Goal: Task Accomplishment & Management: Complete application form

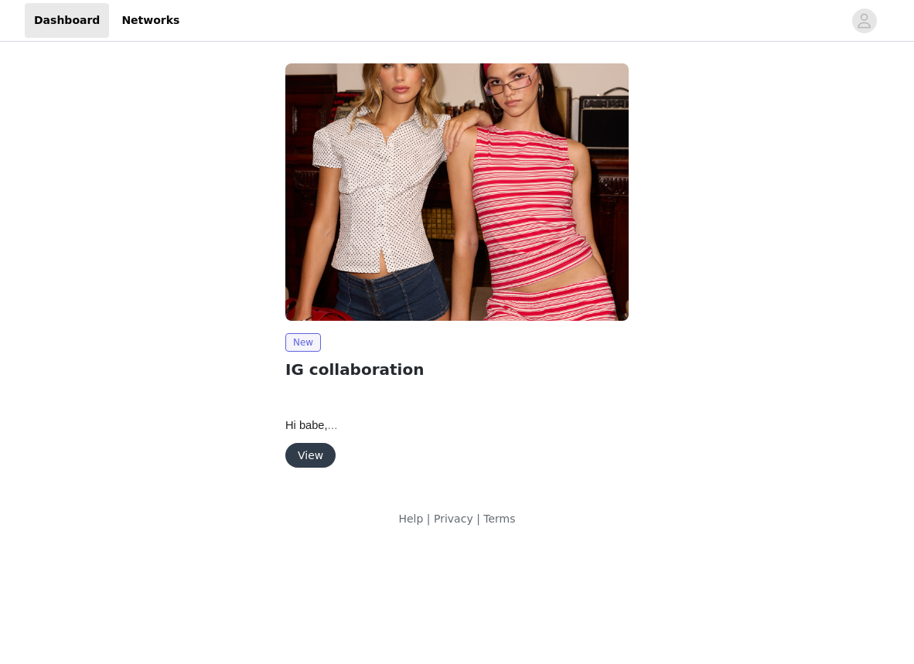
click at [320, 451] on button "View" at bounding box center [310, 455] width 50 height 25
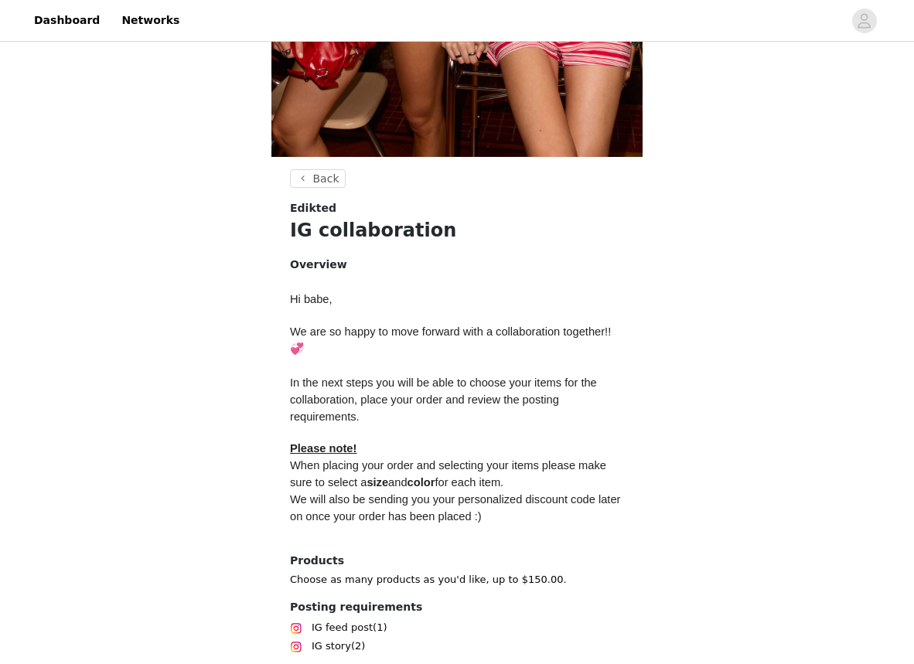
scroll to position [541, 0]
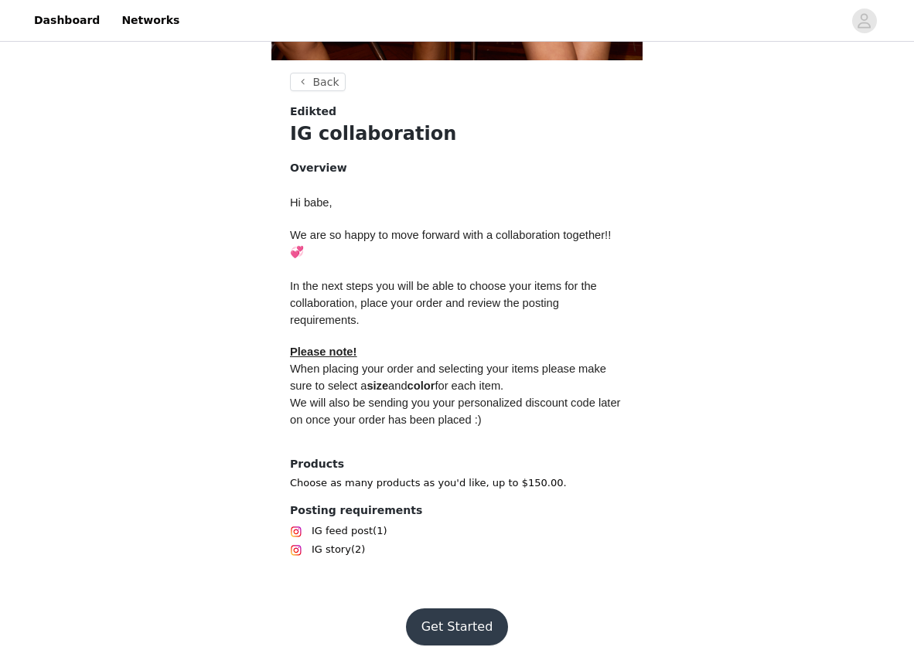
click at [453, 611] on button "Get Started" at bounding box center [457, 626] width 103 height 37
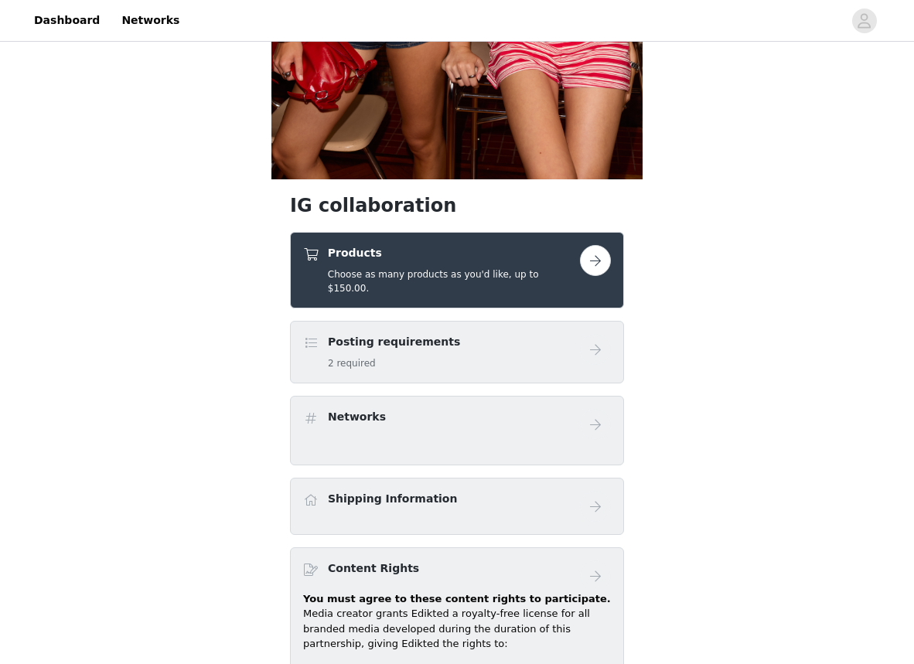
scroll to position [421, 0]
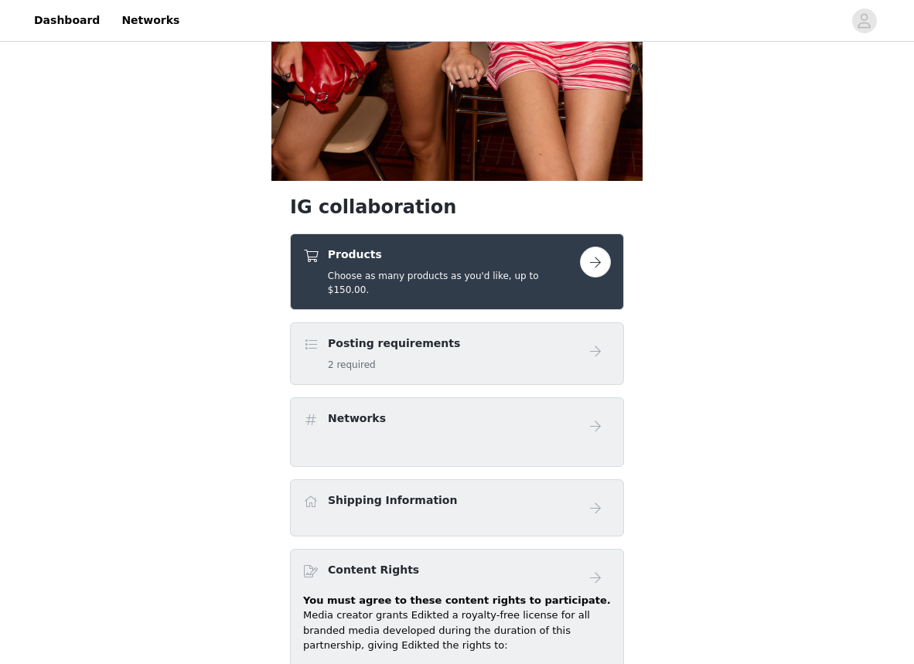
click at [603, 266] on button "button" at bounding box center [595, 262] width 31 height 31
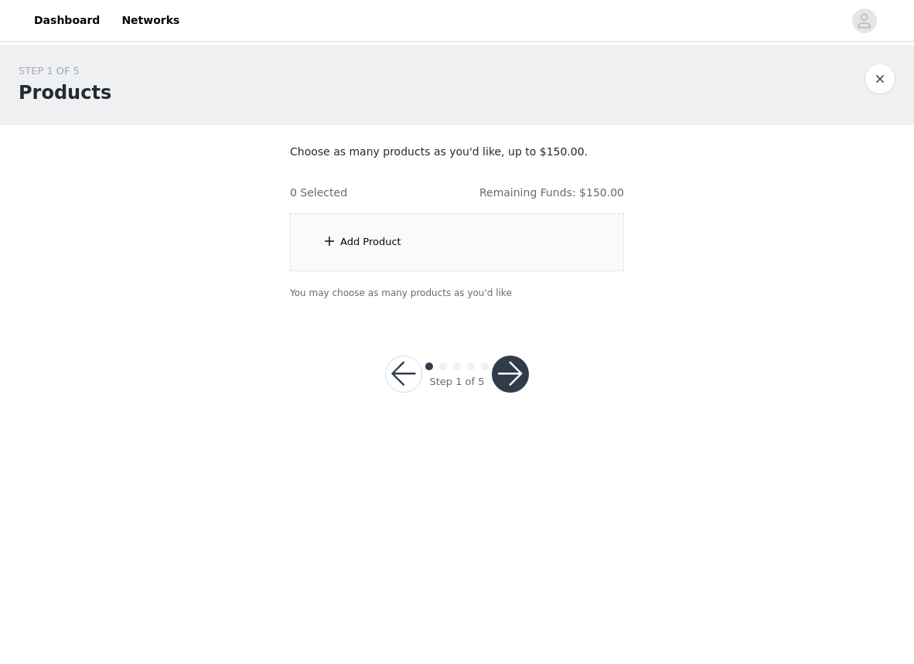
click at [488, 248] on div "Add Product" at bounding box center [457, 242] width 334 height 58
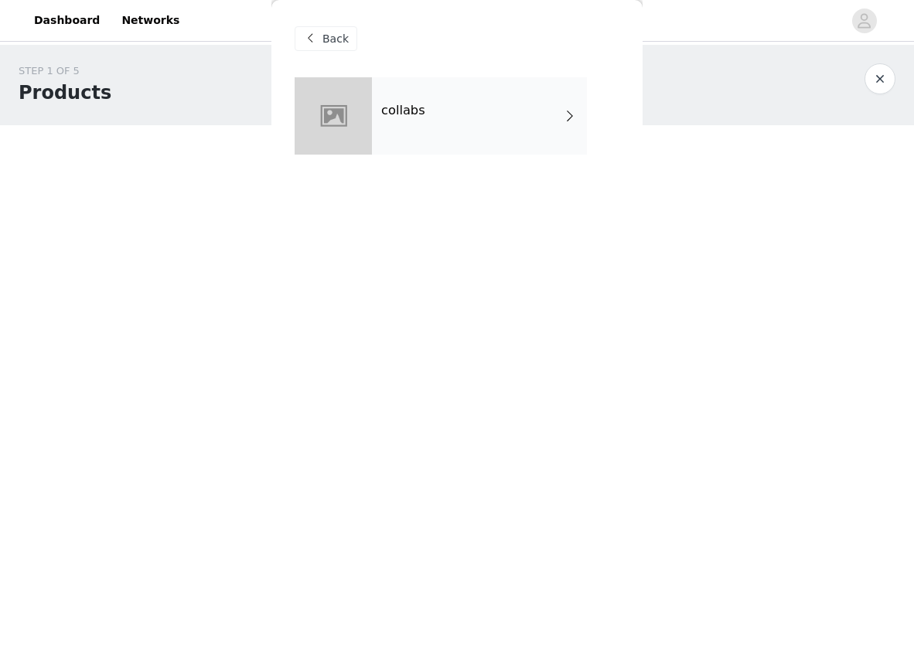
click at [516, 128] on div "collabs" at bounding box center [479, 115] width 215 height 77
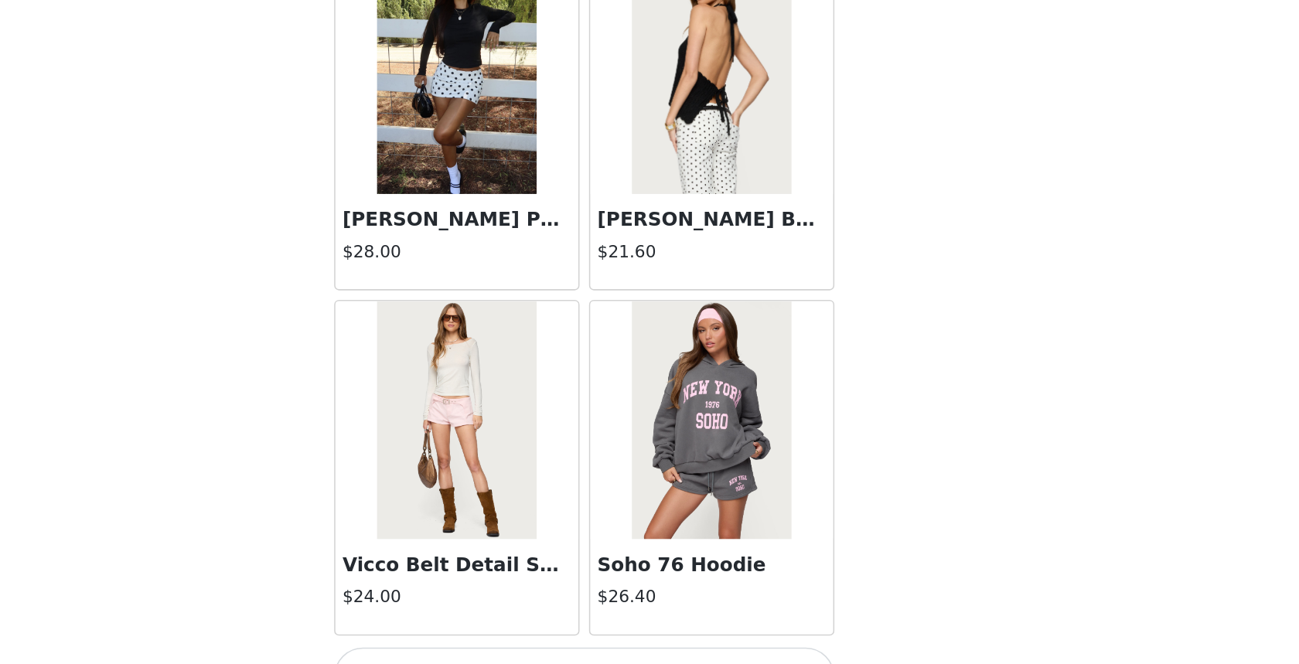
click at [661, 657] on button "Load More" at bounding box center [649, 671] width 325 height 37
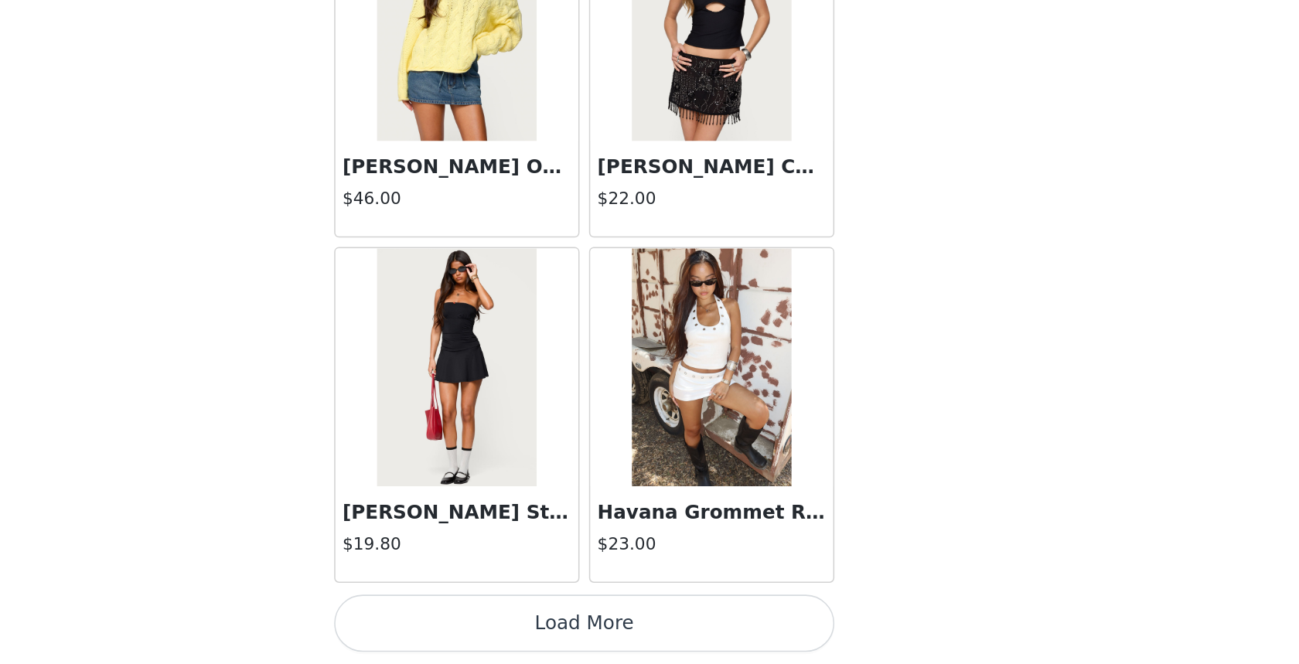
scroll to position [3942, 0]
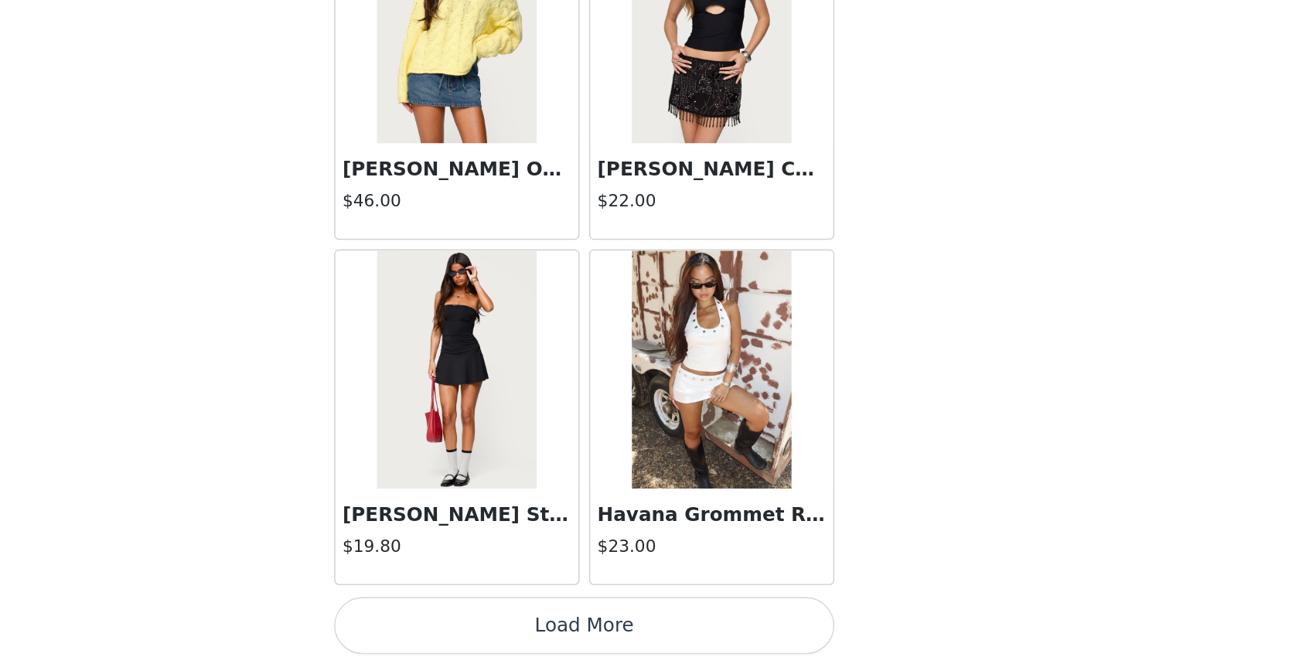
click at [673, 642] on button "Load More" at bounding box center [649, 639] width 325 height 37
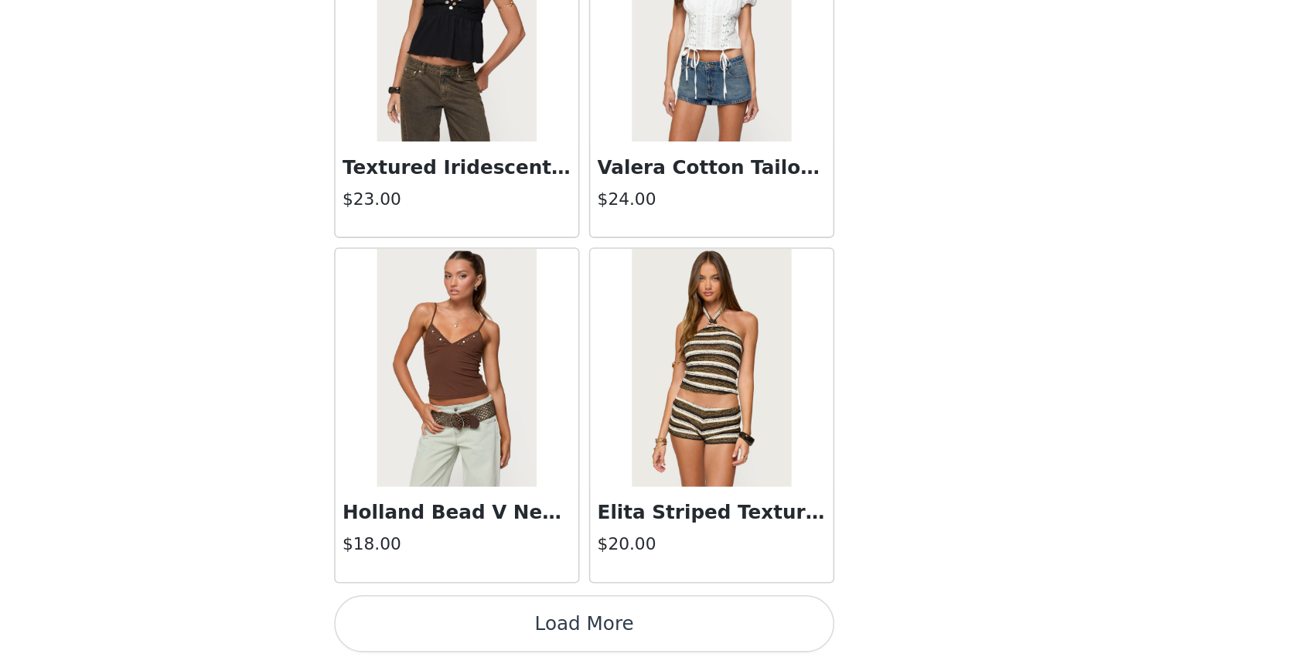
scroll to position [6184, 0]
click at [644, 635] on button "Load More" at bounding box center [649, 638] width 325 height 37
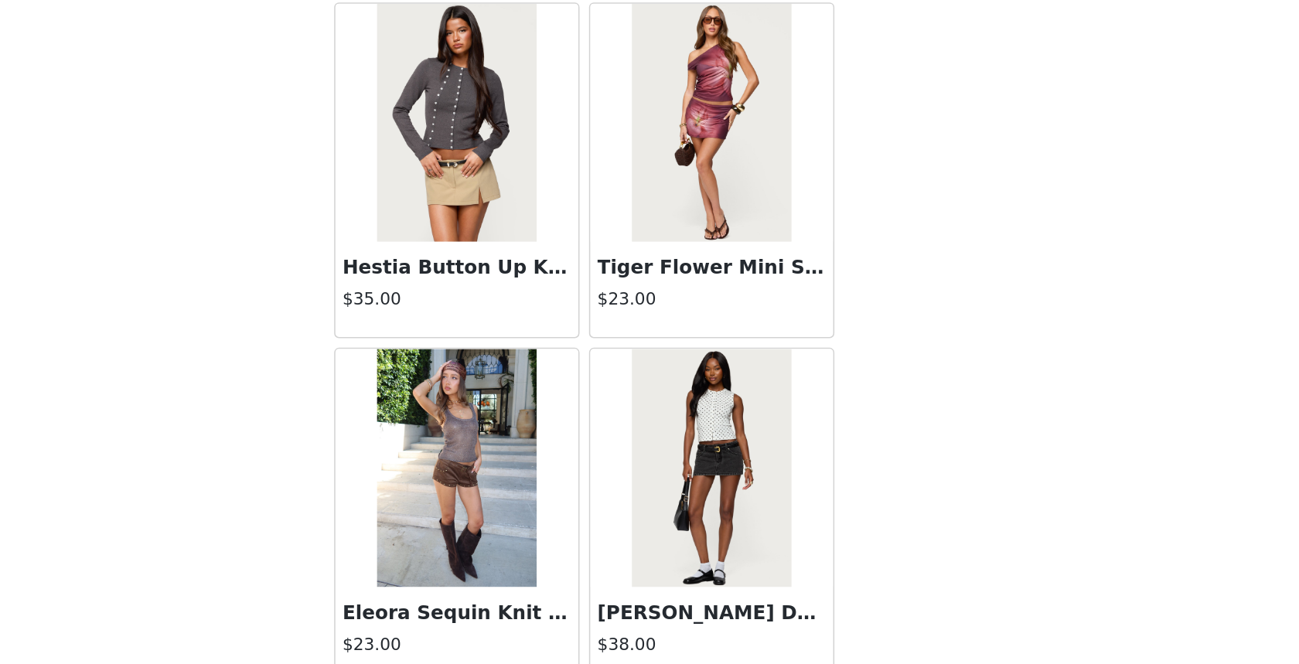
scroll to position [8427, 0]
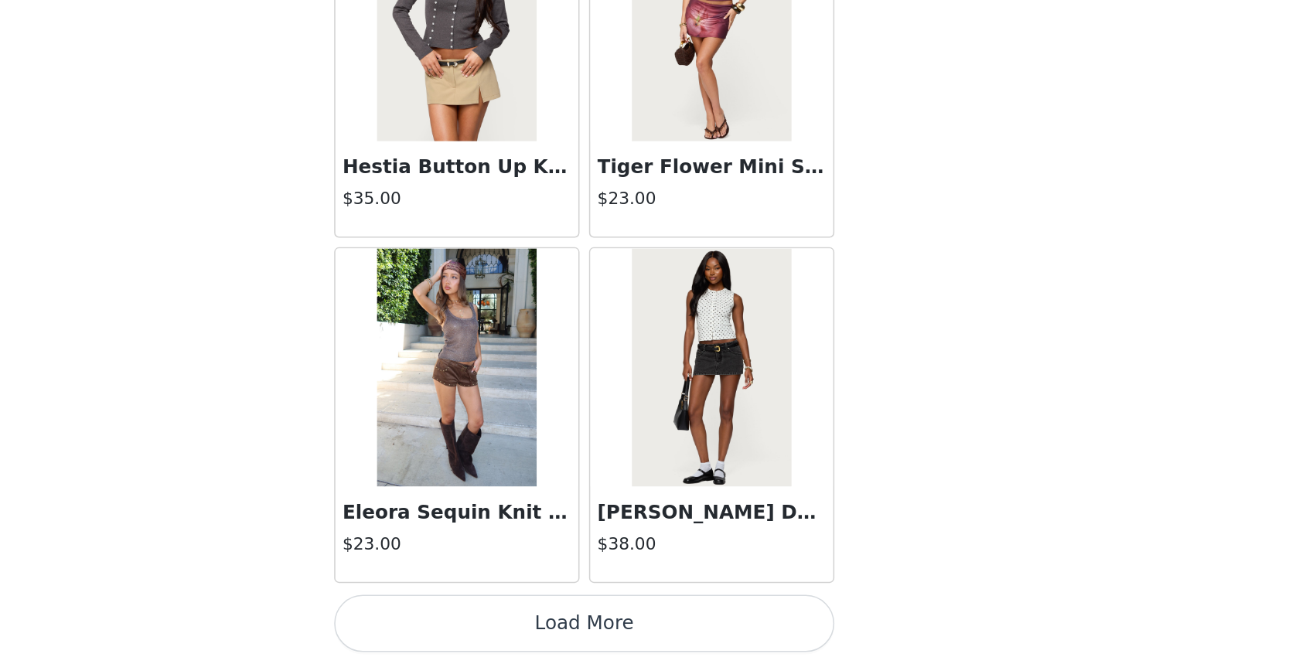
click at [751, 629] on button "Load More" at bounding box center [649, 637] width 325 height 37
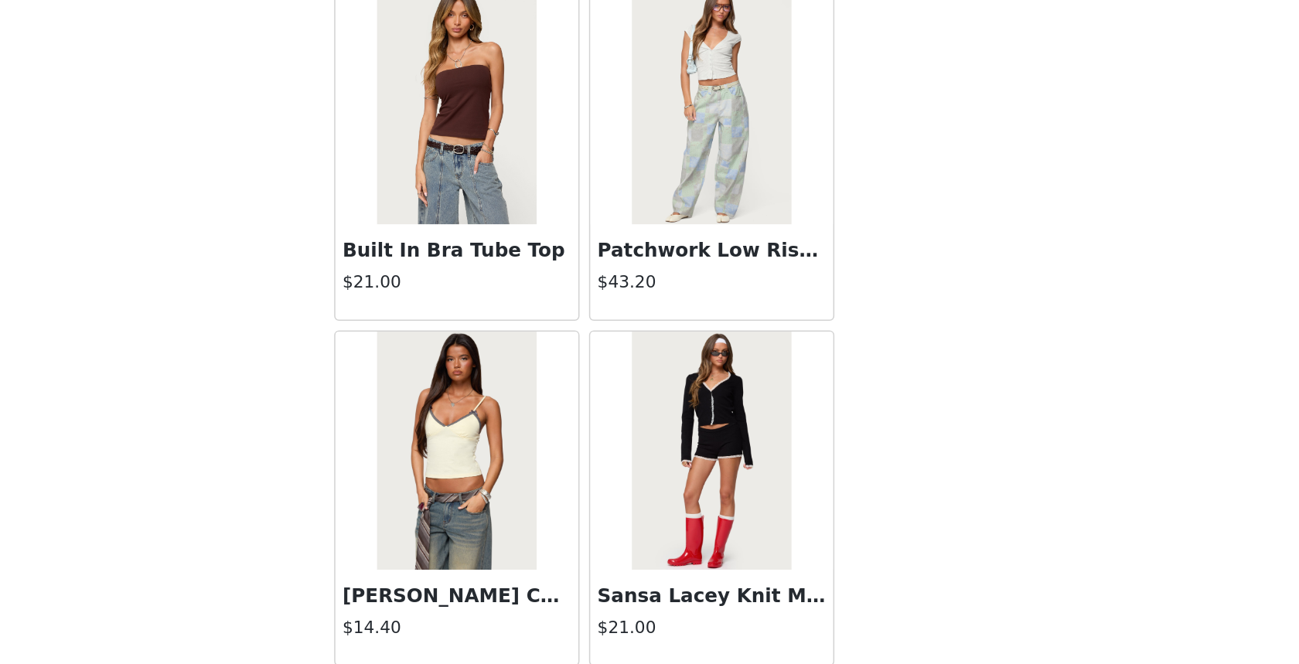
scroll to position [10669, 0]
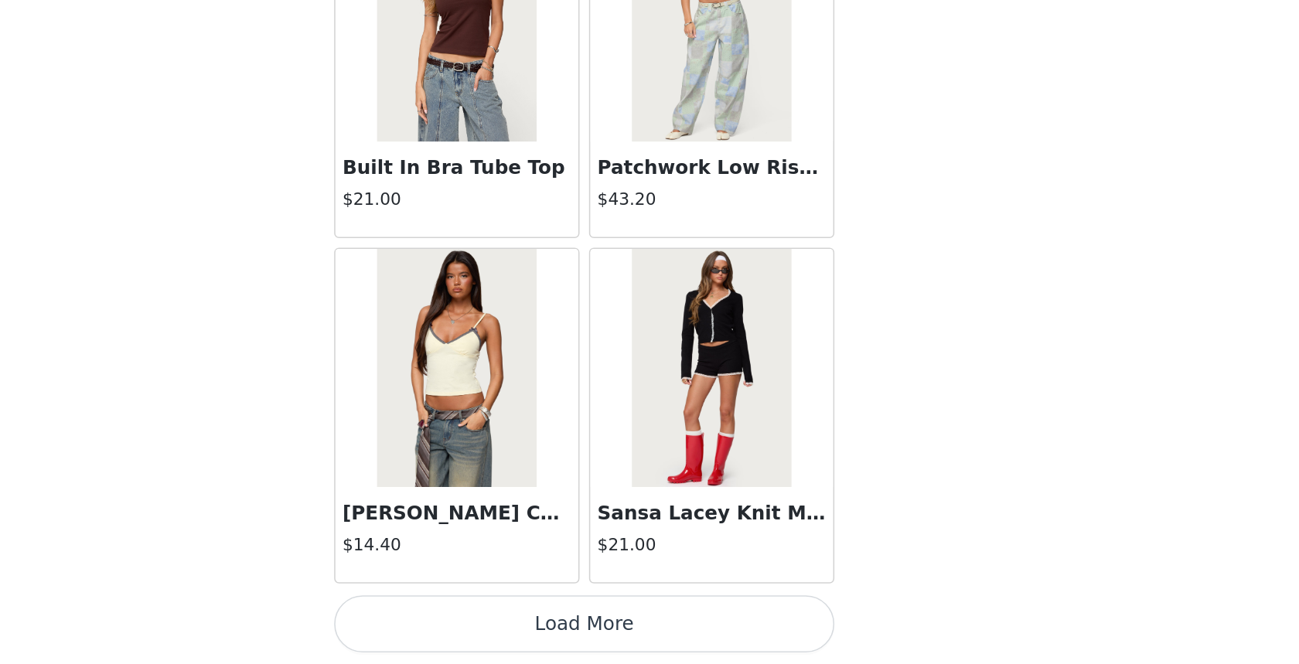
click at [666, 639] on button "Load More" at bounding box center [649, 637] width 325 height 37
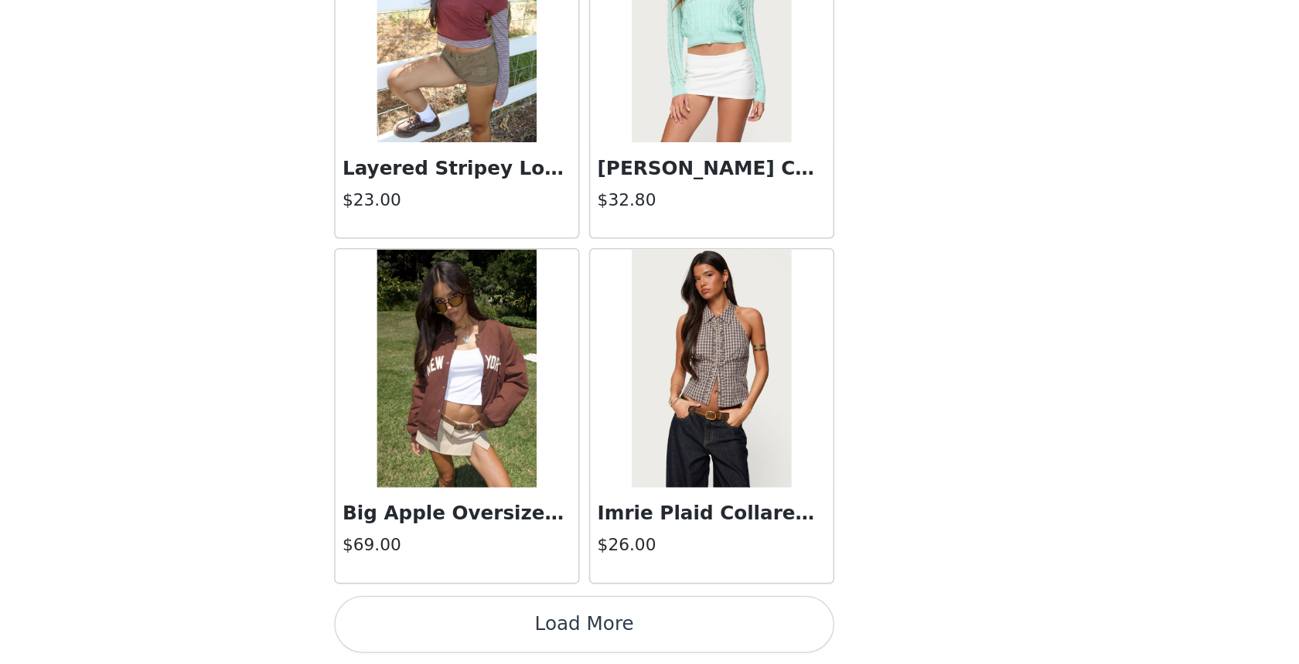
scroll to position [12911, 0]
click at [710, 641] on button "Load More" at bounding box center [649, 637] width 325 height 37
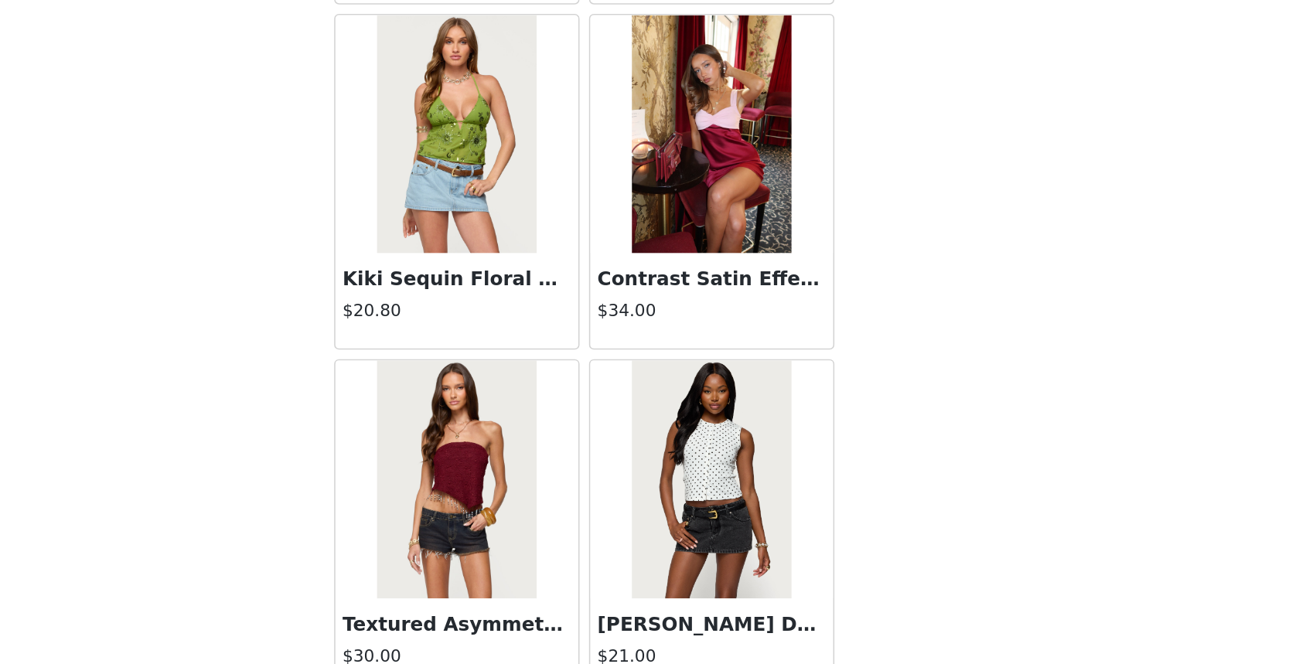
scroll to position [15153, 0]
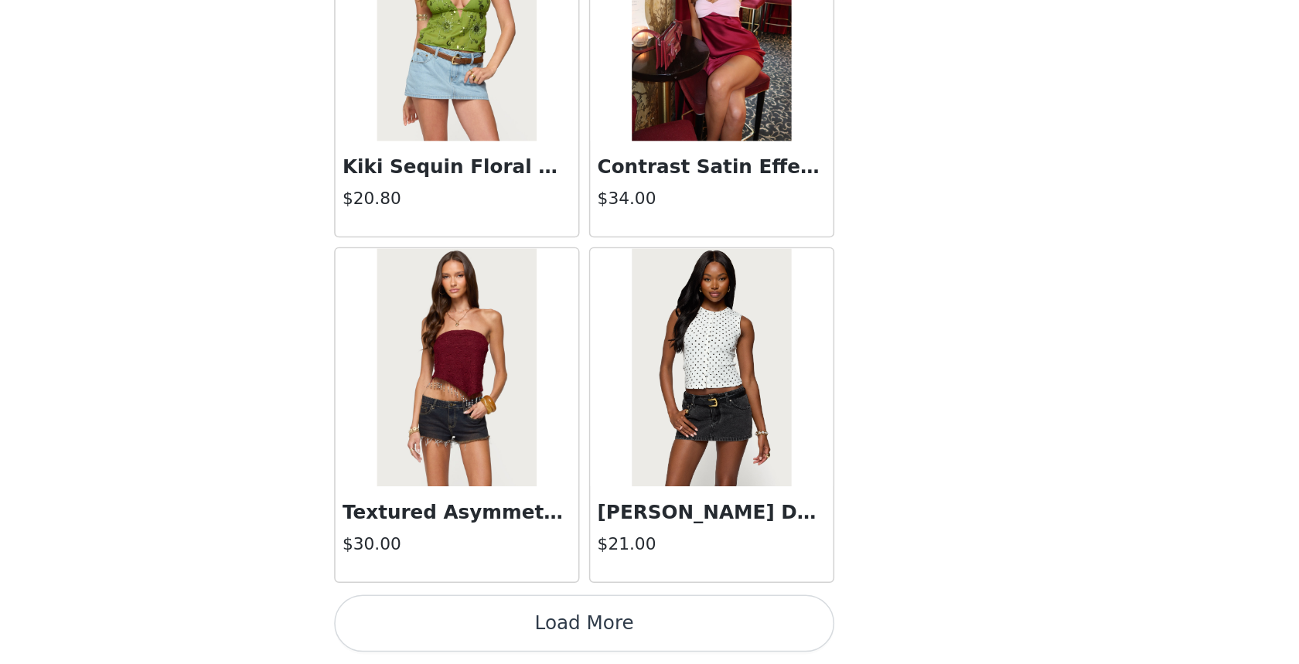
click at [699, 638] on button "Load More" at bounding box center [649, 637] width 325 height 37
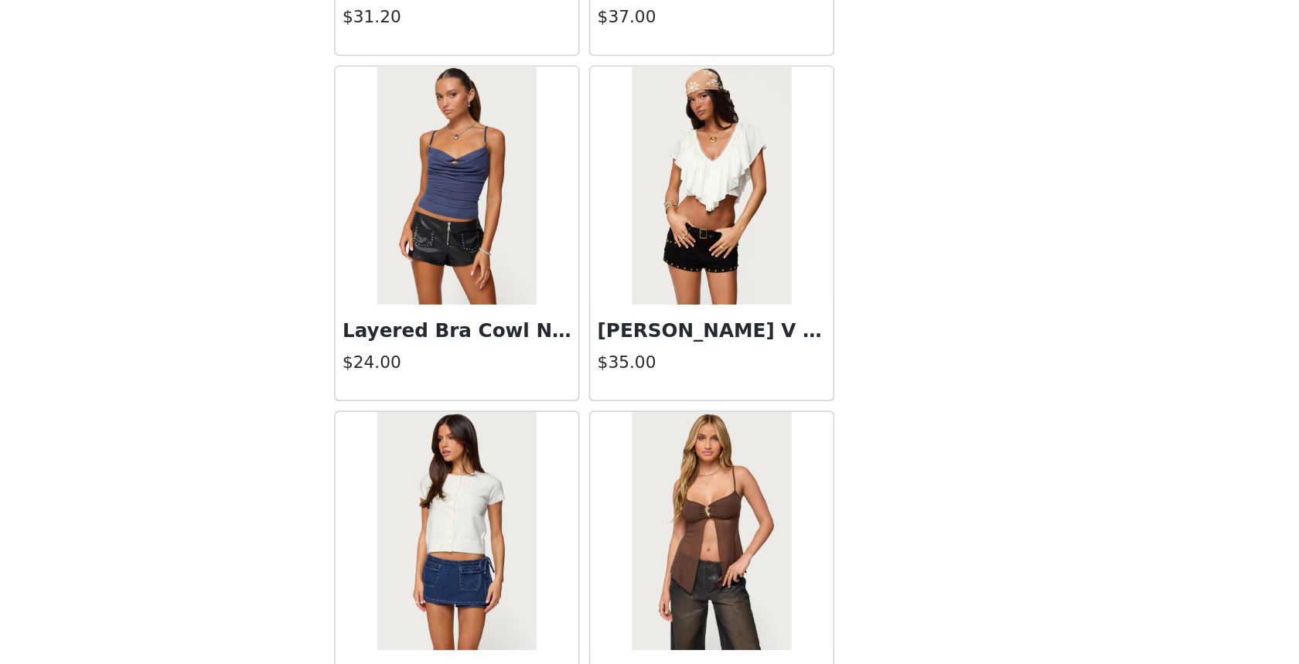
scroll to position [17395, 0]
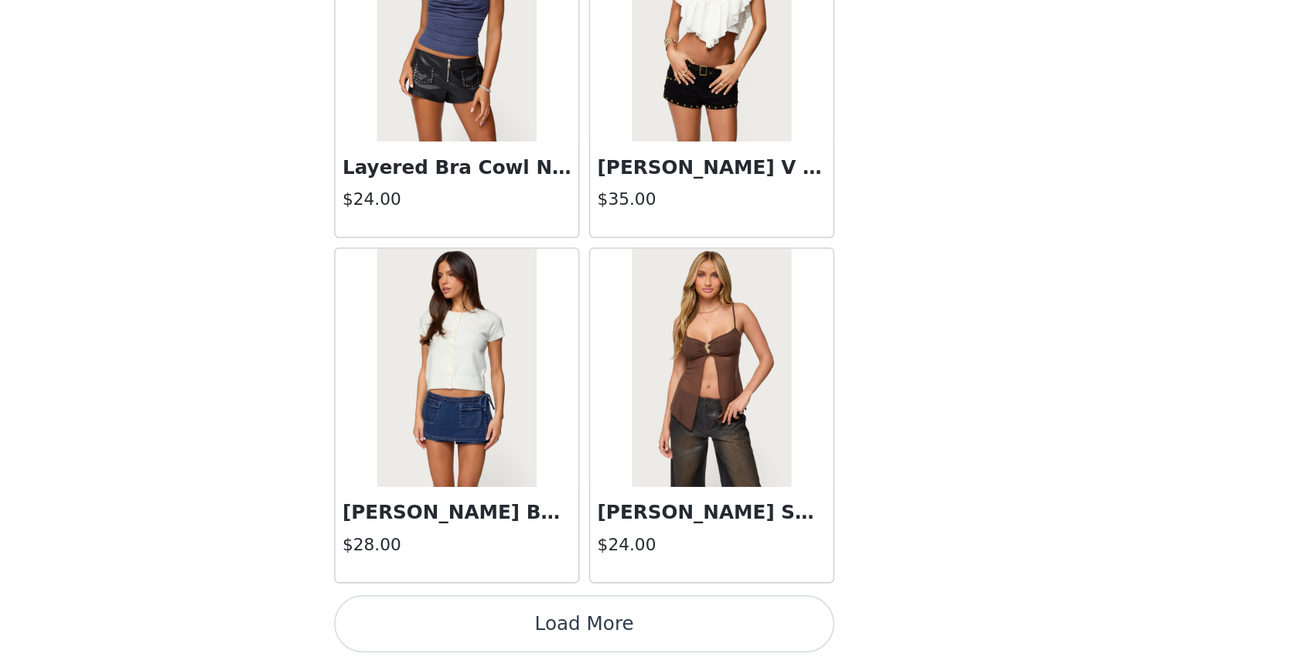
click at [676, 630] on button "Load More" at bounding box center [649, 637] width 325 height 37
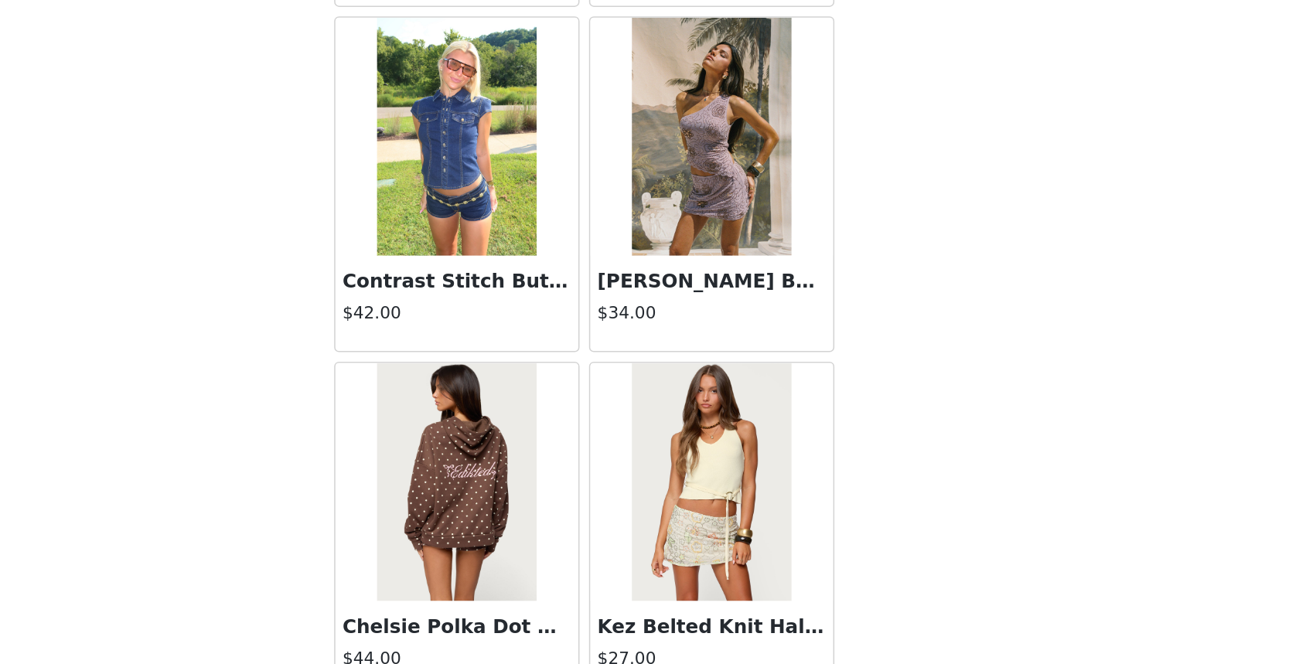
scroll to position [19636, 0]
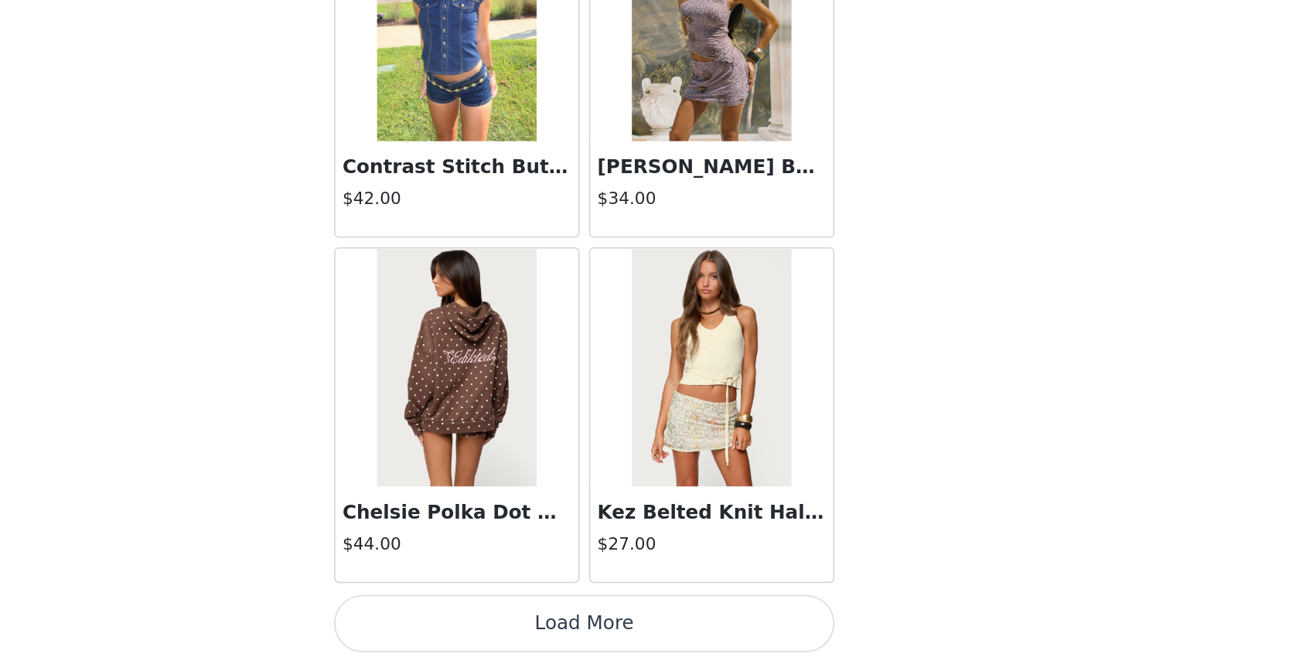
click at [708, 638] on button "Load More" at bounding box center [649, 637] width 325 height 37
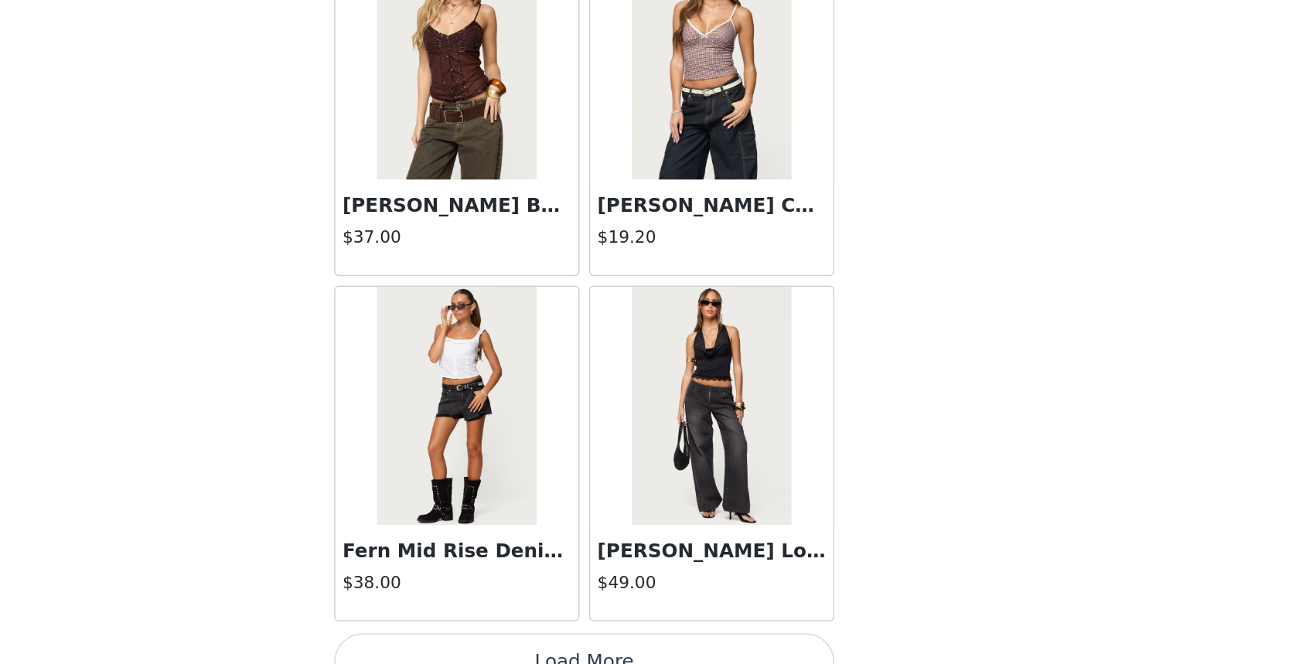
scroll to position [21878, 0]
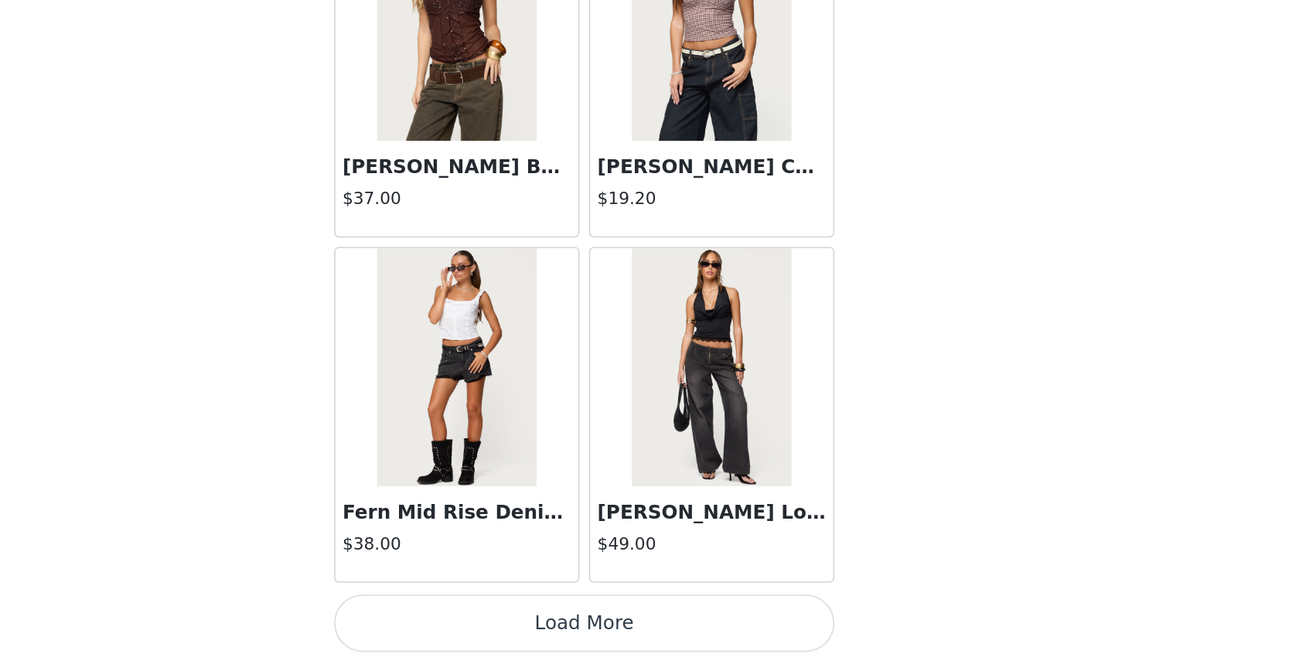
click at [695, 628] on button "Load More" at bounding box center [649, 637] width 325 height 37
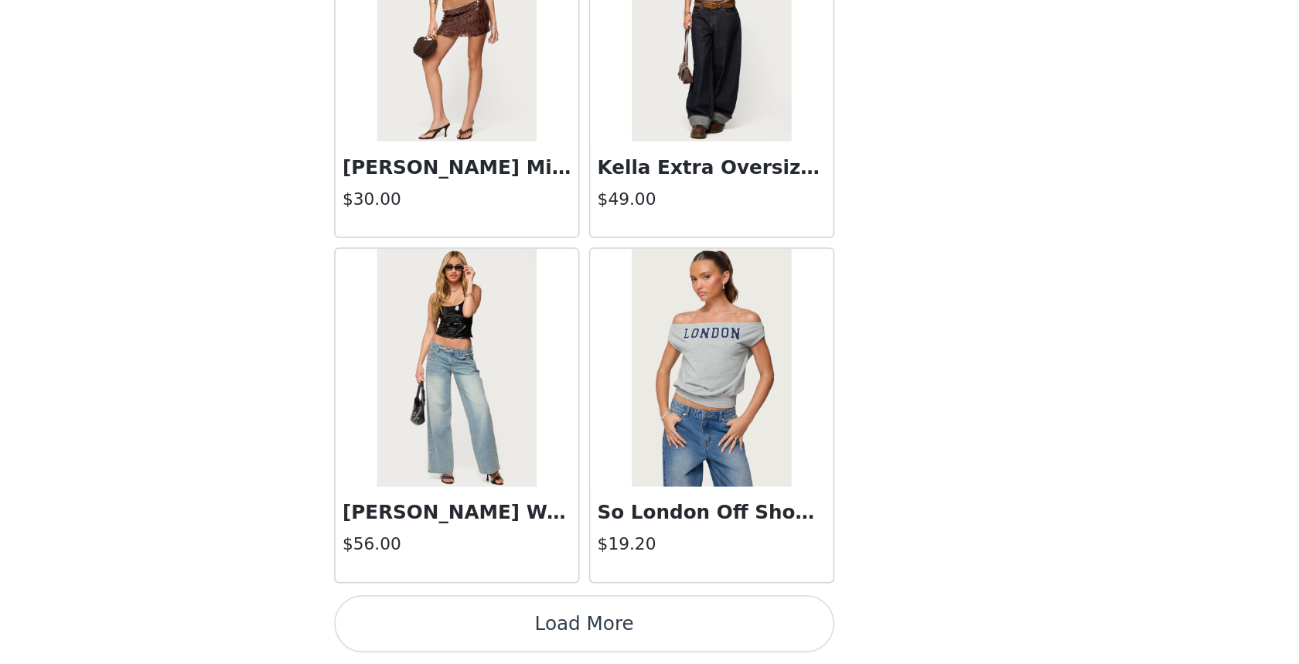
scroll to position [24114, 0]
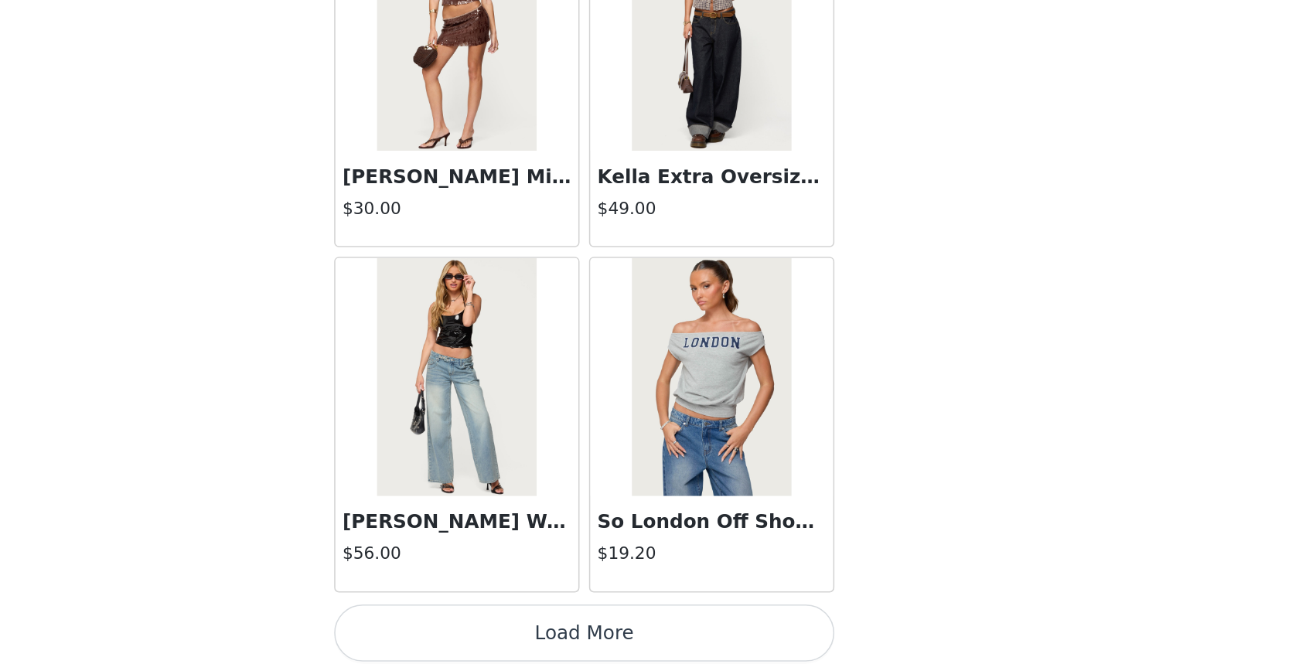
click at [684, 651] on button "Load More" at bounding box center [649, 643] width 325 height 37
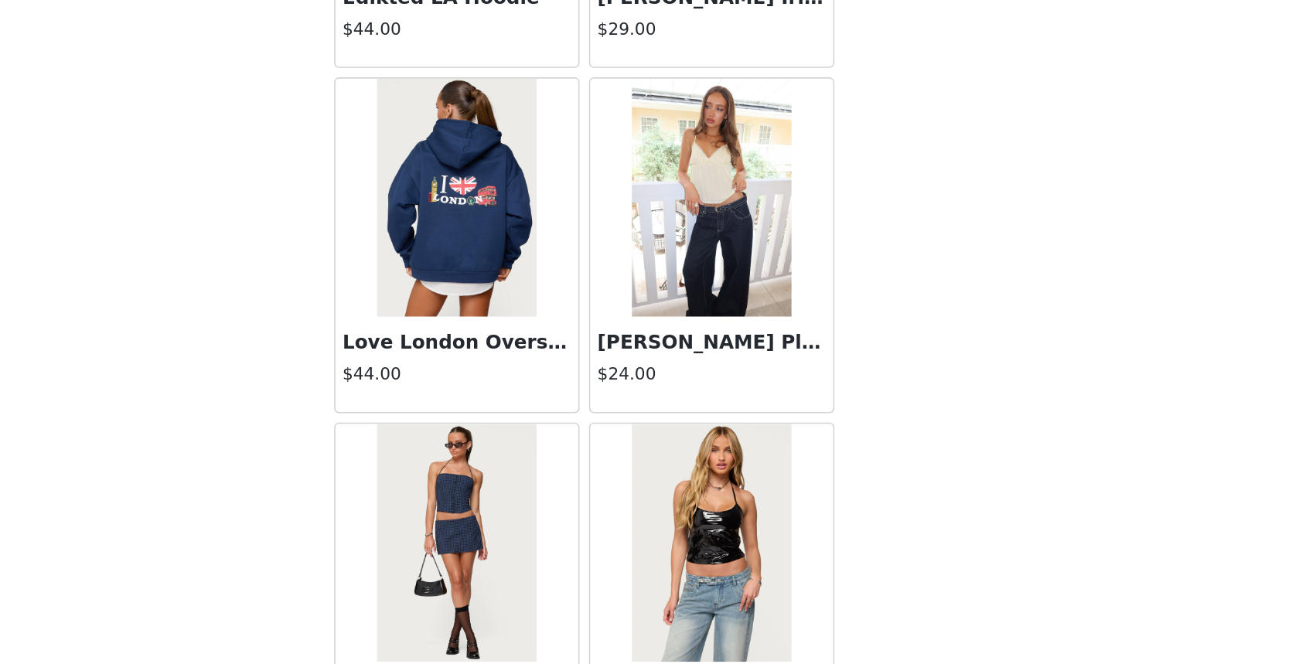
scroll to position [26362, 0]
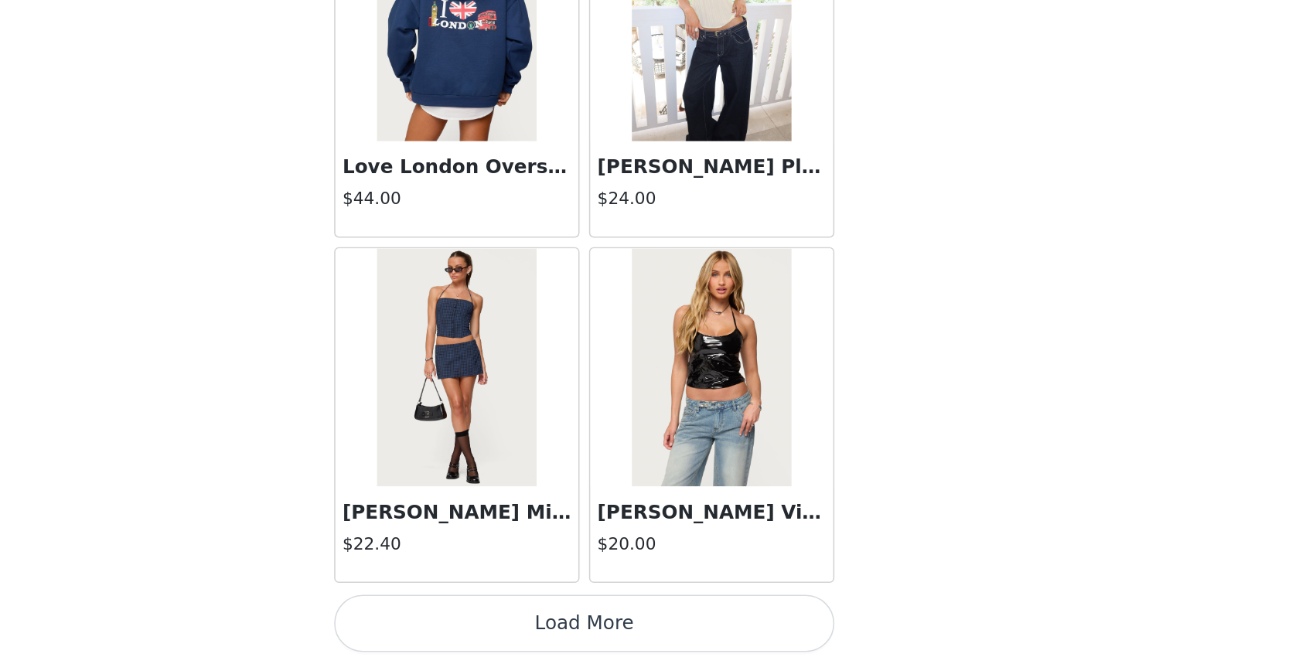
click at [729, 634] on button "Load More" at bounding box center [649, 637] width 325 height 37
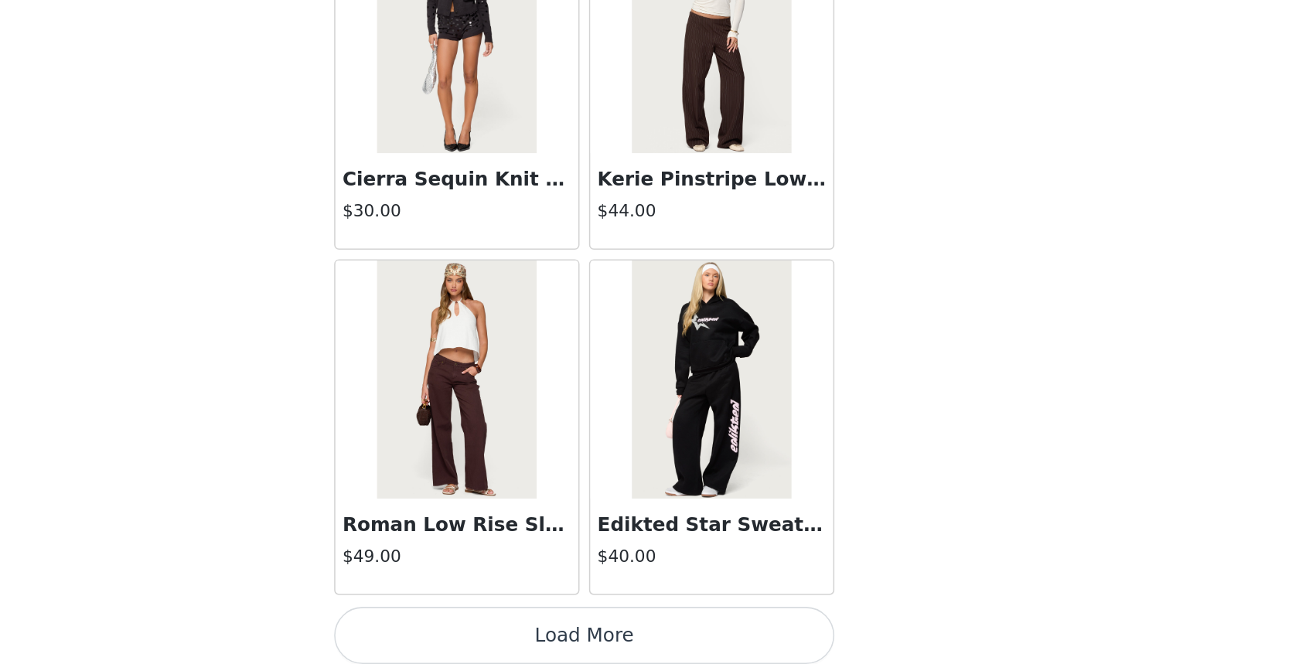
scroll to position [28604, 0]
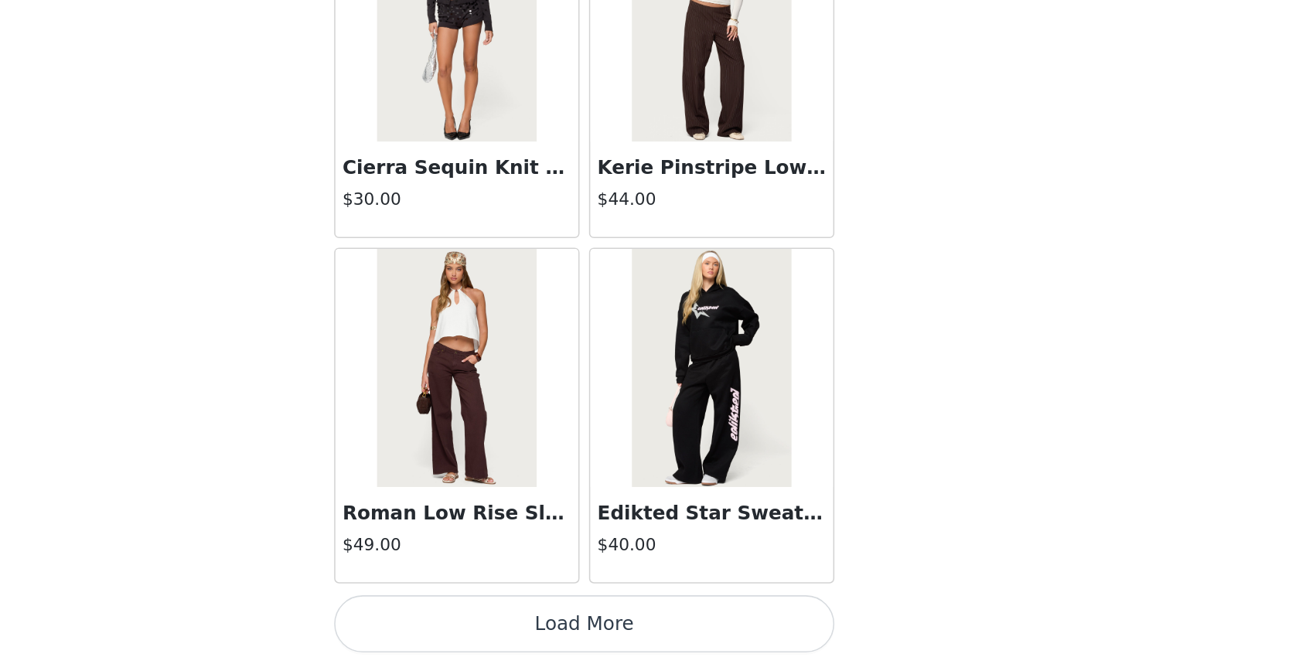
click at [717, 627] on button "Load More" at bounding box center [649, 637] width 325 height 37
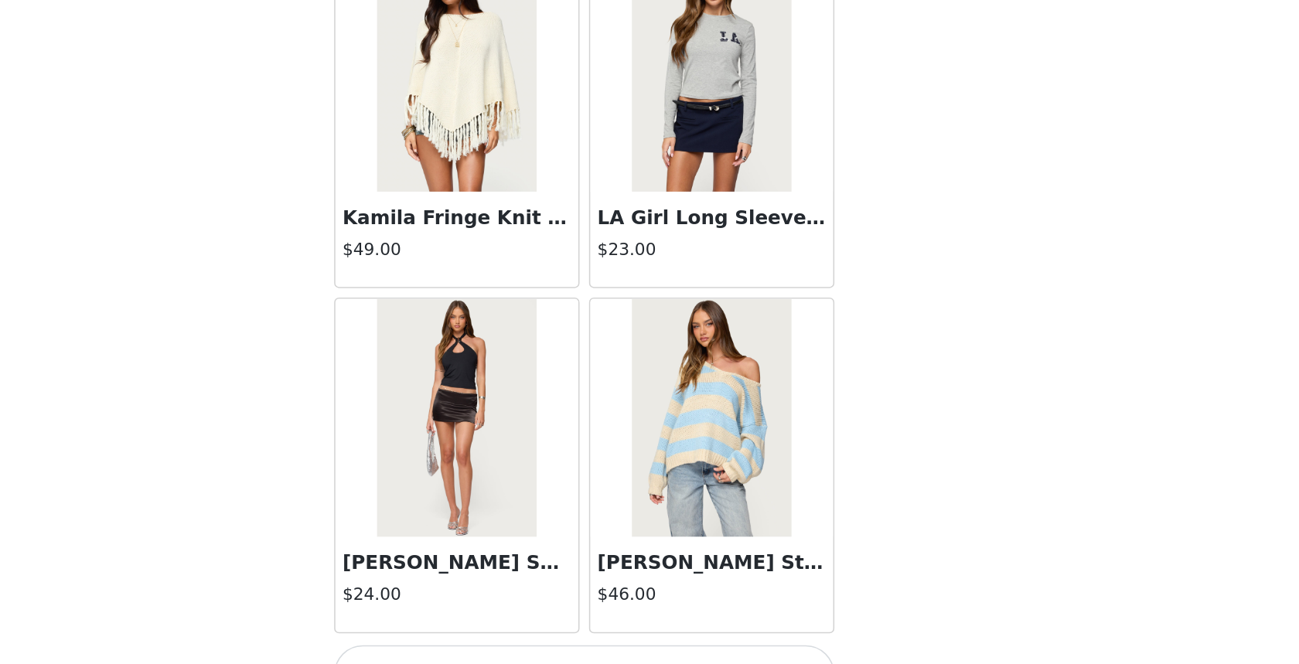
scroll to position [30846, 0]
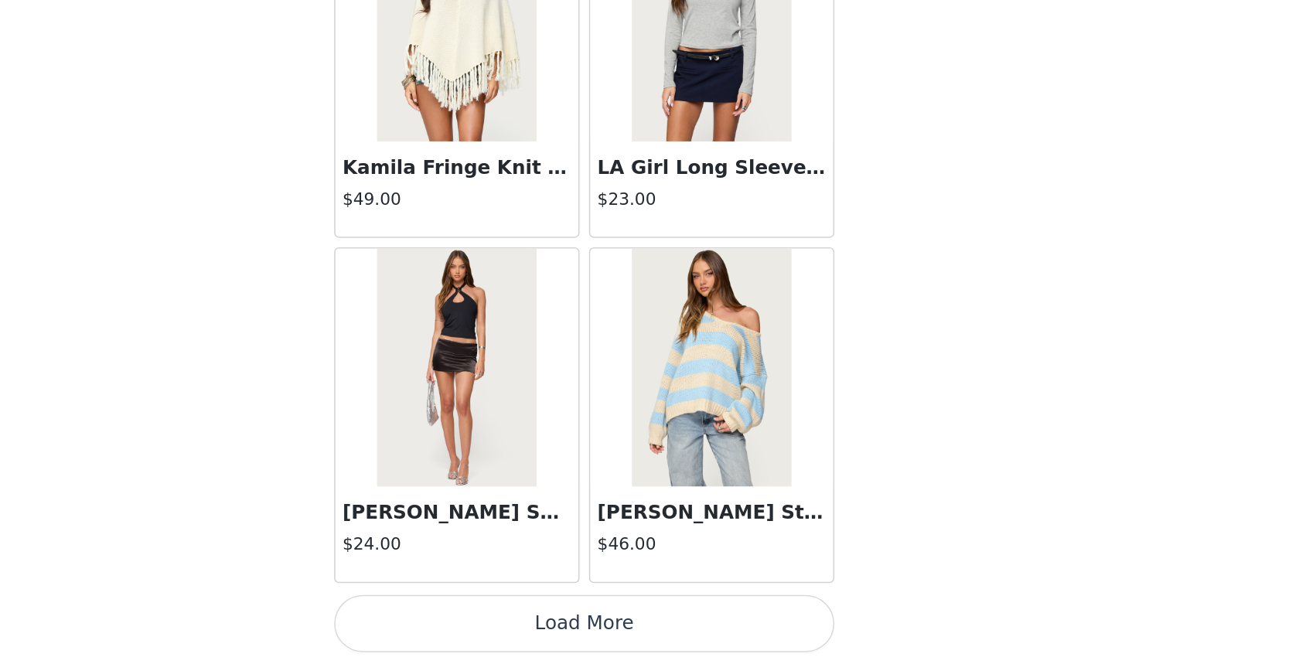
click at [729, 640] on button "Load More" at bounding box center [649, 637] width 325 height 37
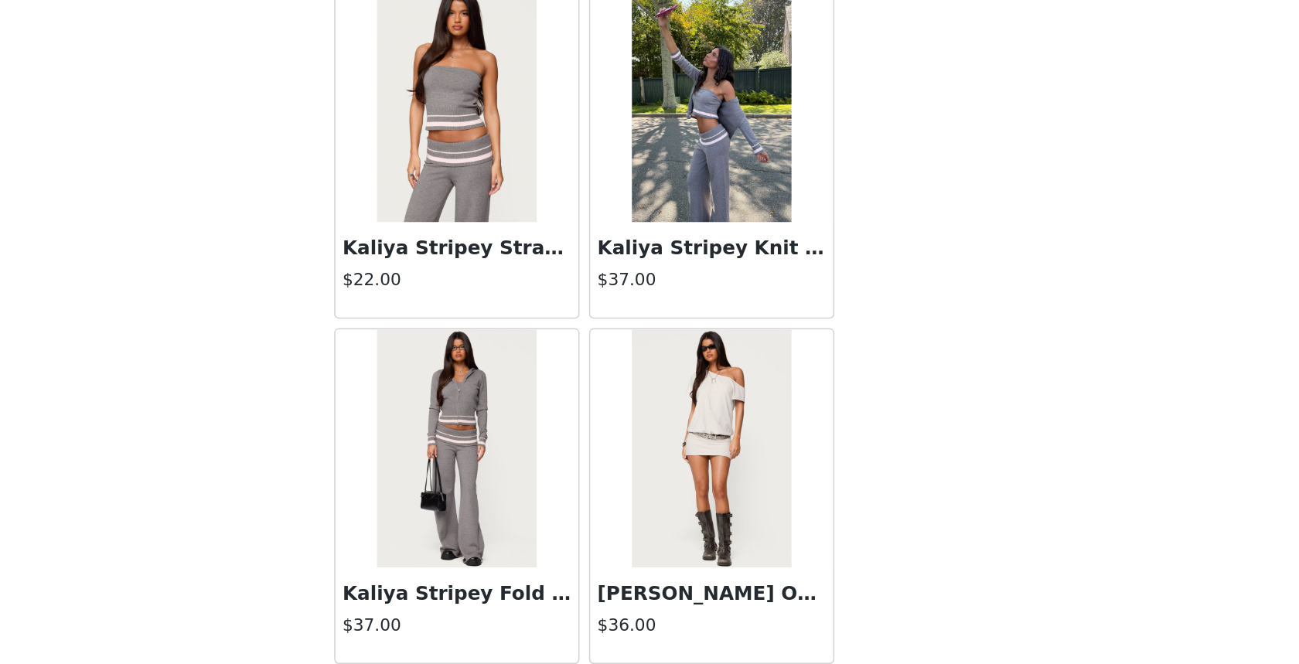
scroll to position [33088, 0]
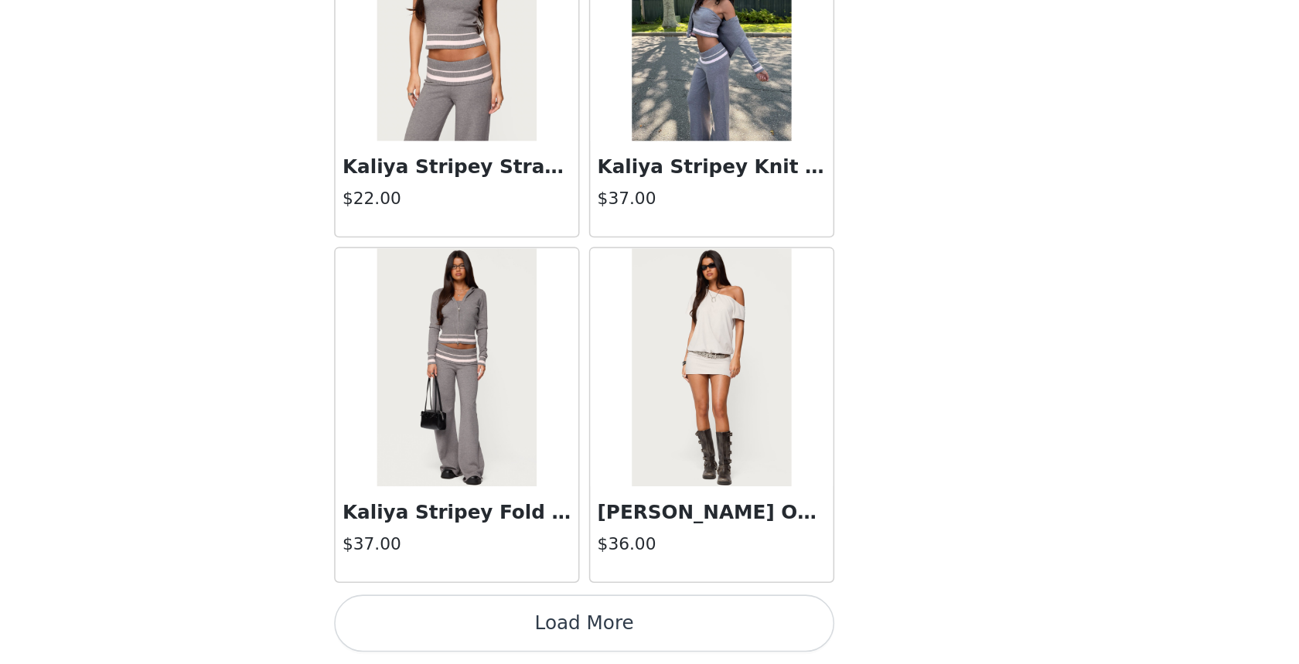
click at [698, 641] on button "Load More" at bounding box center [649, 637] width 325 height 37
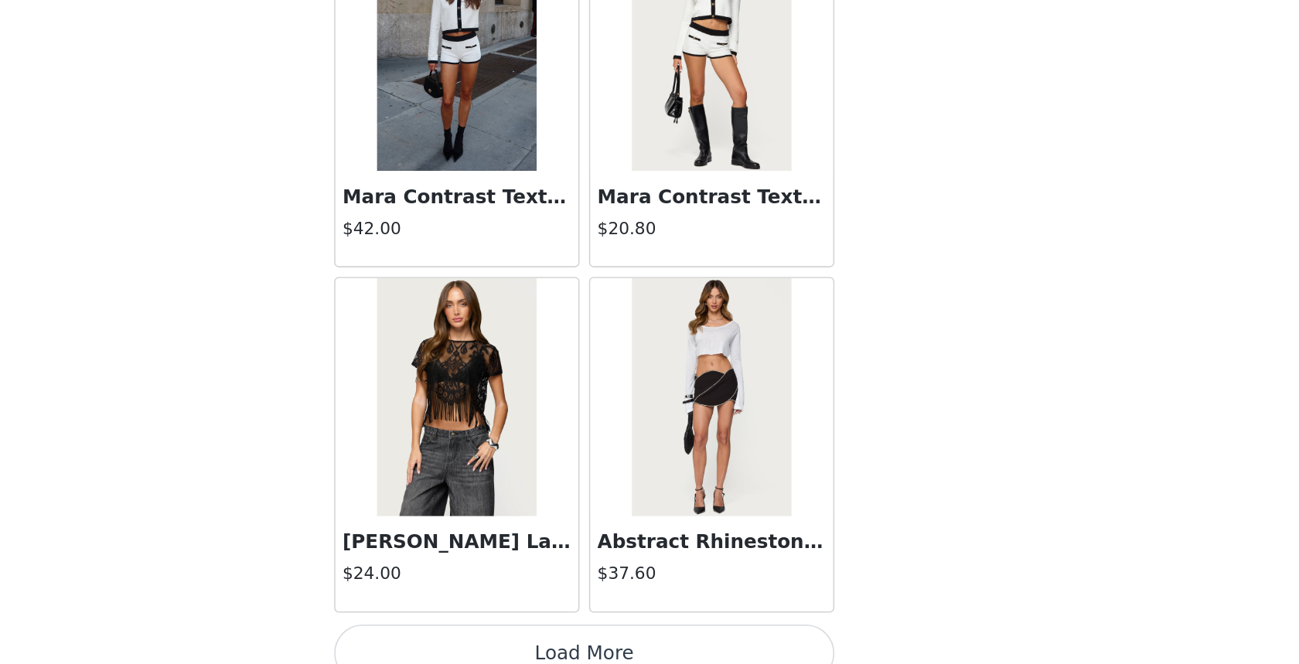
scroll to position [35330, 0]
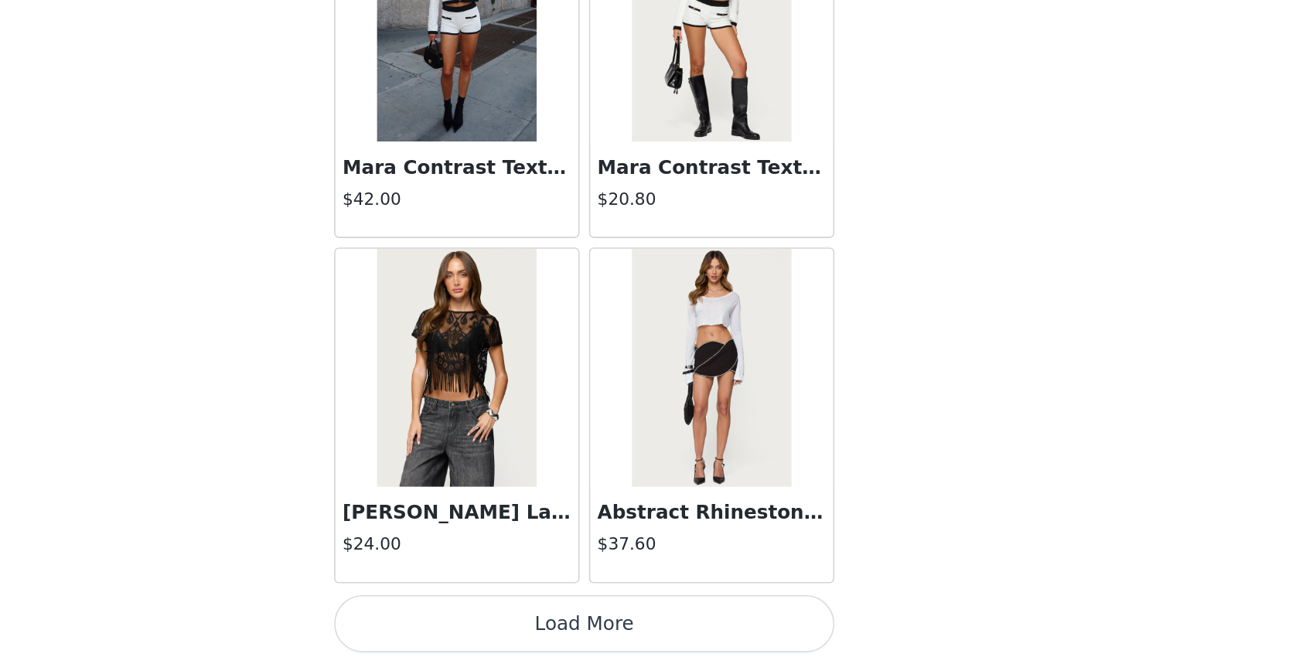
click at [680, 645] on button "Load More" at bounding box center [649, 637] width 325 height 37
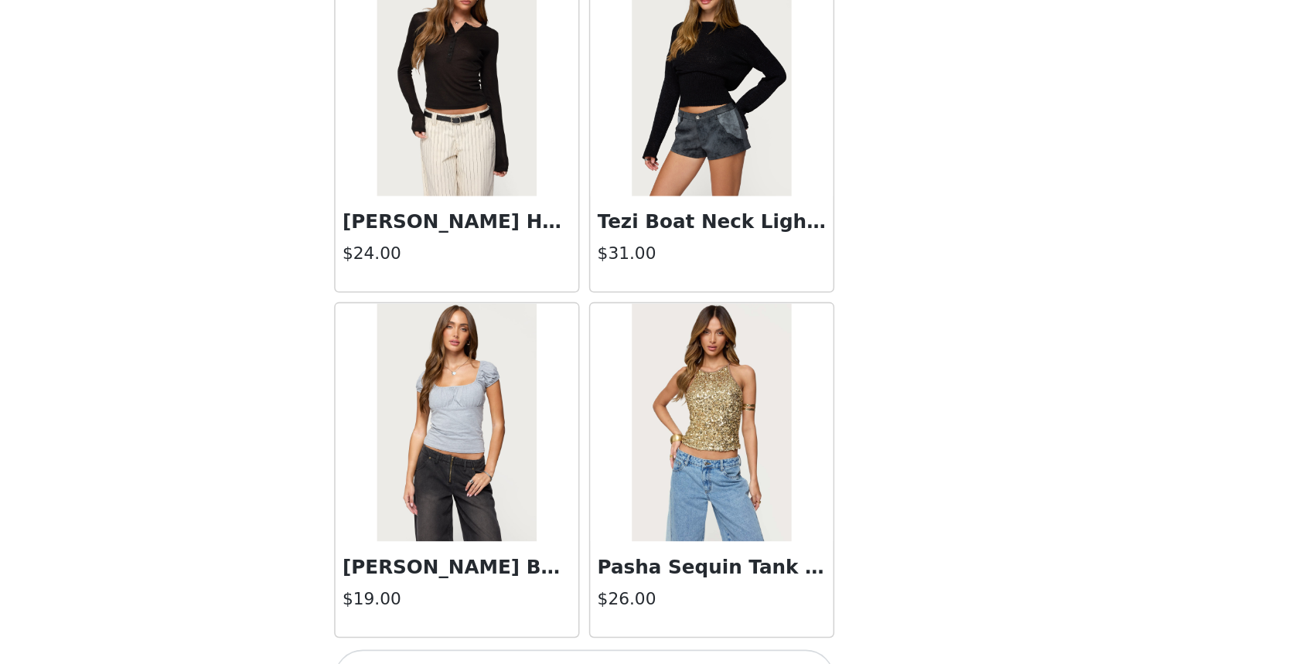
scroll to position [37571, 0]
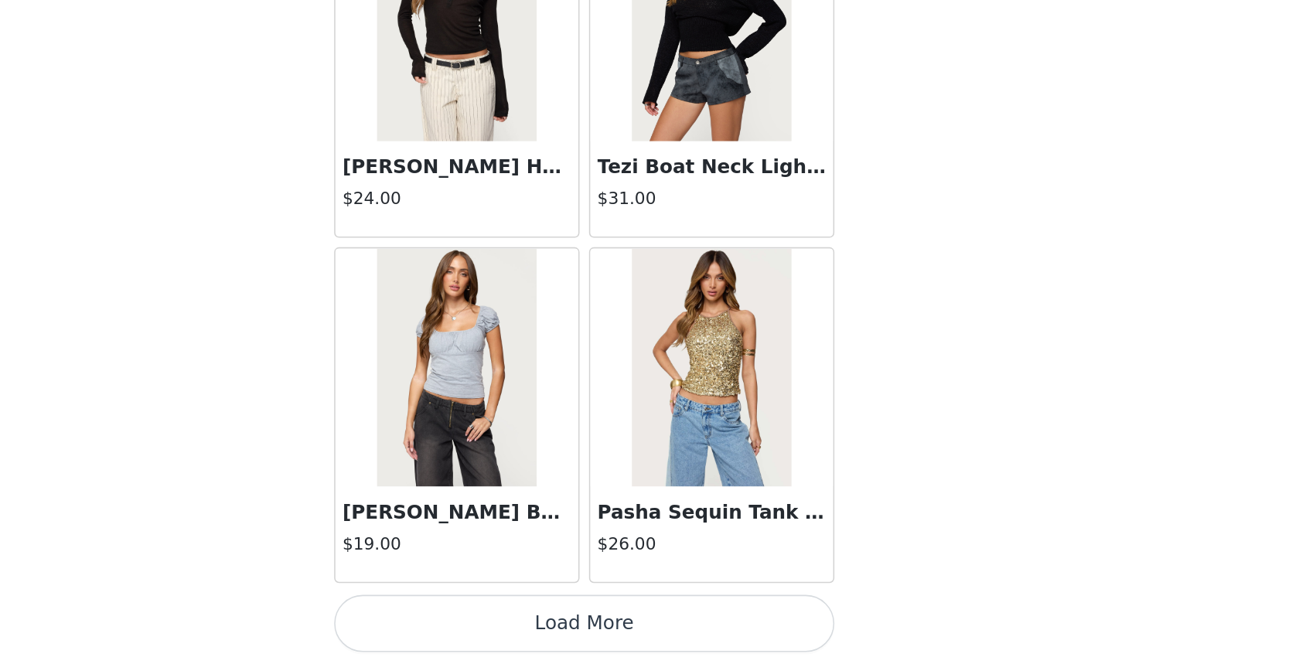
click at [680, 643] on button "Load More" at bounding box center [649, 637] width 325 height 37
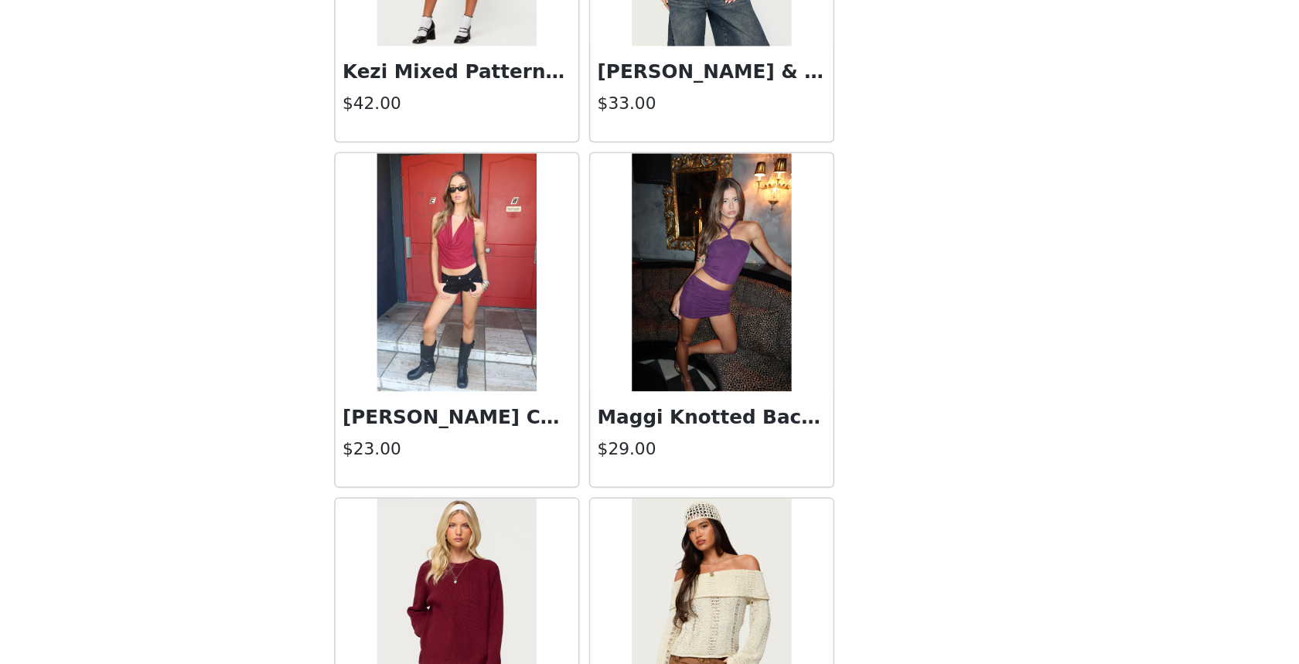
scroll to position [39813, 0]
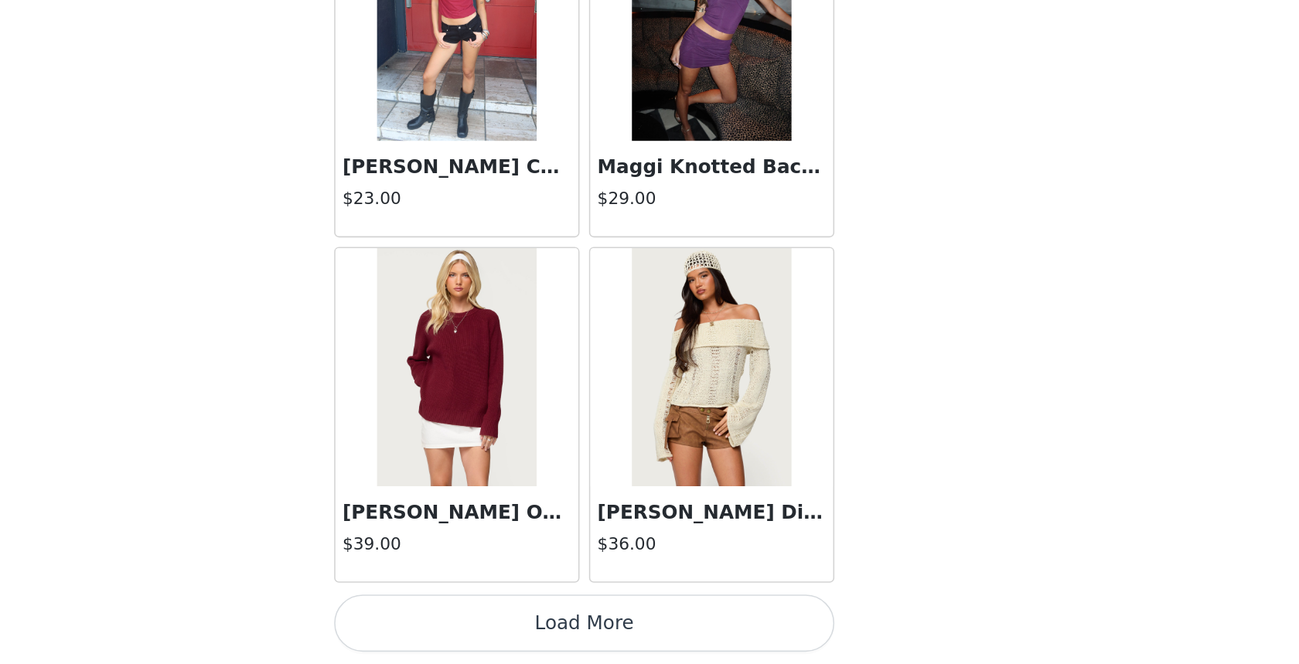
click at [706, 637] on button "Load More" at bounding box center [649, 637] width 325 height 37
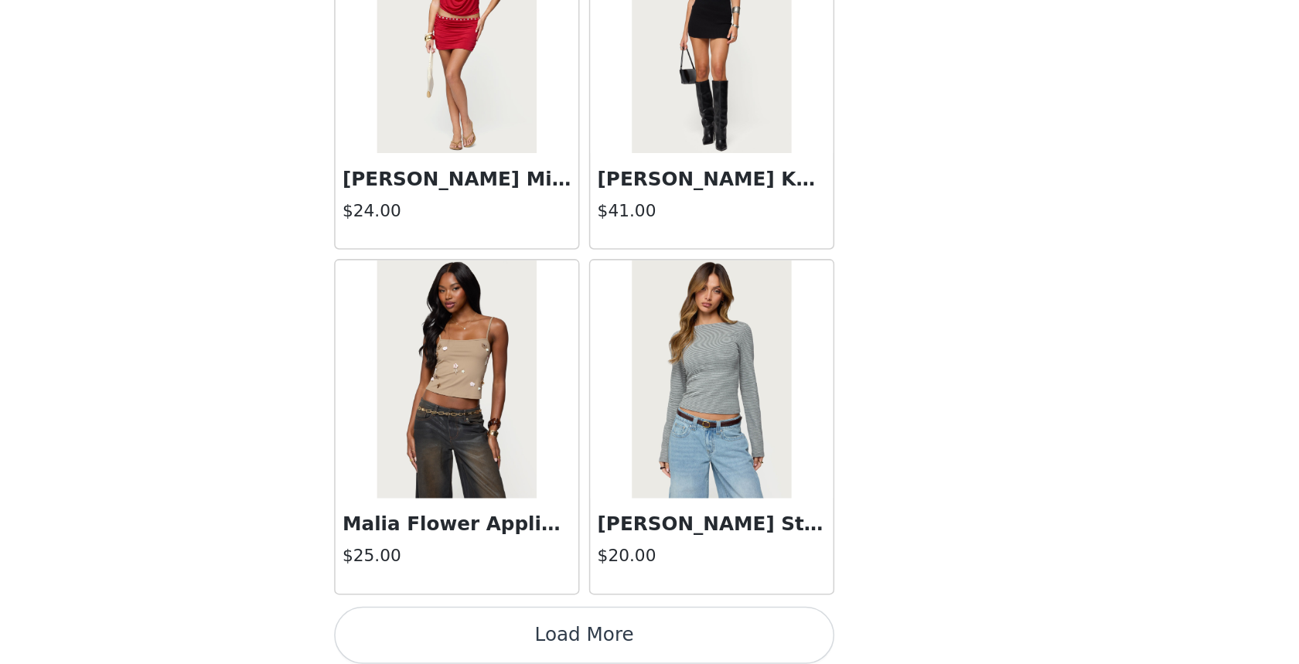
scroll to position [42055, 0]
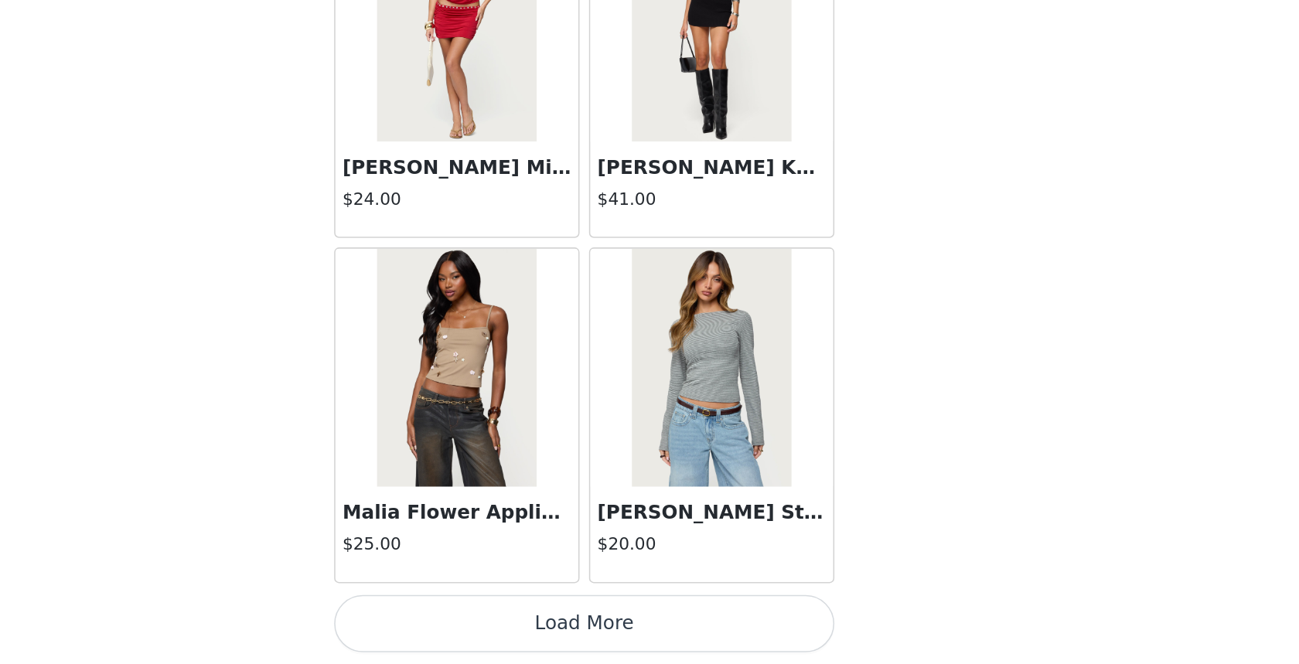
click at [718, 635] on button "Load More" at bounding box center [649, 637] width 325 height 37
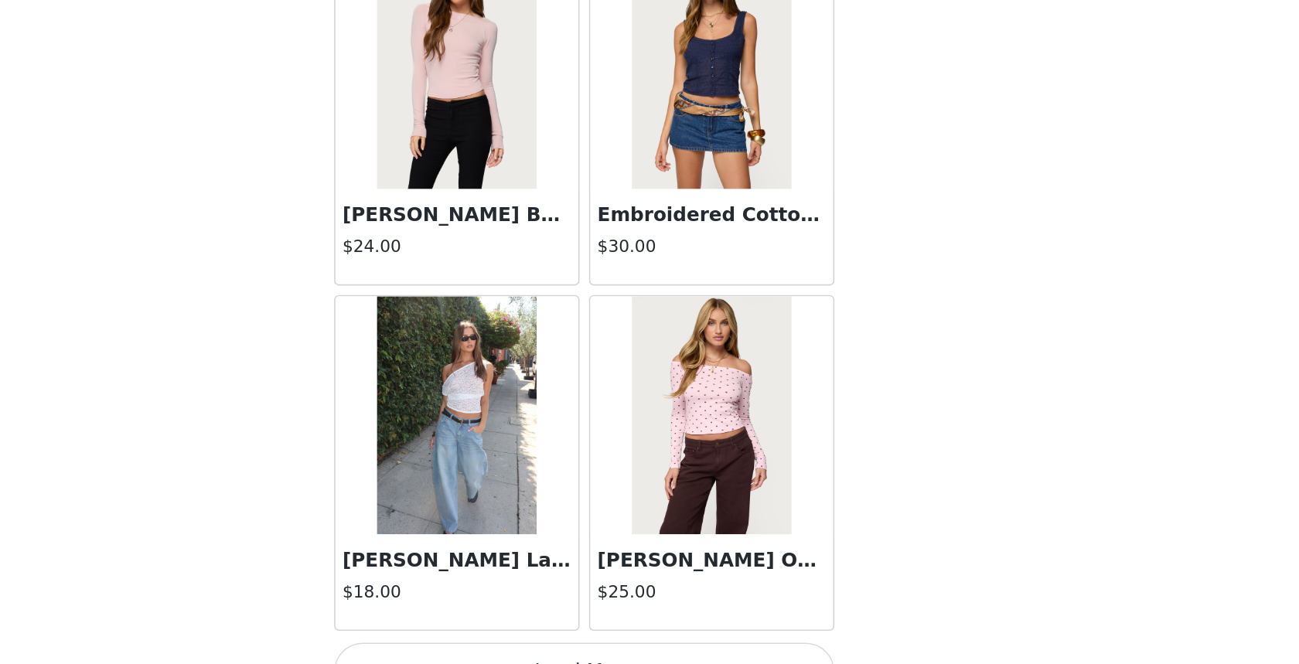
scroll to position [44297, 0]
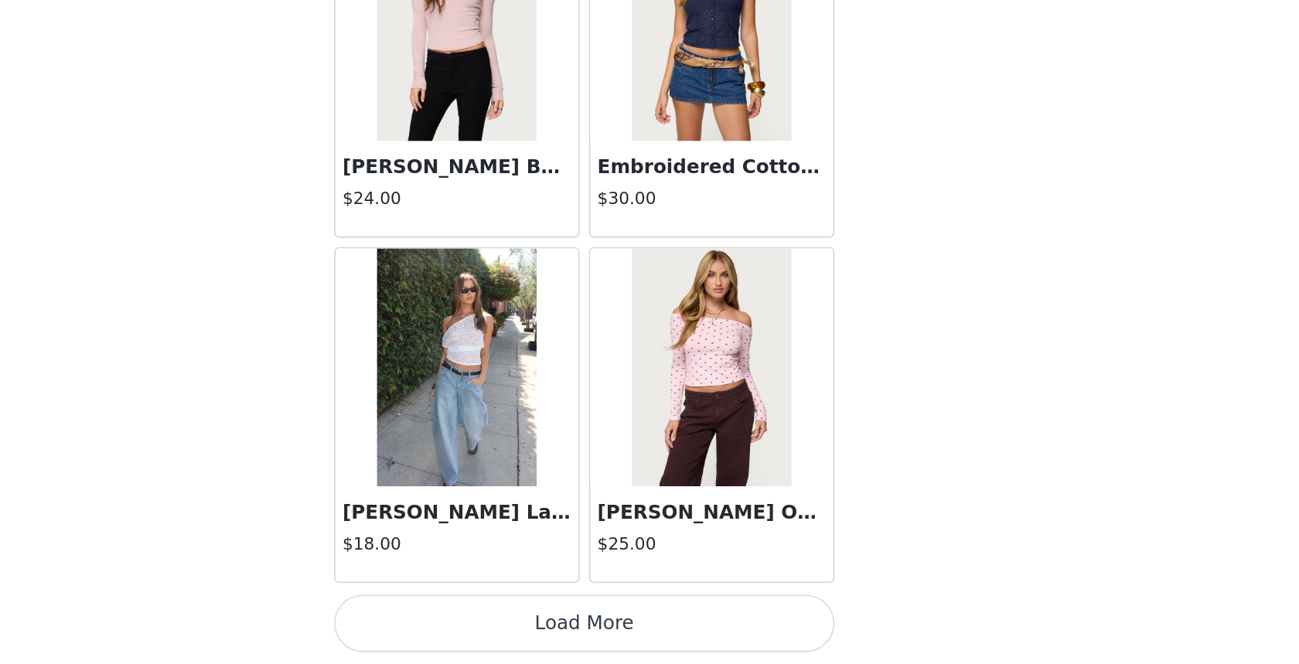
click at [703, 644] on button "Load More" at bounding box center [649, 637] width 325 height 37
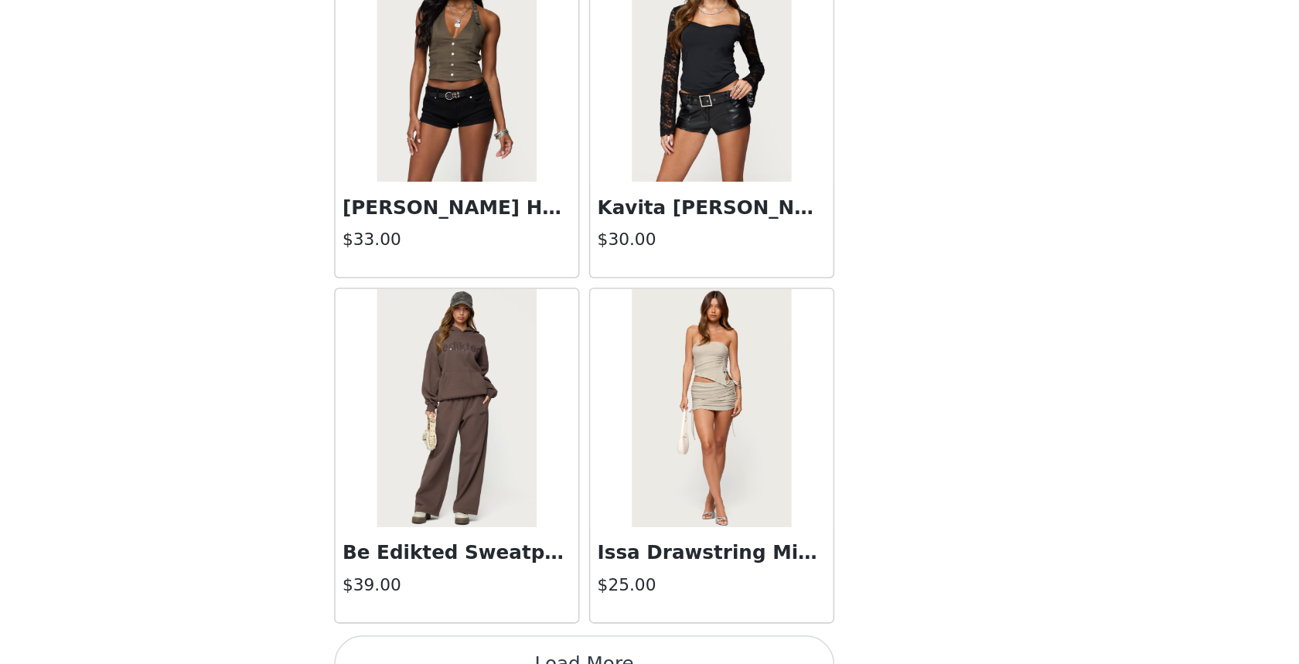
scroll to position [46539, 0]
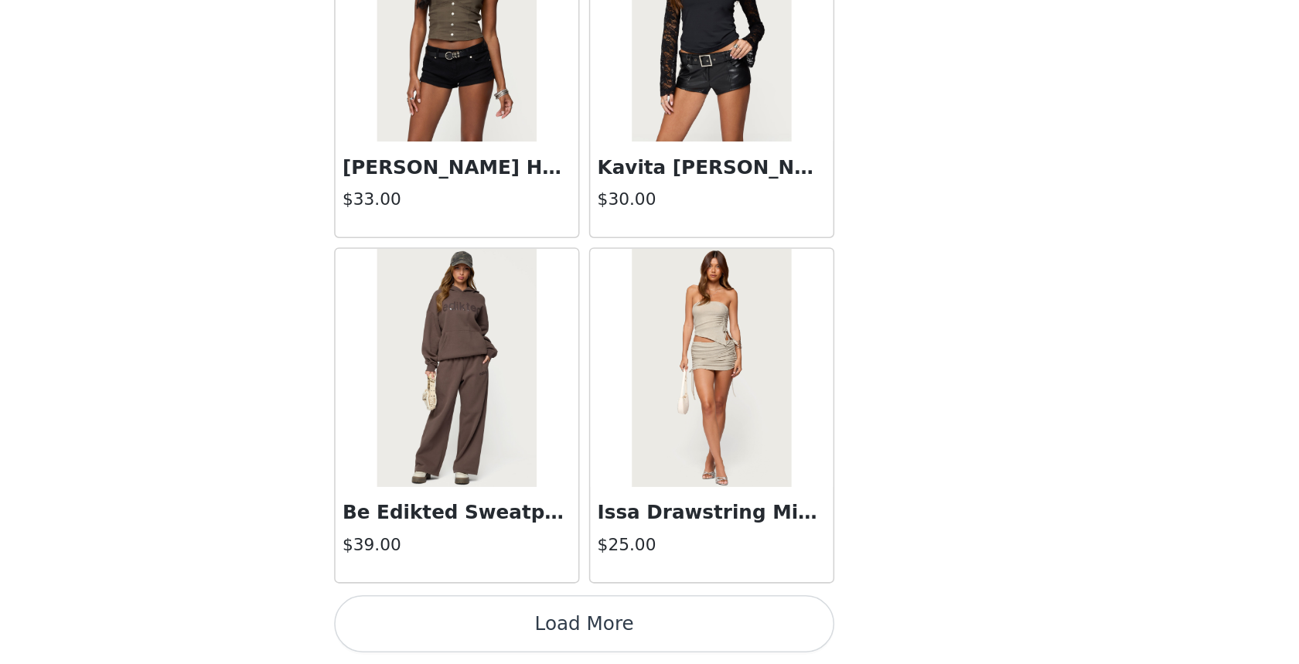
click at [715, 648] on button "Load More" at bounding box center [649, 637] width 325 height 37
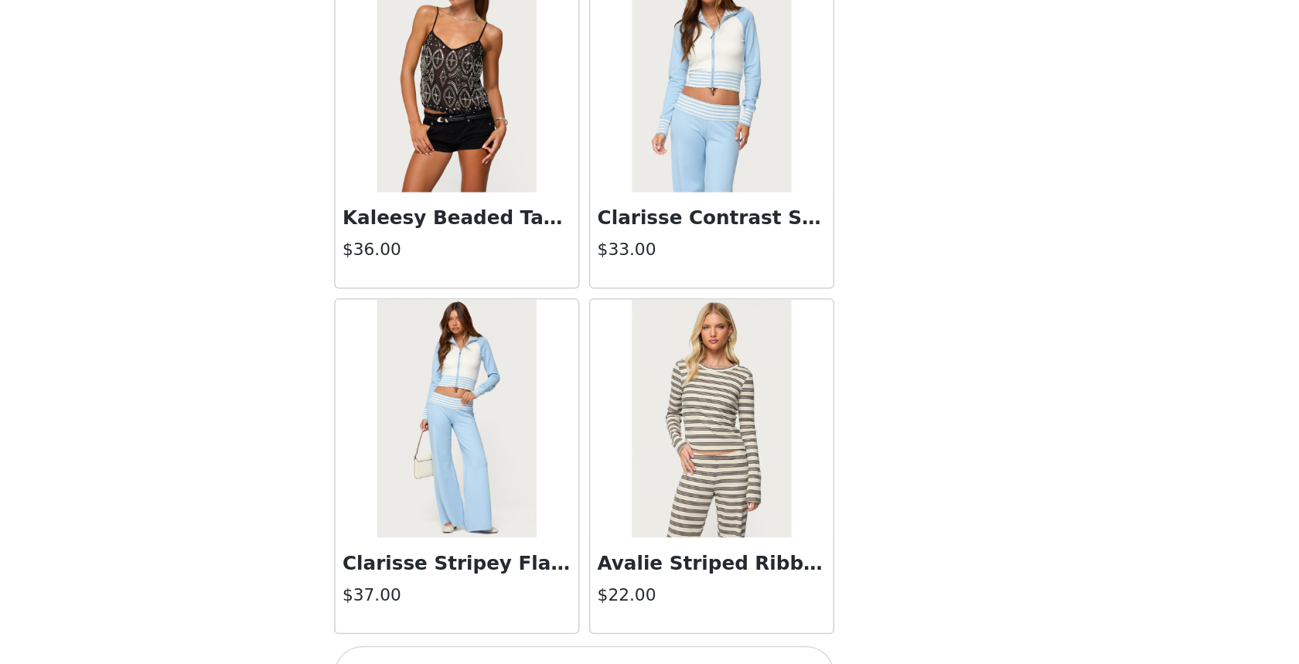
scroll to position [48781, 0]
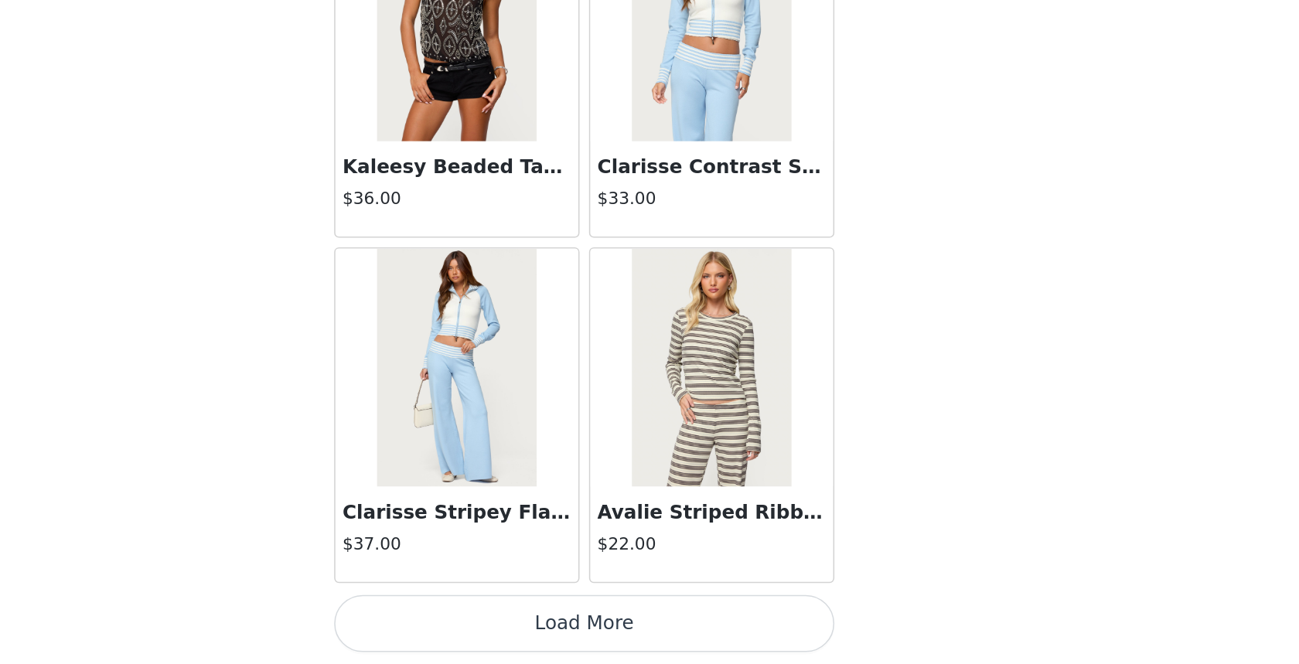
click at [686, 650] on button "Load More" at bounding box center [649, 637] width 325 height 37
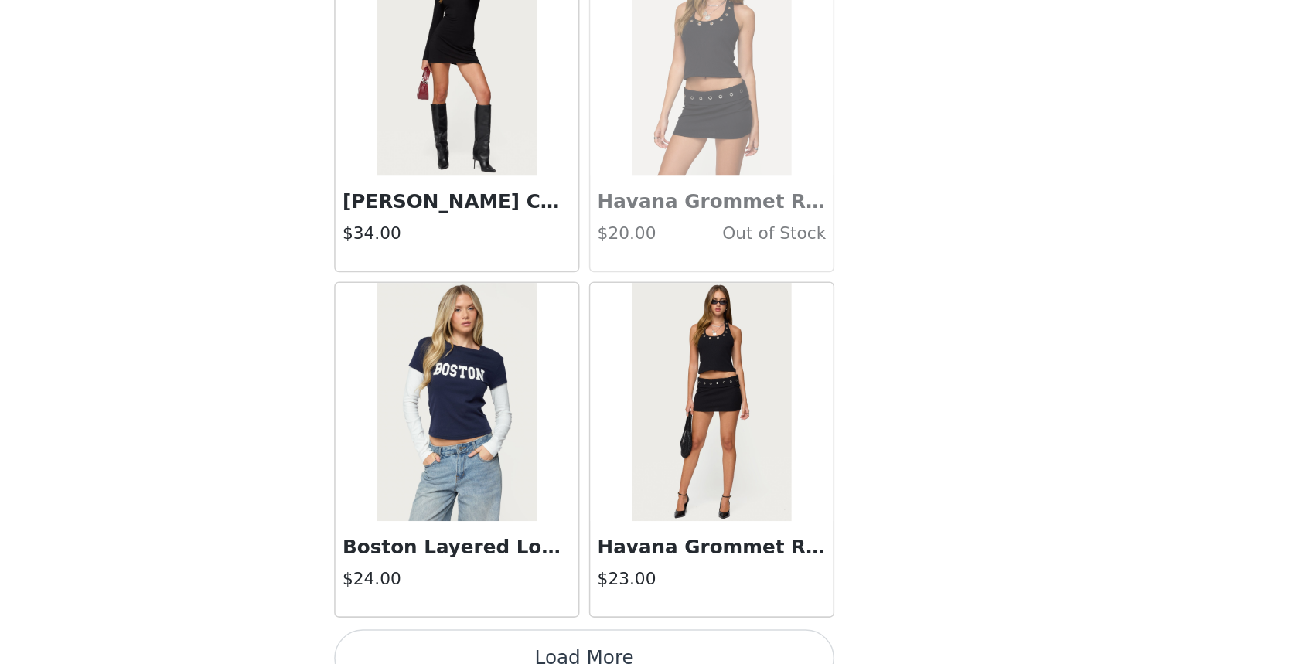
scroll to position [51023, 0]
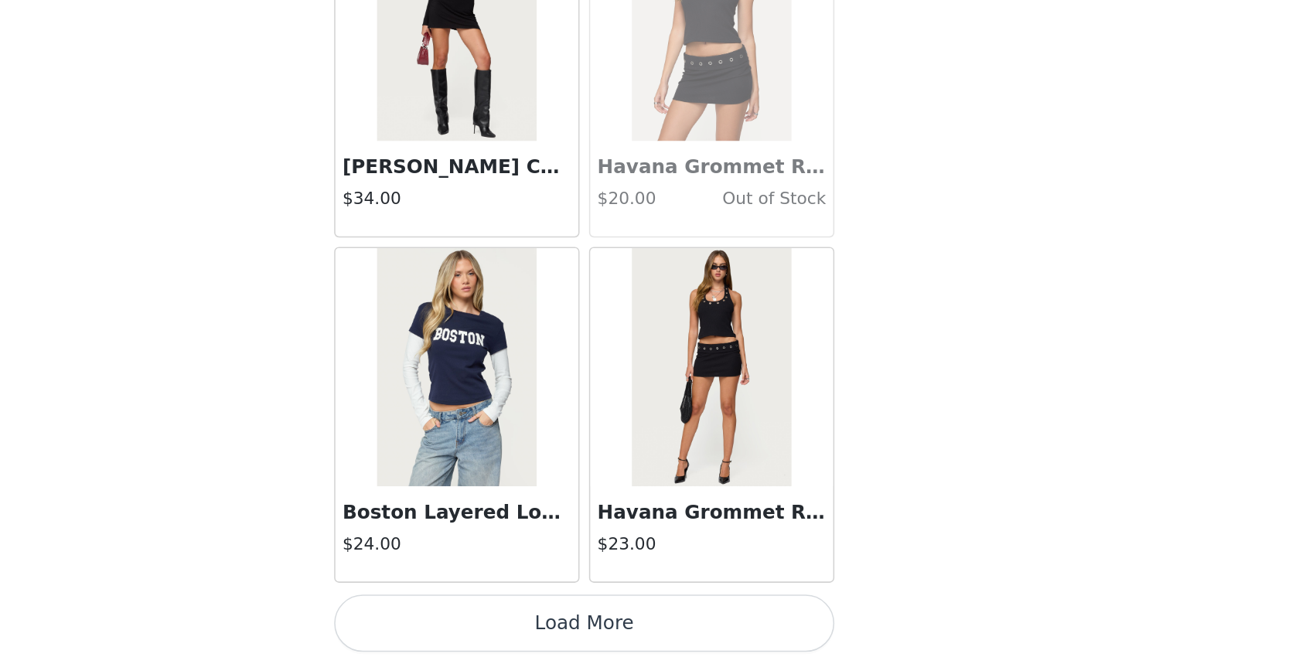
click at [683, 642] on button "Load More" at bounding box center [649, 637] width 325 height 37
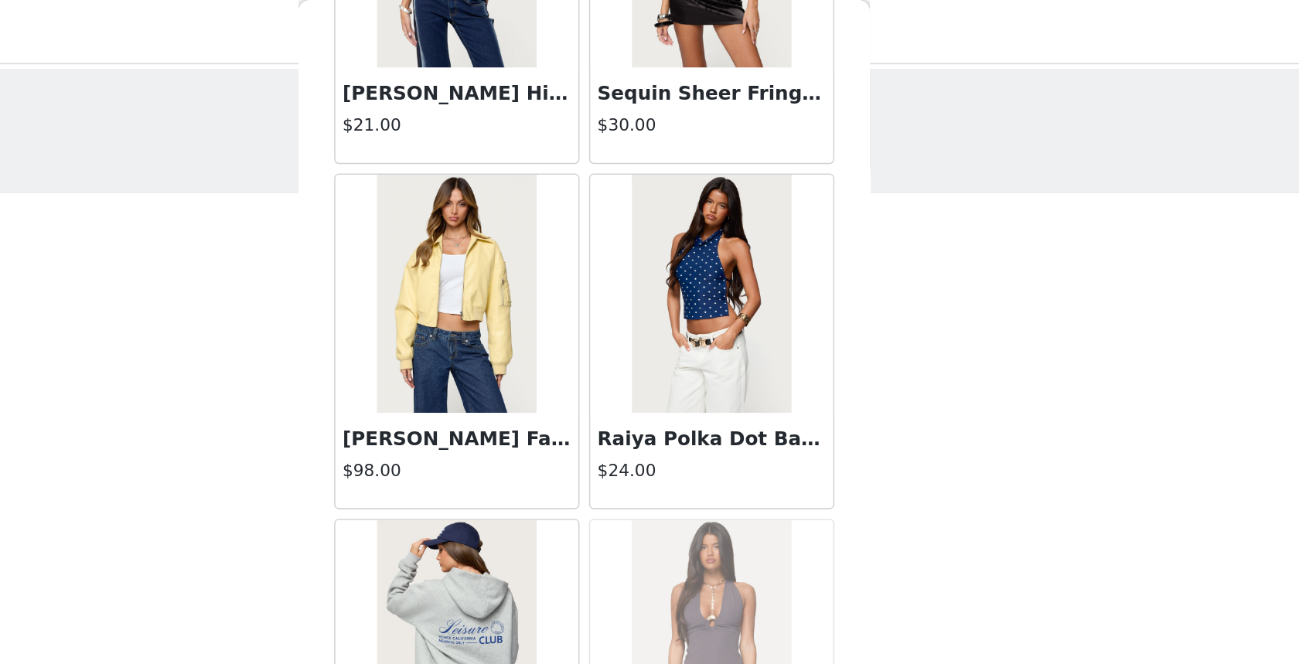
scroll to position [50630, 0]
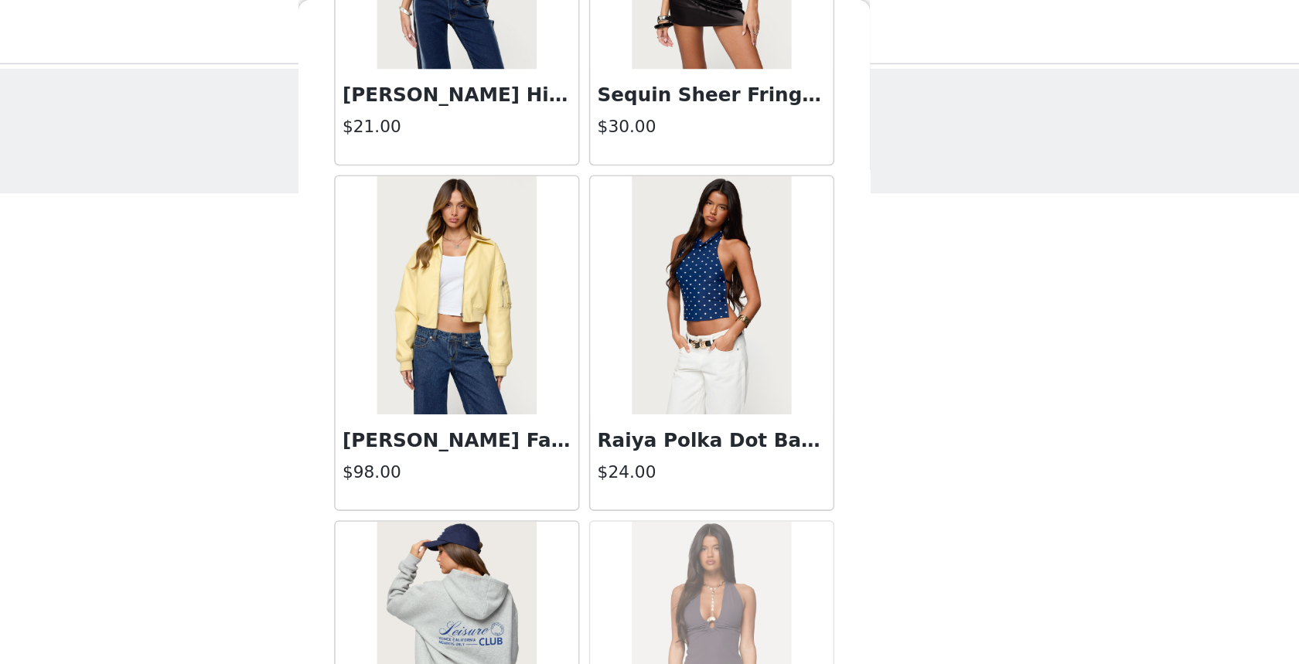
click at [731, 300] on h4 "$24.00" at bounding box center [732, 306] width 148 height 16
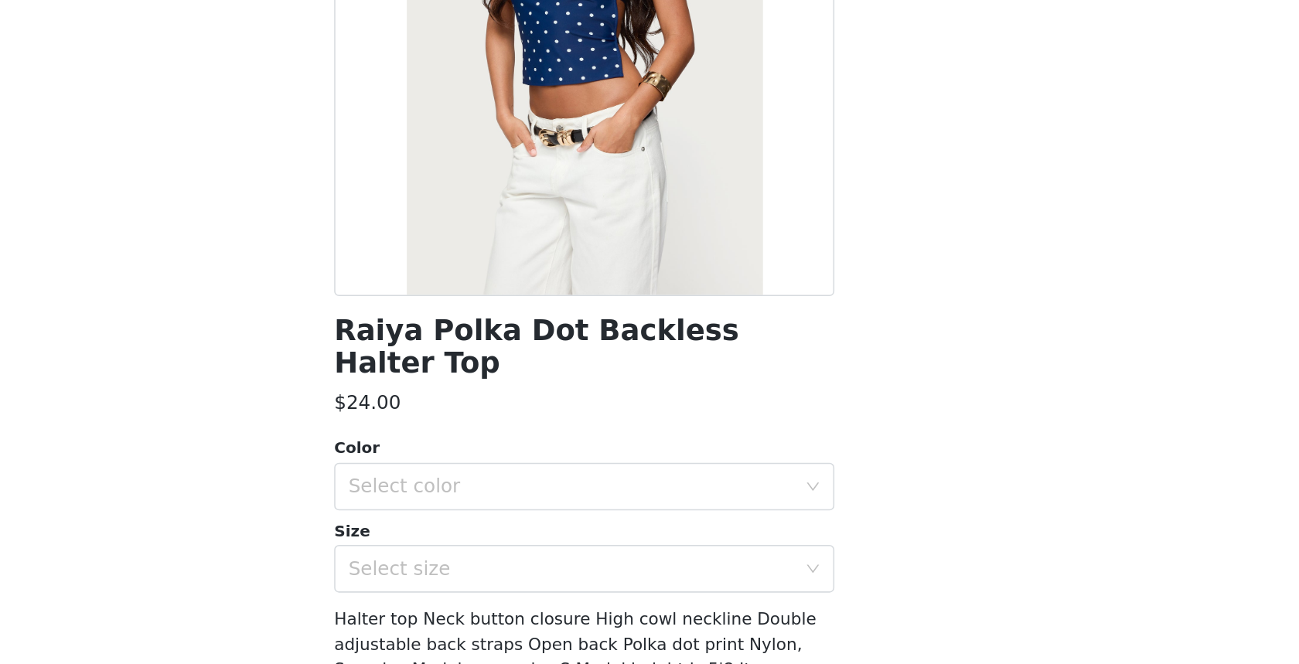
scroll to position [88, 0]
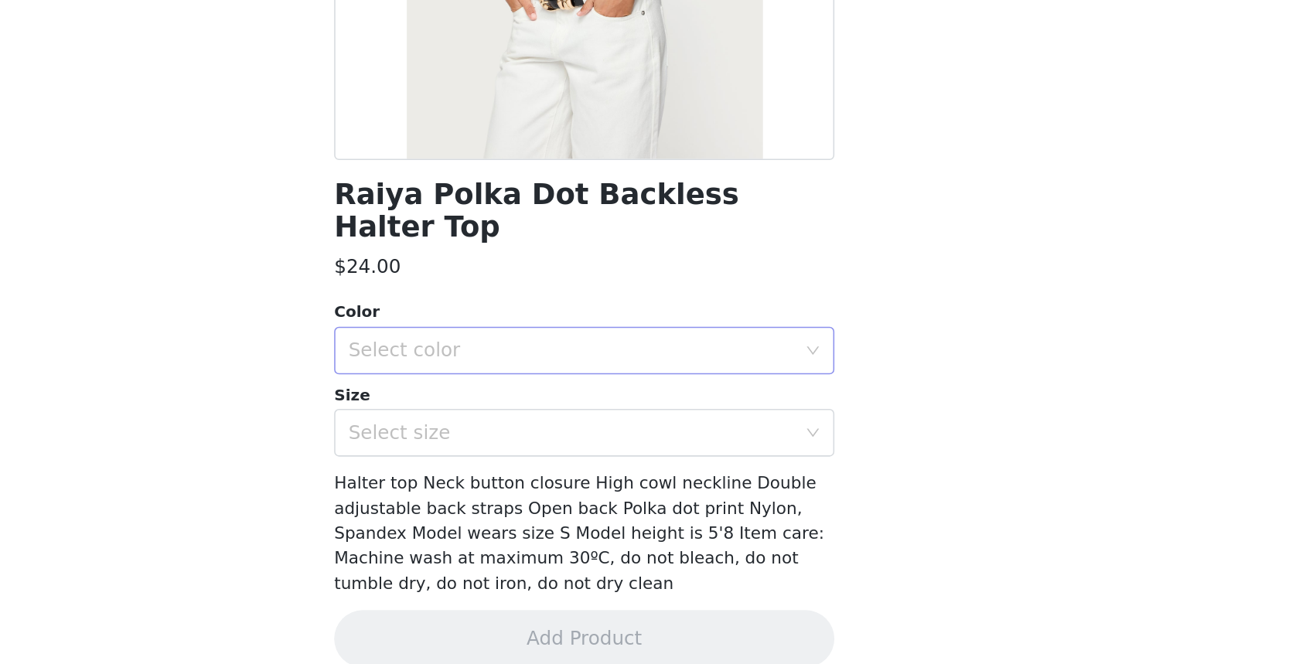
click at [763, 453] on div "Select color" at bounding box center [640, 460] width 289 height 15
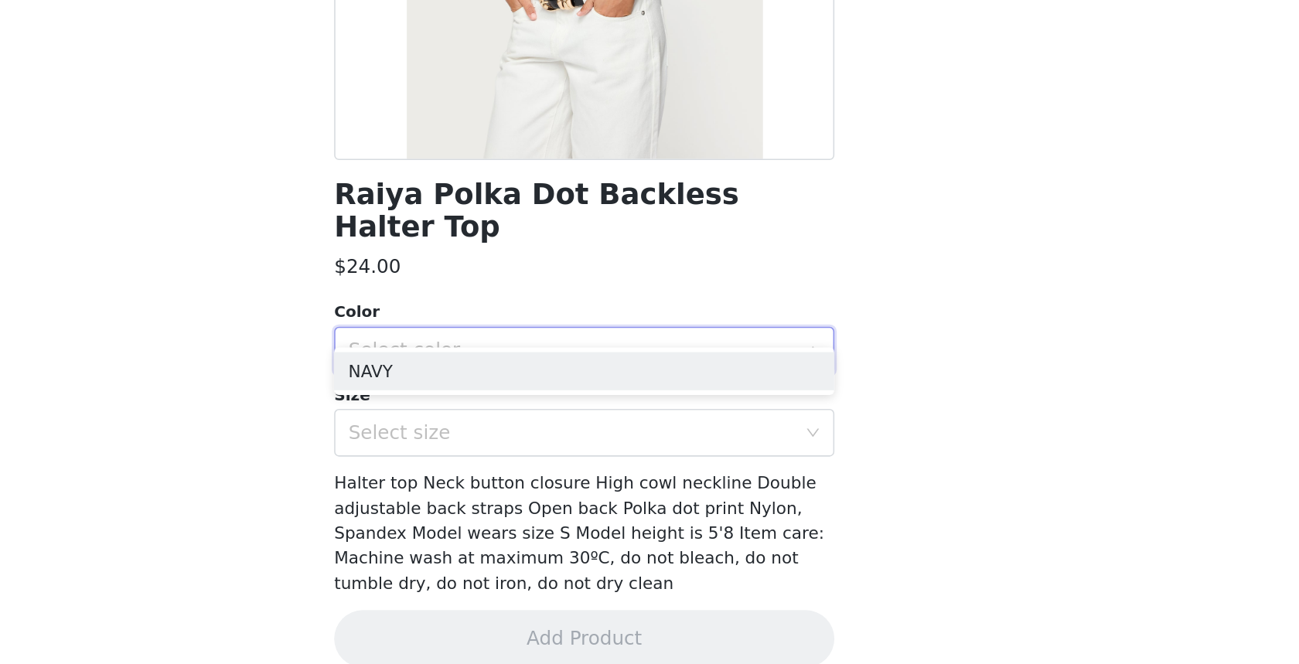
click at [763, 453] on div "Select color" at bounding box center [640, 460] width 289 height 15
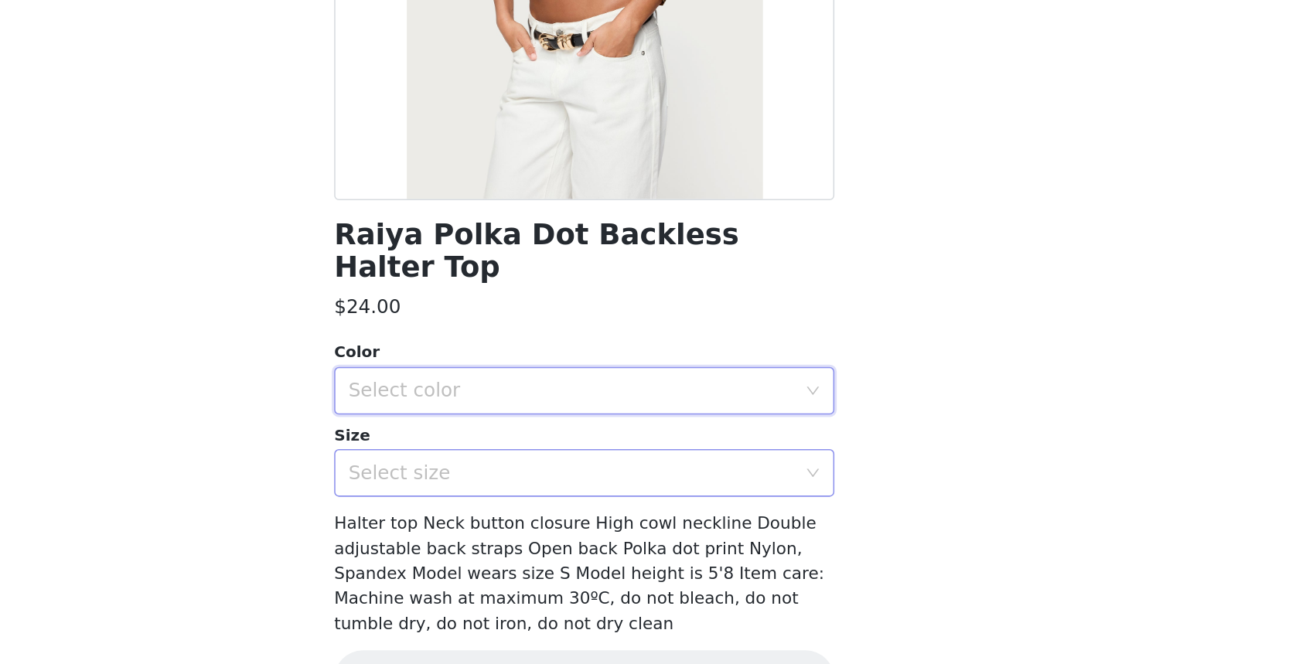
click at [617, 506] on div "Select size" at bounding box center [644, 513] width 296 height 29
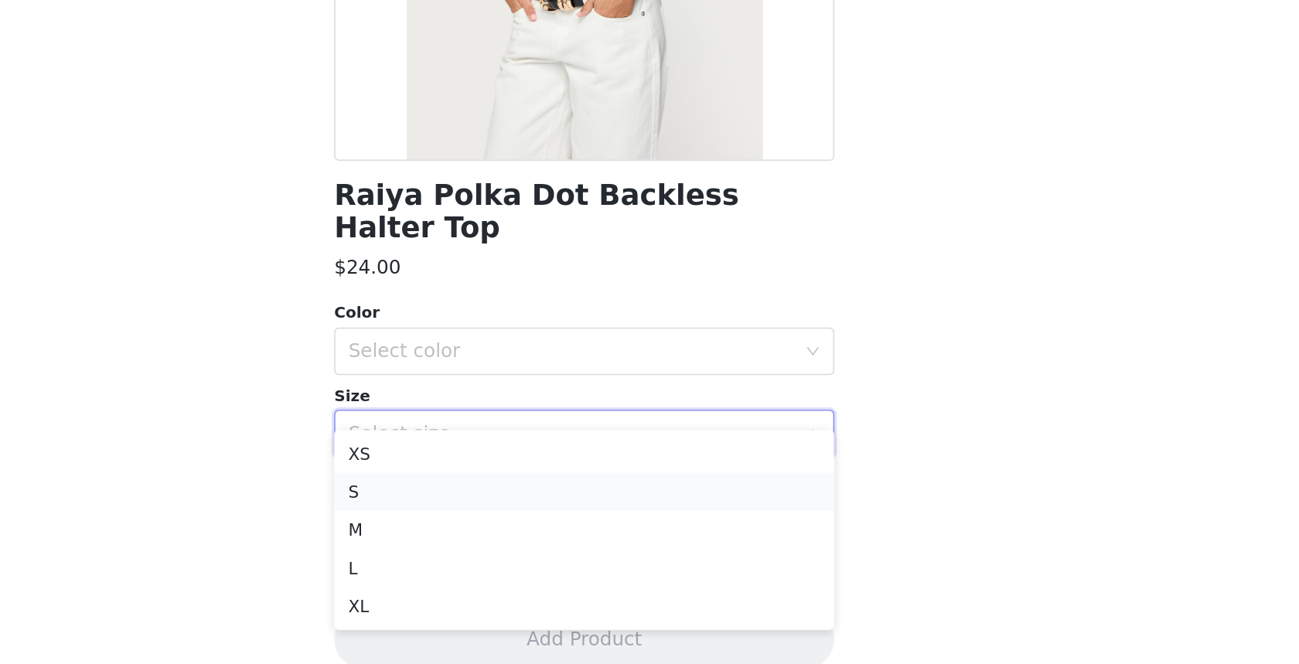
scroll to position [0, 0]
click at [590, 555] on li "S" at bounding box center [649, 552] width 325 height 25
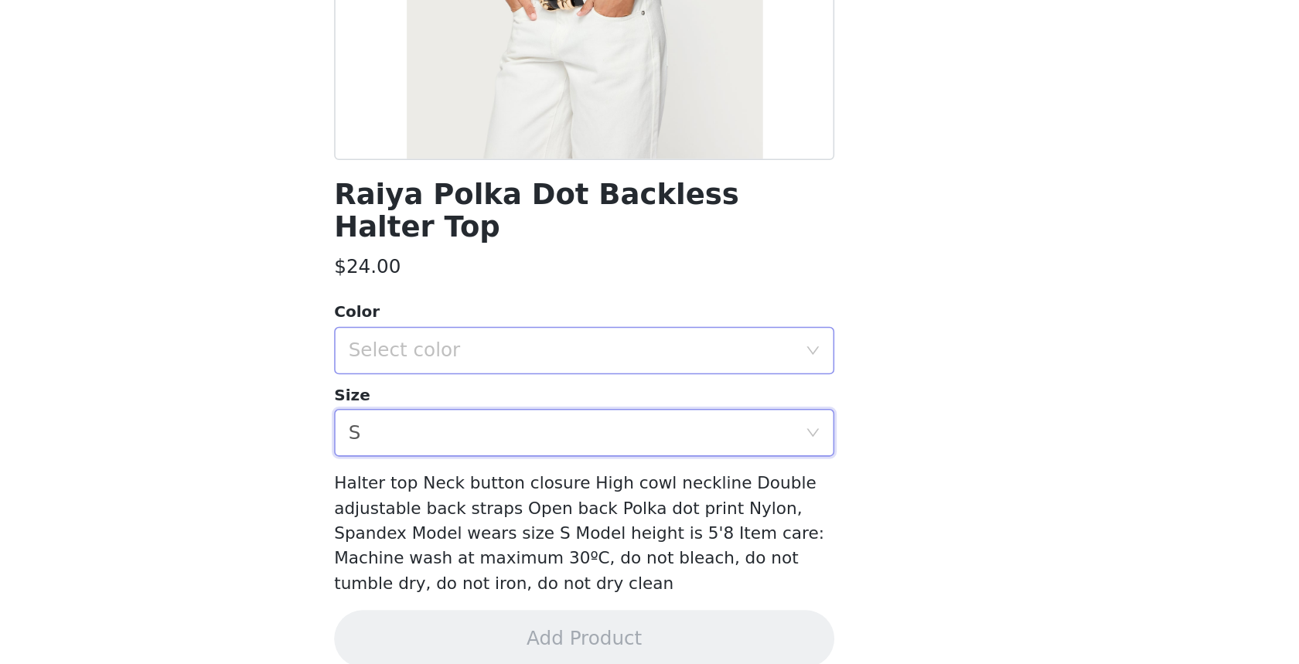
click at [625, 453] on div "Select color" at bounding box center [640, 460] width 289 height 15
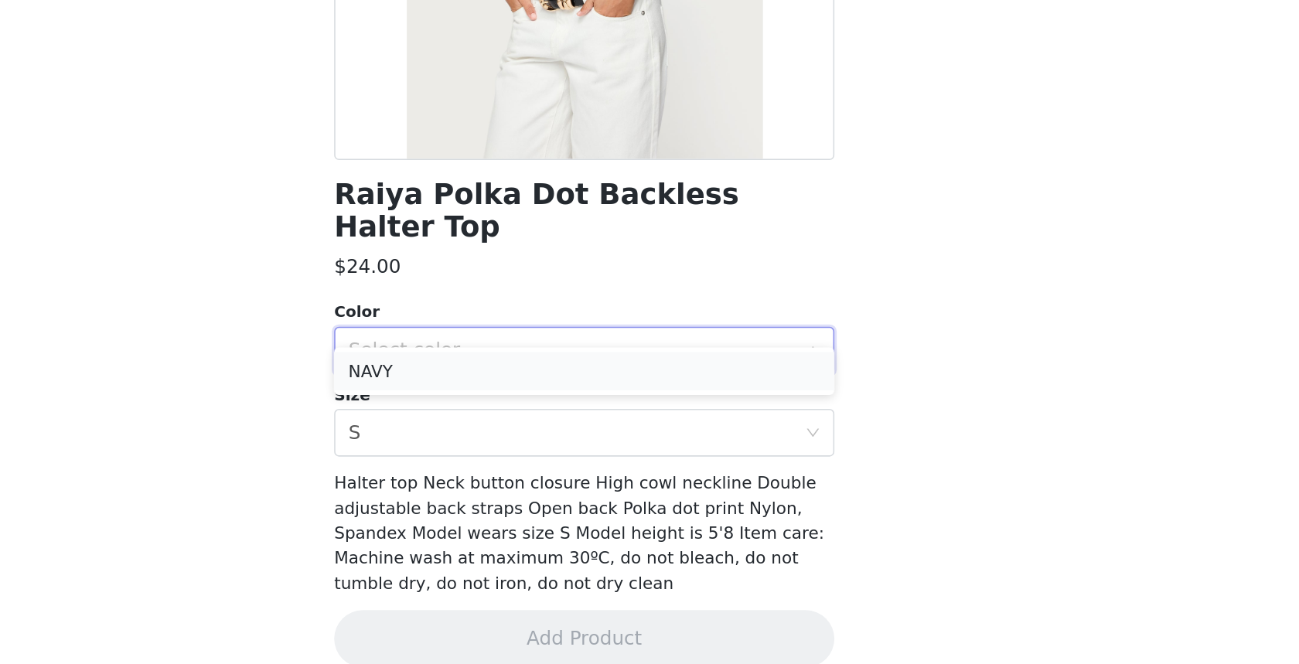
click at [617, 468] on li "NAVY" at bounding box center [649, 474] width 325 height 25
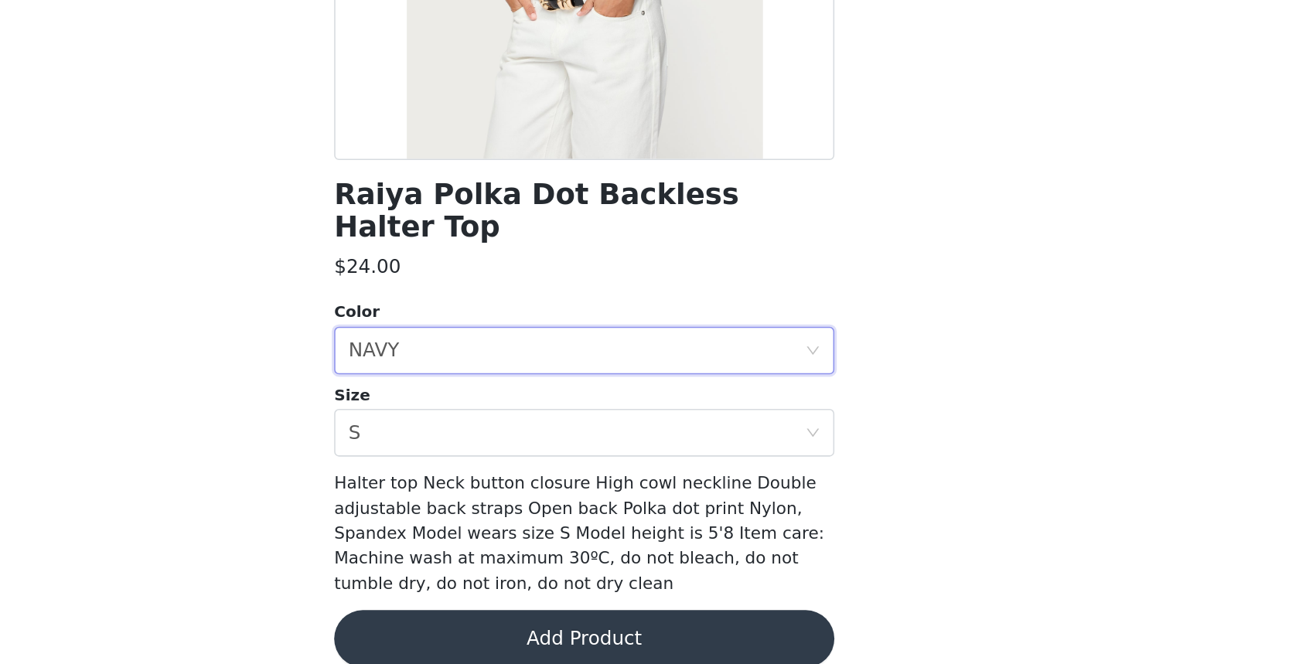
click at [618, 633] on button "Add Product" at bounding box center [649, 647] width 325 height 37
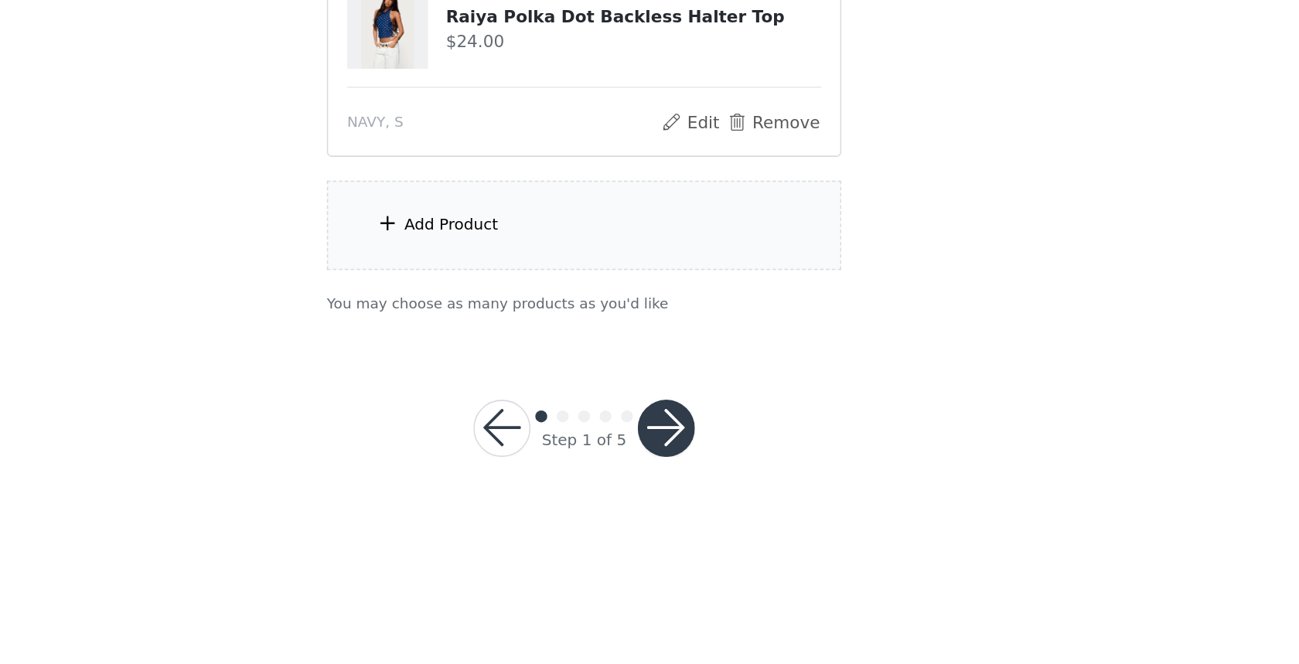
click at [618, 389] on div "Add Product" at bounding box center [649, 379] width 334 height 58
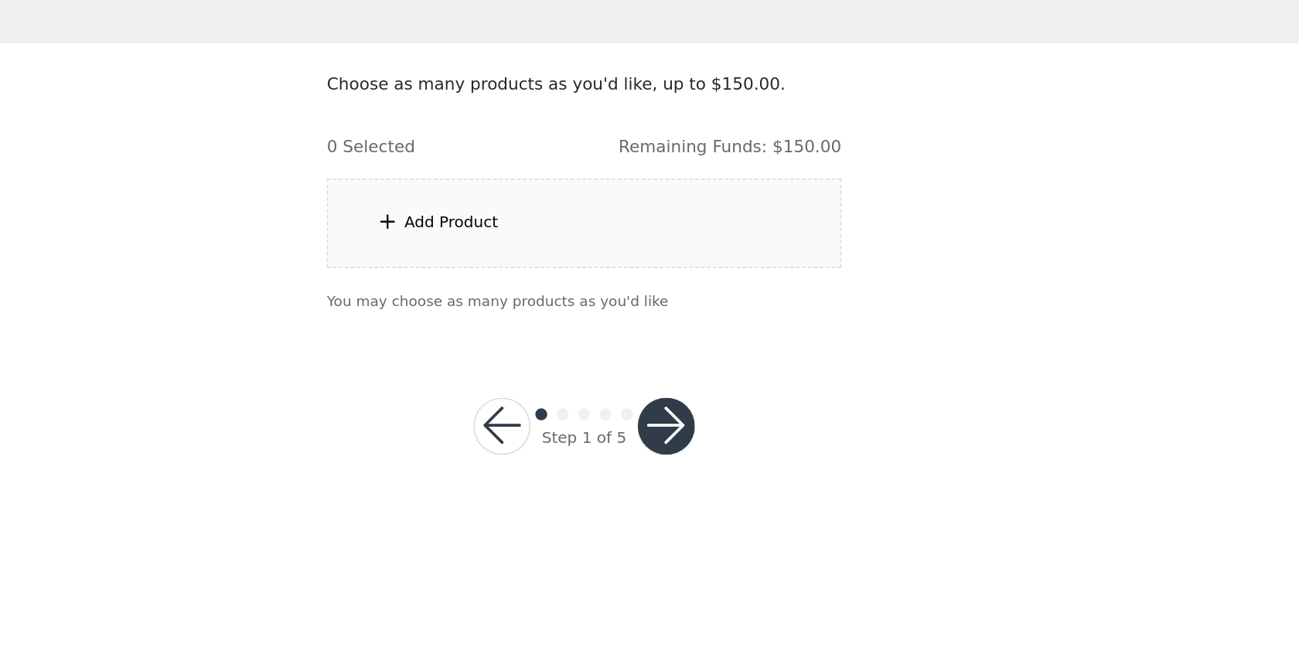
click at [546, 237] on div "Add Product" at bounding box center [563, 241] width 61 height 15
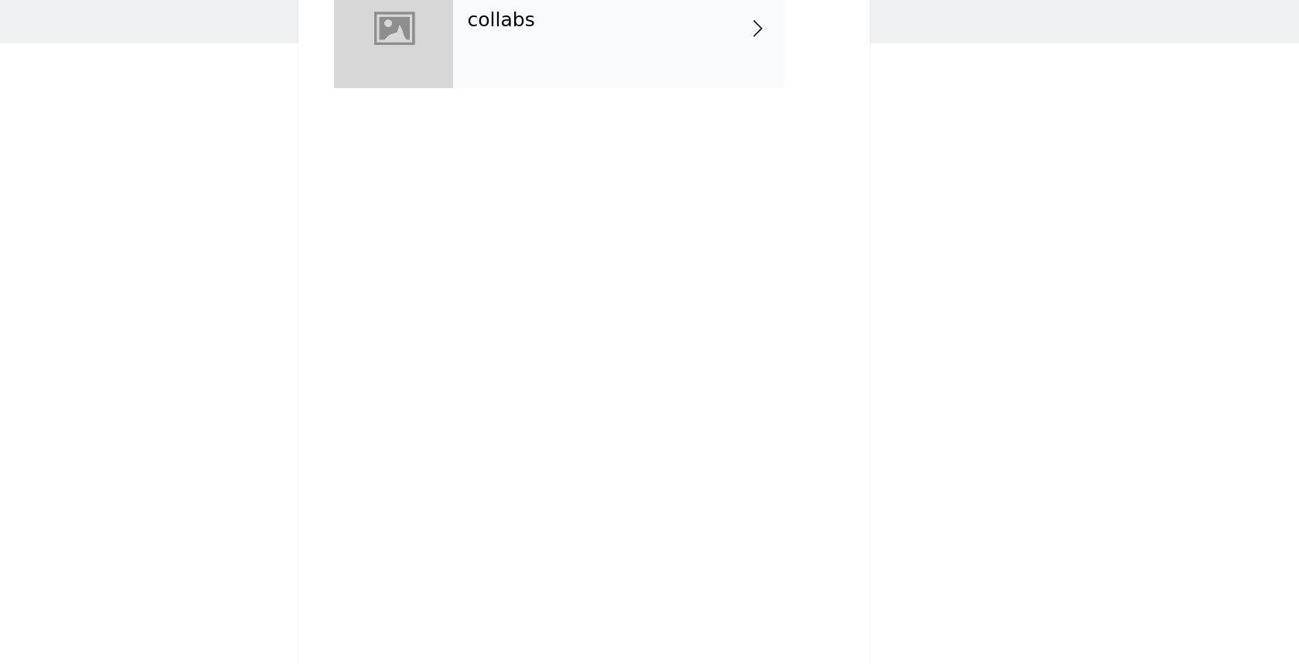
click at [623, 124] on div "collabs" at bounding box center [671, 115] width 215 height 77
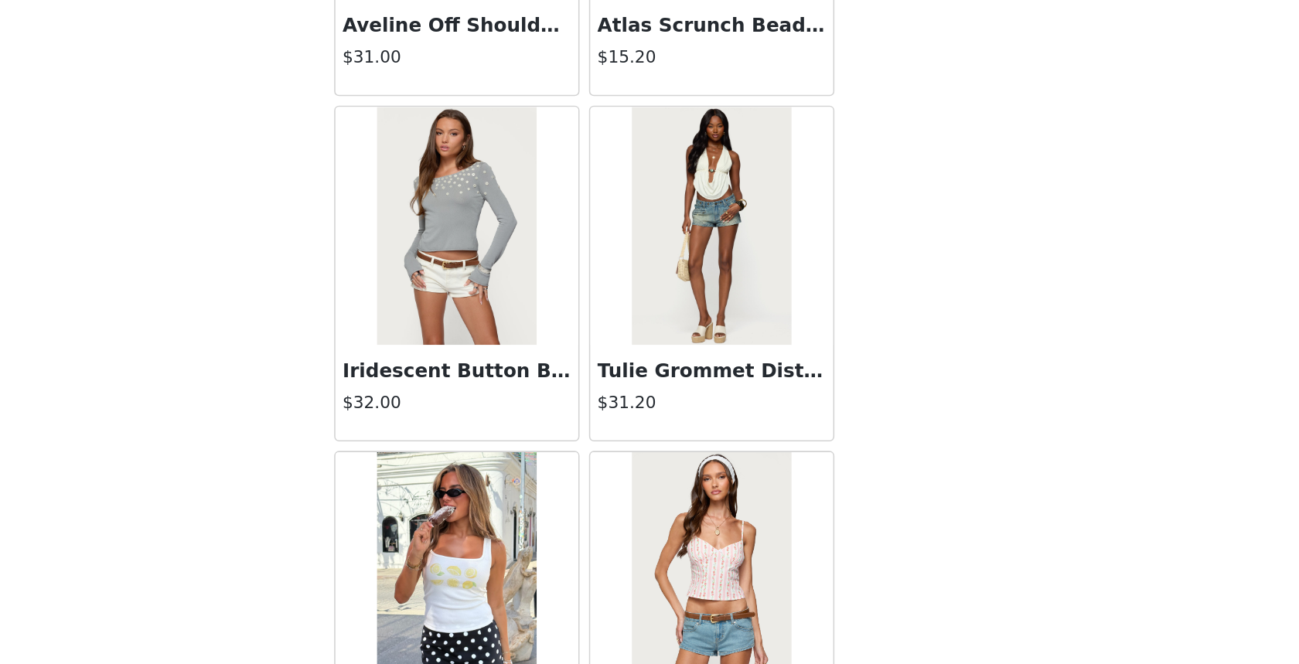
click at [823, 518] on div "Back Aveline Off Shoulder Light Sweatshirt $31.00 Atlas Scrunch Bead Halter Top…" at bounding box center [649, 332] width 371 height 664
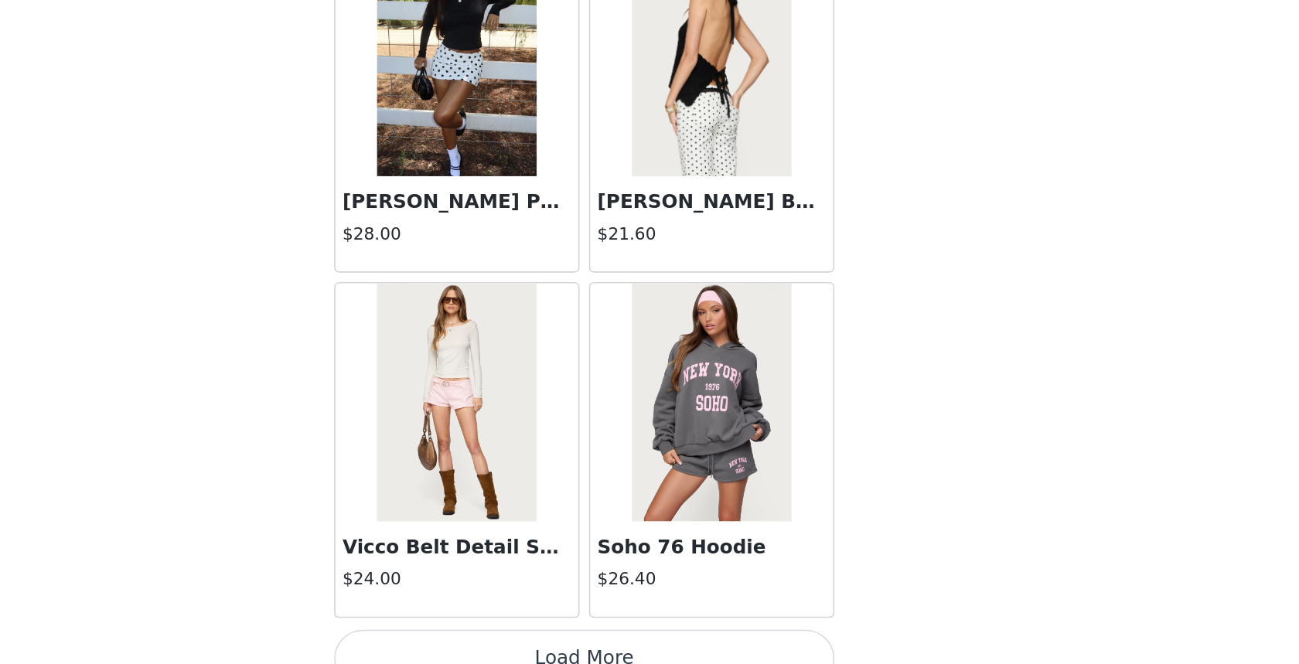
scroll to position [1702, 0]
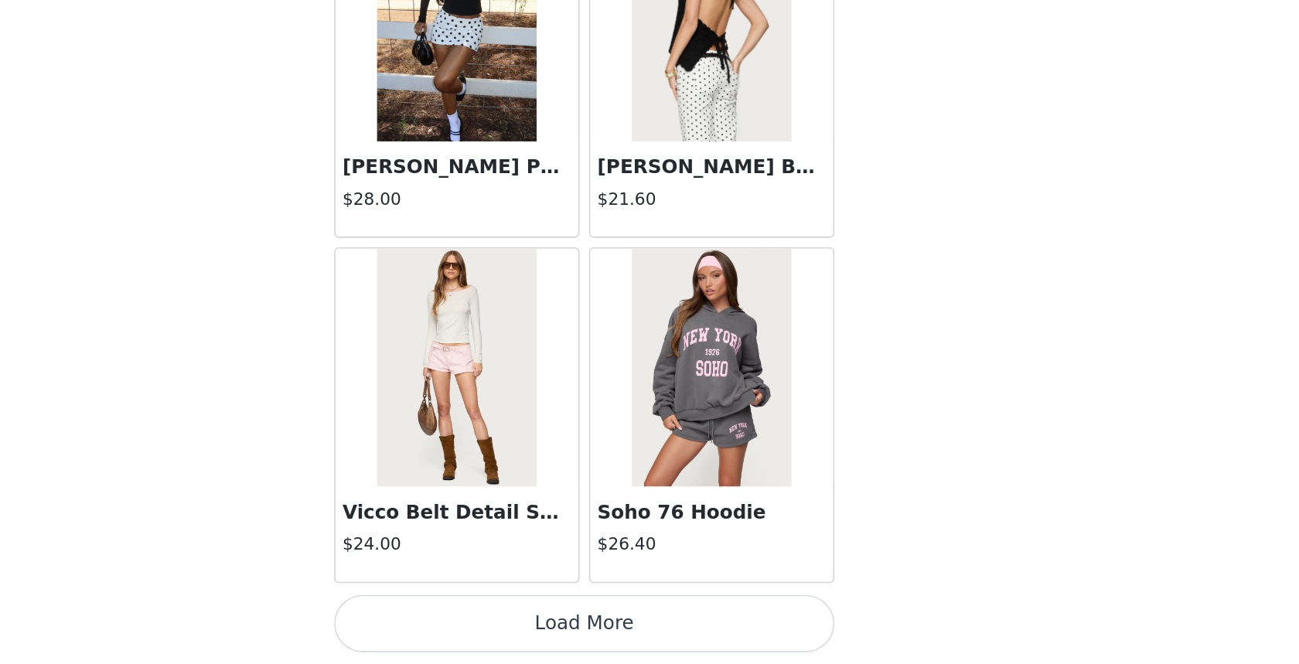
click at [750, 639] on button "Load More" at bounding box center [649, 637] width 325 height 37
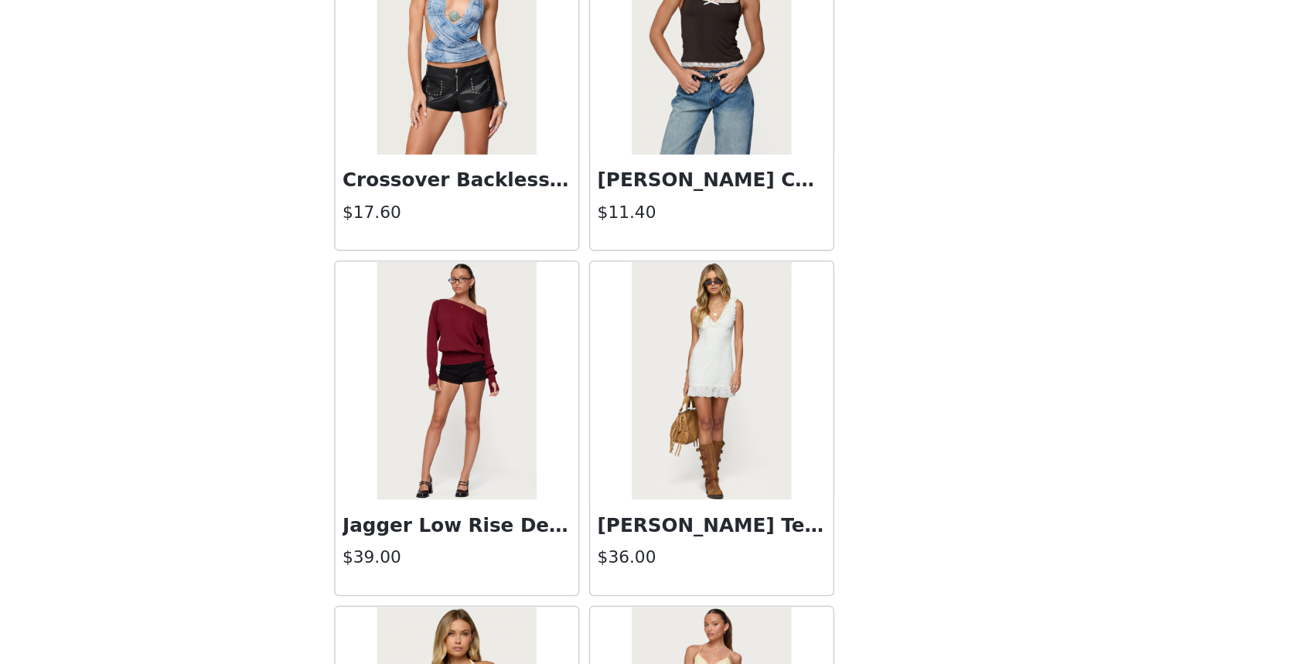
scroll to position [2357, 0]
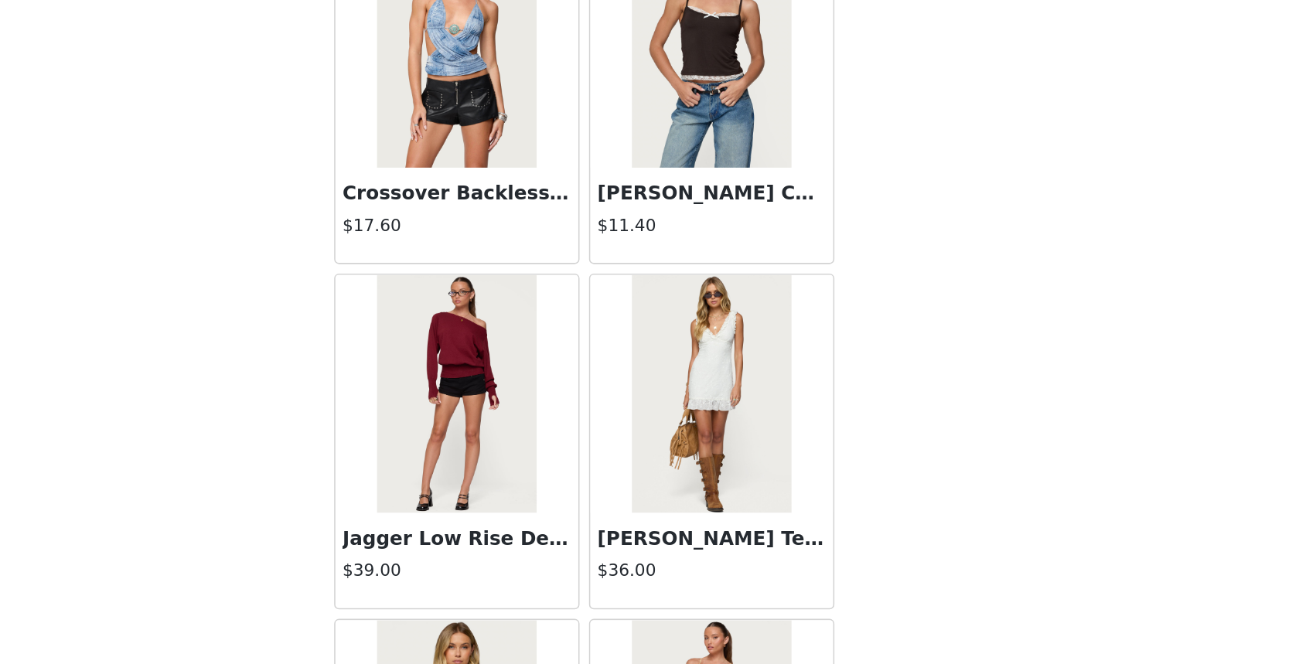
click at [569, 590] on h3 "Jagger Low Rise Denim Shorts" at bounding box center [566, 583] width 148 height 19
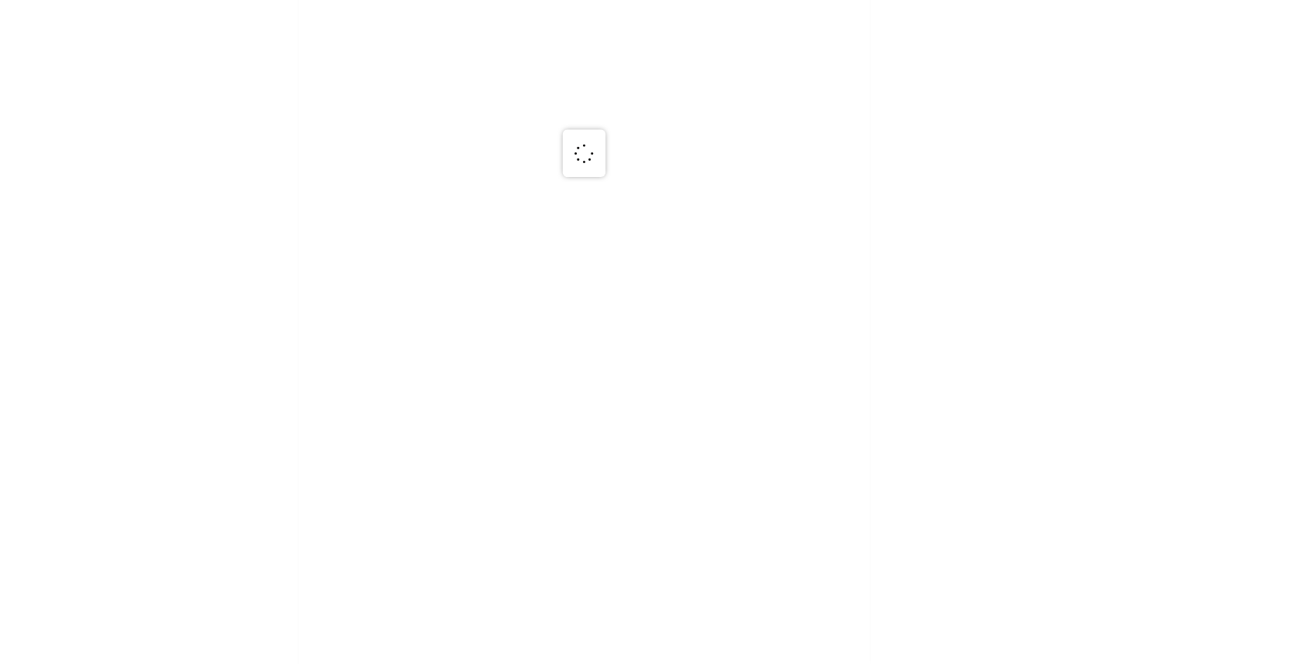
scroll to position [0, 0]
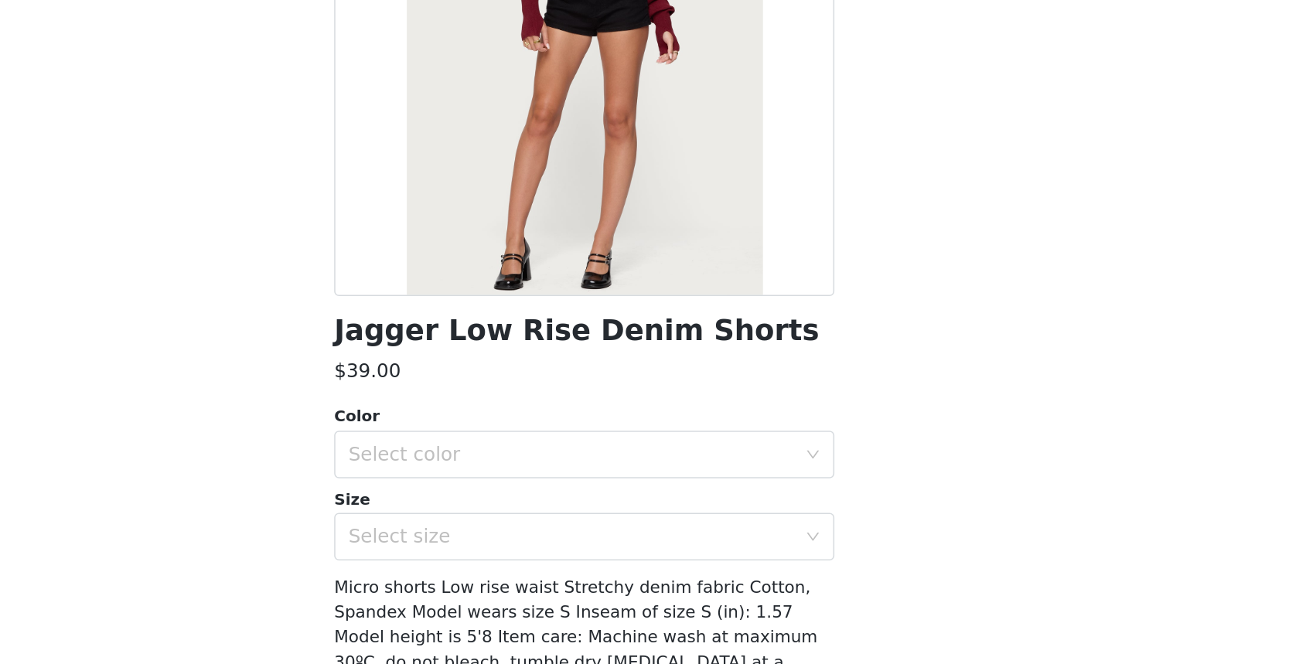
click at [587, 544] on div "Color Select color Size Select size" at bounding box center [649, 546] width 325 height 101
click at [586, 530] on div "Select color" at bounding box center [640, 527] width 289 height 15
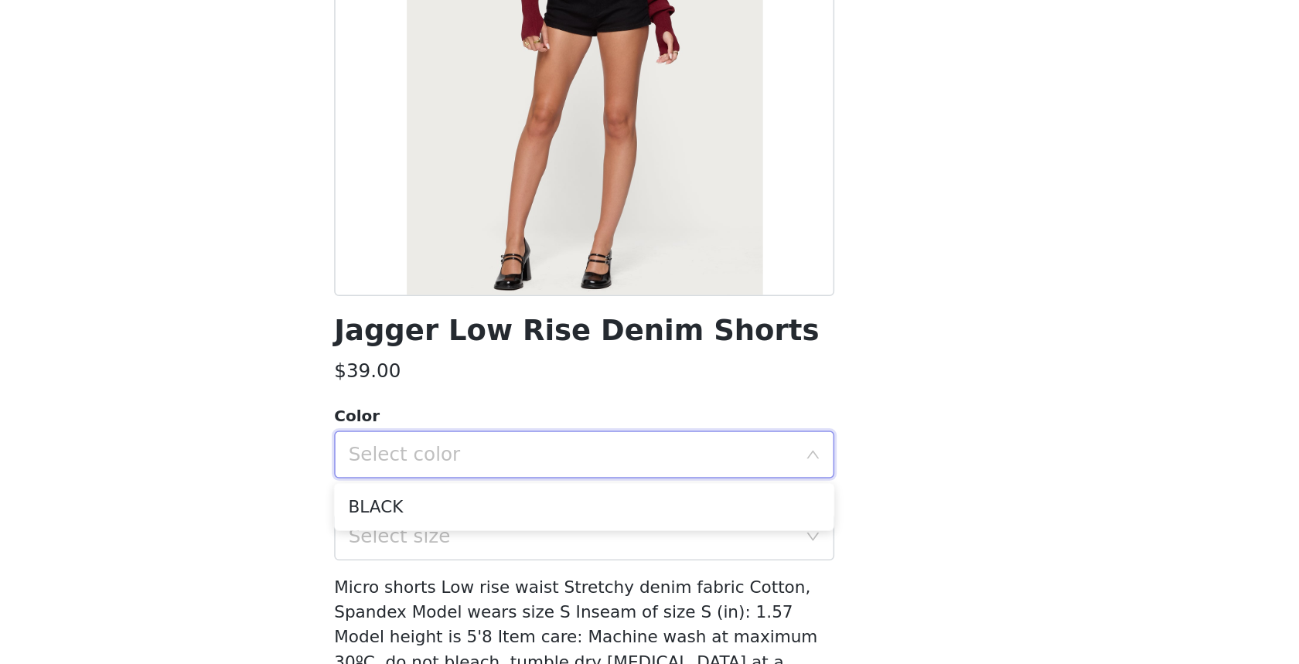
click at [611, 523] on div "Select color" at bounding box center [640, 527] width 289 height 15
click at [593, 582] on div "Select size" at bounding box center [640, 581] width 289 height 15
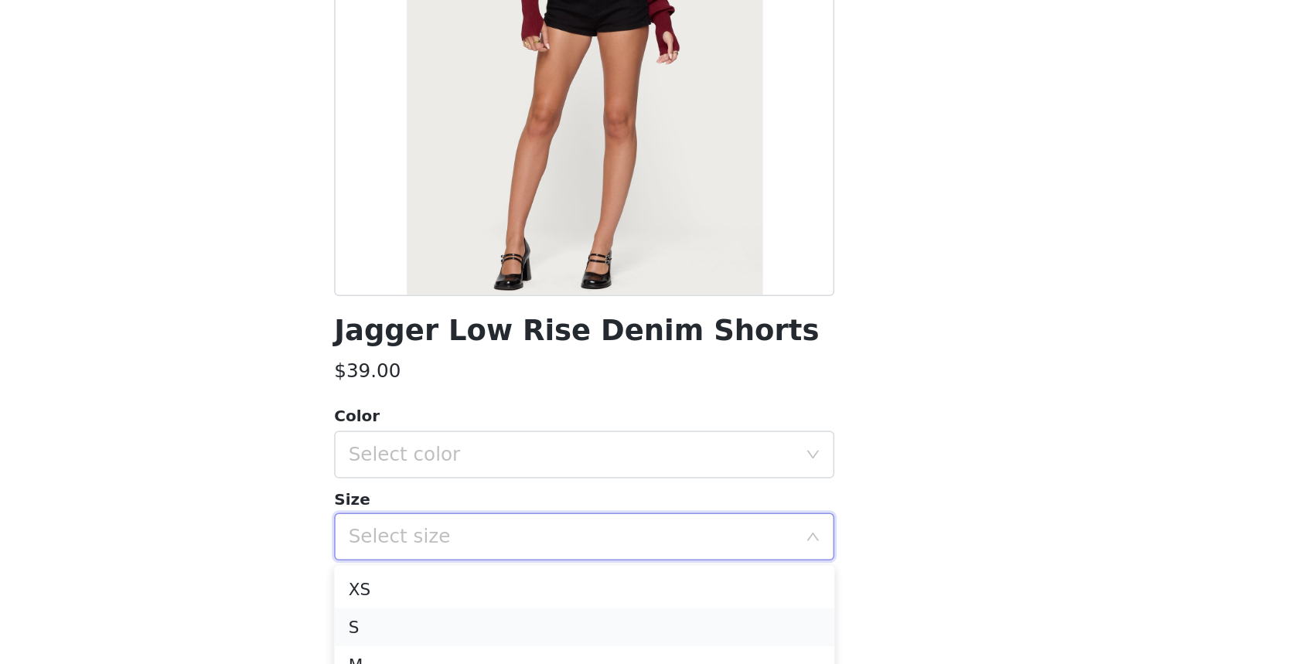
click at [532, 641] on li "S" at bounding box center [649, 640] width 325 height 25
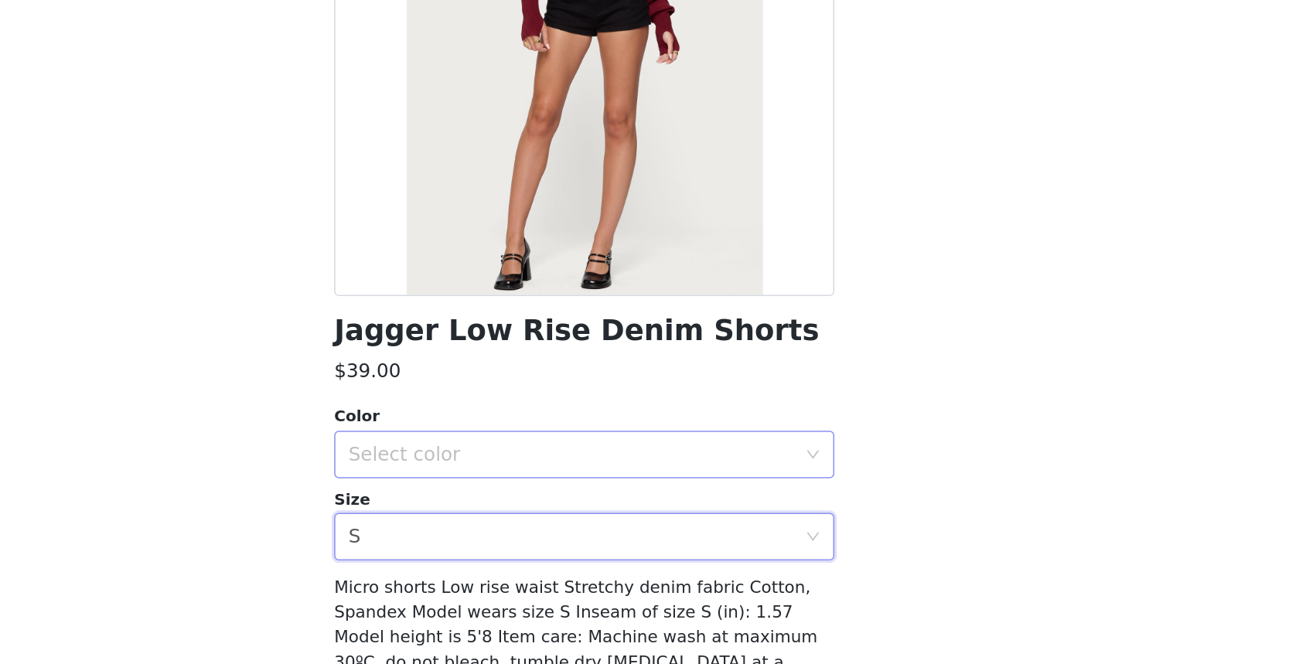
click at [601, 527] on div "Select color" at bounding box center [640, 527] width 289 height 15
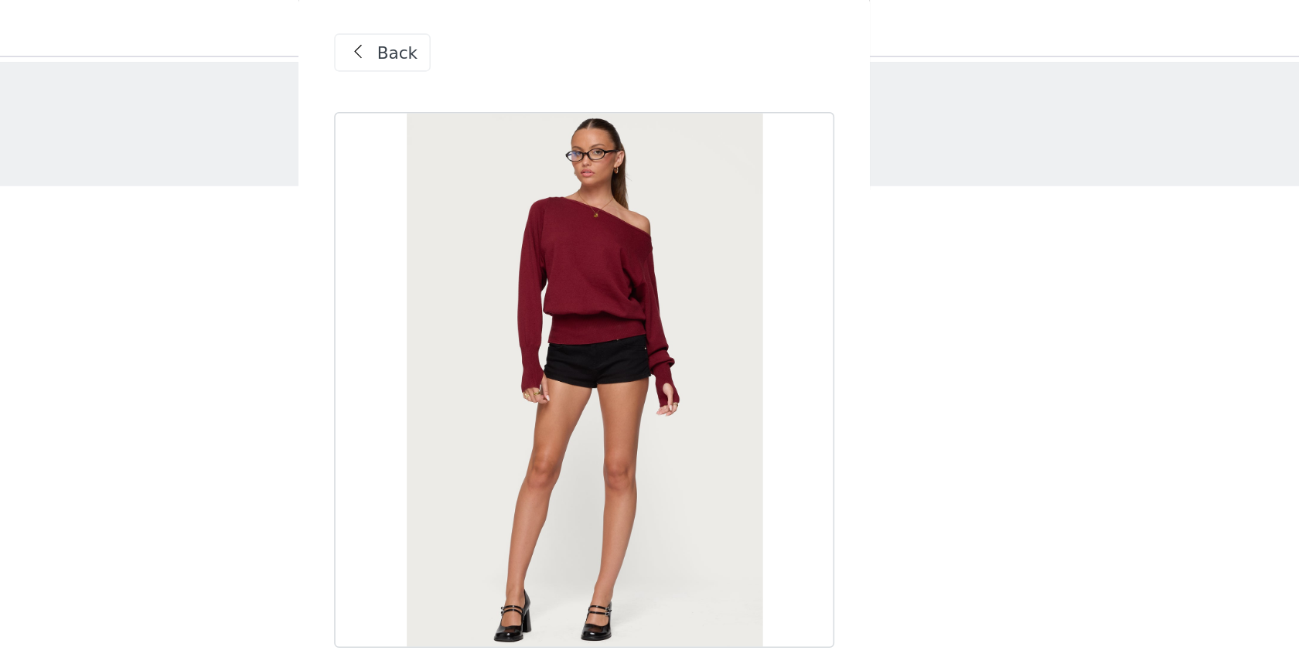
click at [525, 36] on span "Back" at bounding box center [528, 39] width 26 height 16
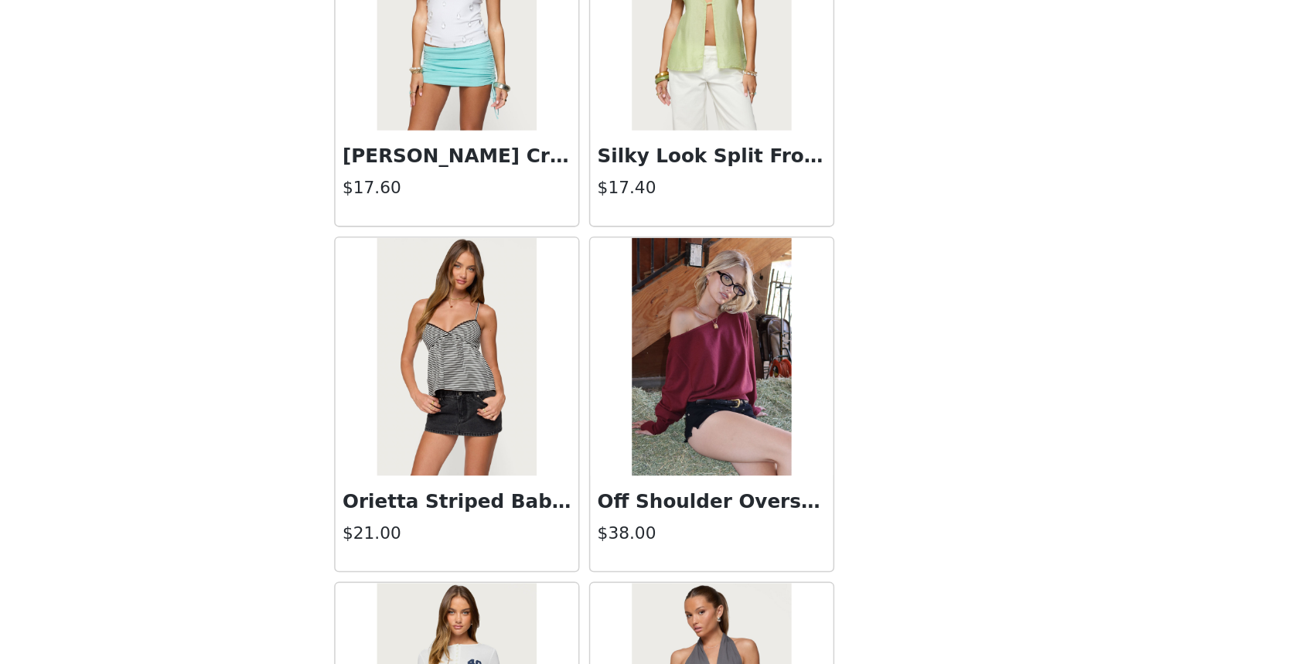
scroll to position [3055, 0]
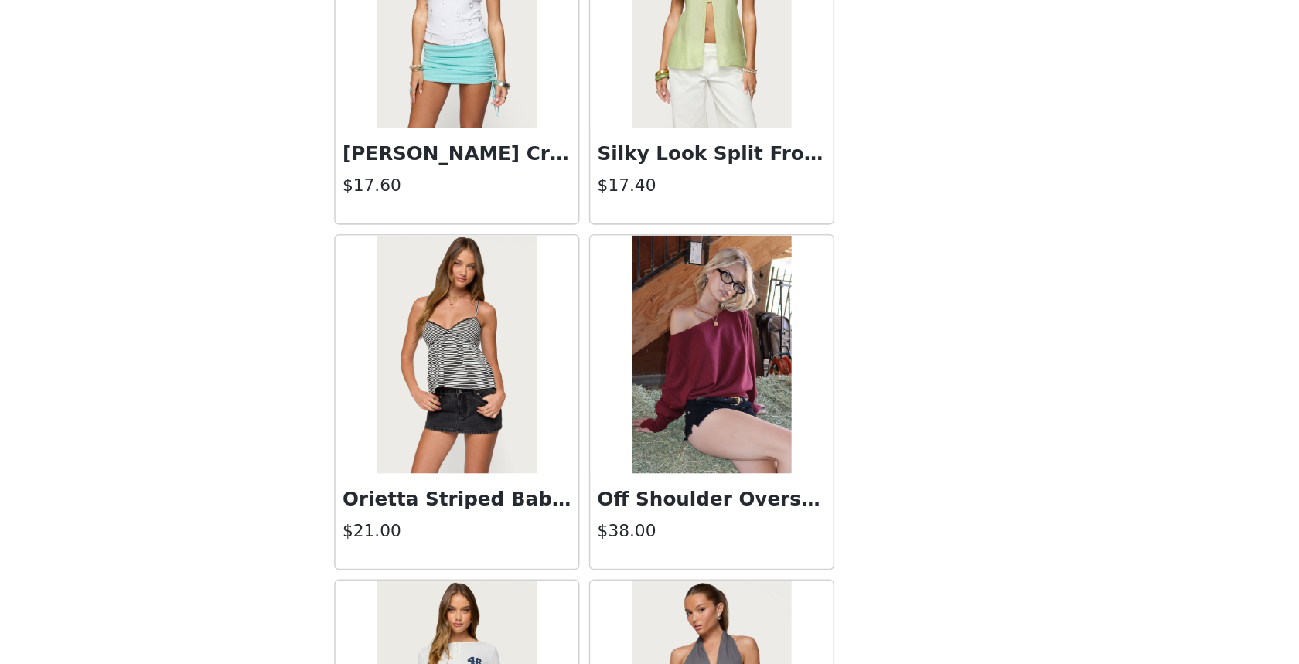
click at [749, 560] on h3 "Off Shoulder Oversized Sweater" at bounding box center [732, 557] width 148 height 19
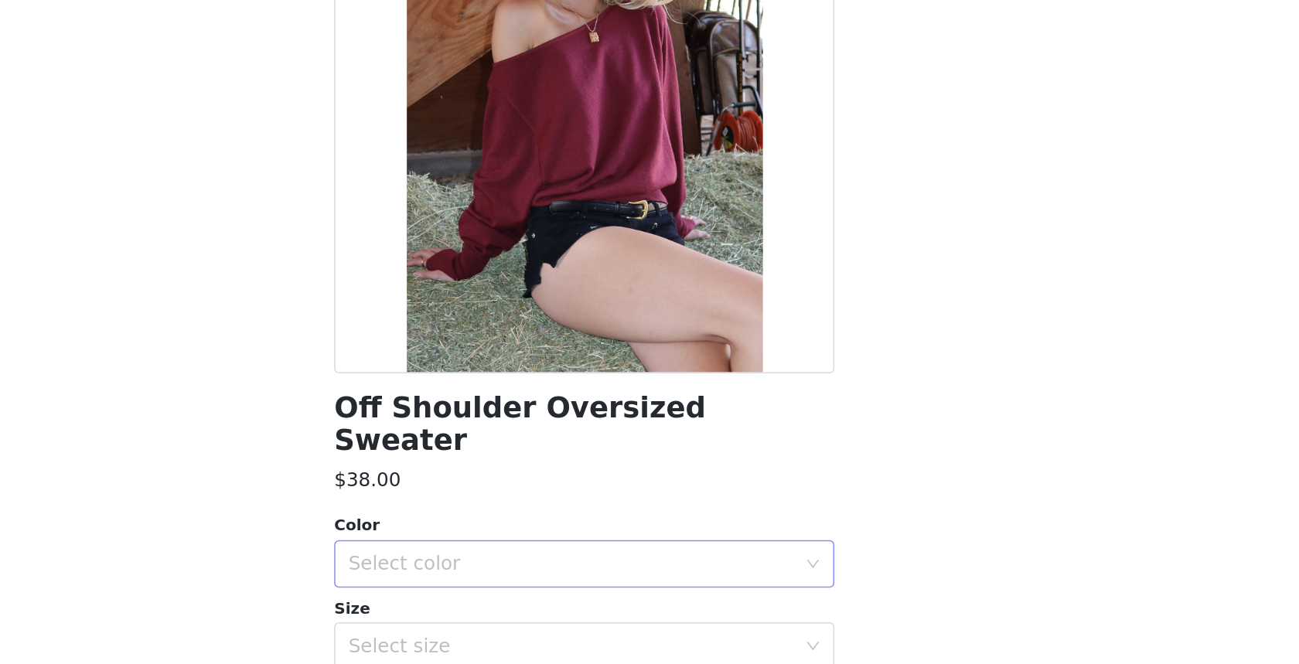
scroll to position [0, 0]
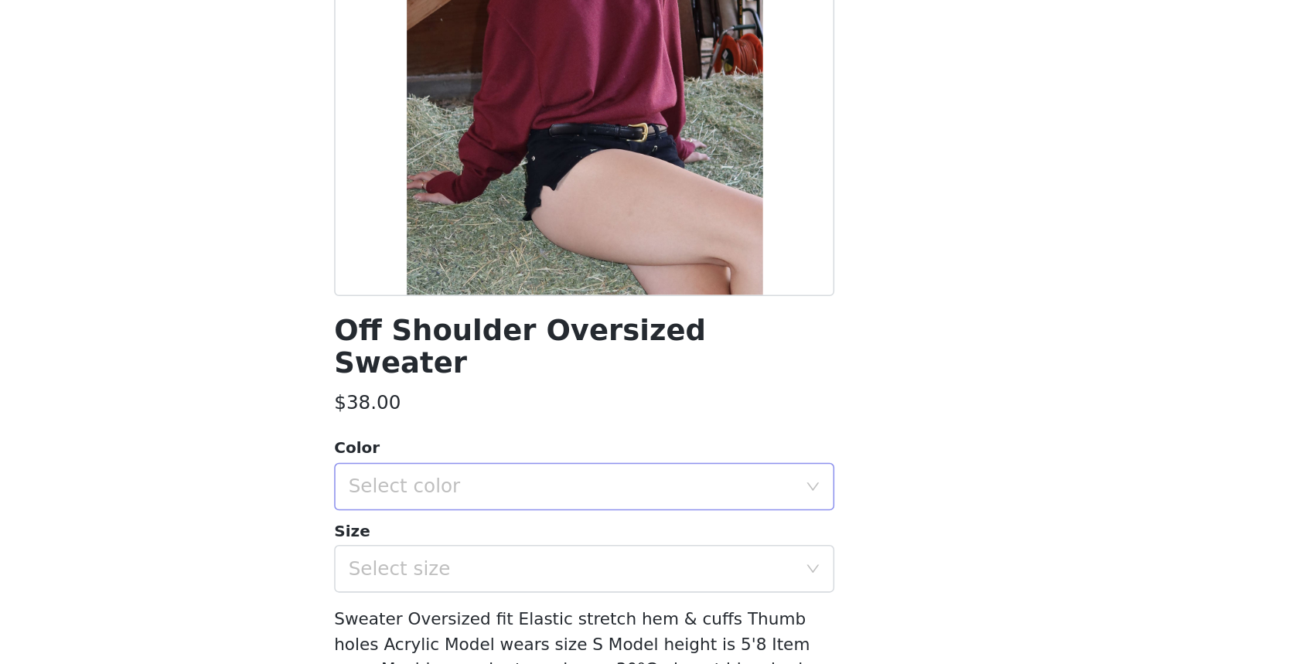
click at [690, 541] on div "Select color" at bounding box center [640, 548] width 289 height 15
click at [632, 564] on li "BURGUNDY" at bounding box center [649, 562] width 325 height 25
click at [631, 594] on div "Select size" at bounding box center [640, 601] width 289 height 15
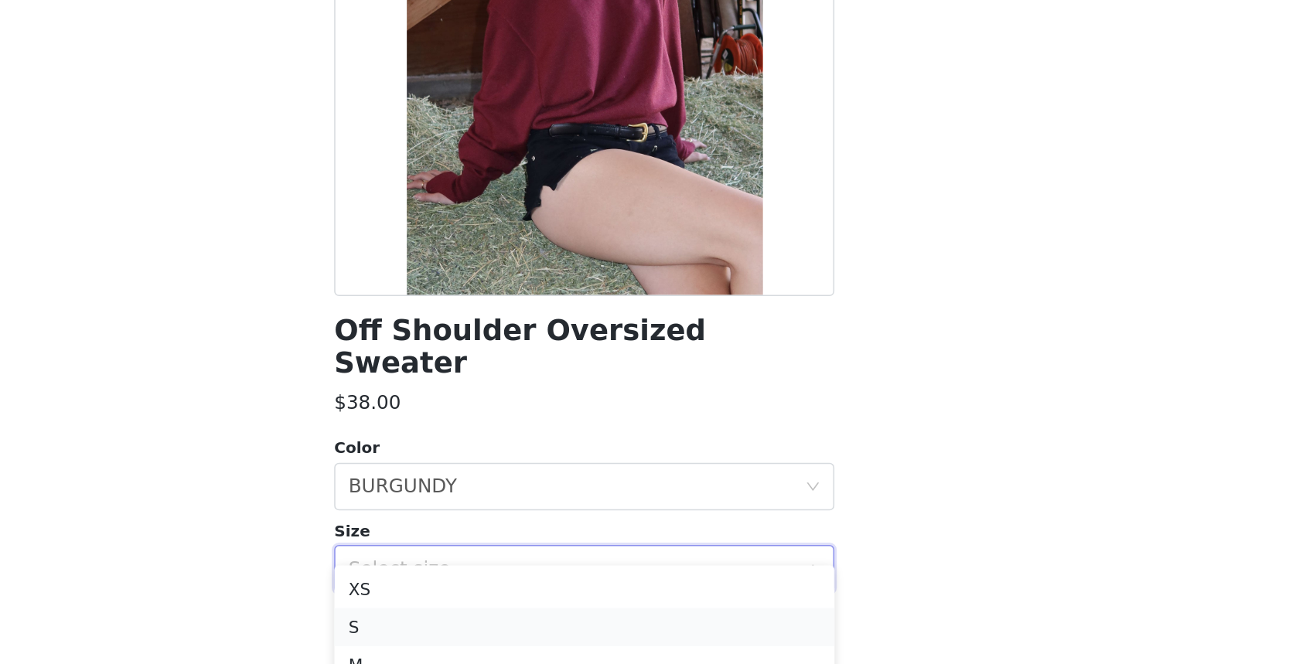
click at [609, 639] on li "S" at bounding box center [649, 640] width 325 height 25
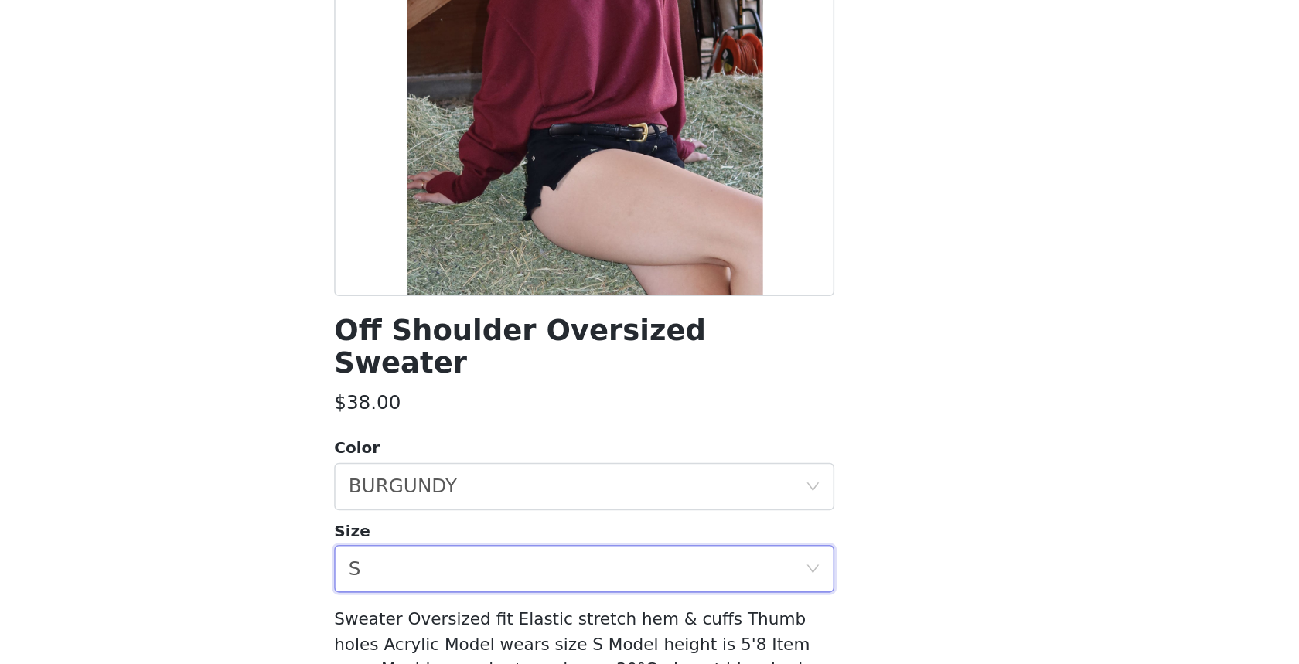
scroll to position [72, 0]
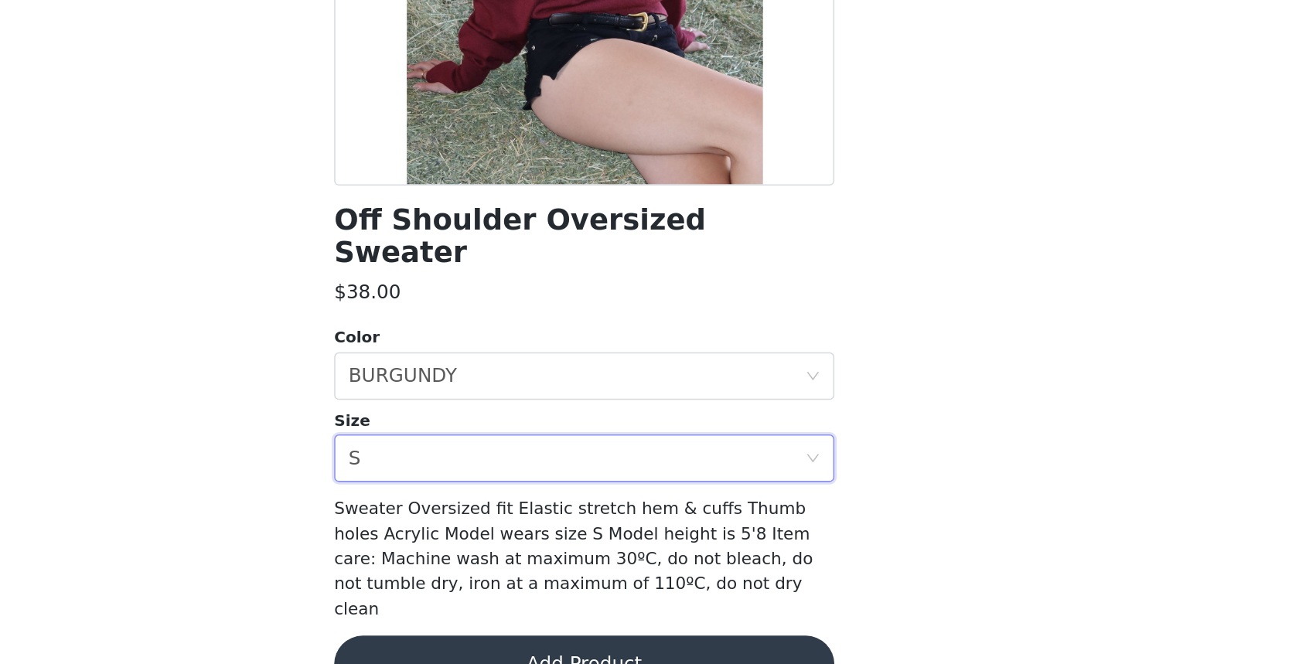
click at [723, 646] on button "Add Product" at bounding box center [649, 664] width 325 height 37
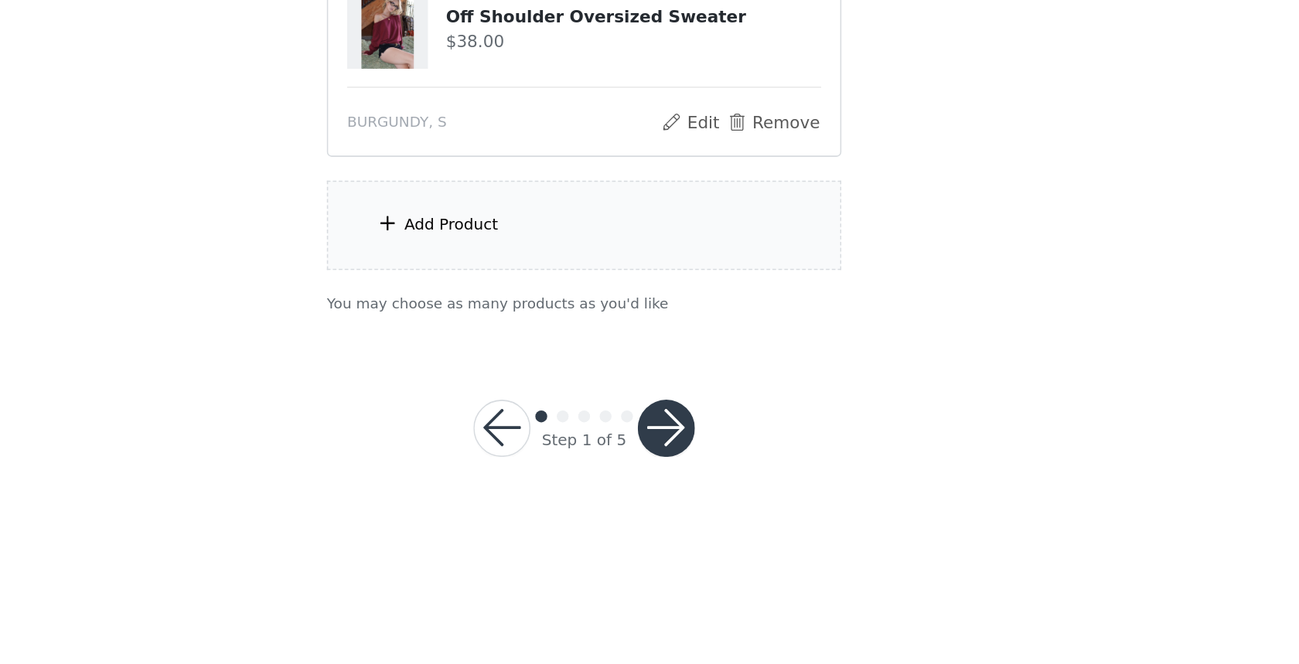
click at [710, 388] on div "Add Product" at bounding box center [649, 379] width 334 height 58
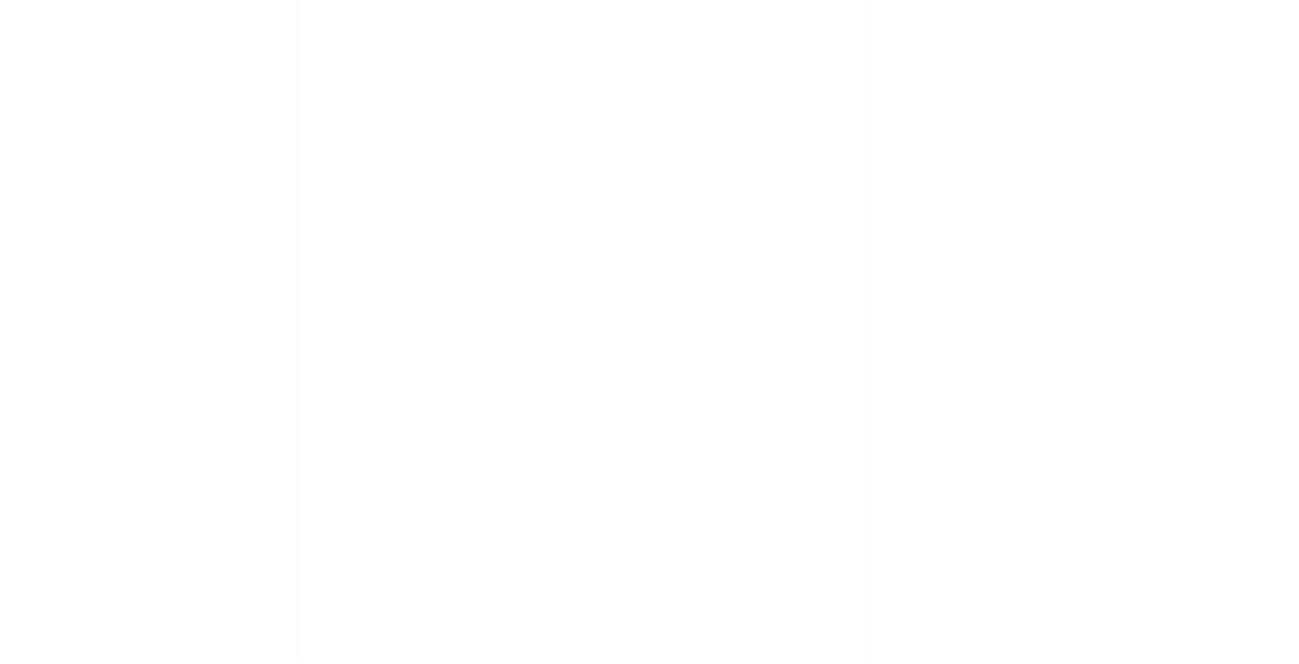
scroll to position [0, 0]
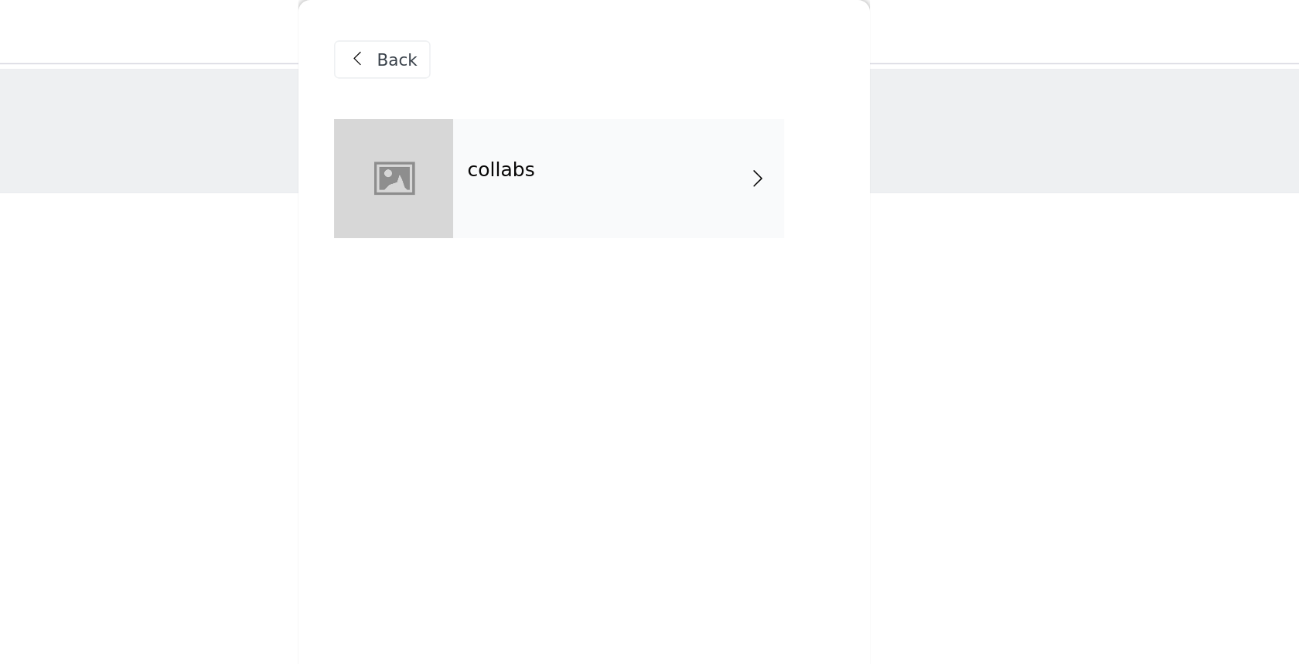
click at [675, 123] on div "collabs" at bounding box center [671, 115] width 215 height 77
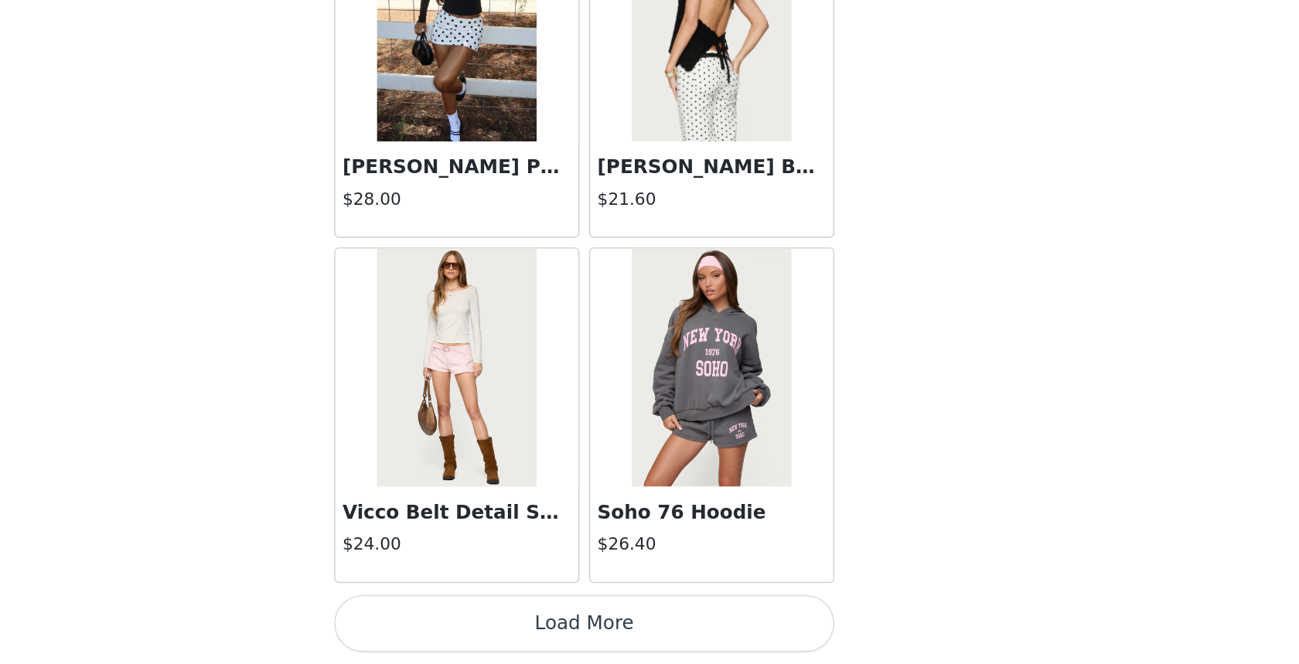
click at [723, 632] on button "Load More" at bounding box center [649, 637] width 325 height 37
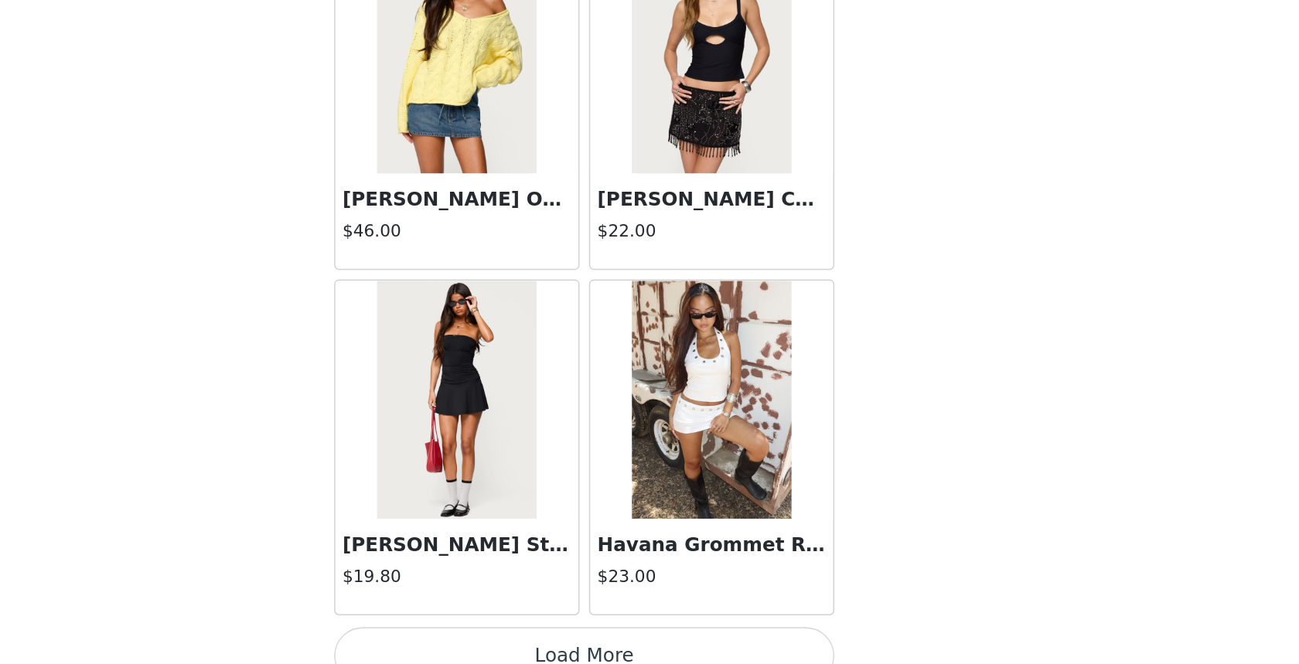
scroll to position [3943, 0]
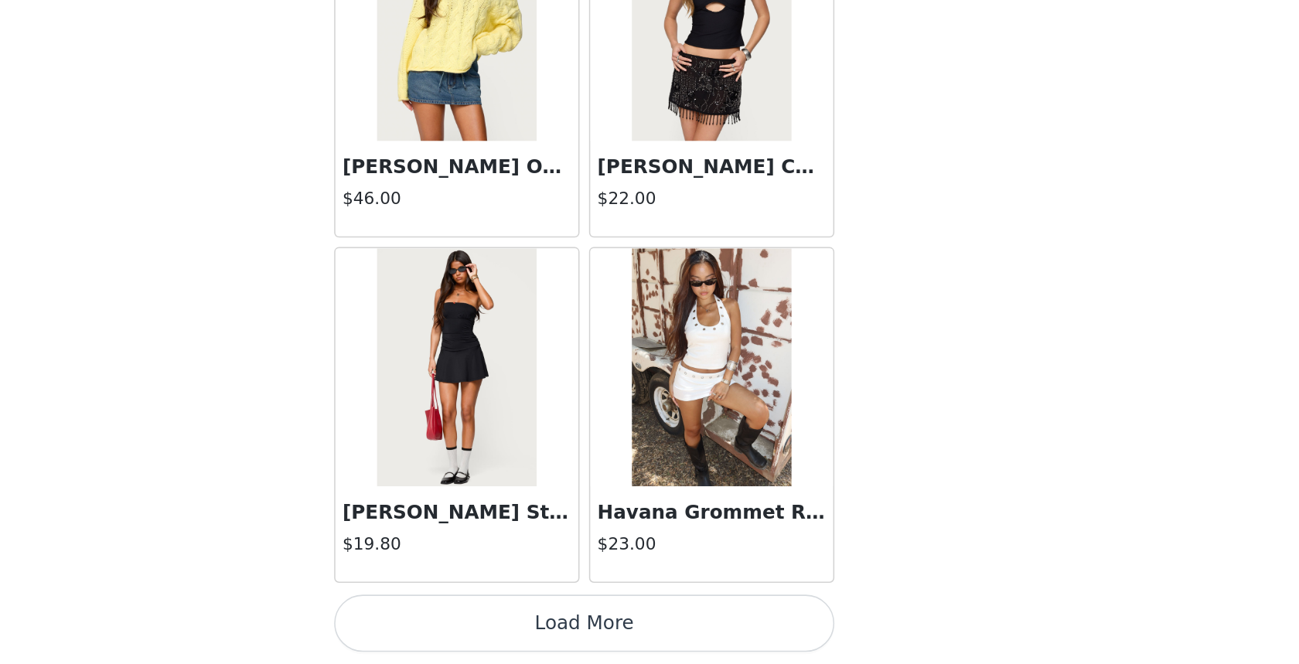
click at [746, 649] on button "Load More" at bounding box center [649, 637] width 325 height 37
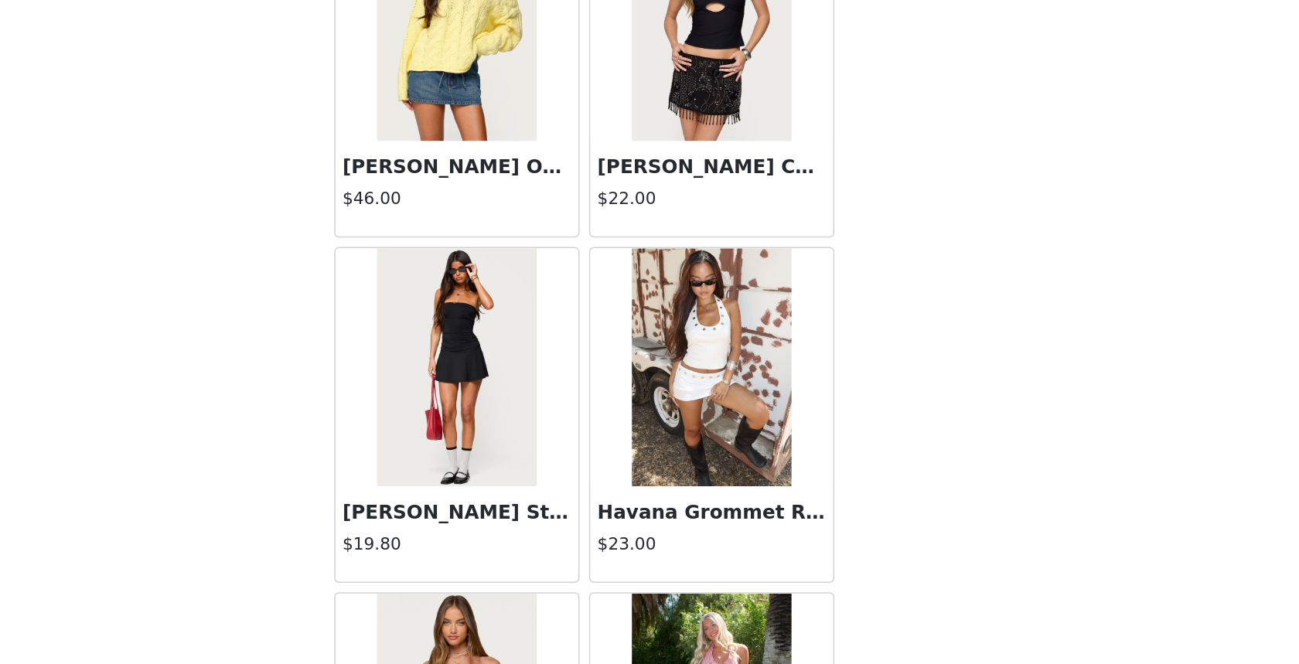
click at [566, 567] on h3 "[PERSON_NAME] Strapless Flared Romper" at bounding box center [566, 566] width 148 height 19
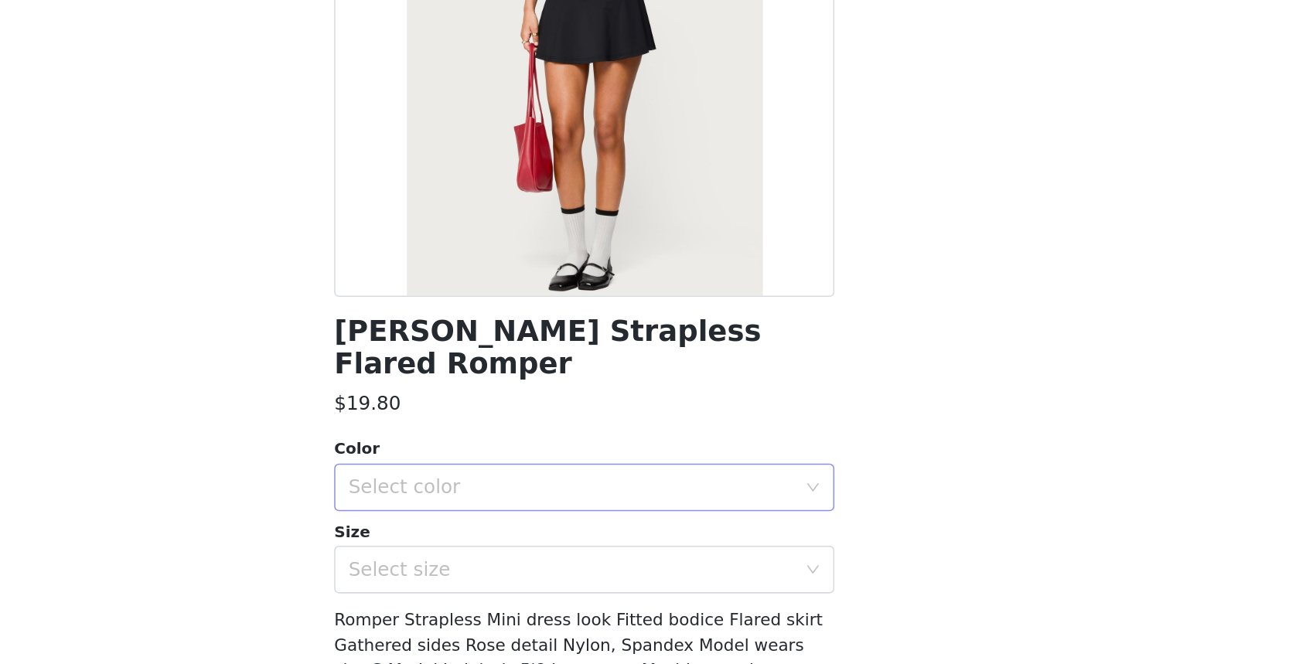
scroll to position [0, 0]
click at [598, 541] on div "Select color" at bounding box center [640, 548] width 289 height 15
click at [588, 567] on li "BLACK" at bounding box center [649, 562] width 325 height 25
click at [588, 594] on div "Select size" at bounding box center [640, 601] width 289 height 15
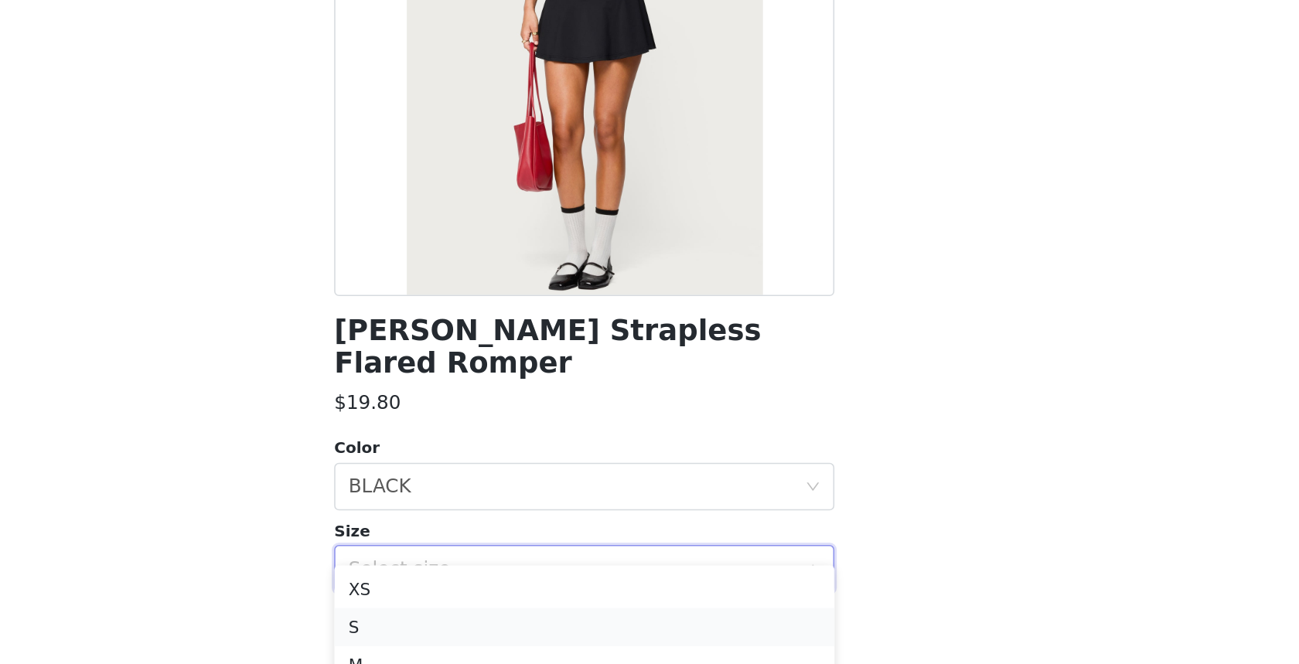
click at [567, 640] on li "S" at bounding box center [649, 640] width 325 height 25
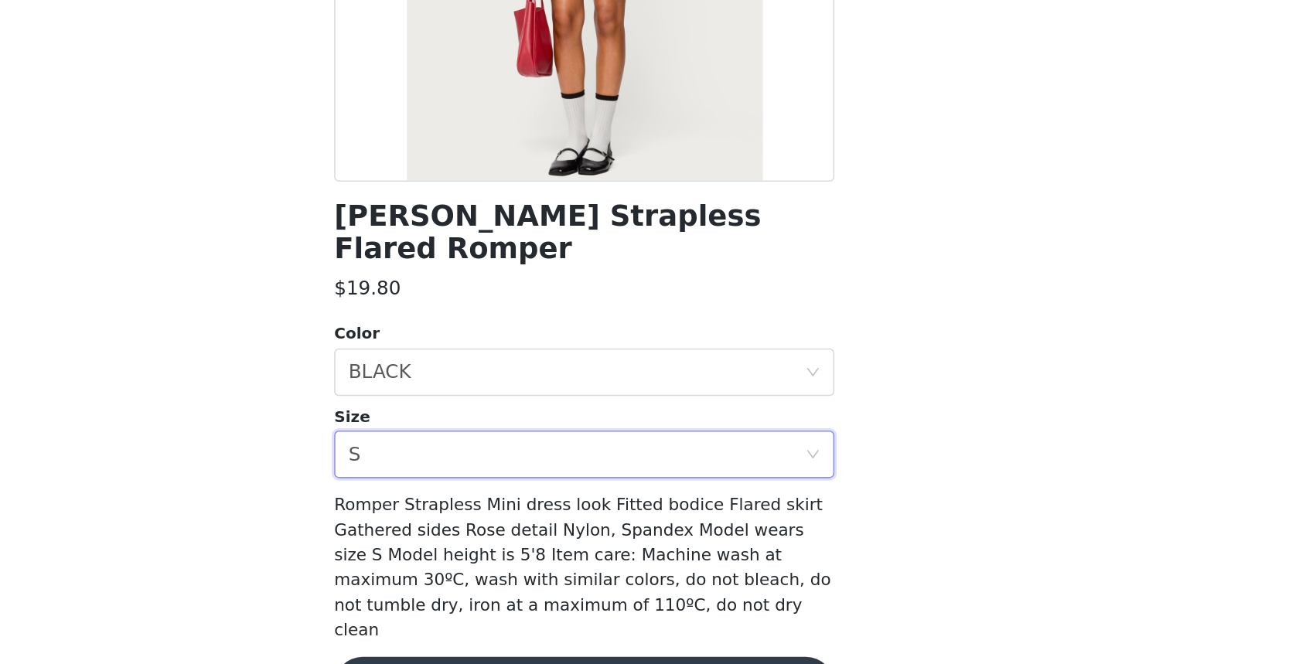
scroll to position [88, 0]
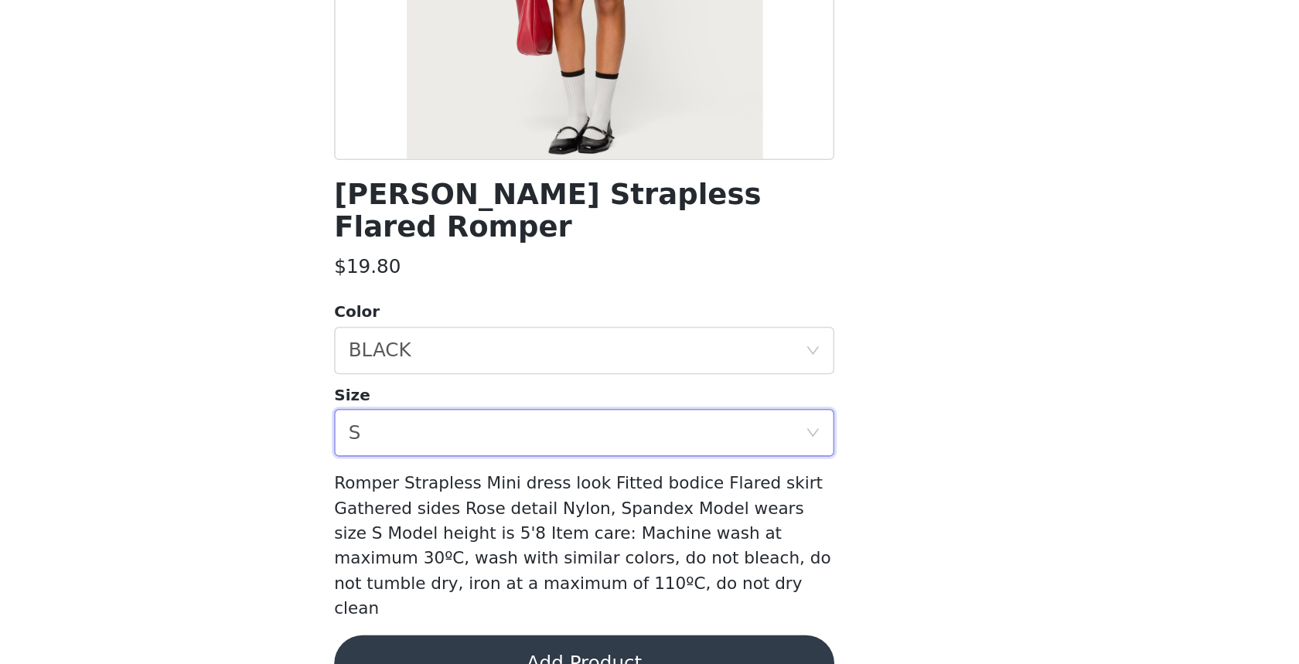
click at [724, 646] on button "Add Product" at bounding box center [649, 664] width 325 height 37
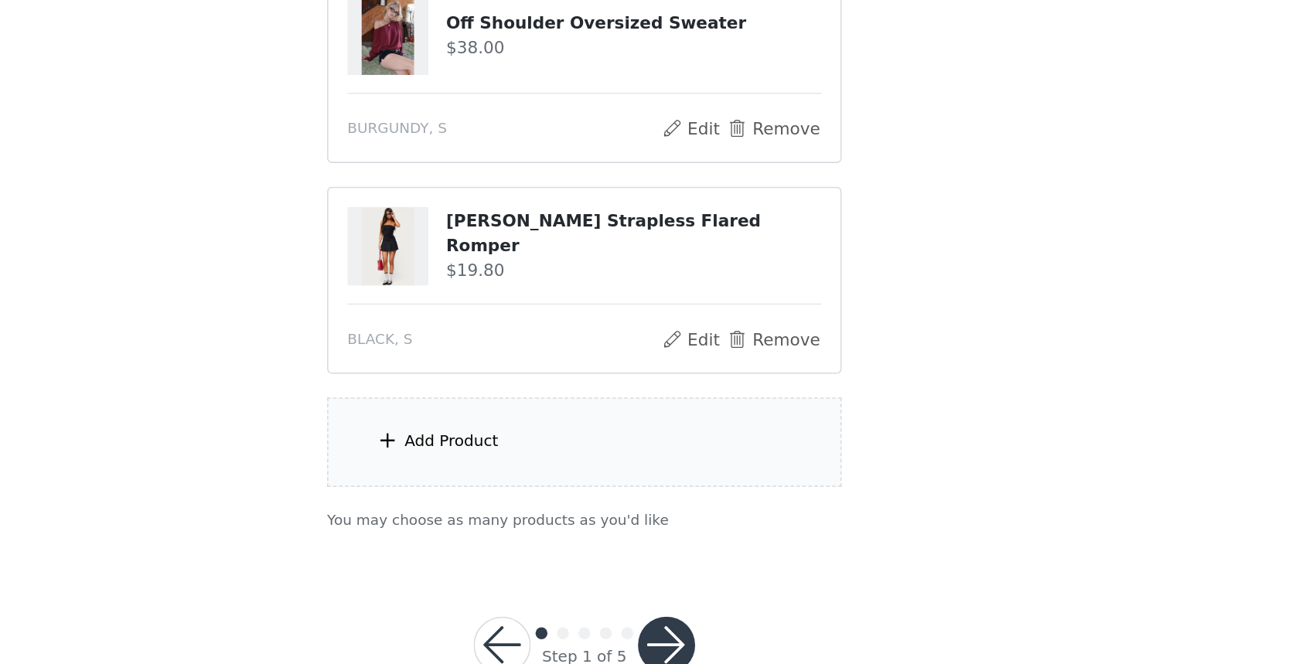
scroll to position [39, 0]
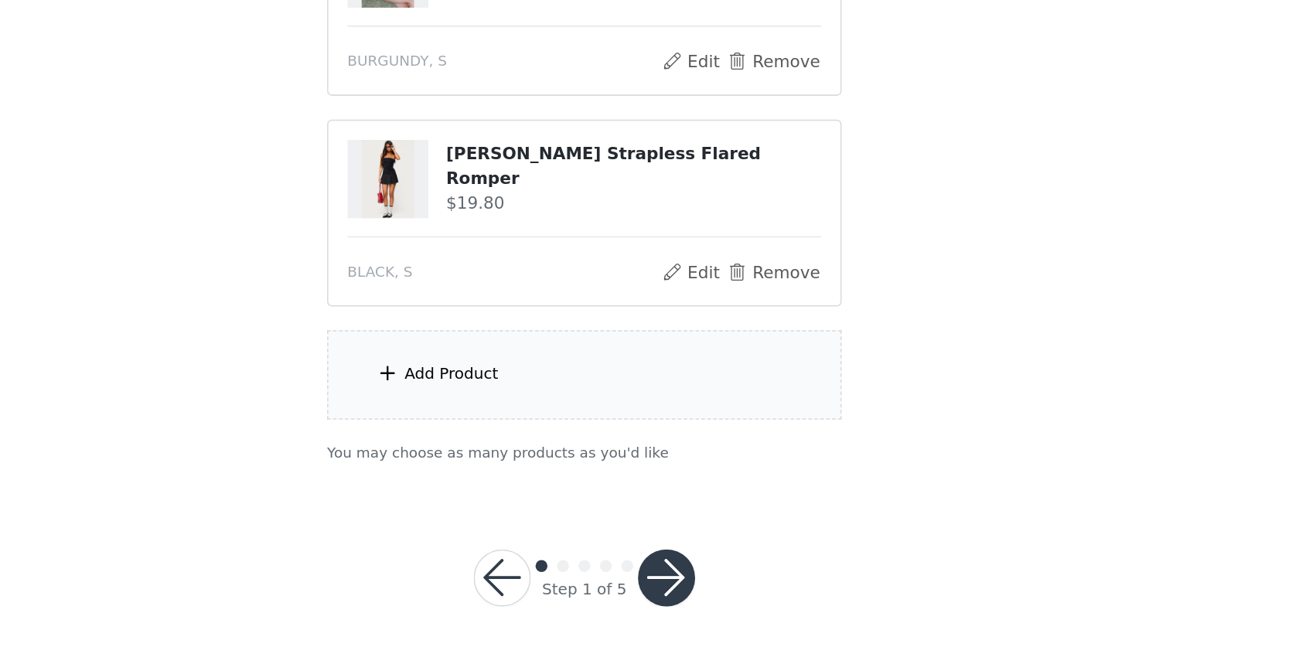
click at [626, 487] on div "Add Product" at bounding box center [649, 477] width 334 height 58
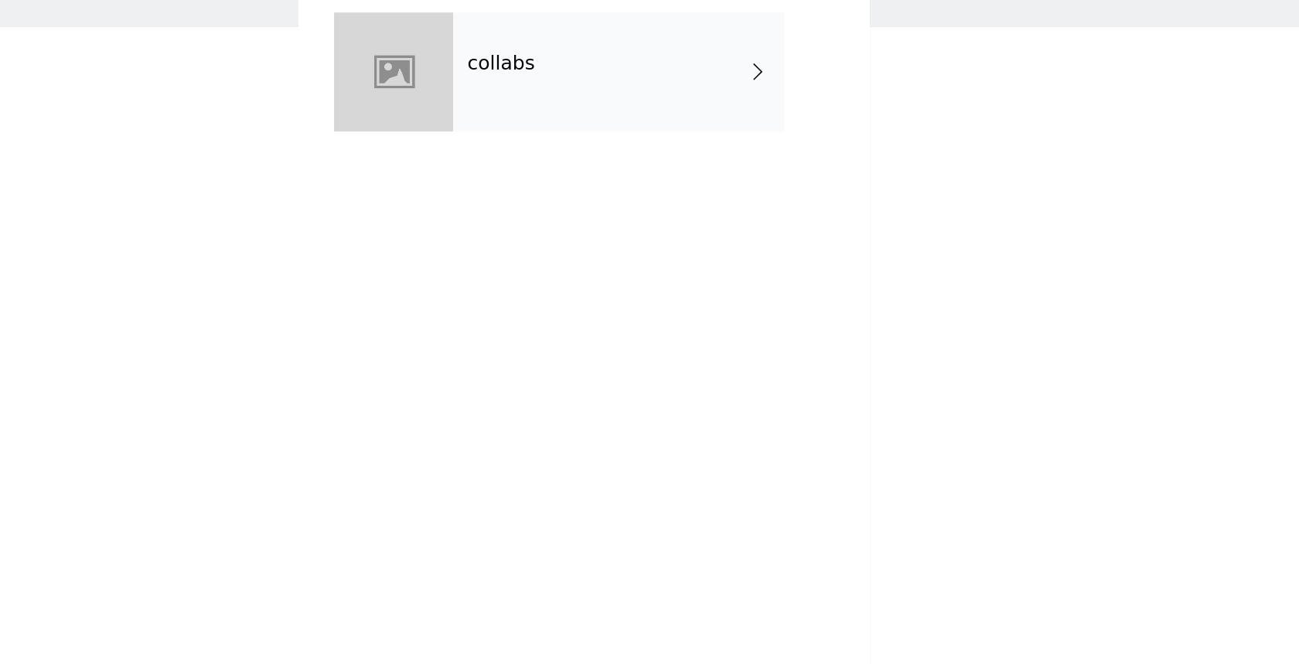
scroll to position [0, 0]
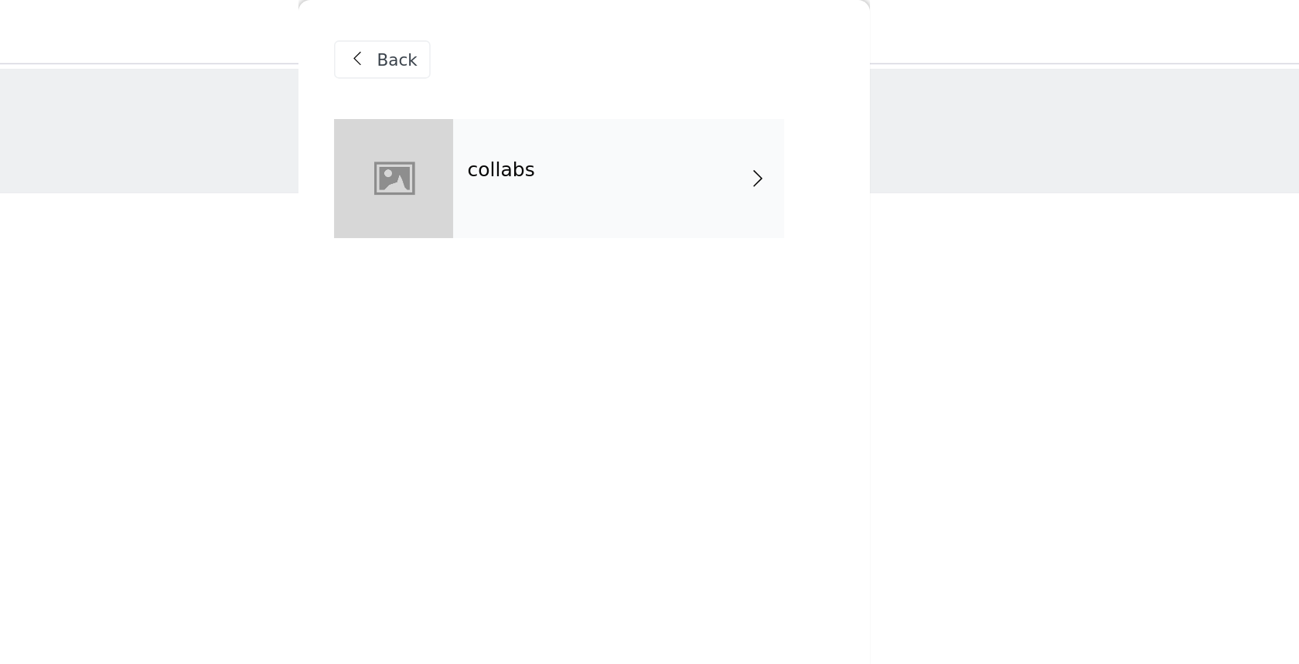
click at [734, 108] on div "collabs" at bounding box center [671, 115] width 215 height 77
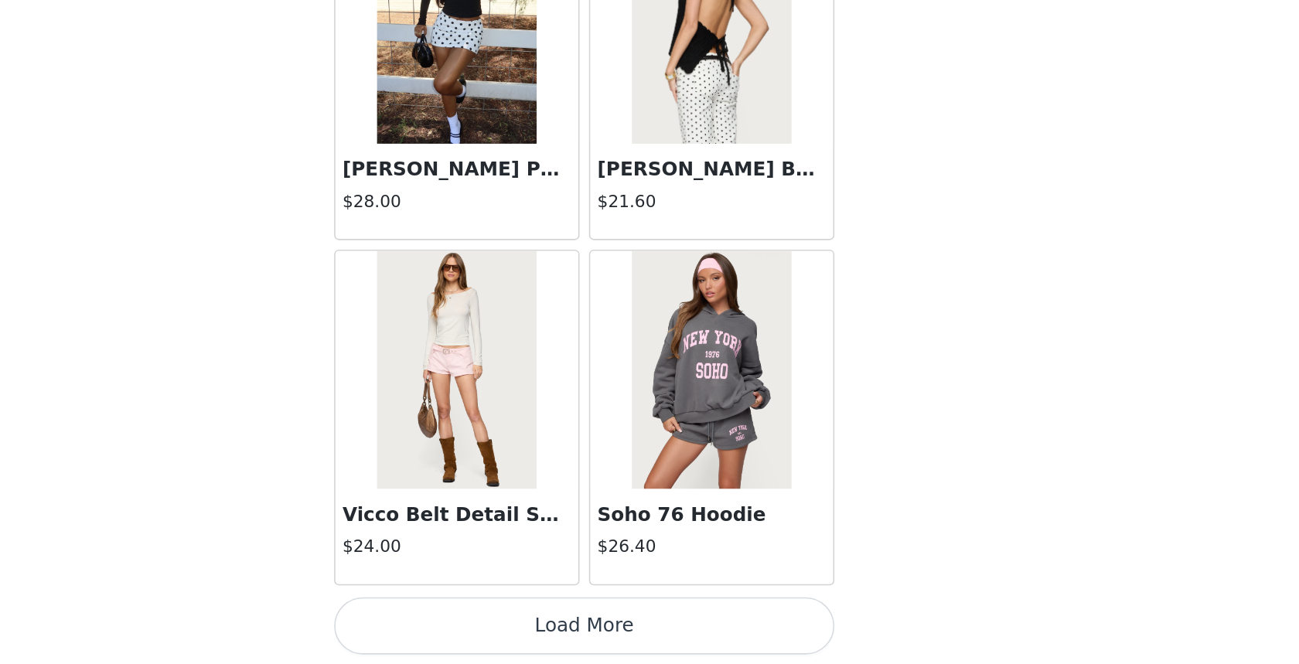
scroll to position [39, 0]
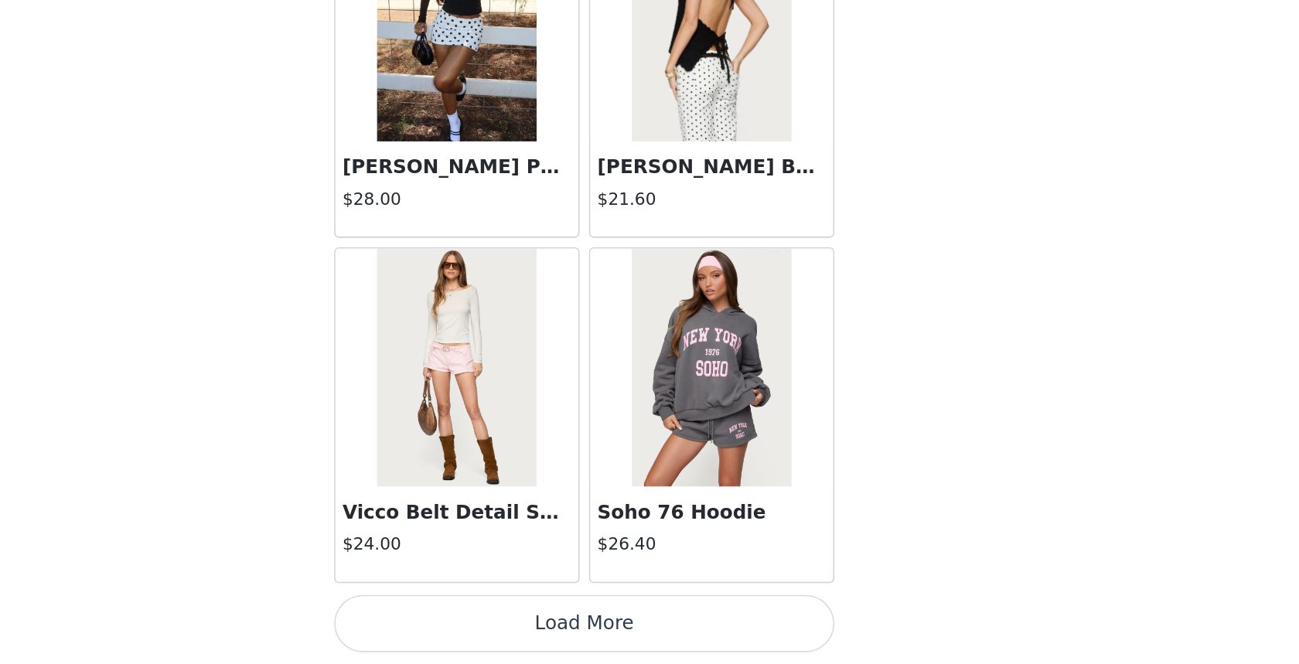
click at [751, 628] on button "Load More" at bounding box center [649, 637] width 325 height 37
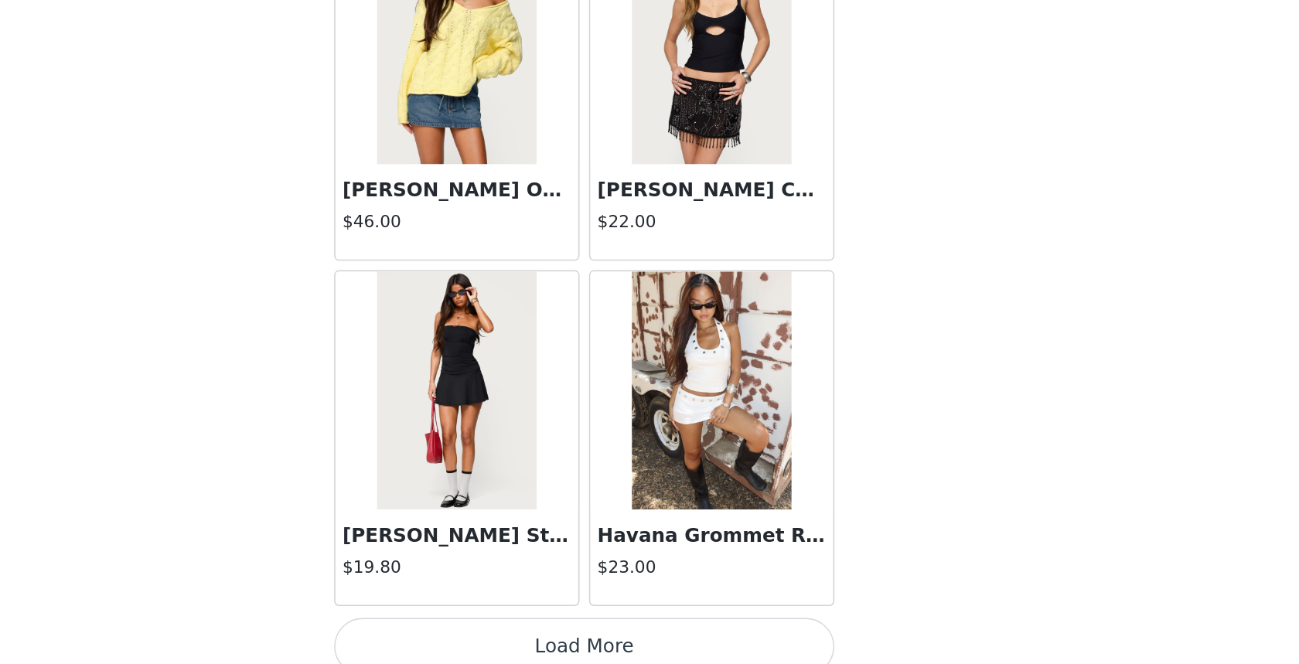
scroll to position [3943, 0]
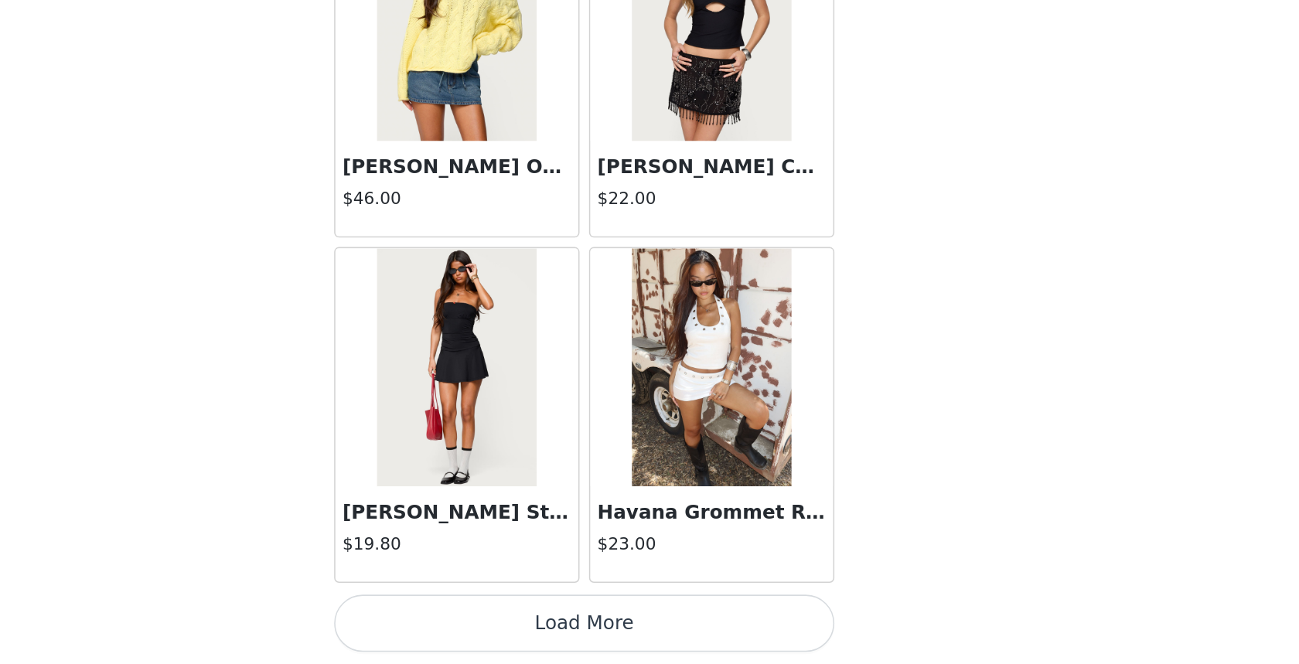
click at [691, 639] on button "Load More" at bounding box center [649, 637] width 325 height 37
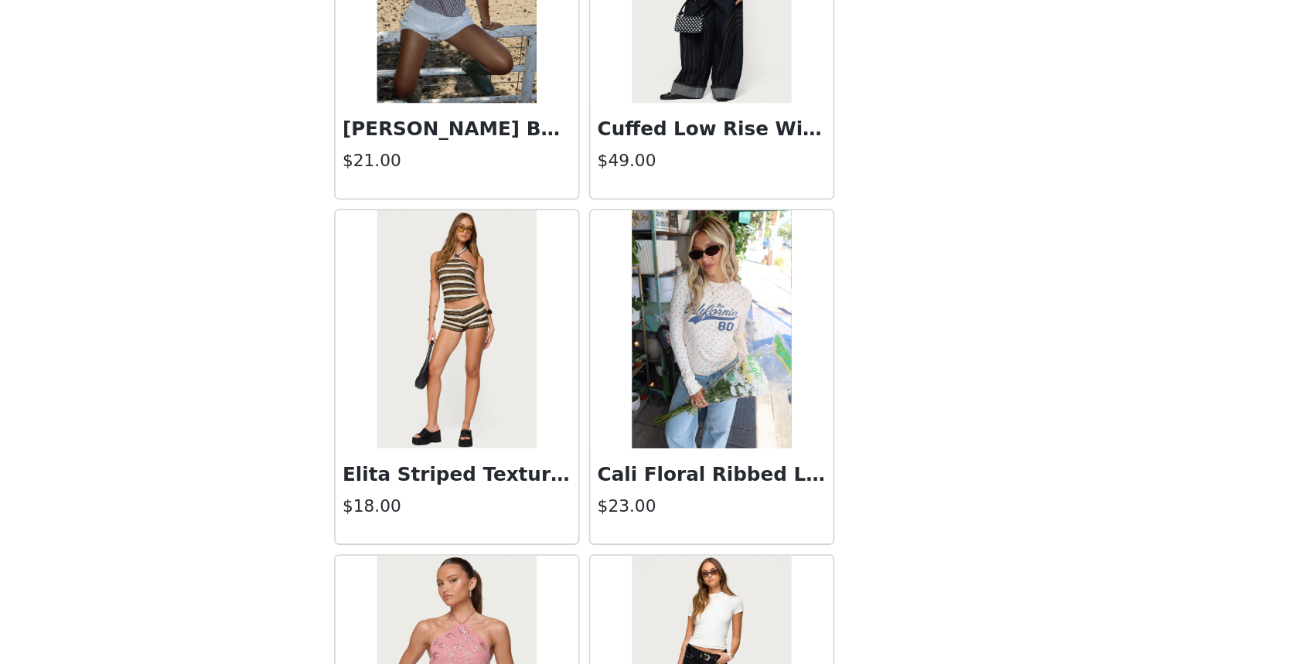
scroll to position [5314, 0]
click at [816, 492] on div "Back Aveline Off Shoulder Light Sweatshirt $31.00 Atlas Scrunch Bead Halter Top…" at bounding box center [649, 332] width 371 height 664
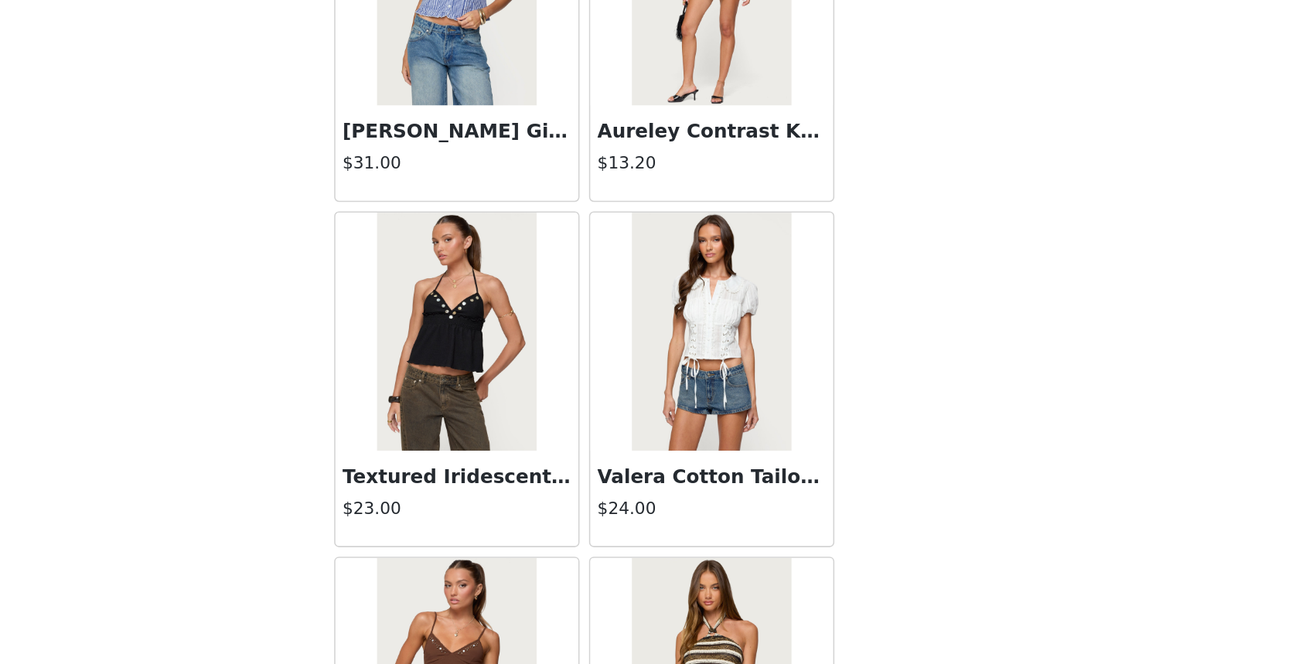
scroll to position [6185, 0]
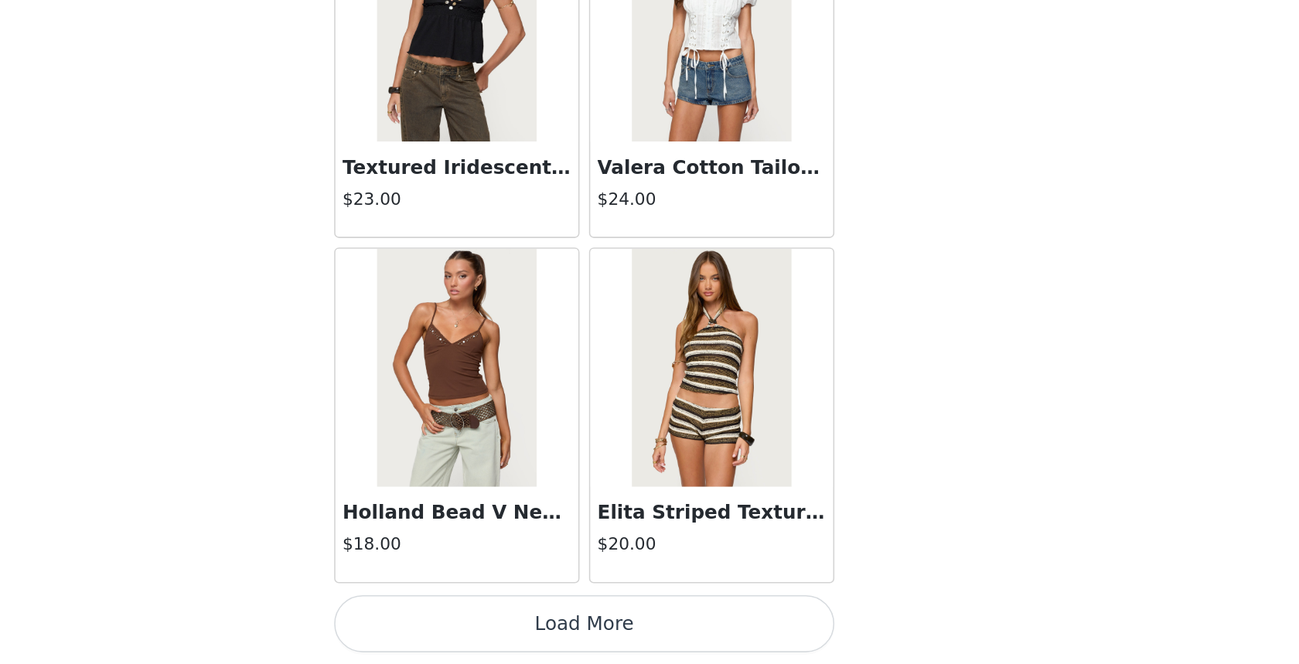
click at [719, 640] on button "Load More" at bounding box center [649, 637] width 325 height 37
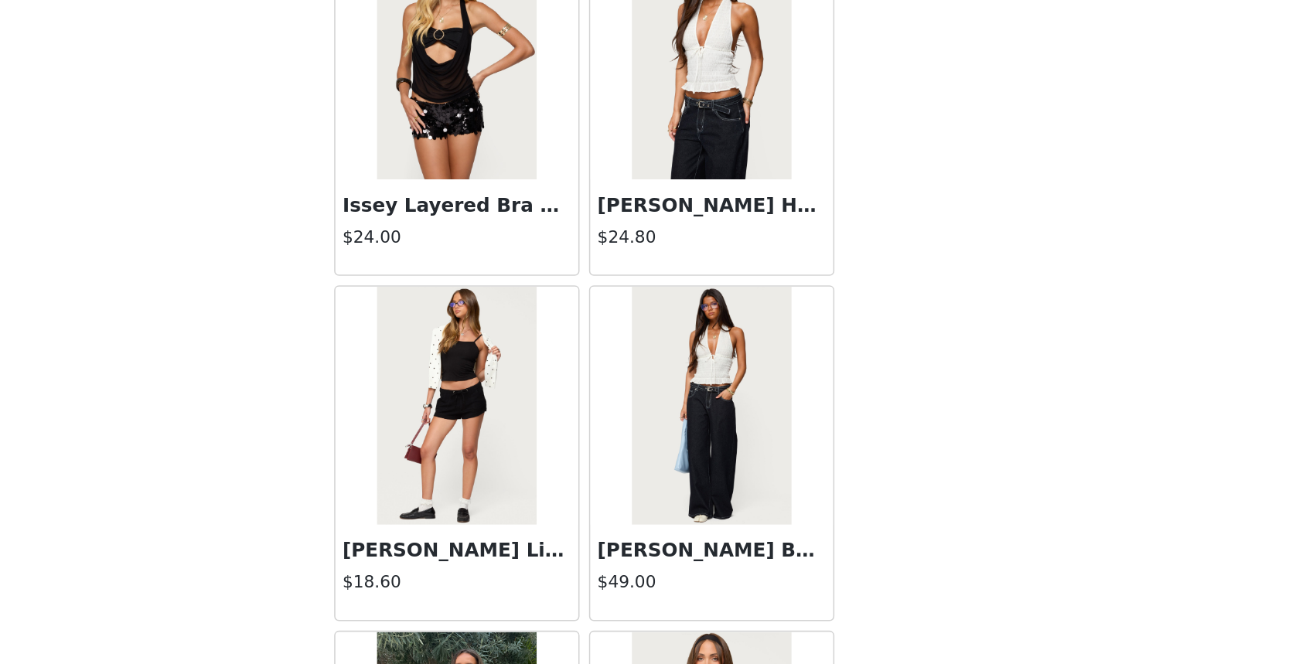
scroll to position [7510, 0]
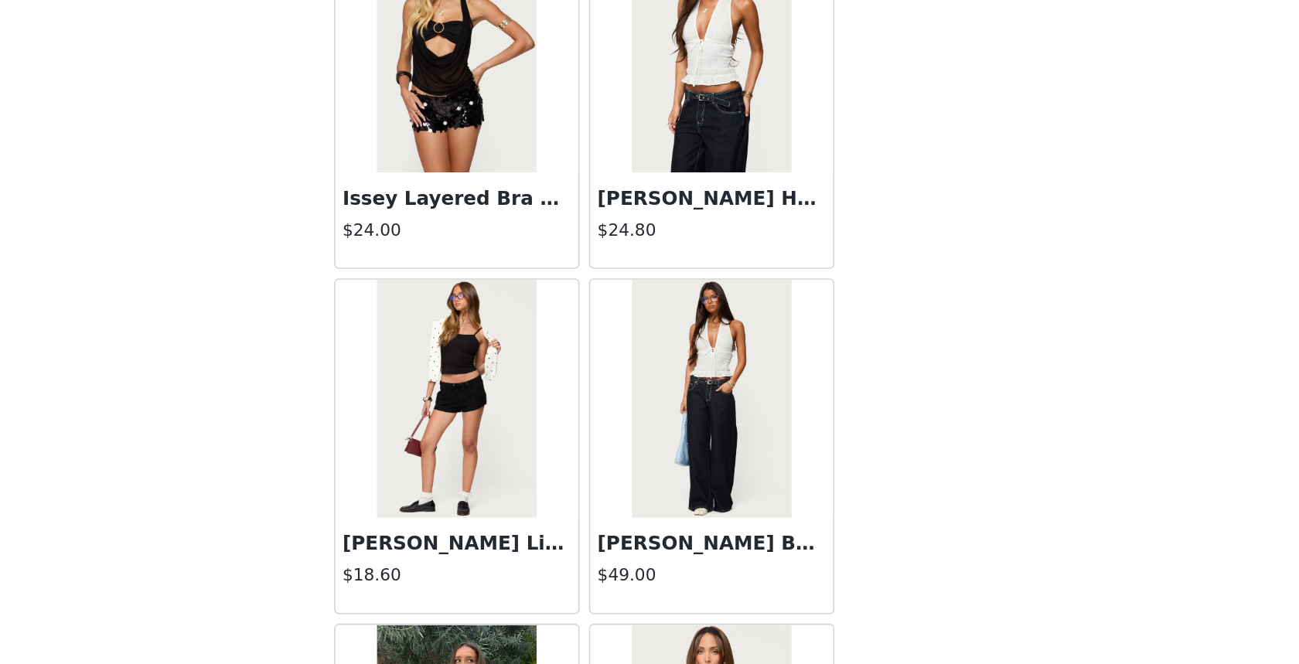
click at [720, 499] on img at bounding box center [731, 491] width 103 height 155
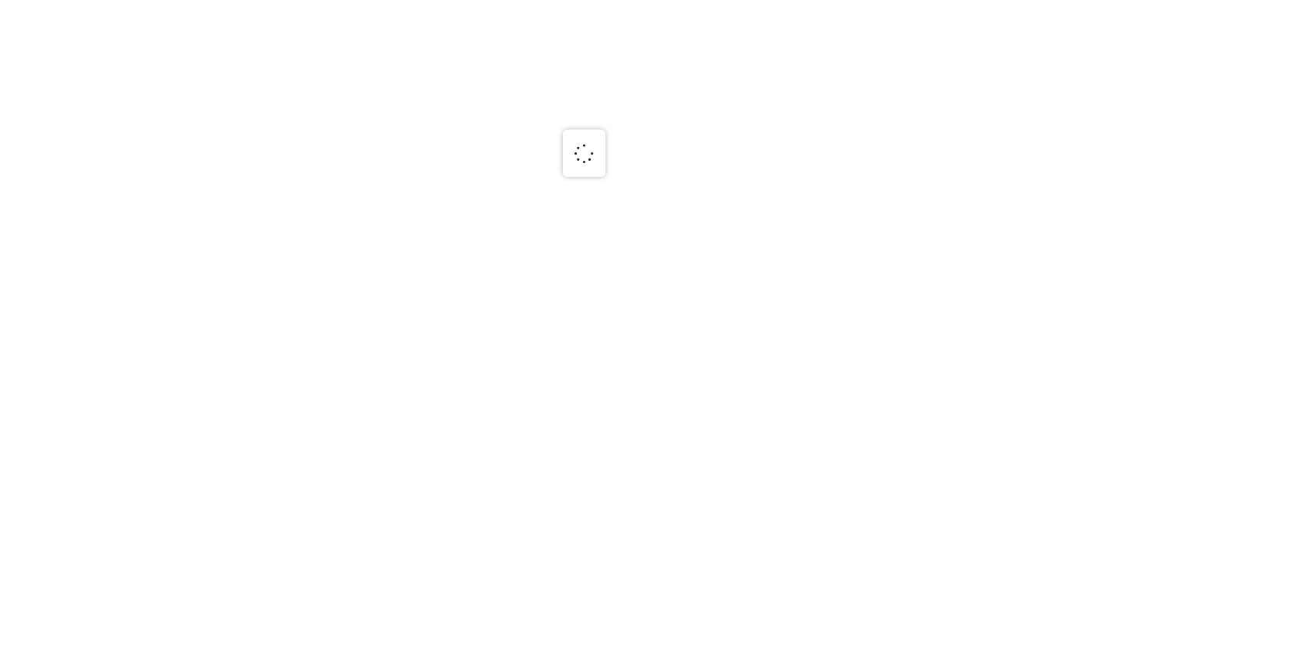
scroll to position [0, 0]
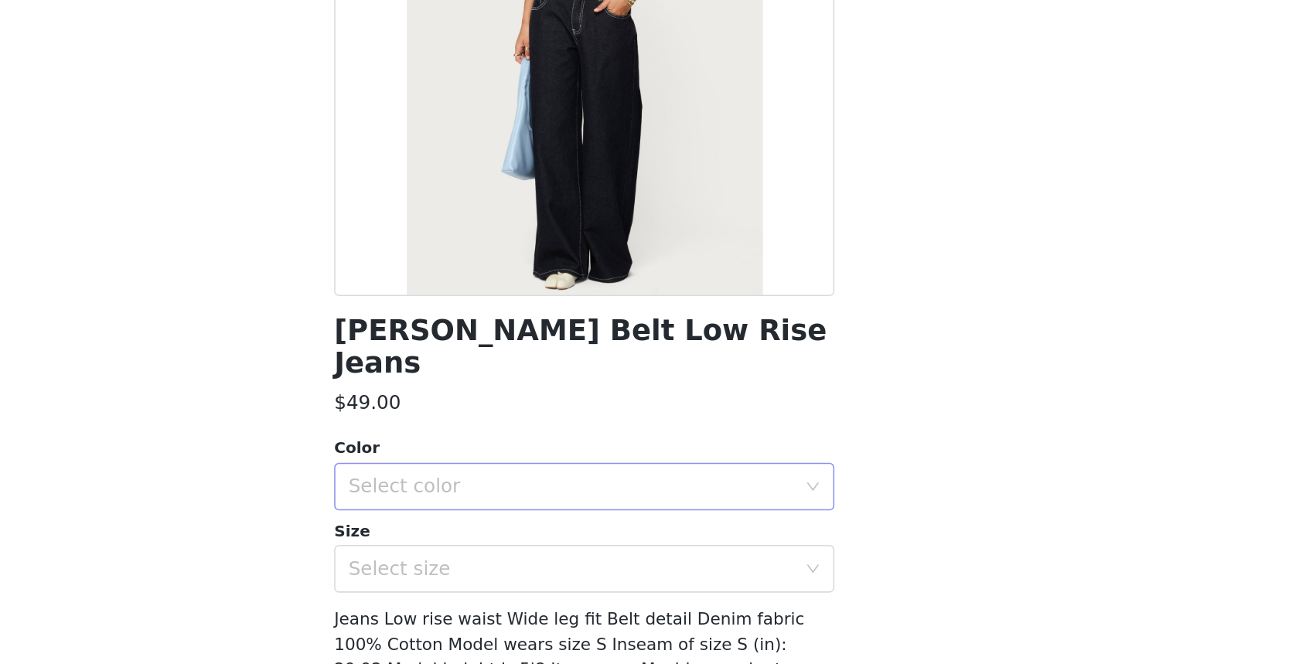
click at [684, 541] on div "Select color" at bounding box center [640, 548] width 289 height 15
click at [656, 557] on li "DARK BLUE" at bounding box center [649, 562] width 325 height 25
click at [648, 594] on div "Select size" at bounding box center [640, 601] width 289 height 15
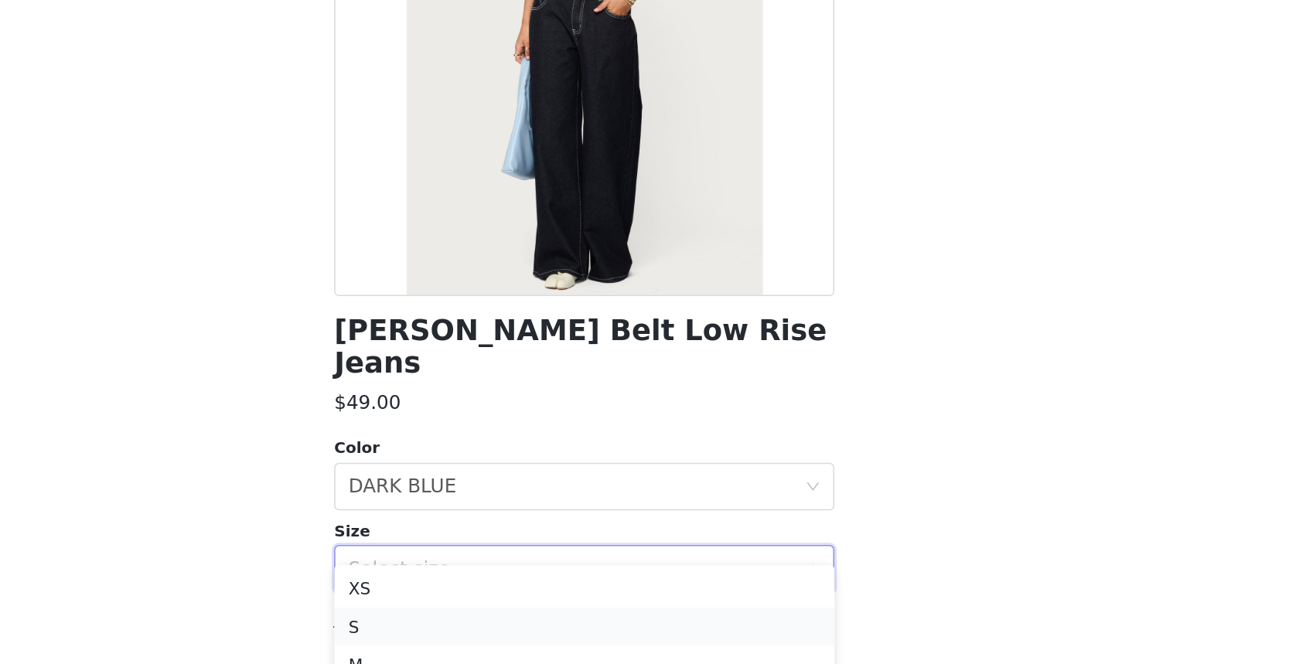
click at [634, 631] on li "S" at bounding box center [649, 640] width 325 height 25
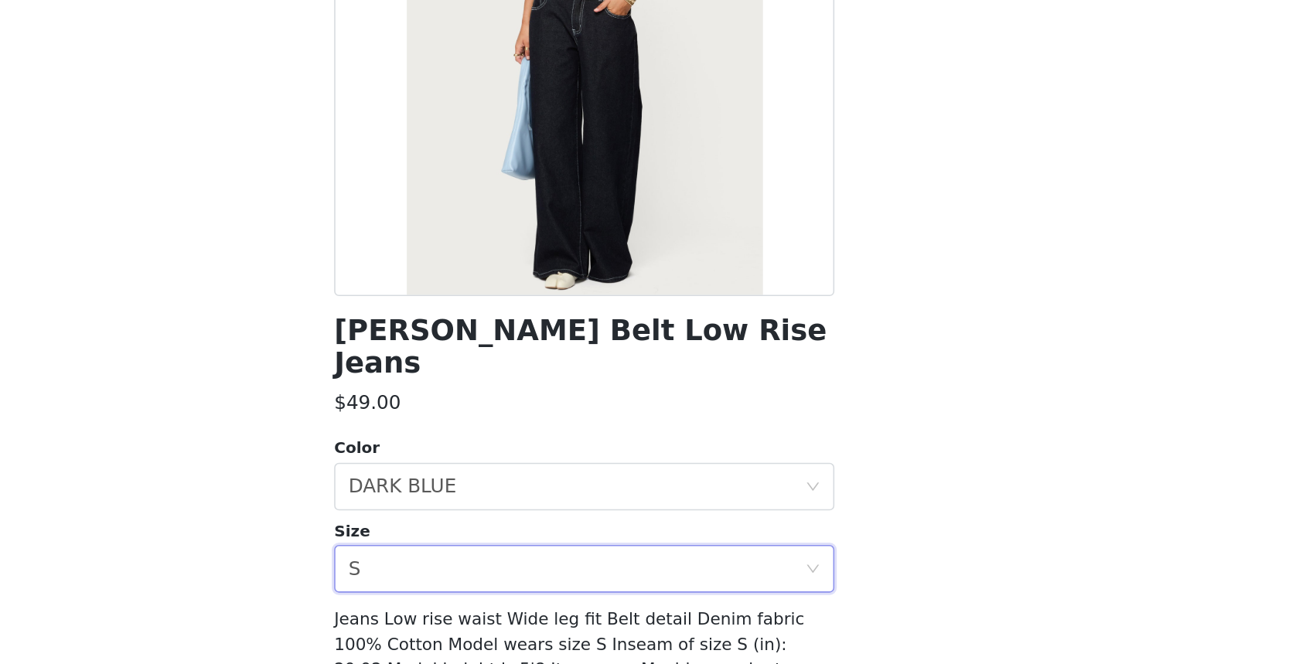
scroll to position [88, 0]
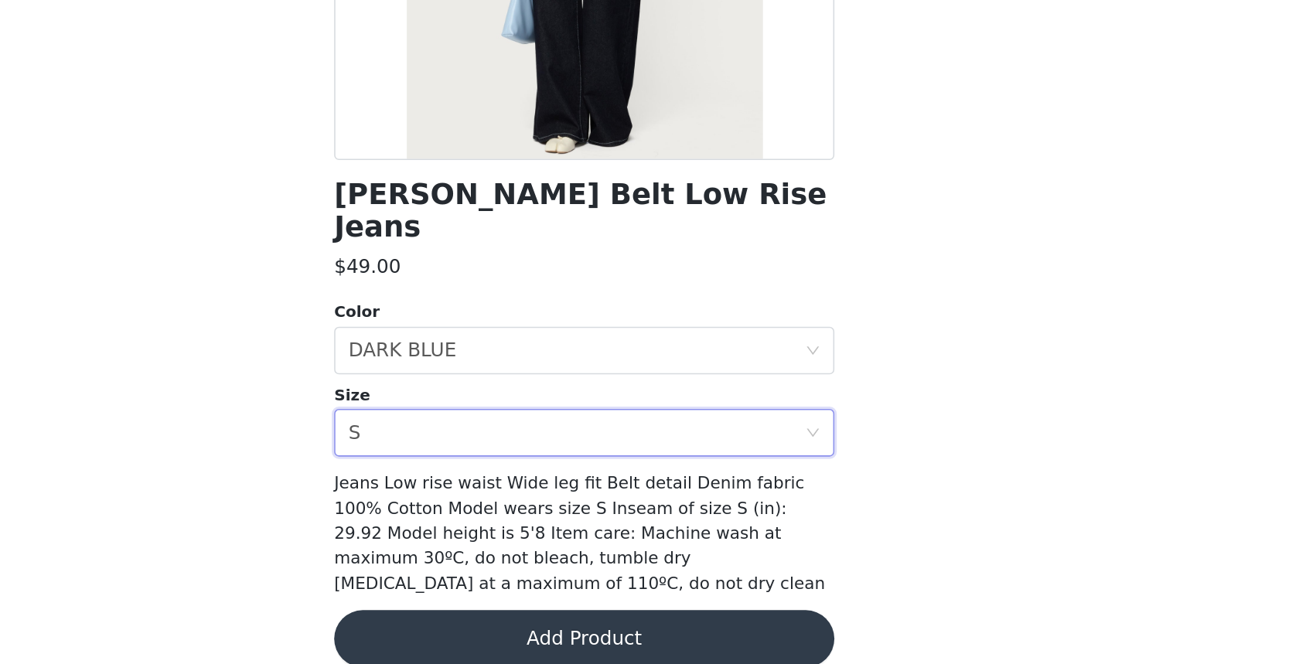
click at [755, 629] on button "Add Product" at bounding box center [649, 647] width 325 height 37
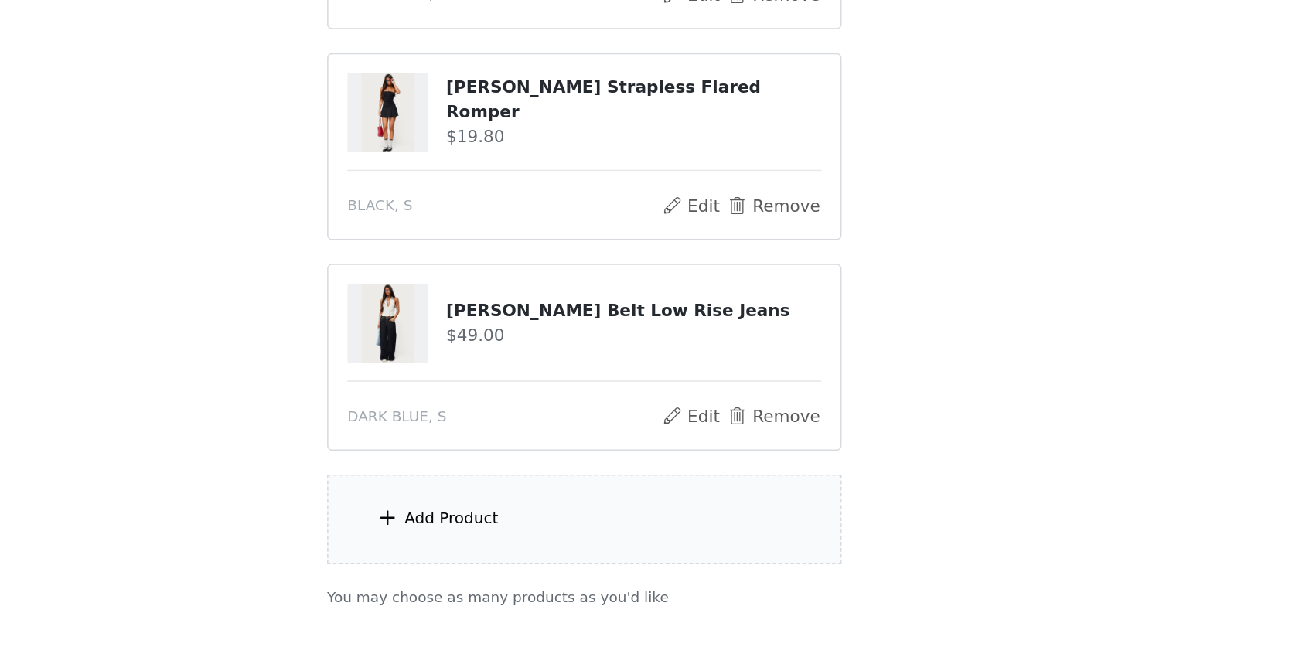
scroll to position [141, 0]
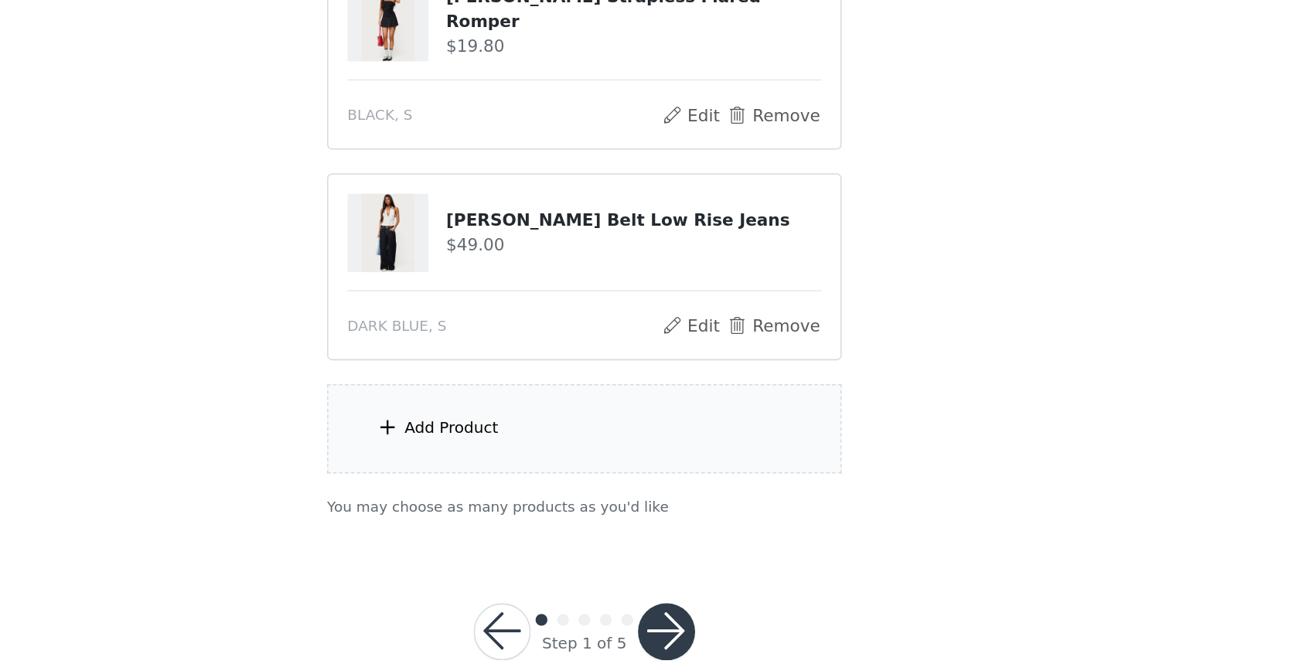
click at [729, 530] on div "Add Product" at bounding box center [649, 511] width 334 height 58
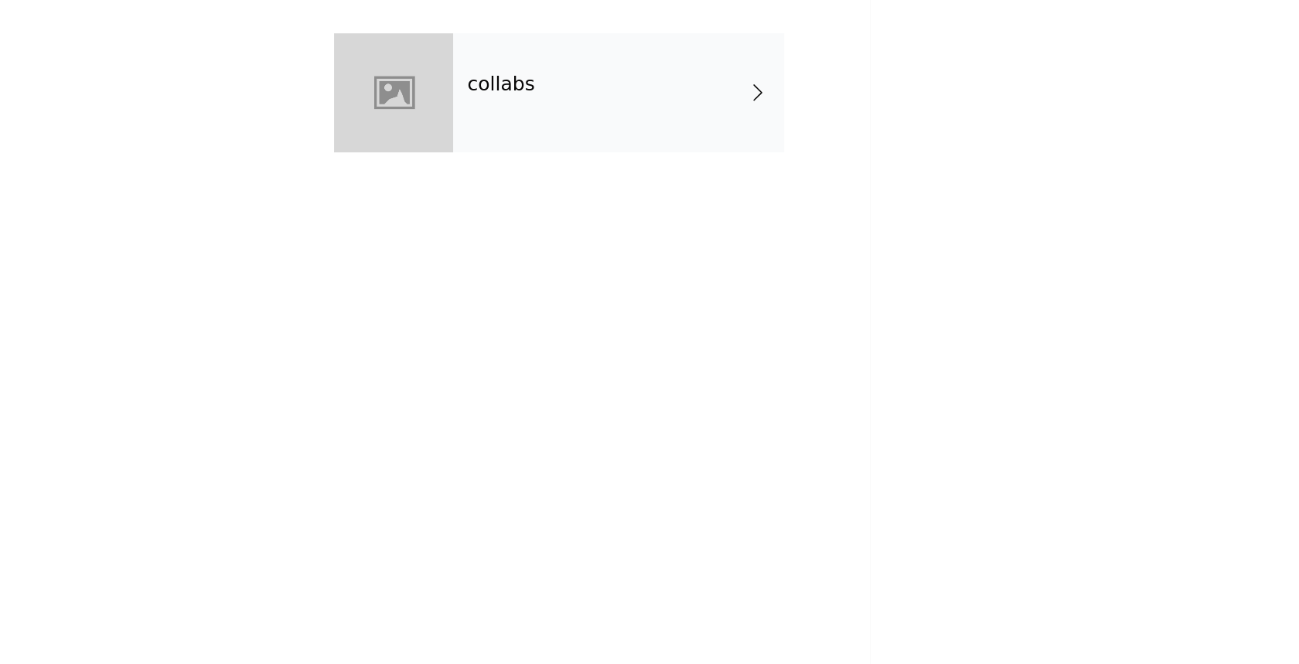
scroll to position [29, 0]
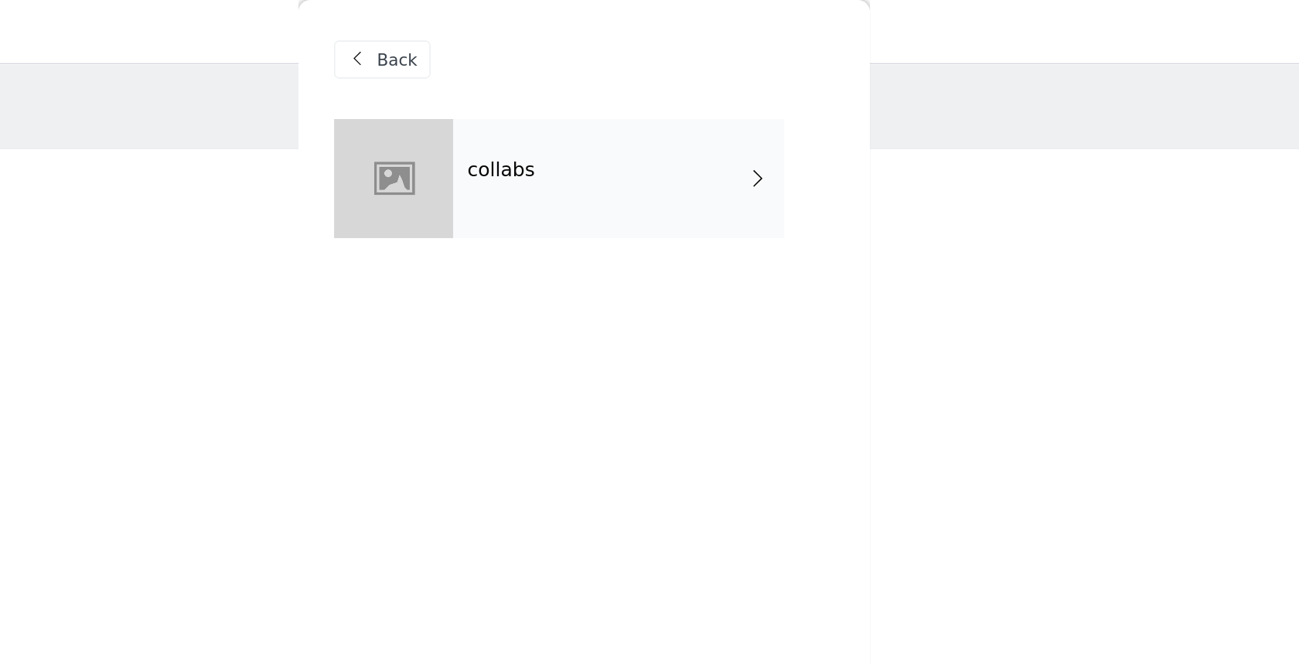
click at [714, 128] on div "collabs" at bounding box center [671, 115] width 215 height 77
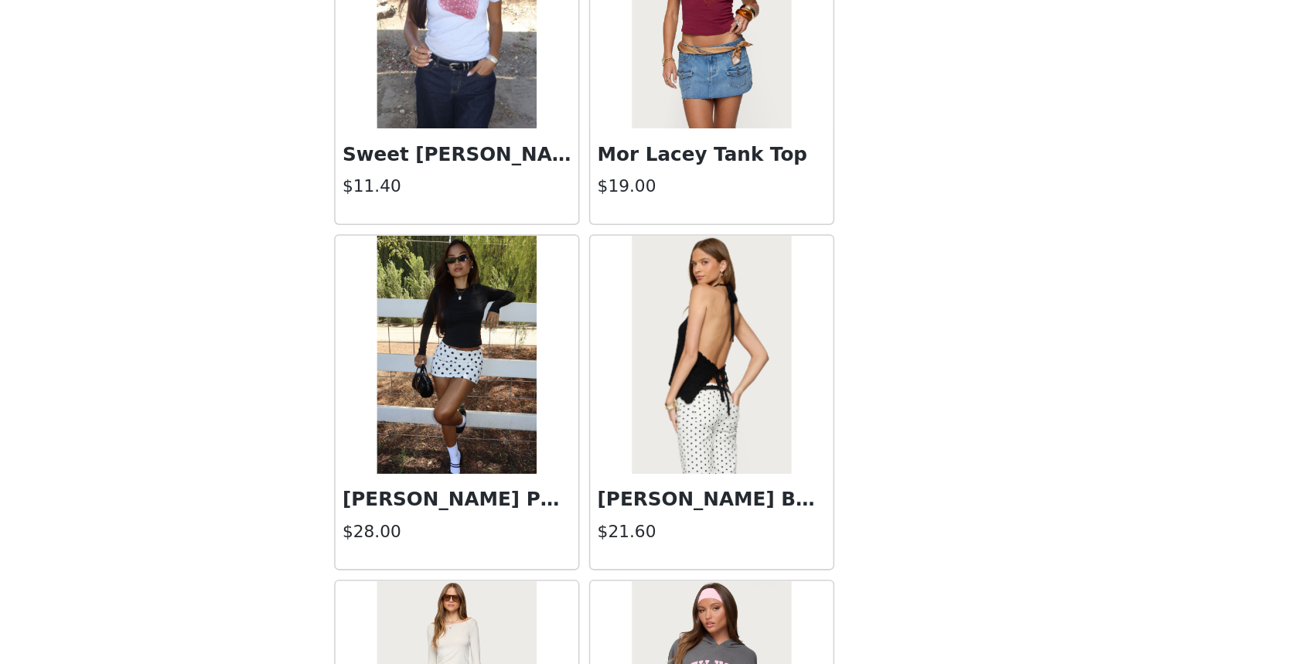
scroll to position [1702, 0]
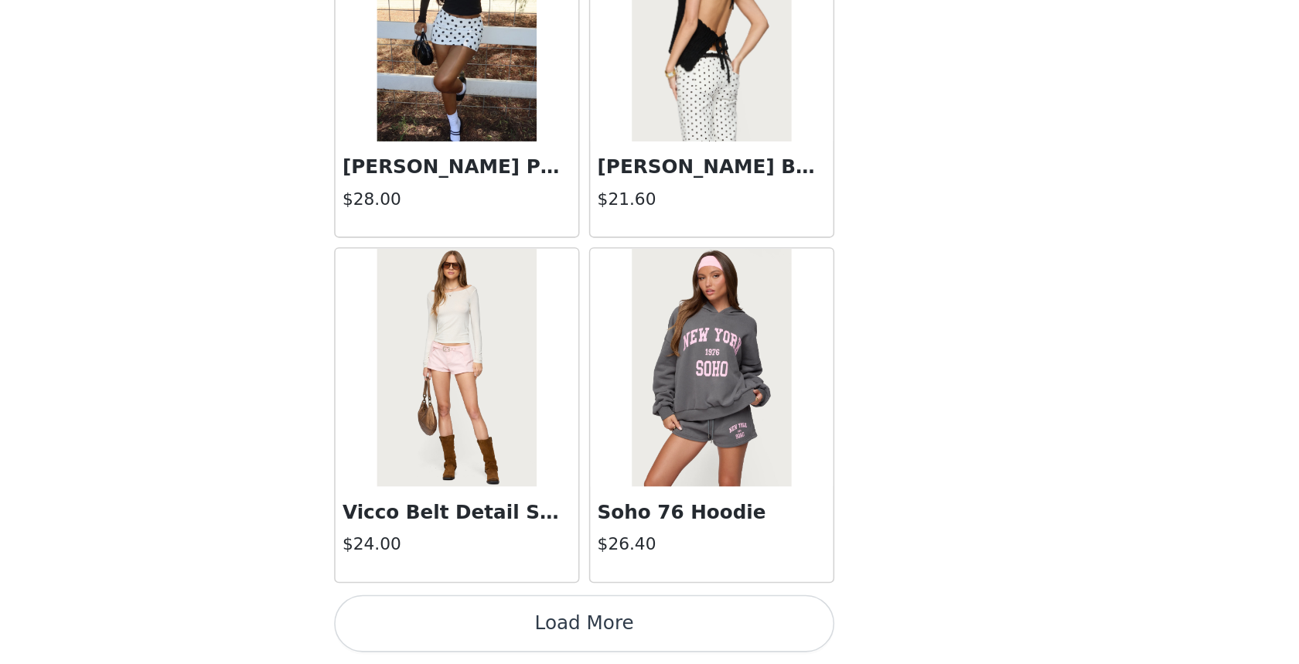
click at [734, 642] on button "Load More" at bounding box center [649, 637] width 325 height 37
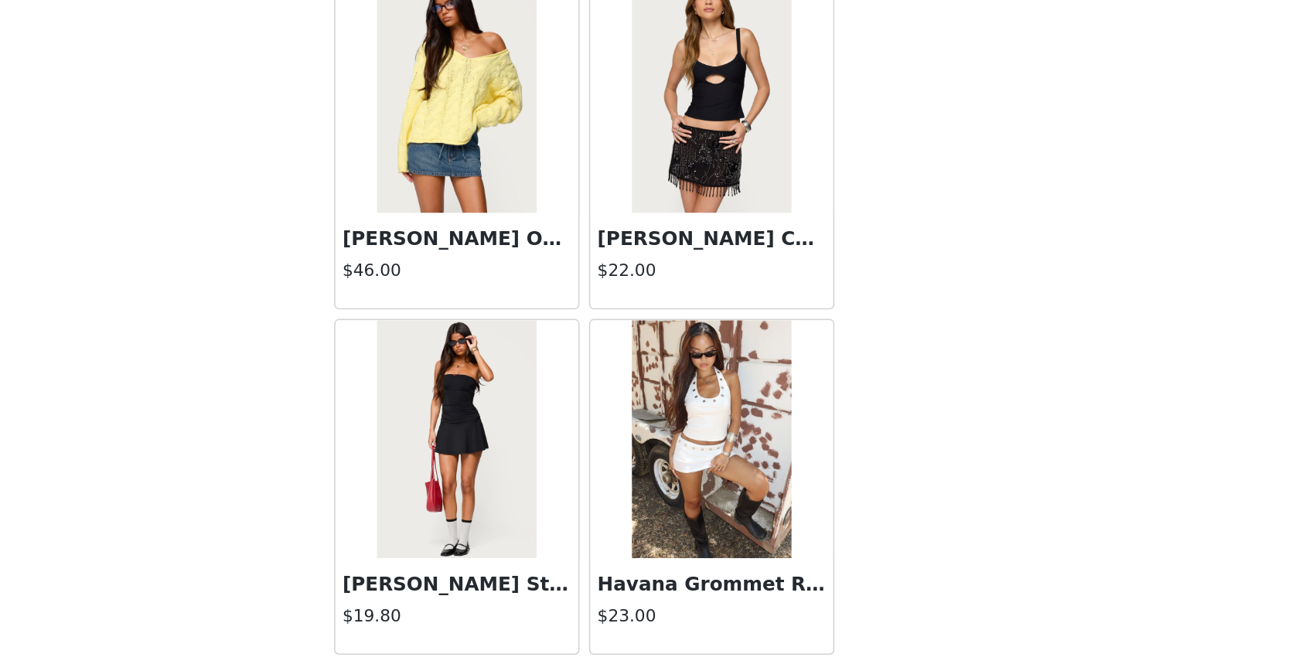
scroll to position [3943, 0]
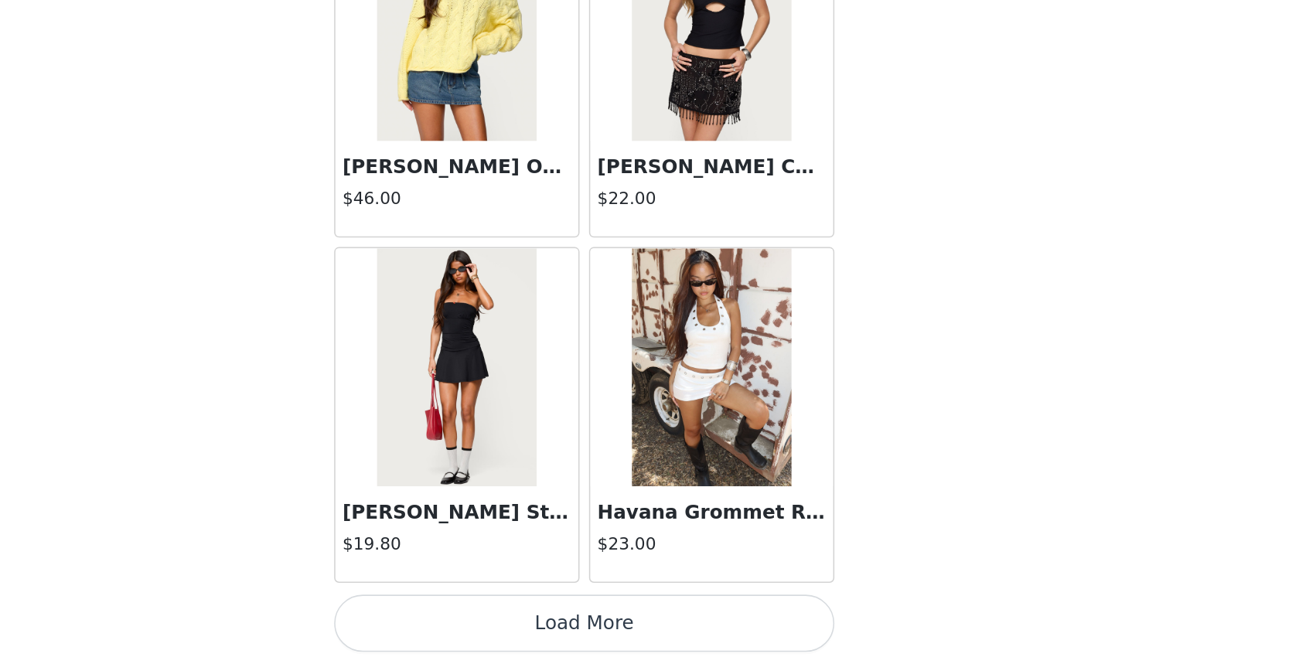
click at [731, 642] on button "Load More" at bounding box center [649, 637] width 325 height 37
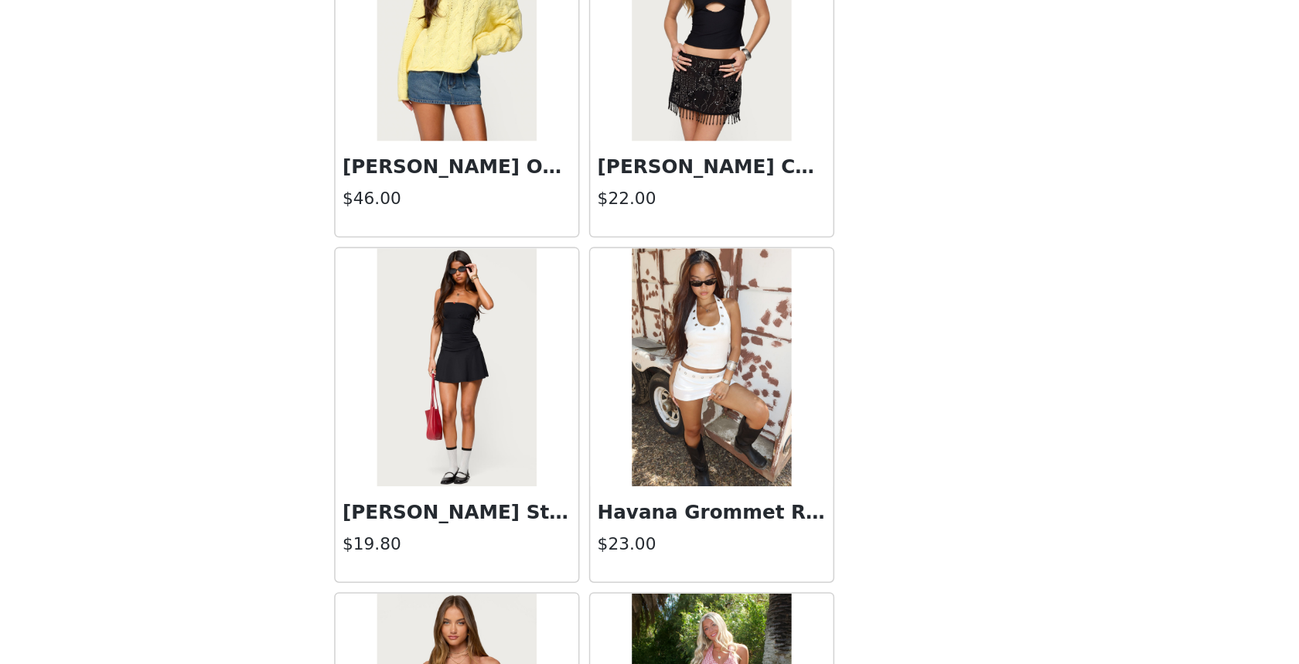
click at [833, 508] on div "Back Aveline Off Shoulder Light Sweatshirt $31.00 Atlas Scrunch Bead Halter Top…" at bounding box center [649, 332] width 371 height 664
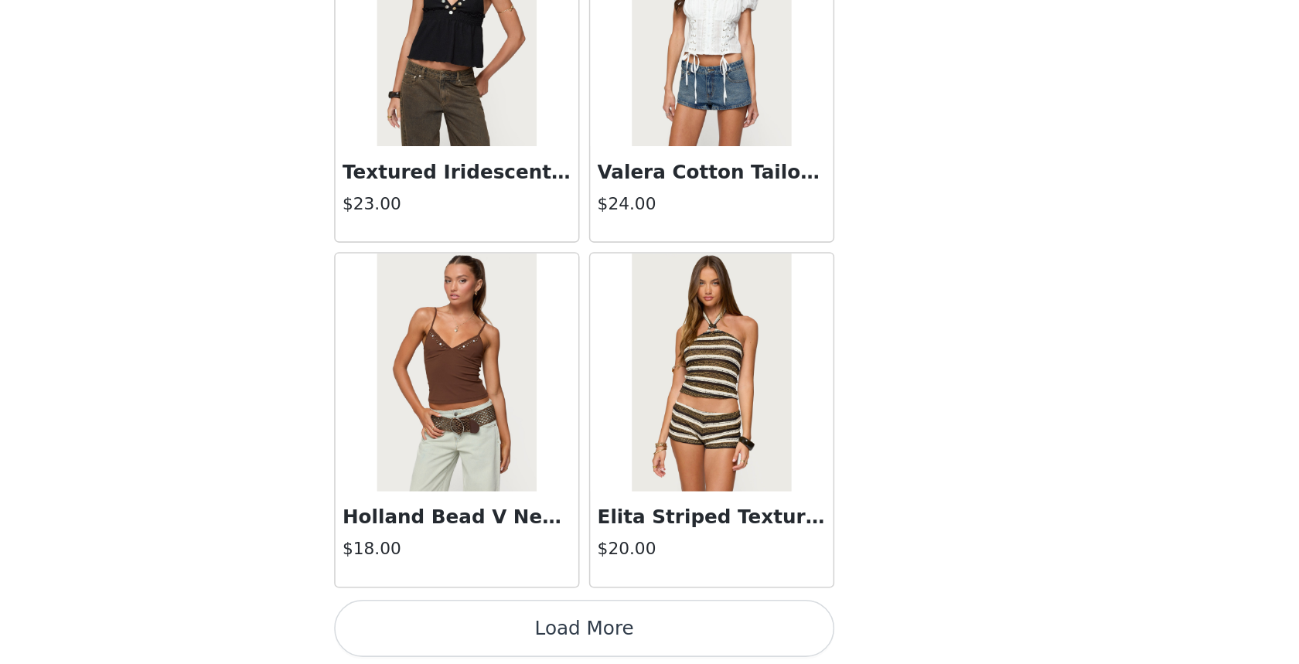
scroll to position [6183, 0]
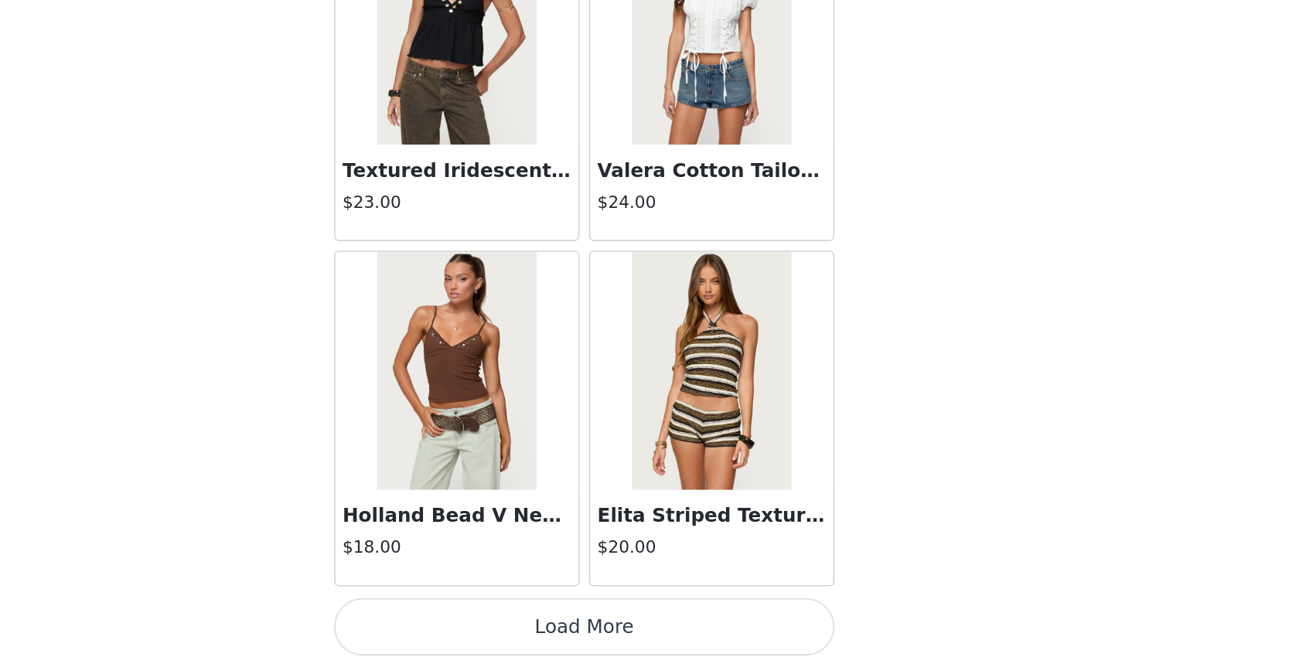
click at [706, 649] on button "Load More" at bounding box center [649, 640] width 325 height 37
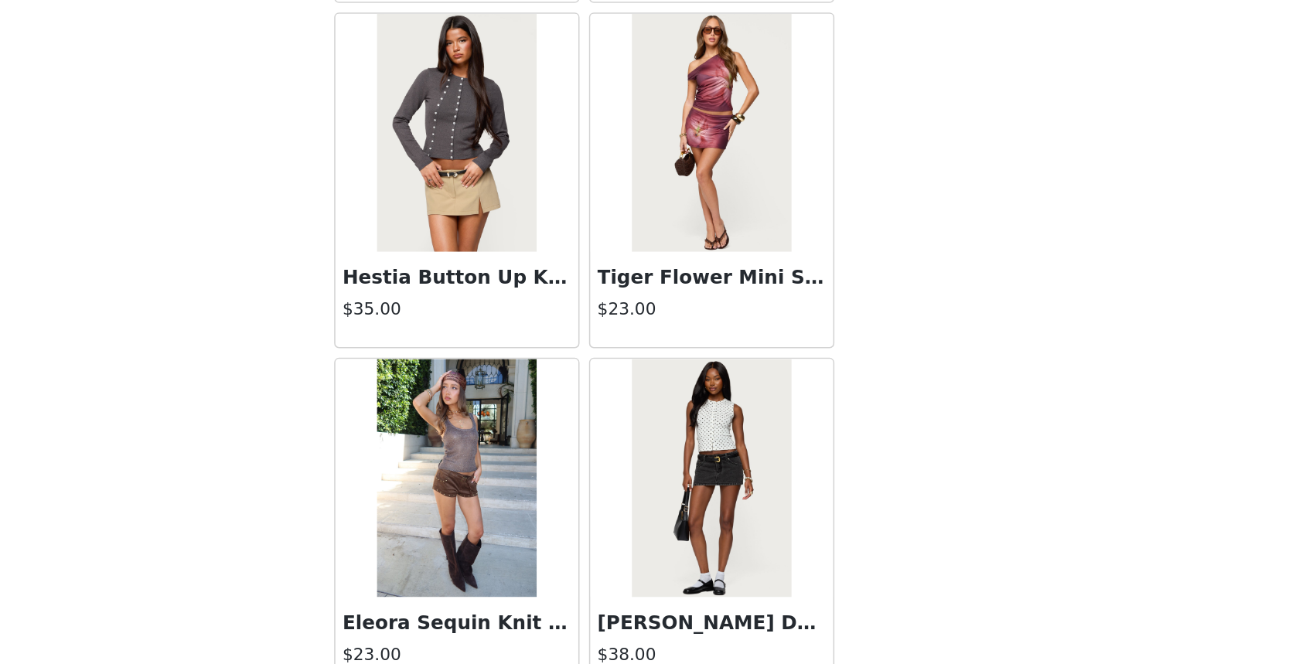
scroll to position [8427, 0]
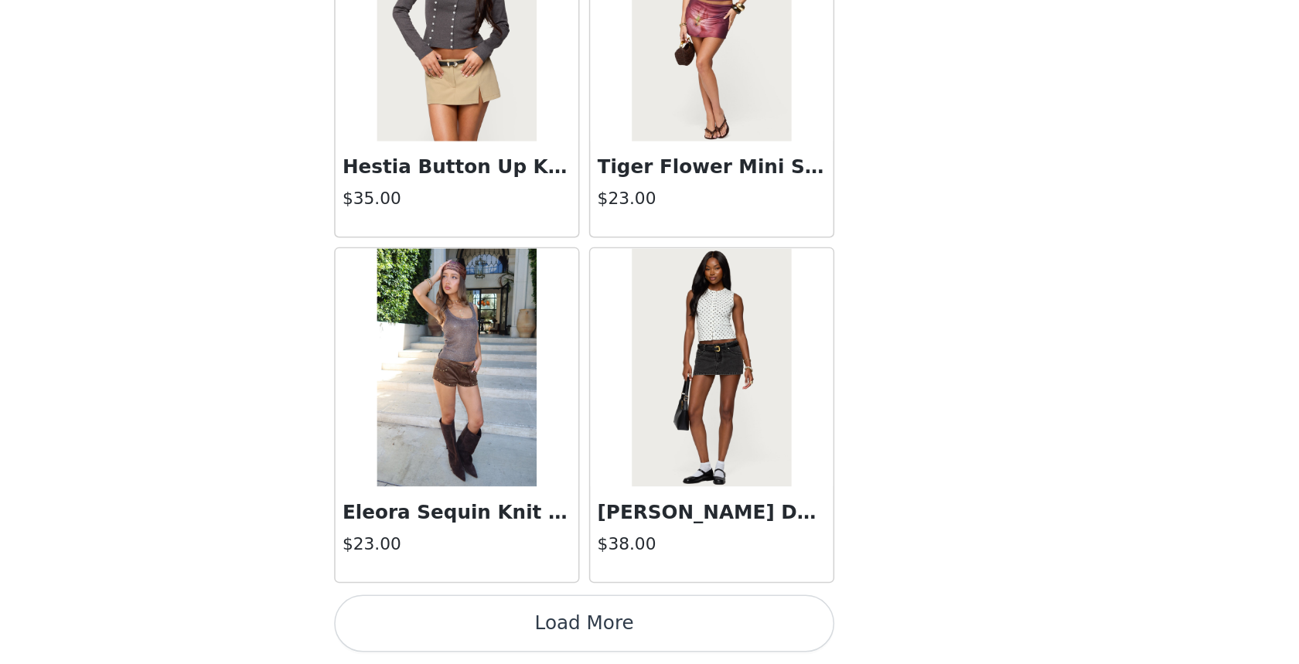
click at [720, 643] on button "Load More" at bounding box center [649, 637] width 325 height 37
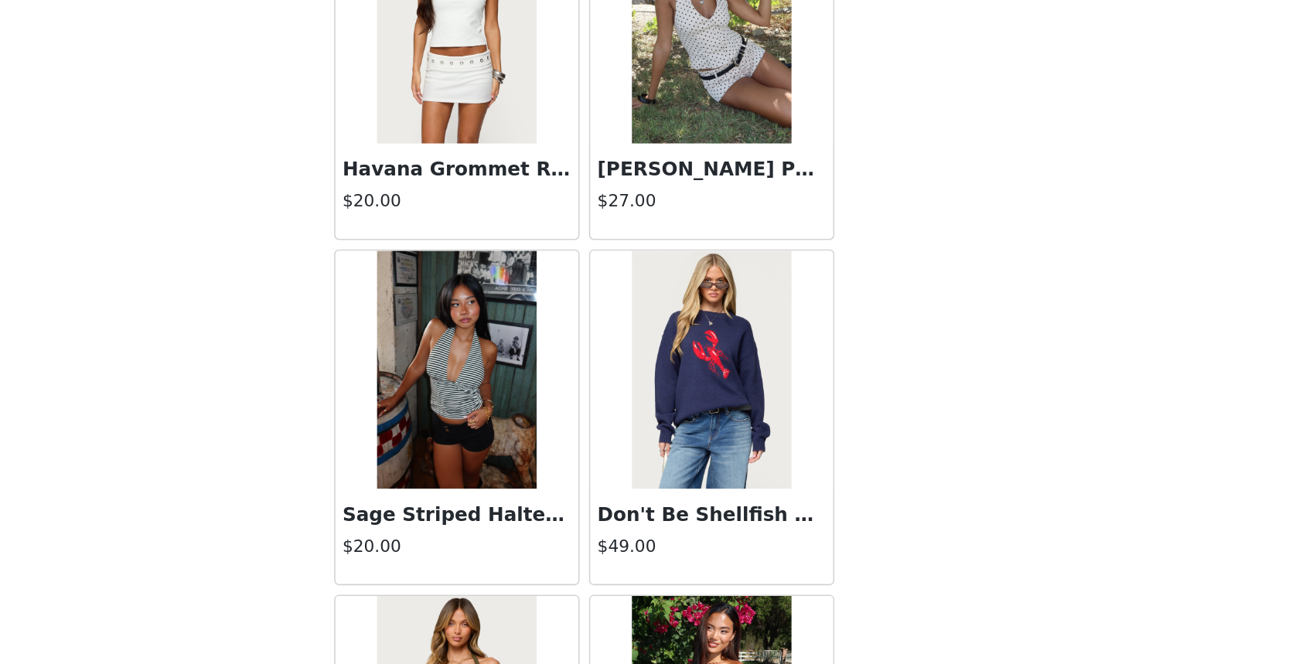
scroll to position [9097, 0]
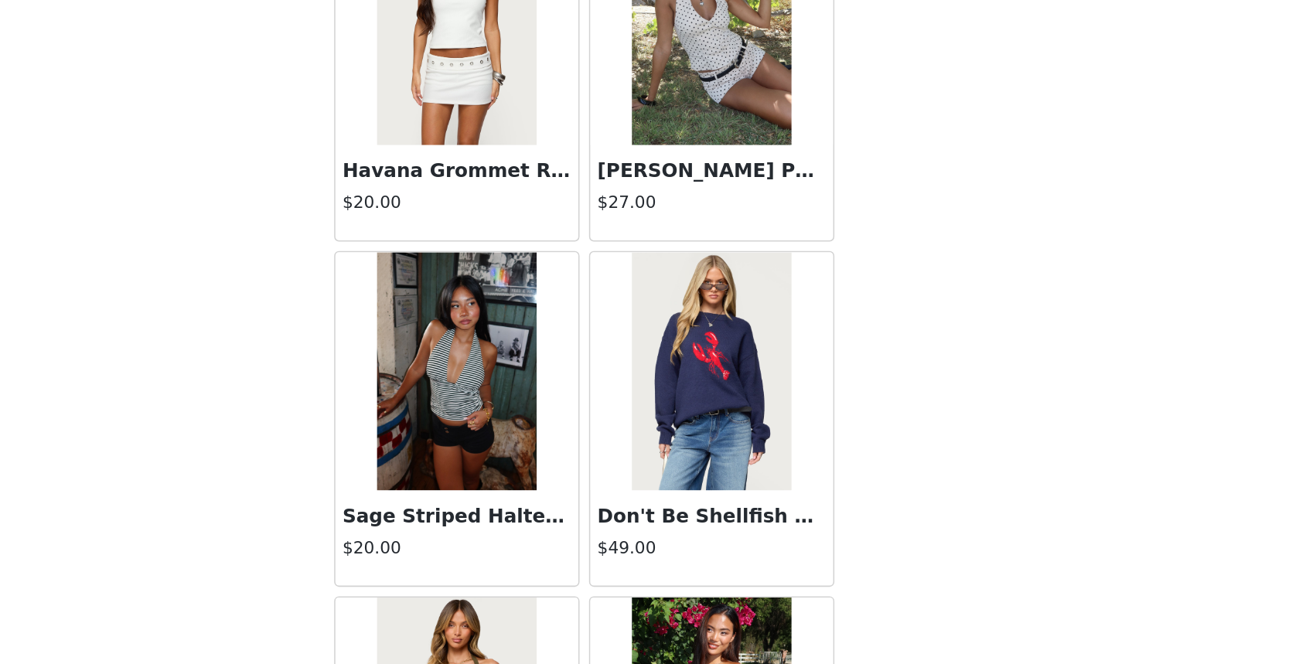
click at [567, 551] on div "Sage Striped Halter Top $20.00" at bounding box center [567, 582] width 158 height 62
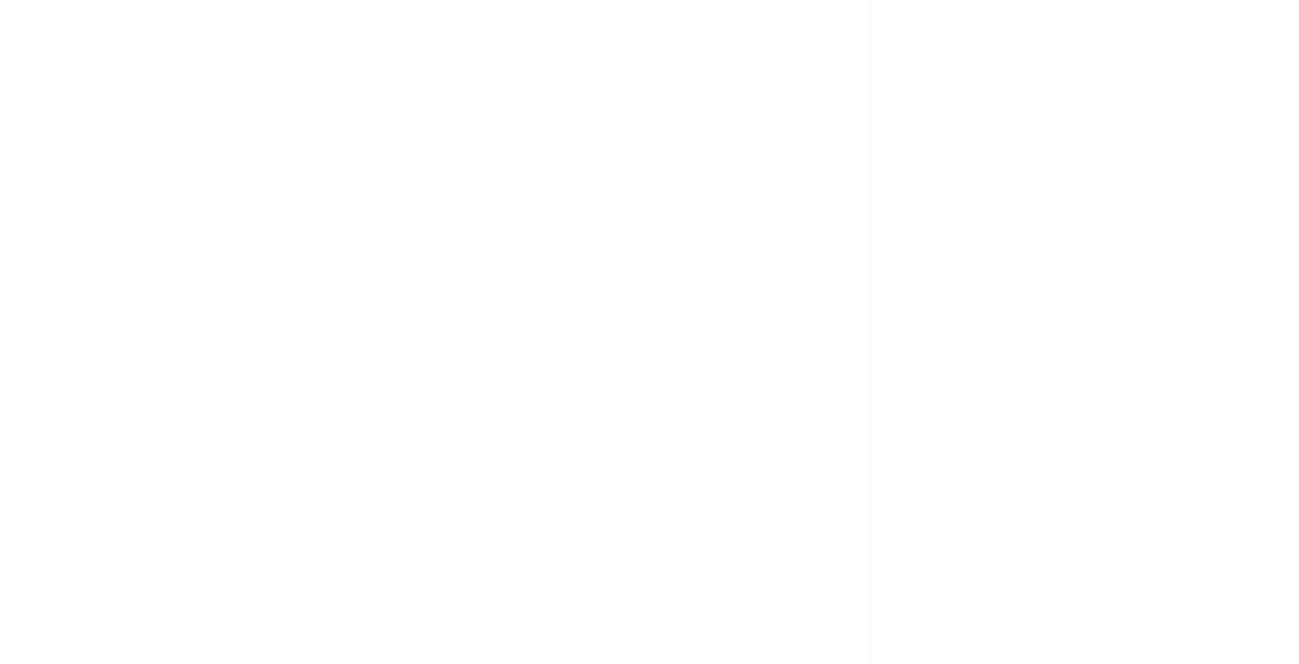
scroll to position [0, 0]
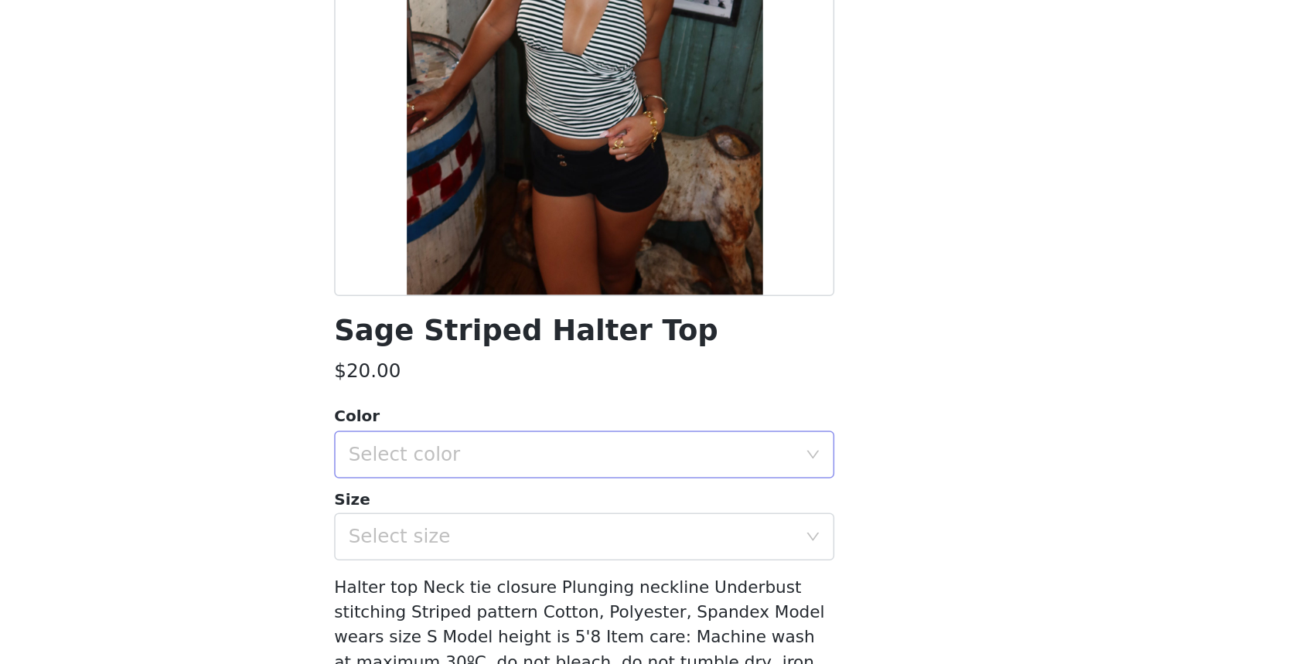
click at [611, 537] on div "Select color" at bounding box center [644, 527] width 296 height 29
click at [602, 571] on li "BLACK AND WHITE" at bounding box center [649, 562] width 325 height 25
click at [600, 589] on div "Select size" at bounding box center [644, 581] width 296 height 29
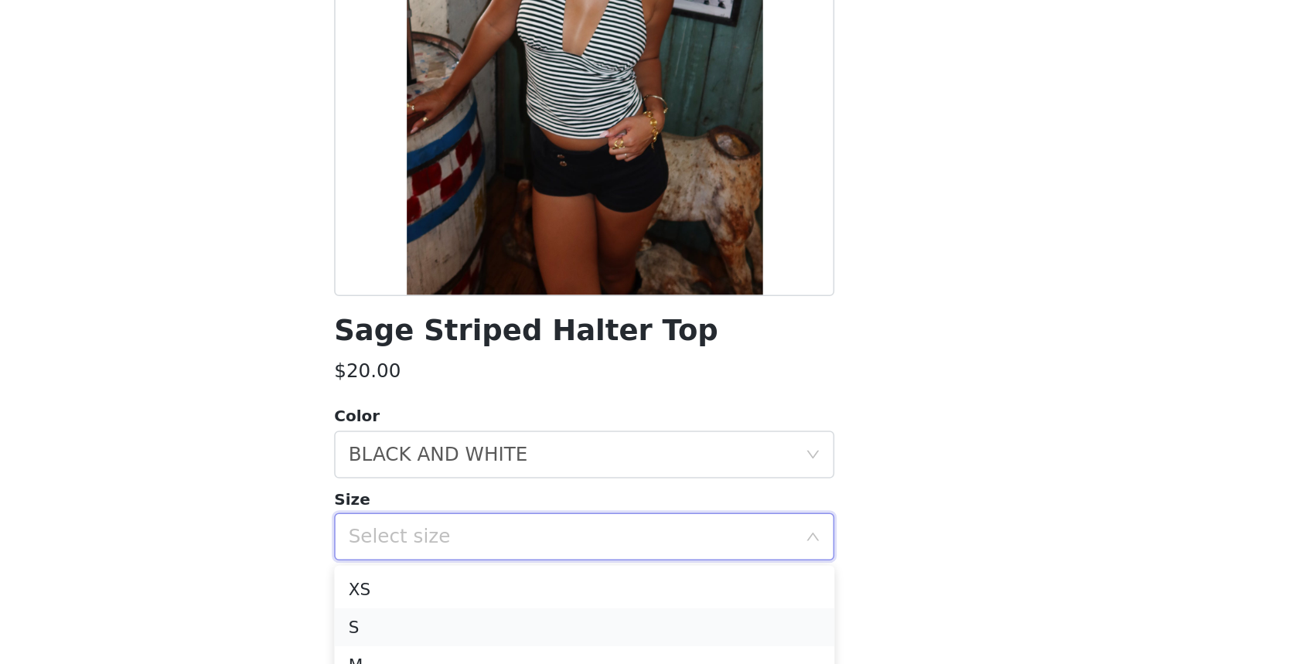
click at [588, 633] on li "S" at bounding box center [649, 640] width 325 height 25
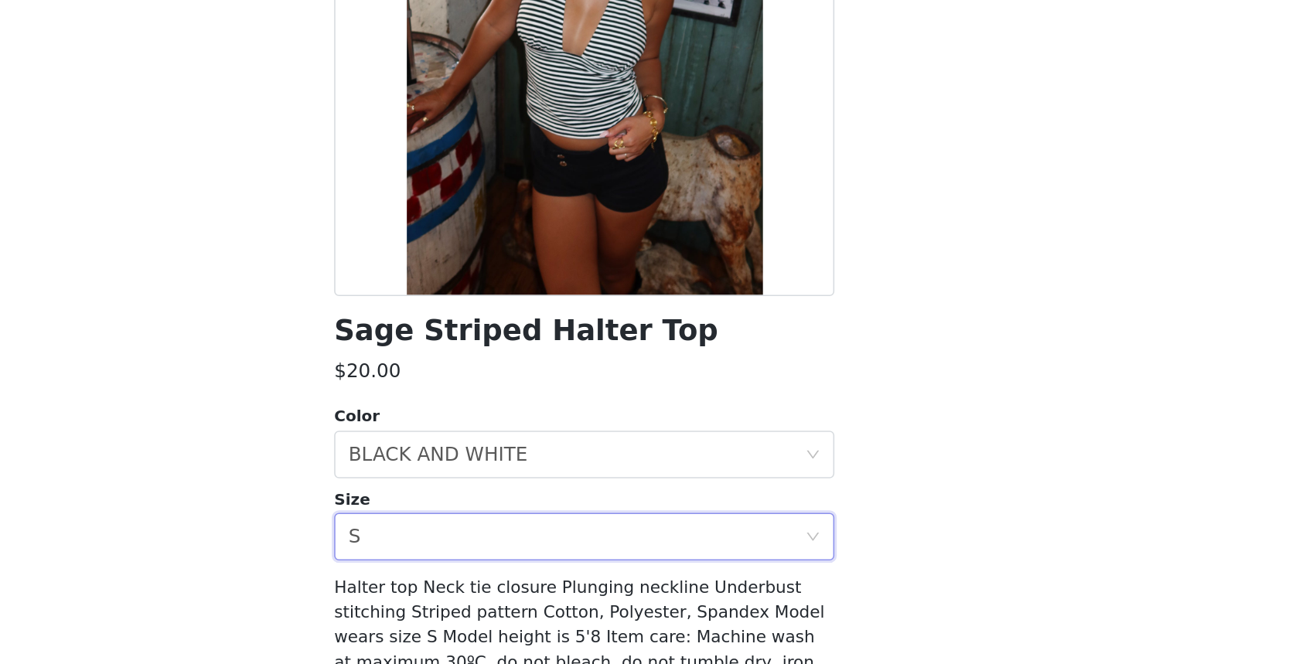
scroll to position [88, 0]
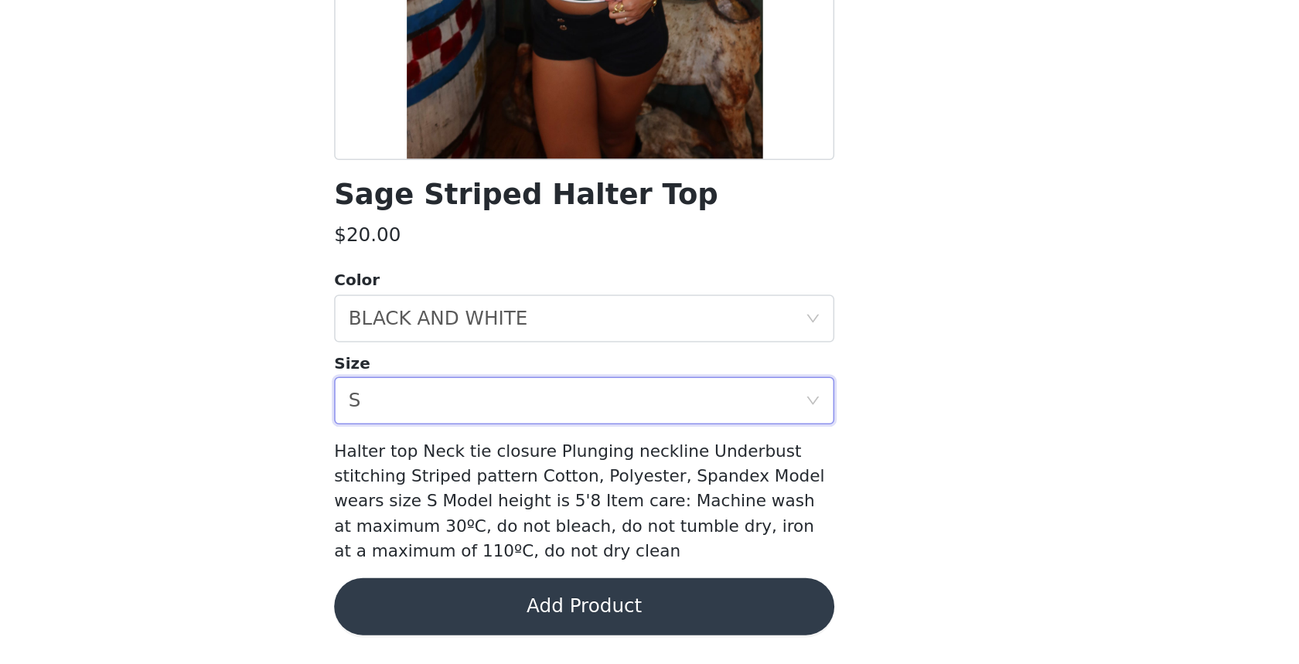
click at [726, 627] on button "Add Product" at bounding box center [649, 626] width 325 height 37
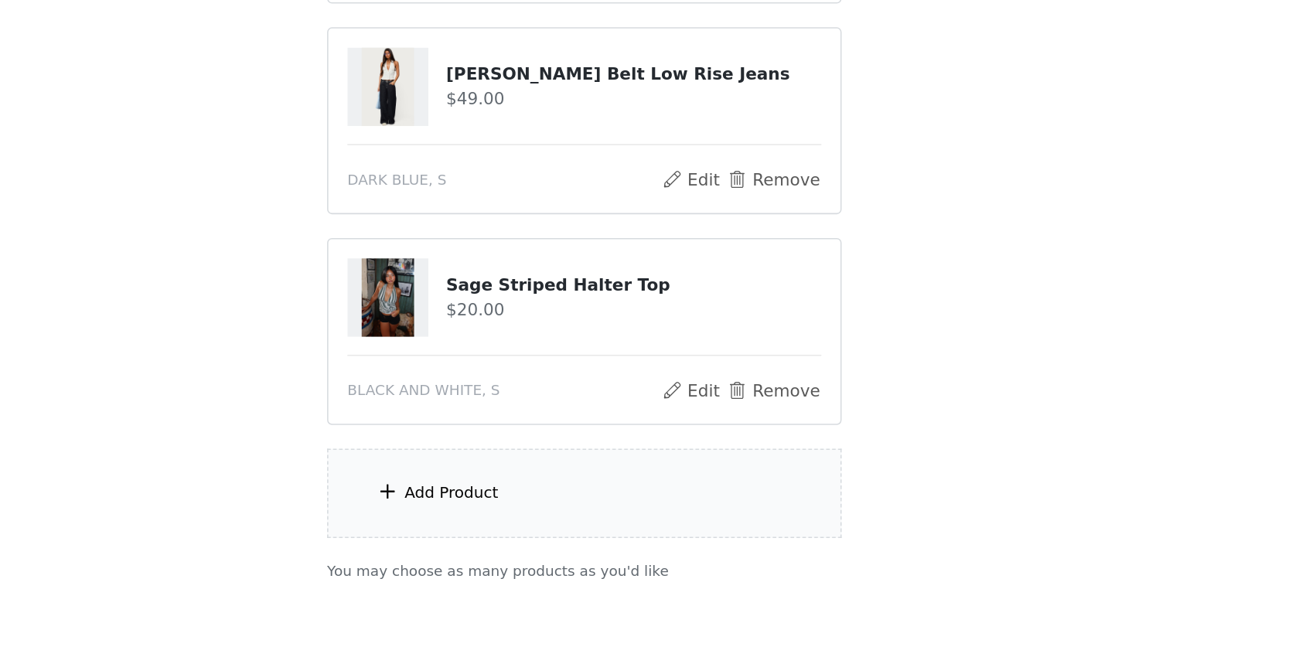
scroll to position [313, 0]
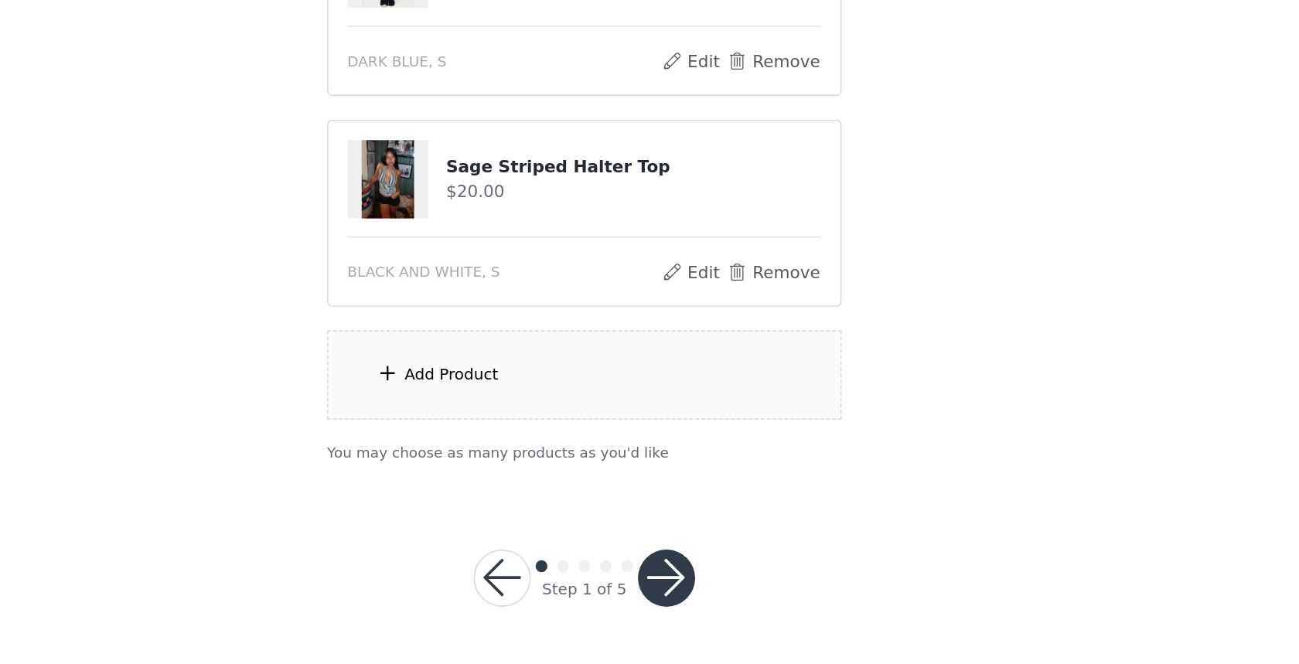
click at [694, 477] on div "Add Product" at bounding box center [649, 477] width 334 height 58
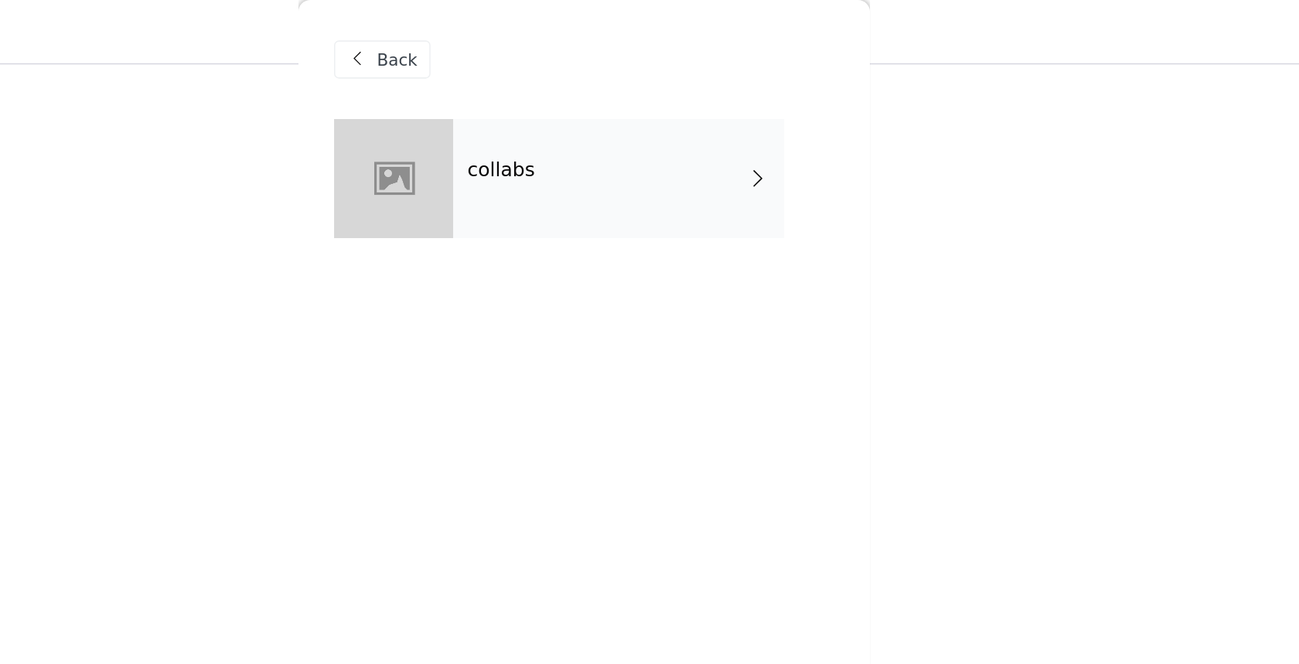
scroll to position [0, 0]
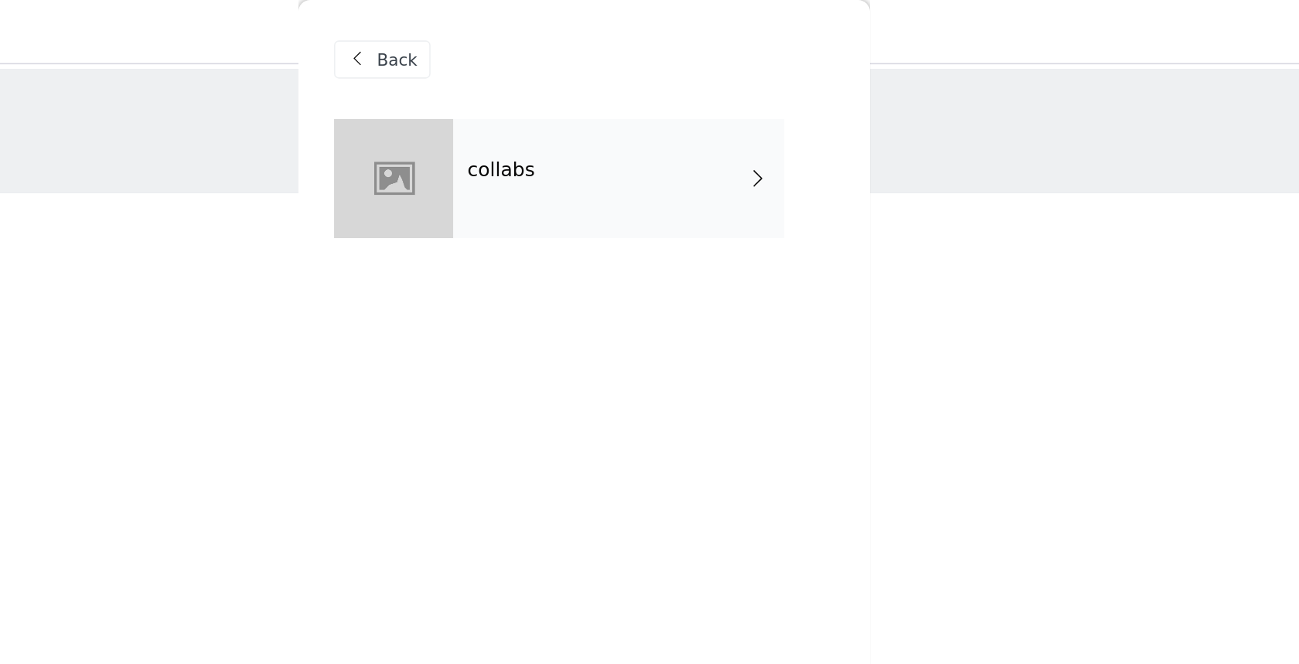
click at [731, 99] on div "collabs" at bounding box center [671, 115] width 215 height 77
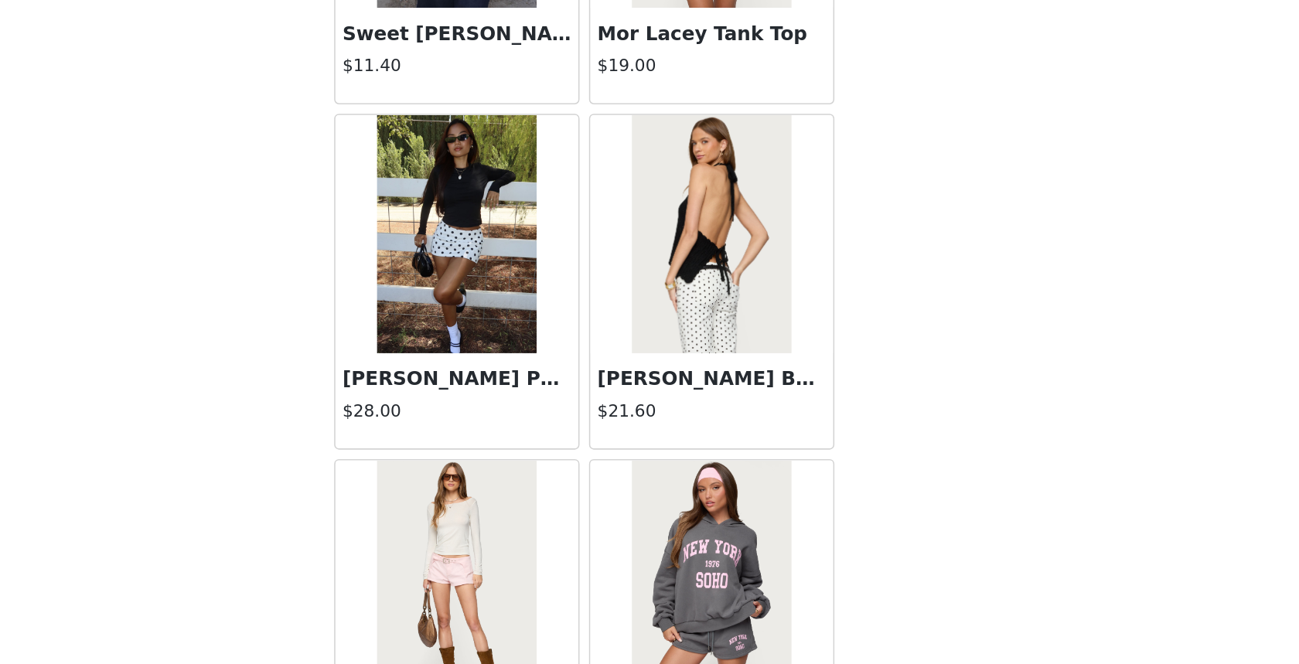
scroll to position [1702, 0]
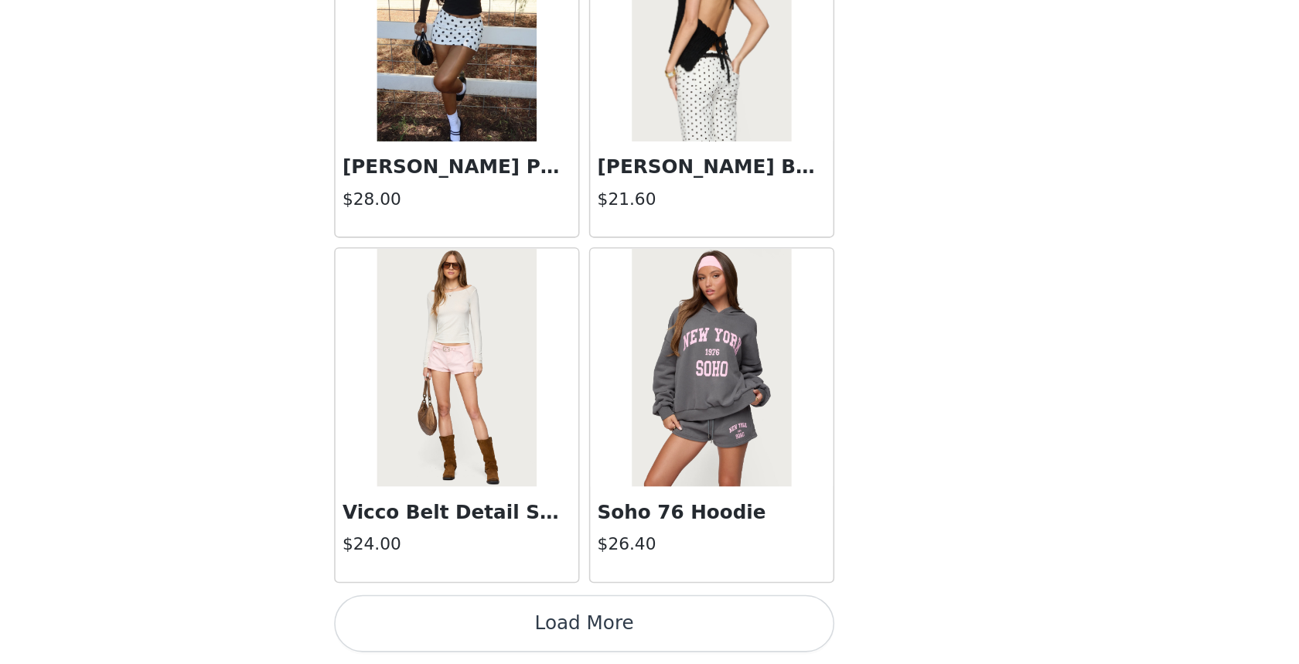
click at [750, 637] on button "Load More" at bounding box center [649, 637] width 325 height 37
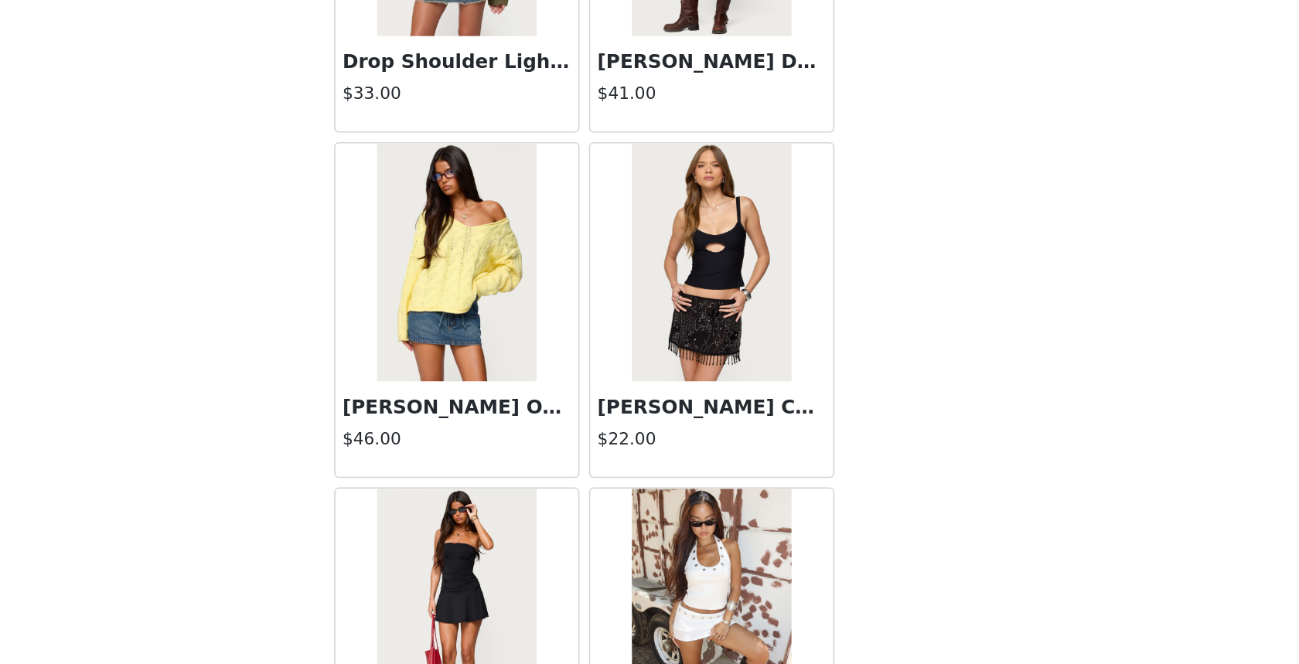
scroll to position [3943, 0]
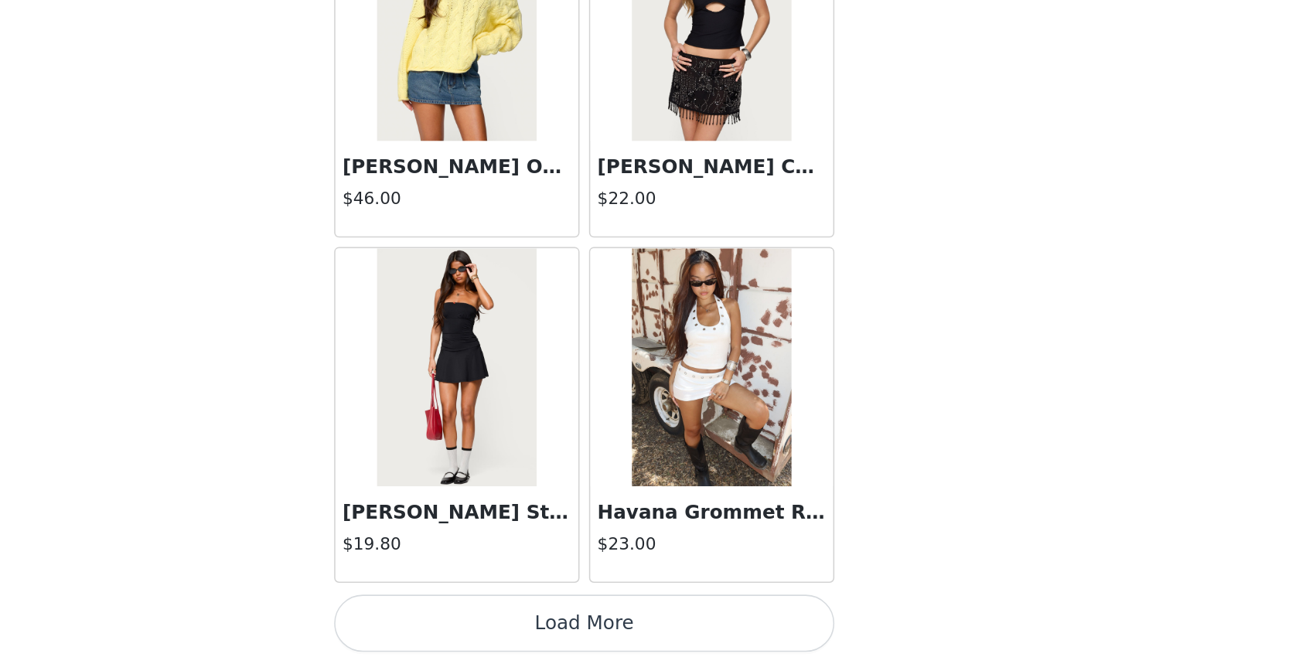
click at [741, 639] on button "Load More" at bounding box center [649, 637] width 325 height 37
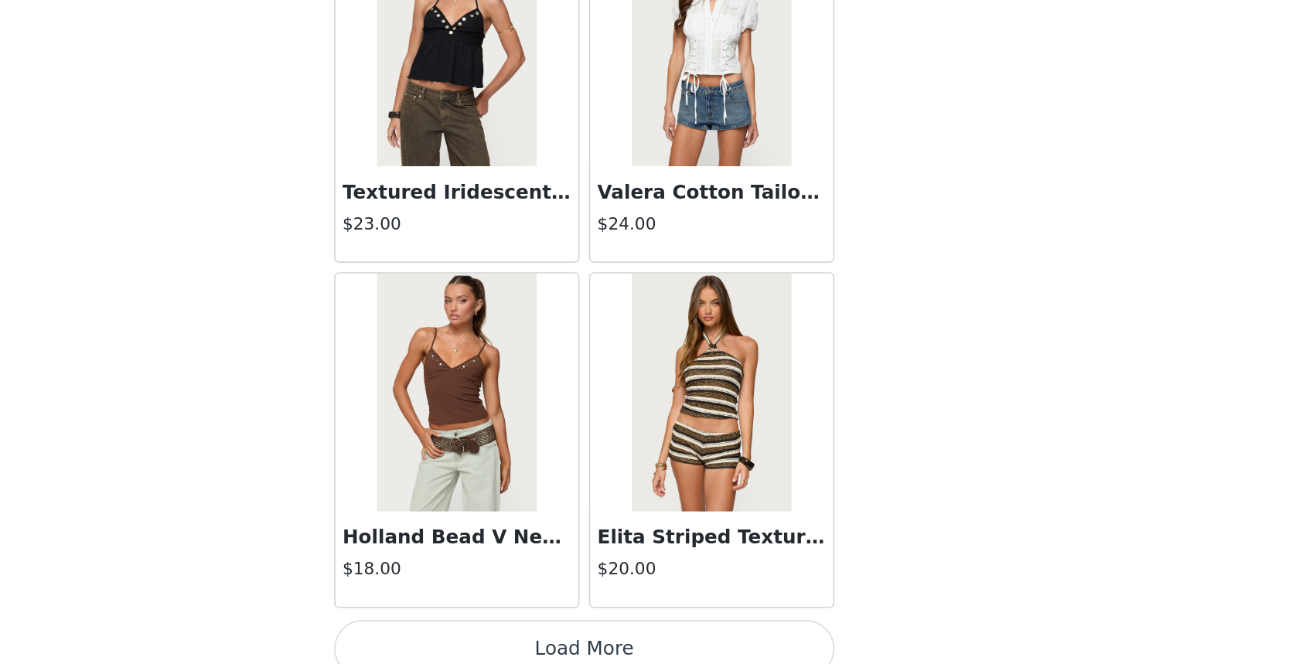
scroll to position [6185, 0]
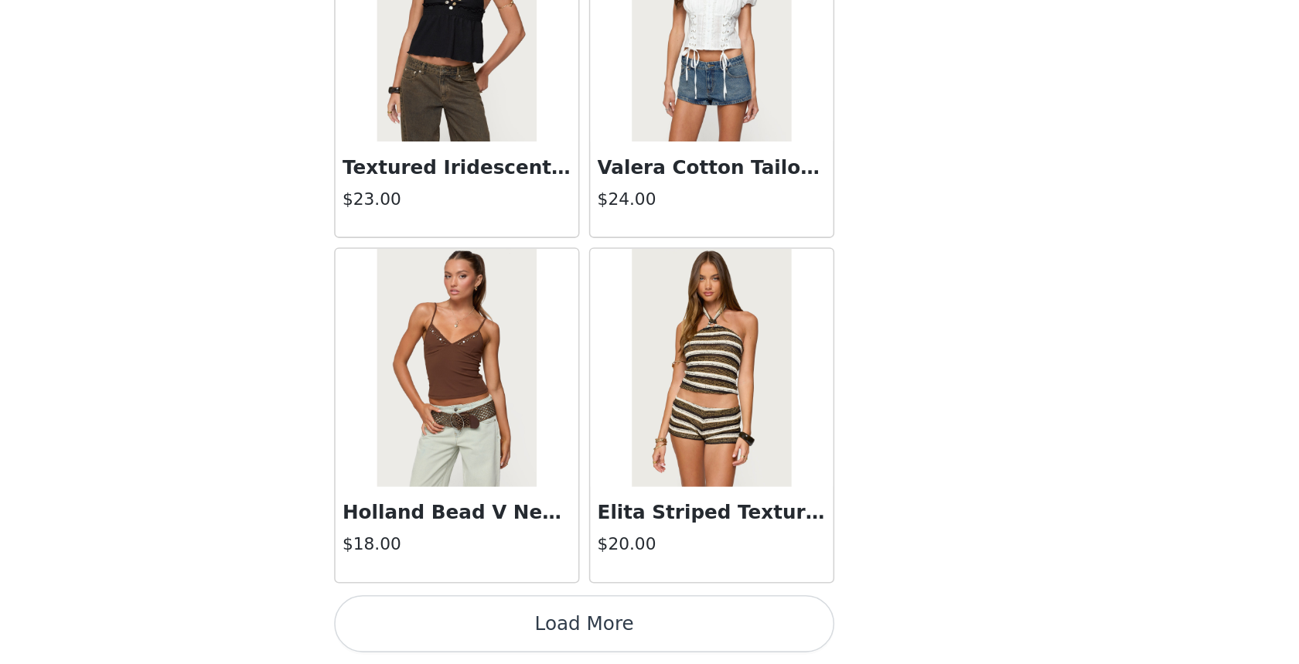
click at [739, 635] on button "Load More" at bounding box center [649, 637] width 325 height 37
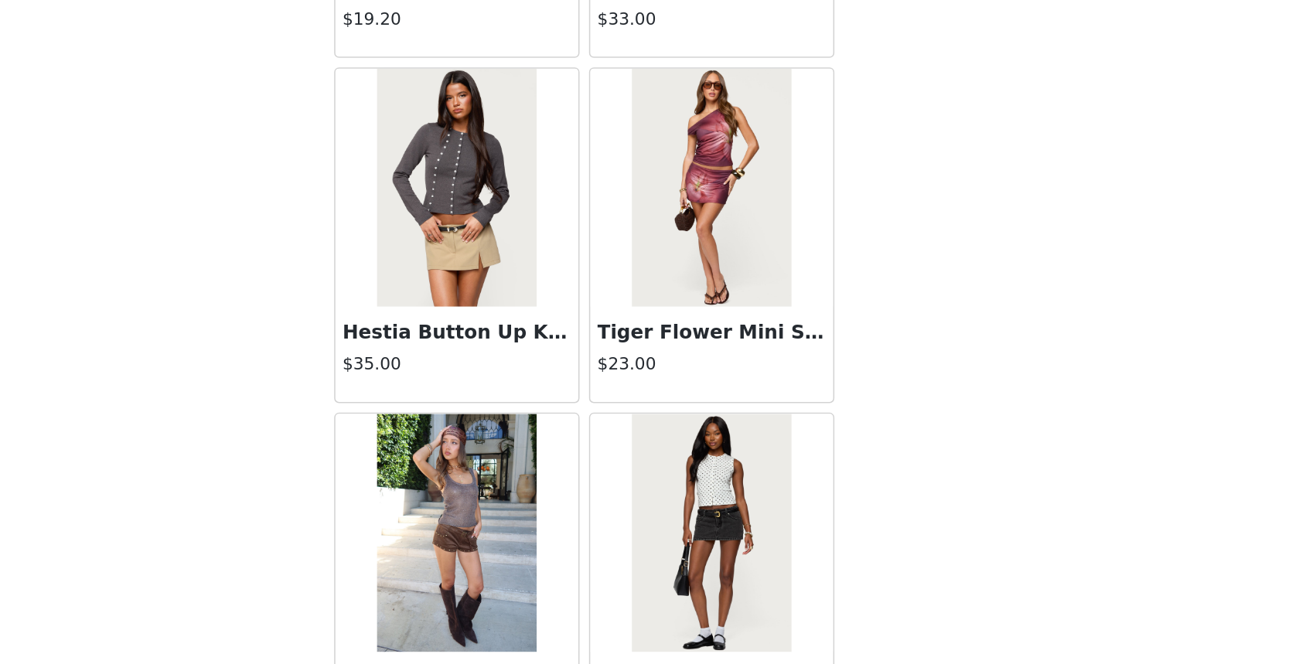
scroll to position [8427, 0]
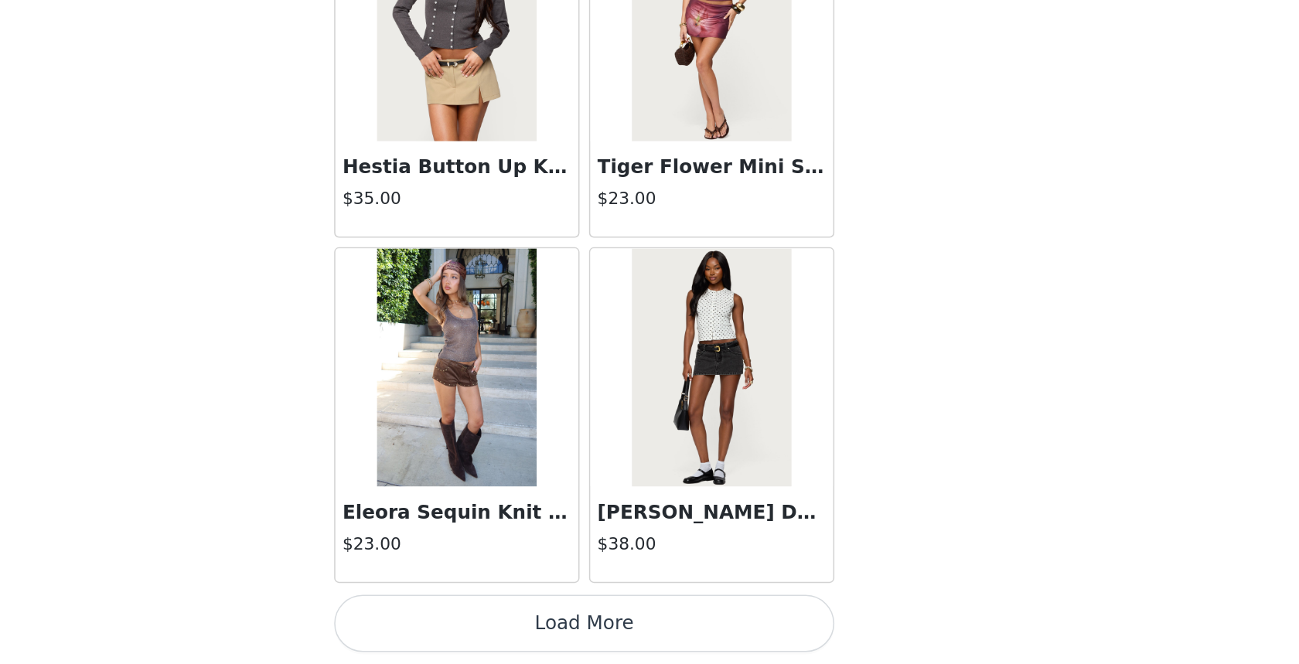
click at [713, 645] on button "Load More" at bounding box center [649, 637] width 325 height 37
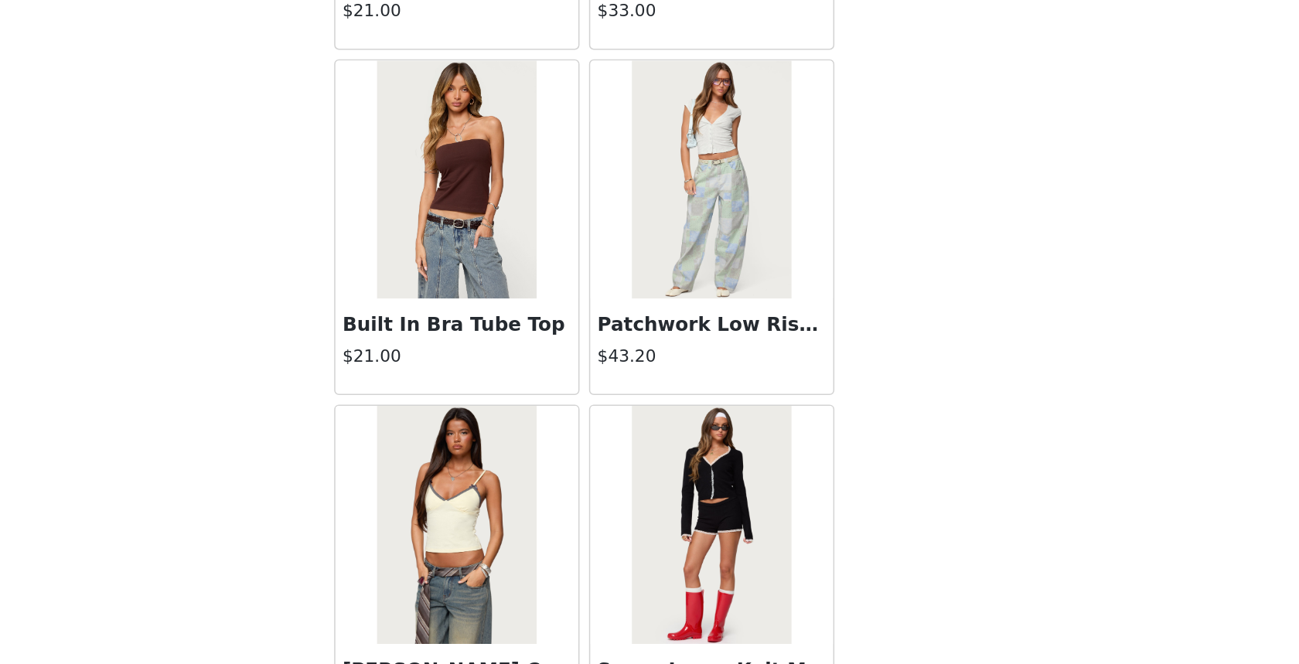
scroll to position [10669, 0]
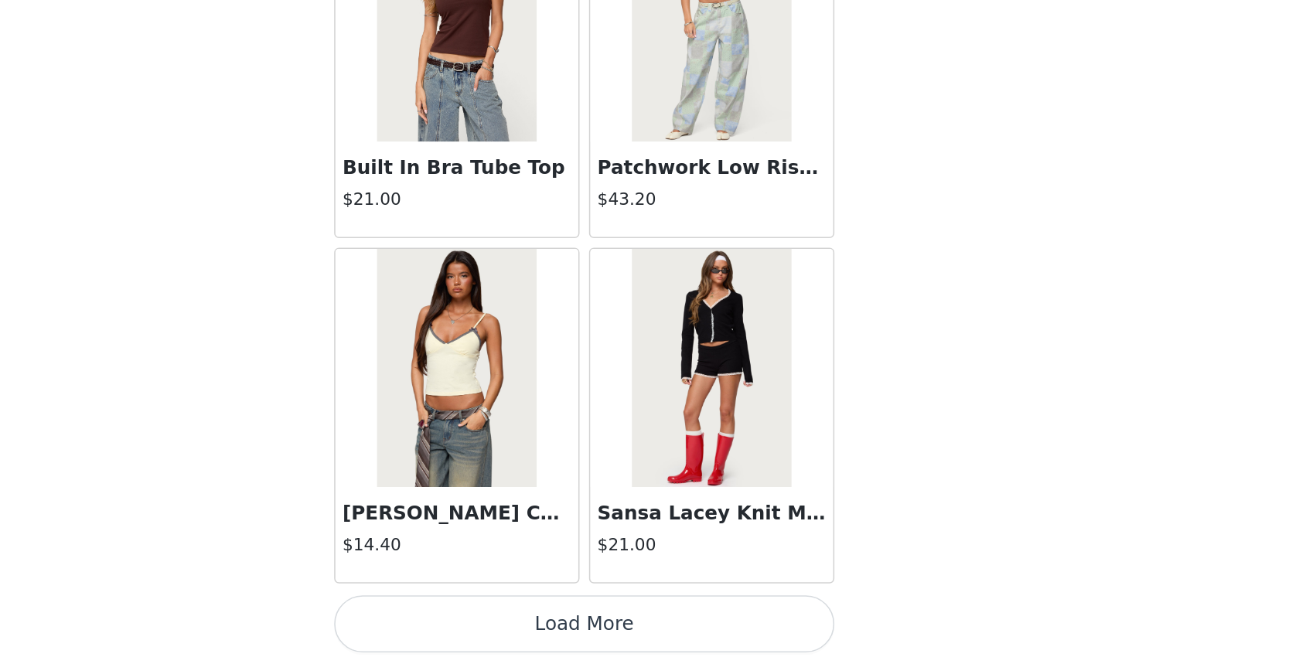
click at [739, 630] on button "Load More" at bounding box center [649, 637] width 325 height 37
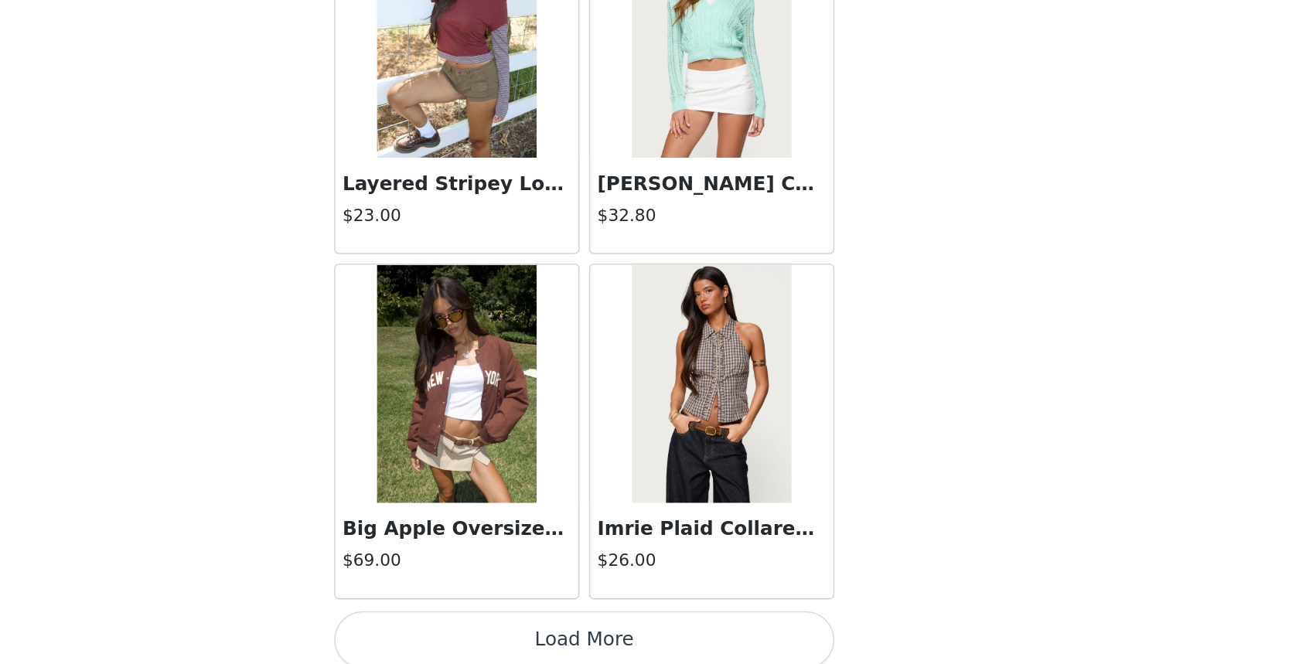
scroll to position [12900, 0]
click at [680, 642] on button "Load More" at bounding box center [649, 648] width 325 height 37
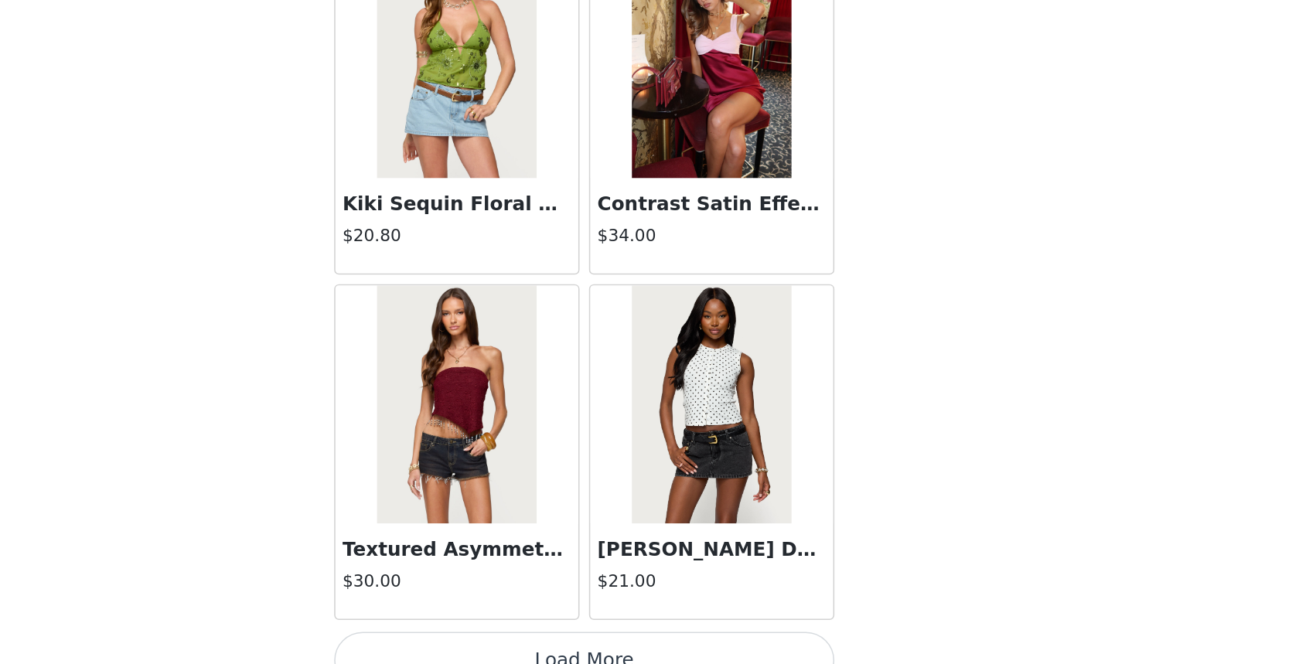
scroll to position [15153, 0]
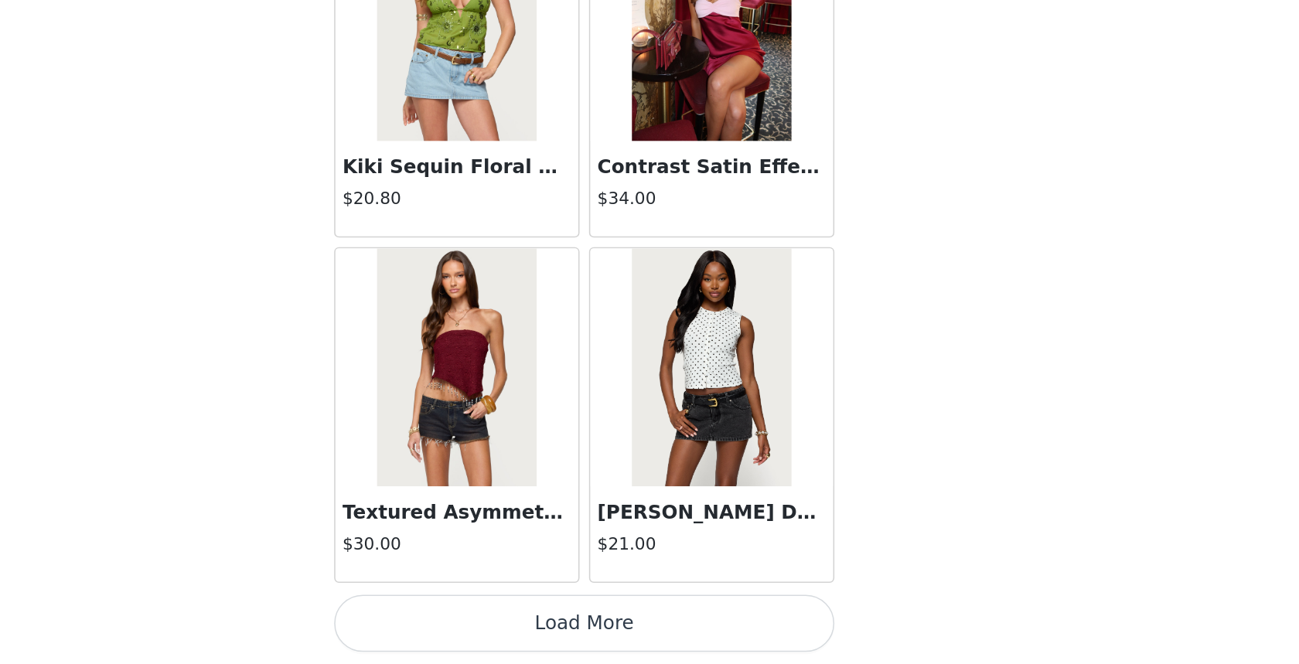
click at [734, 635] on button "Load More" at bounding box center [649, 637] width 325 height 37
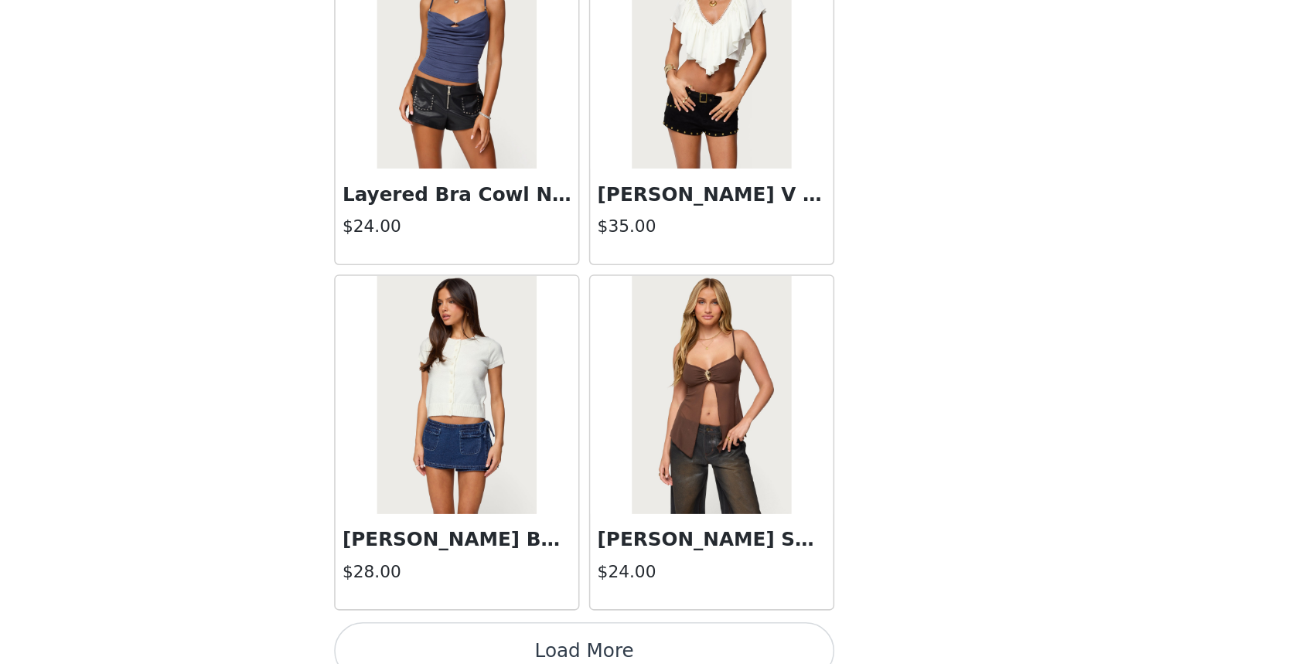
scroll to position [17395, 0]
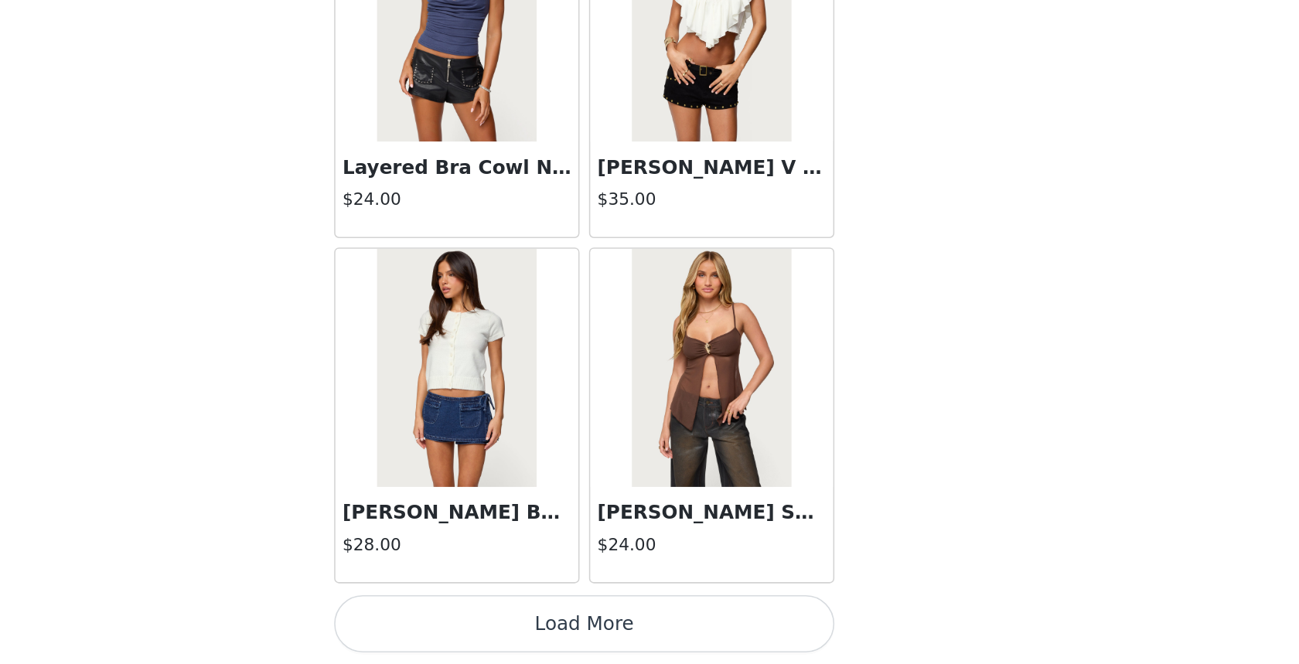
click at [766, 639] on button "Load More" at bounding box center [649, 637] width 325 height 37
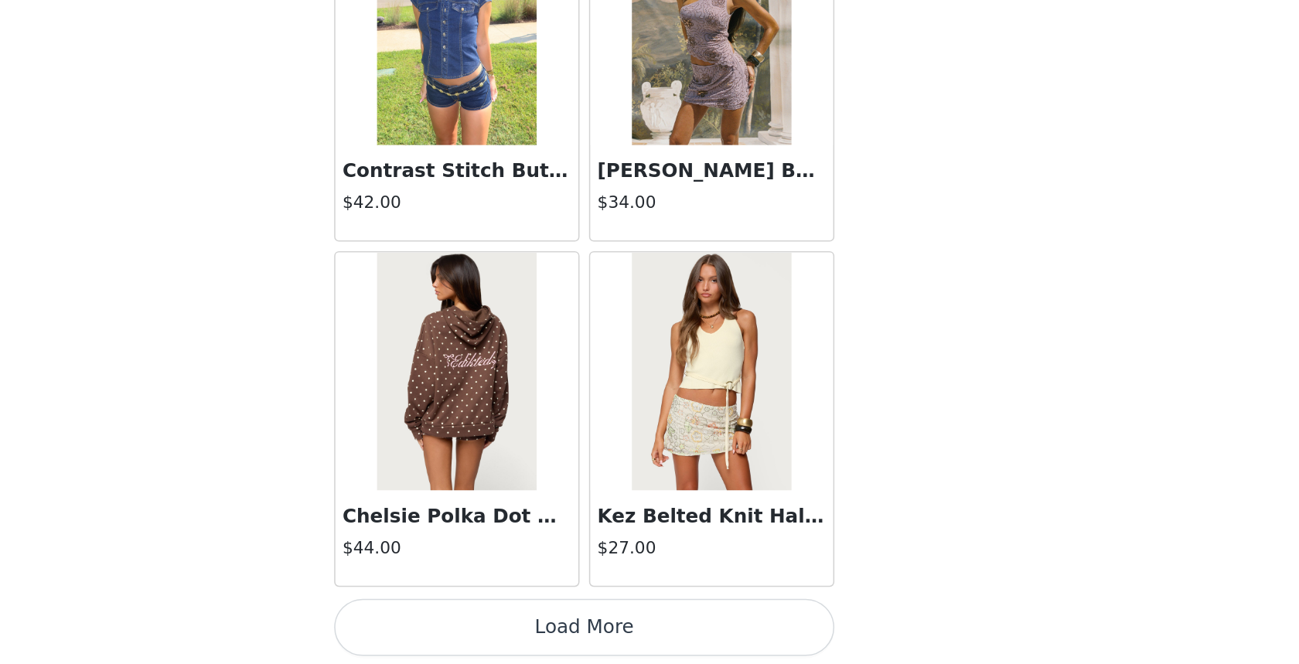
scroll to position [19635, 0]
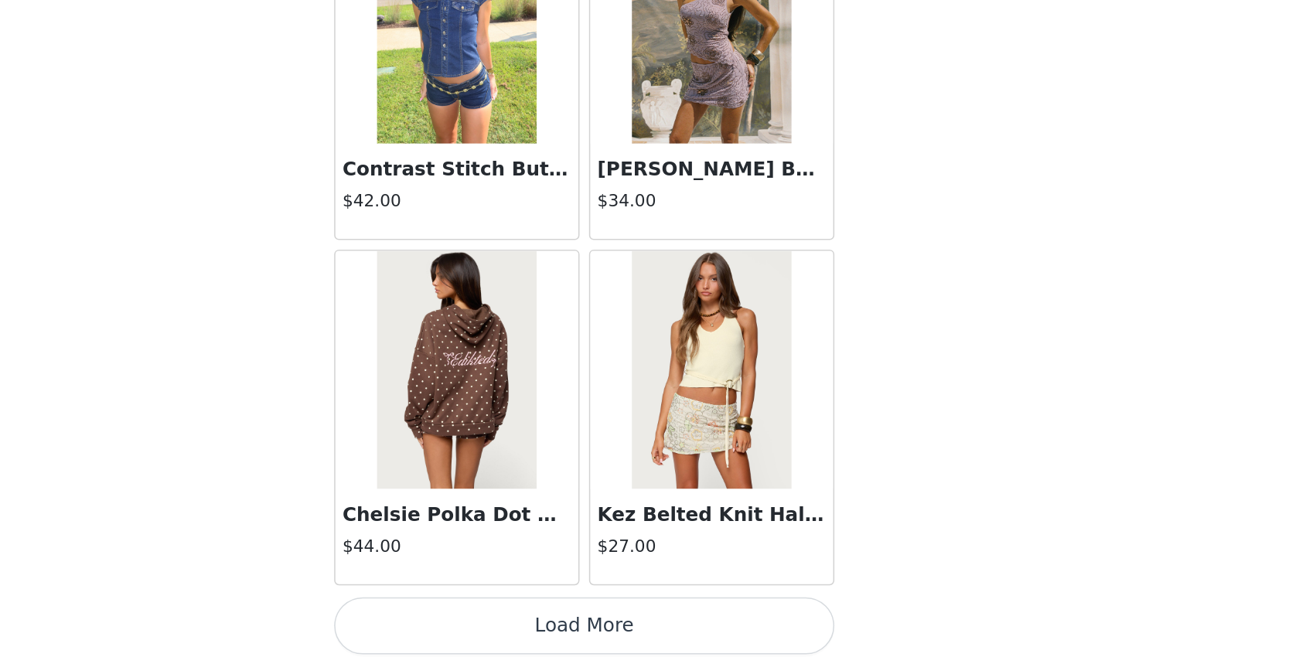
click at [752, 632] on button "Load More" at bounding box center [649, 639] width 325 height 37
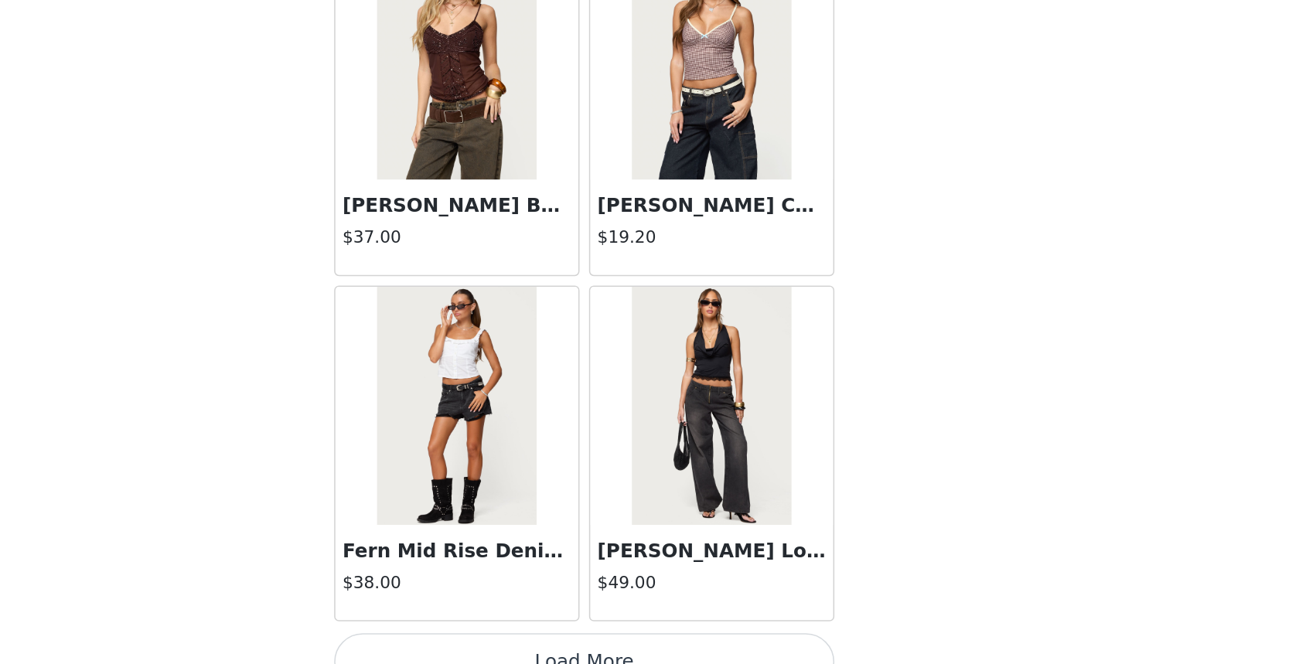
scroll to position [21878, 0]
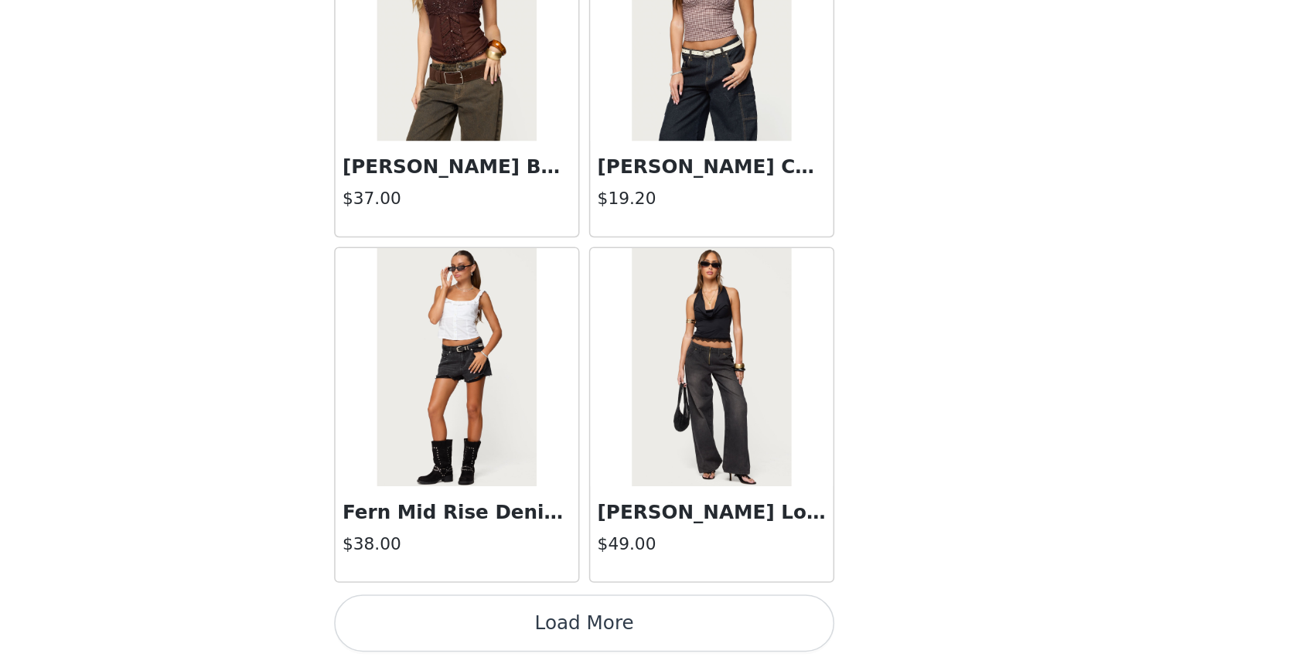
click at [627, 626] on button "Load More" at bounding box center [649, 637] width 325 height 37
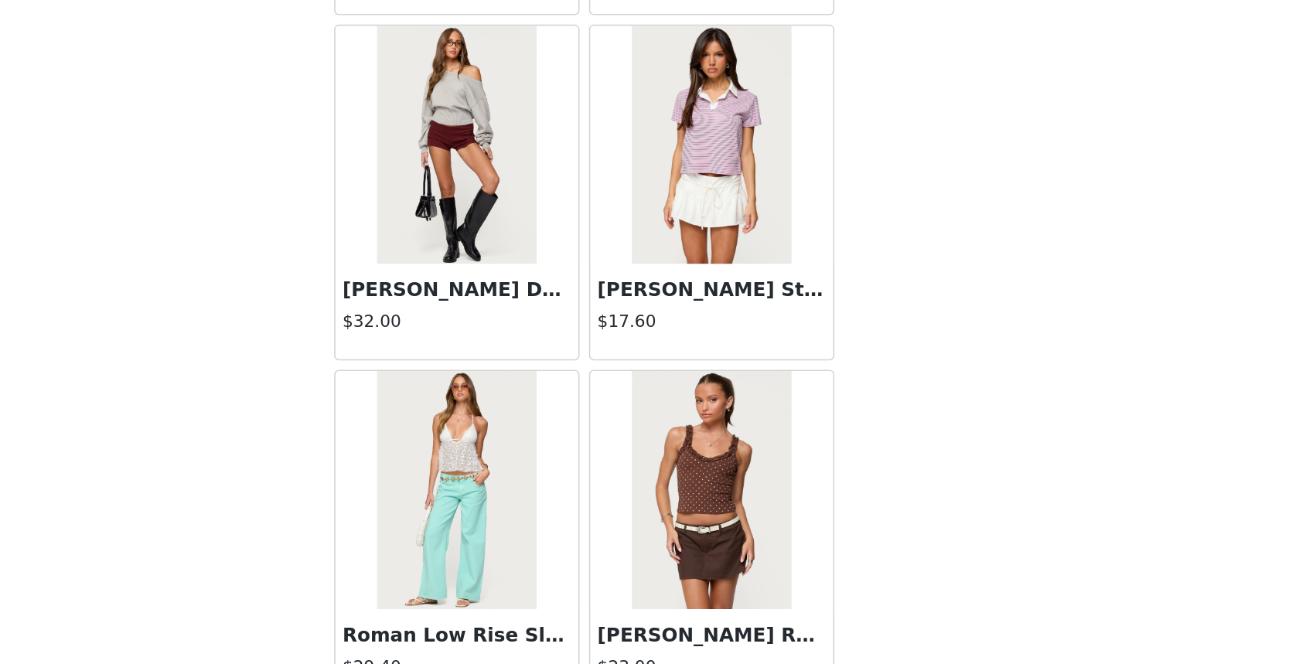
scroll to position [22471, 0]
click at [571, 440] on h4 "$32.00" at bounding box center [566, 442] width 148 height 16
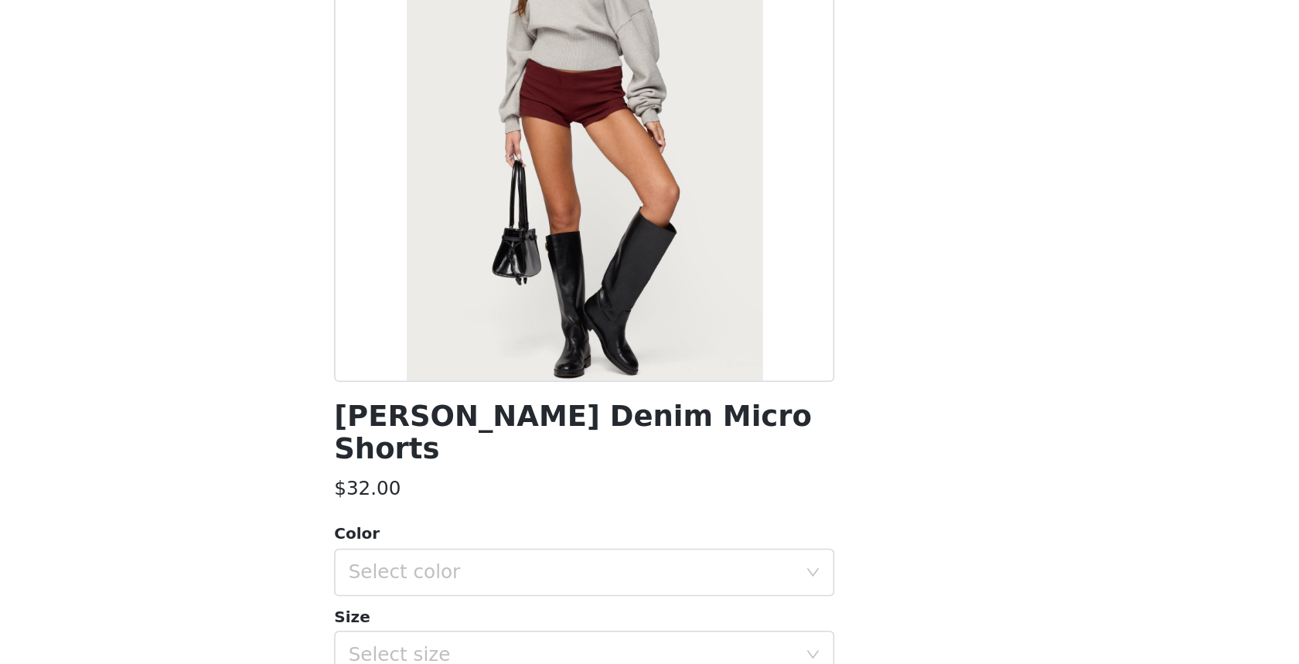
scroll to position [313, 0]
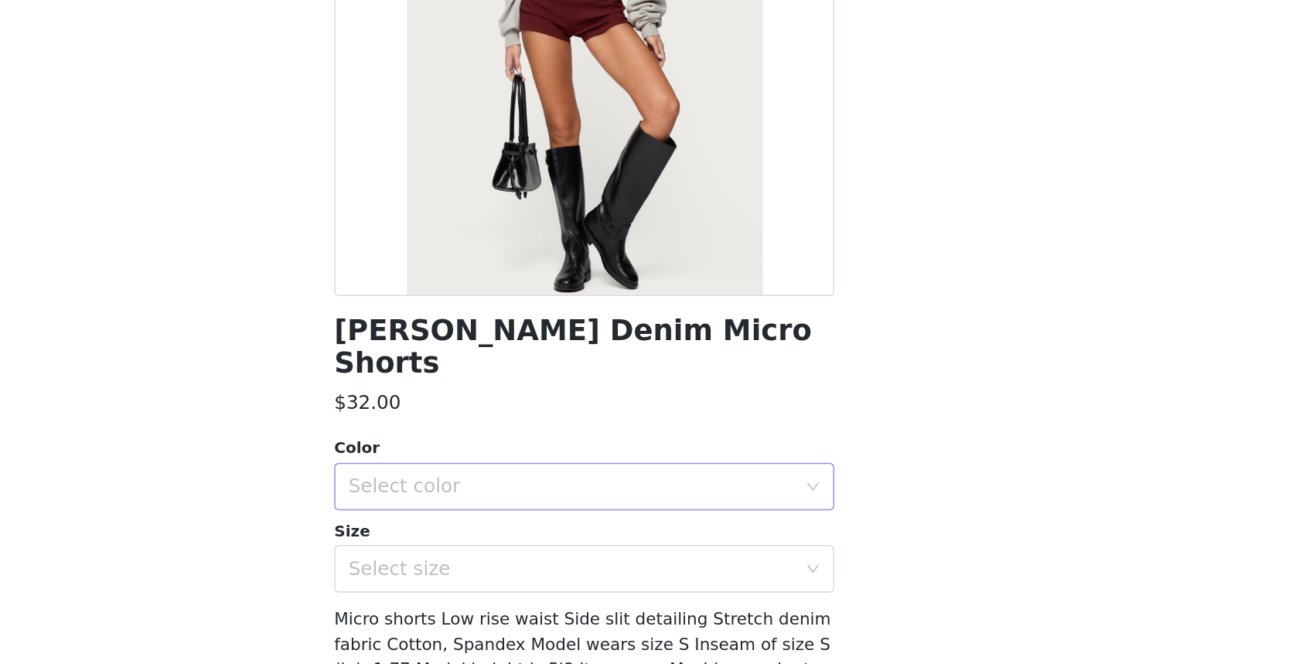
click at [574, 541] on div "Select color" at bounding box center [640, 548] width 289 height 15
click at [569, 562] on li "BURGUNDY" at bounding box center [649, 562] width 325 height 25
click at [582, 594] on div "Select size" at bounding box center [640, 601] width 289 height 15
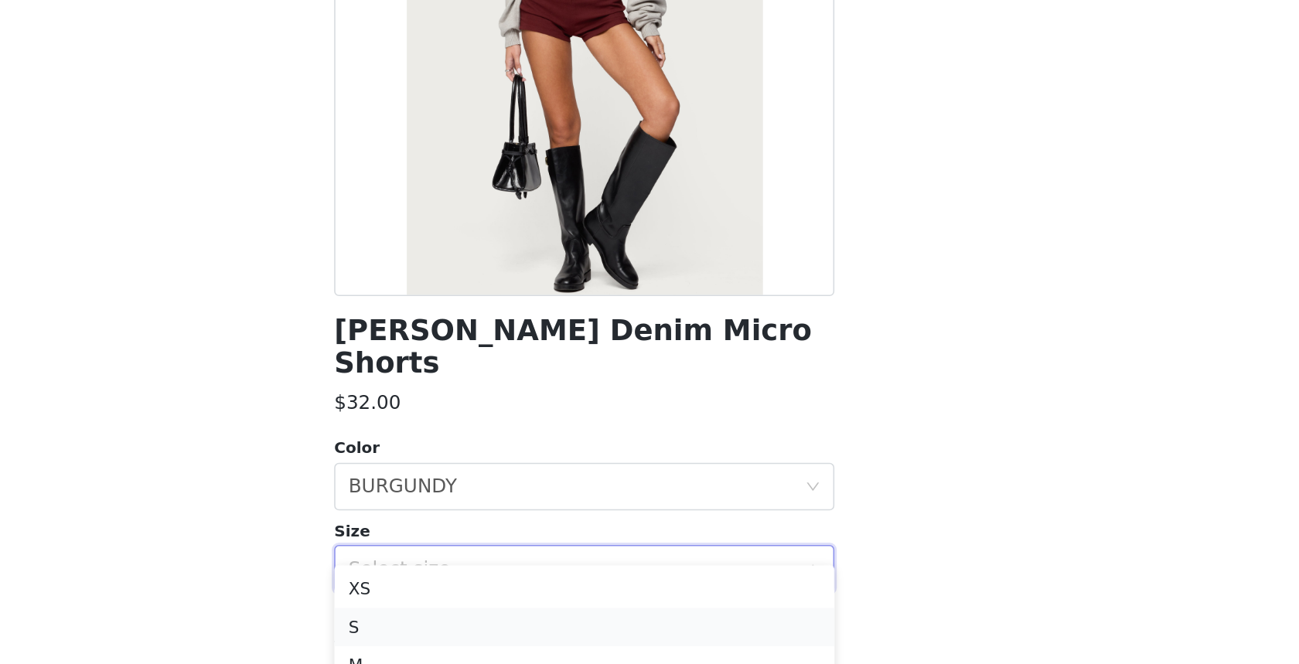
click at [595, 628] on li "S" at bounding box center [649, 640] width 325 height 25
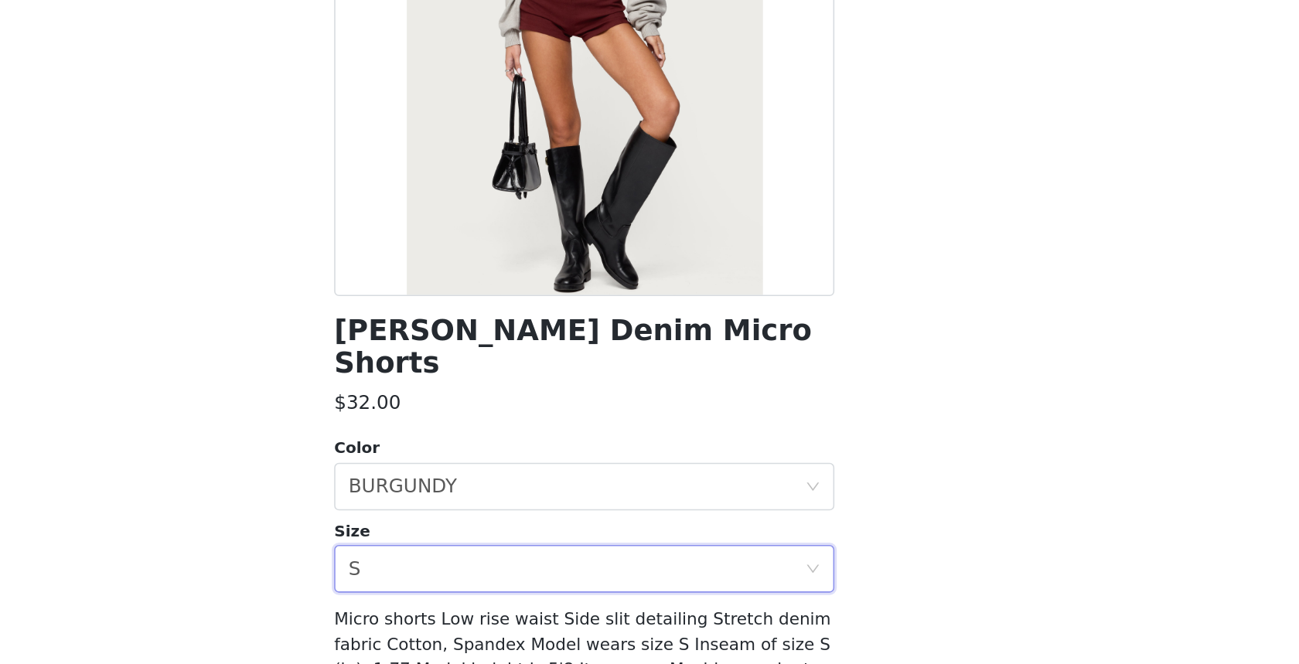
scroll to position [88, 0]
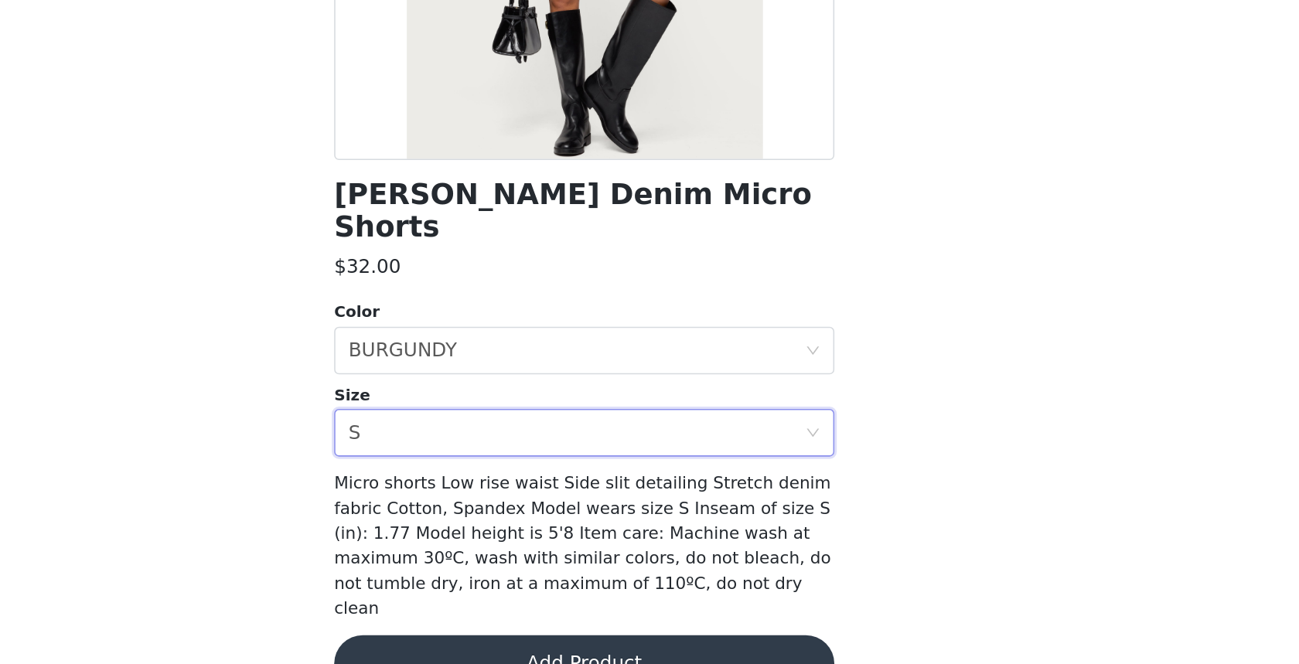
click at [761, 646] on button "Add Product" at bounding box center [649, 664] width 325 height 37
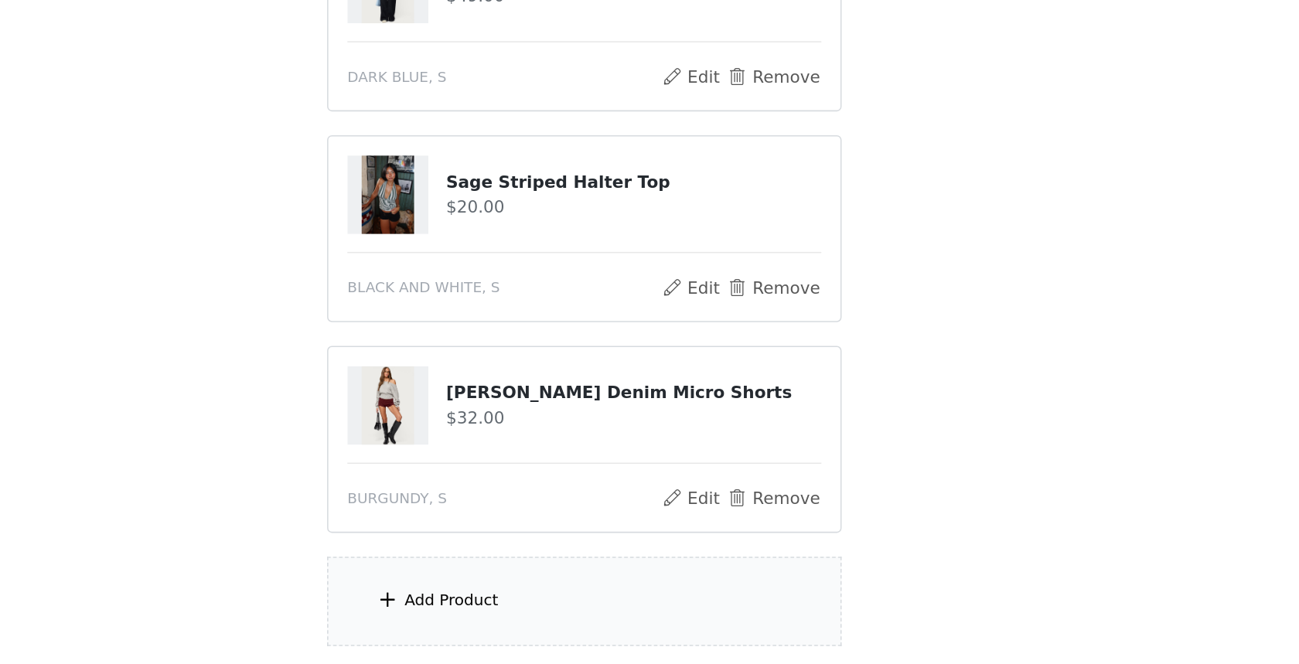
scroll to position [450, 0]
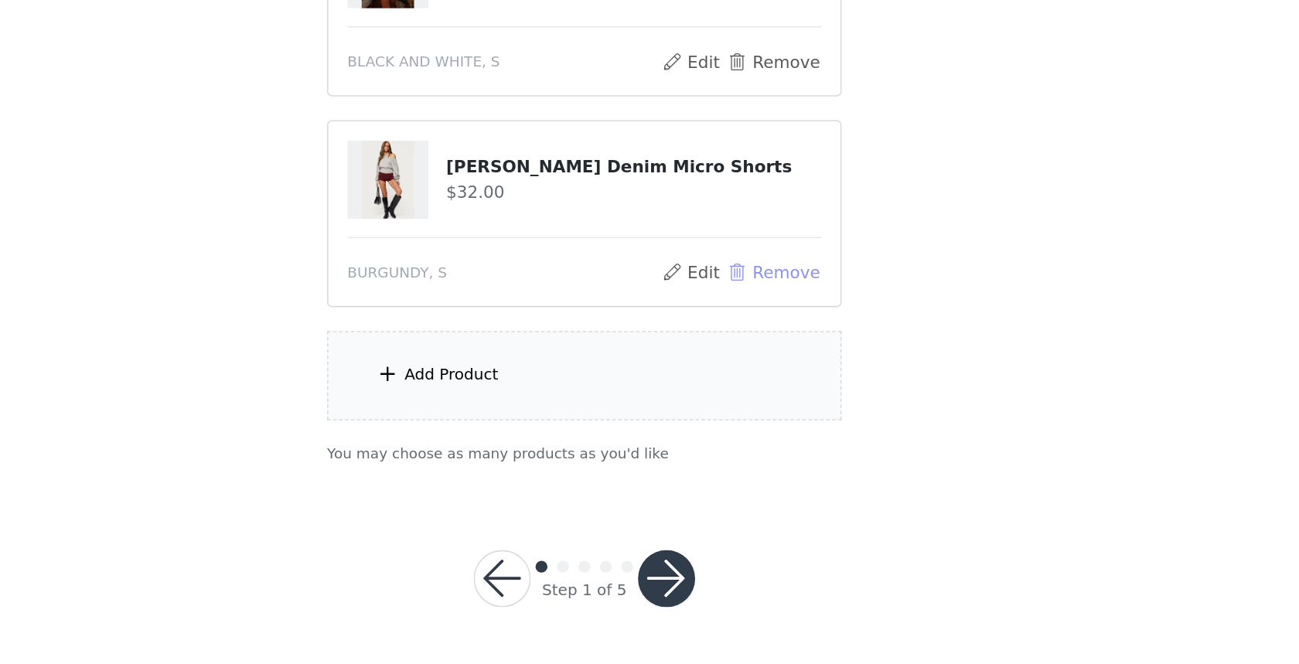
click at [758, 406] on button "Remove" at bounding box center [772, 409] width 62 height 19
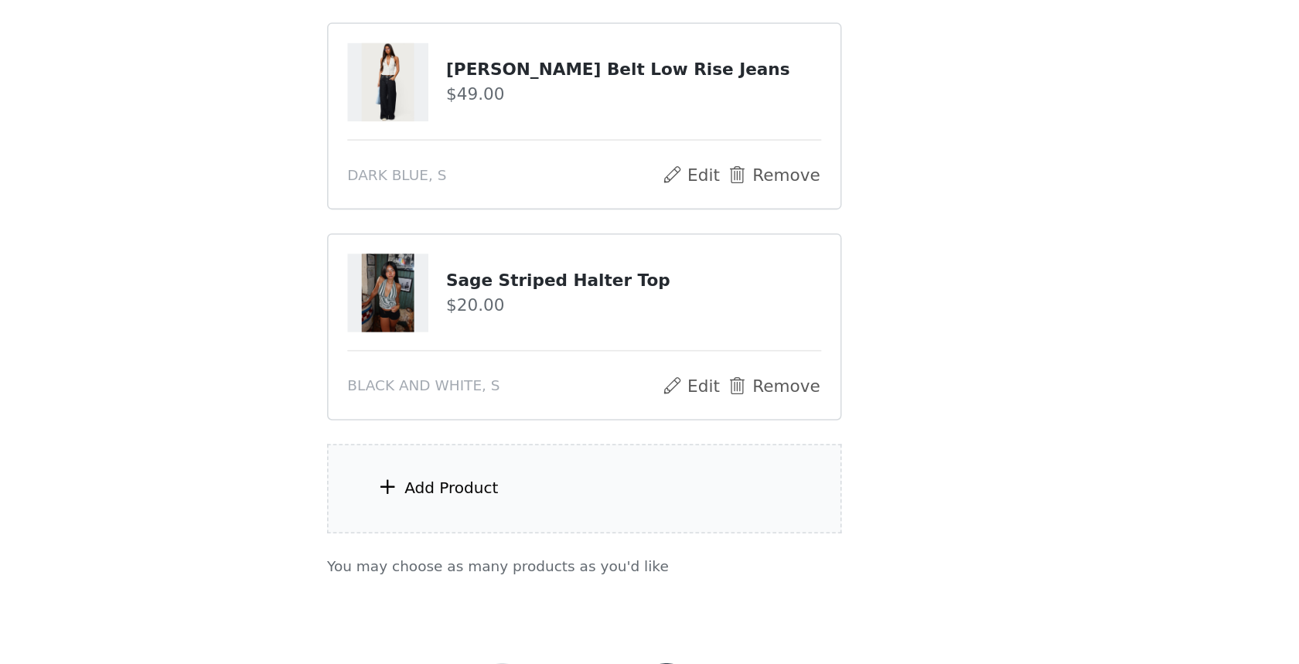
scroll to position [244, 0]
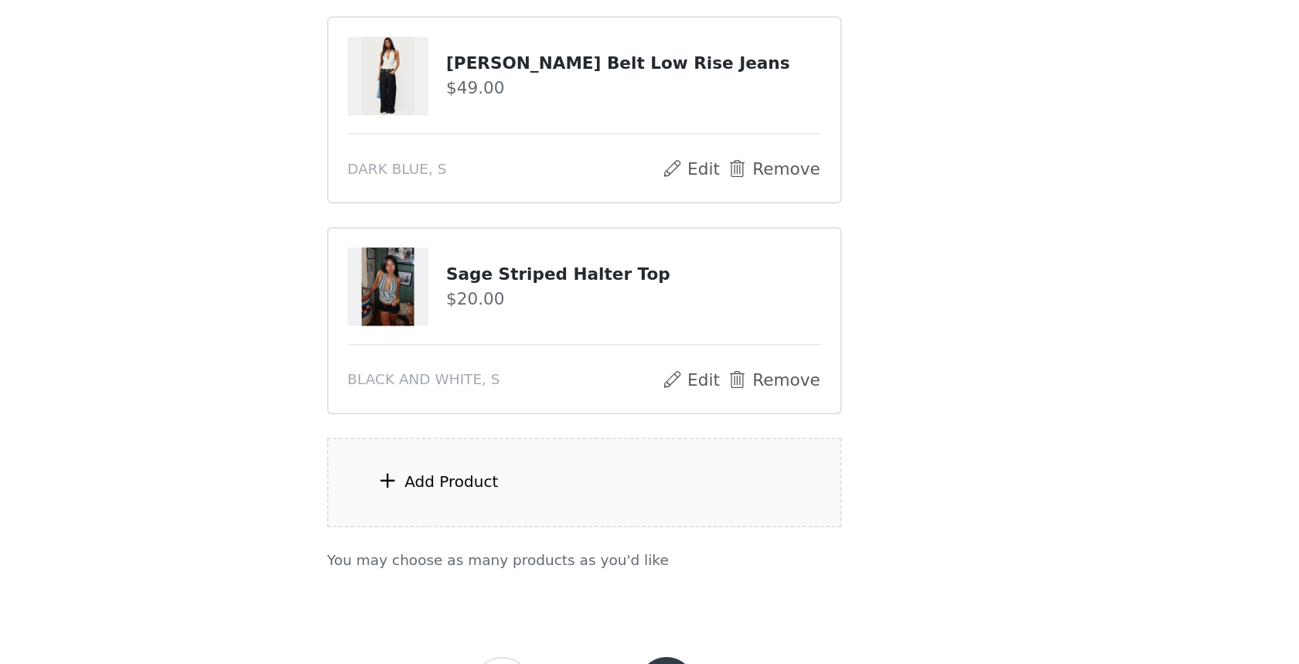
click at [610, 540] on div "Add Product" at bounding box center [649, 546] width 334 height 58
